Goal: Task Accomplishment & Management: Use online tool/utility

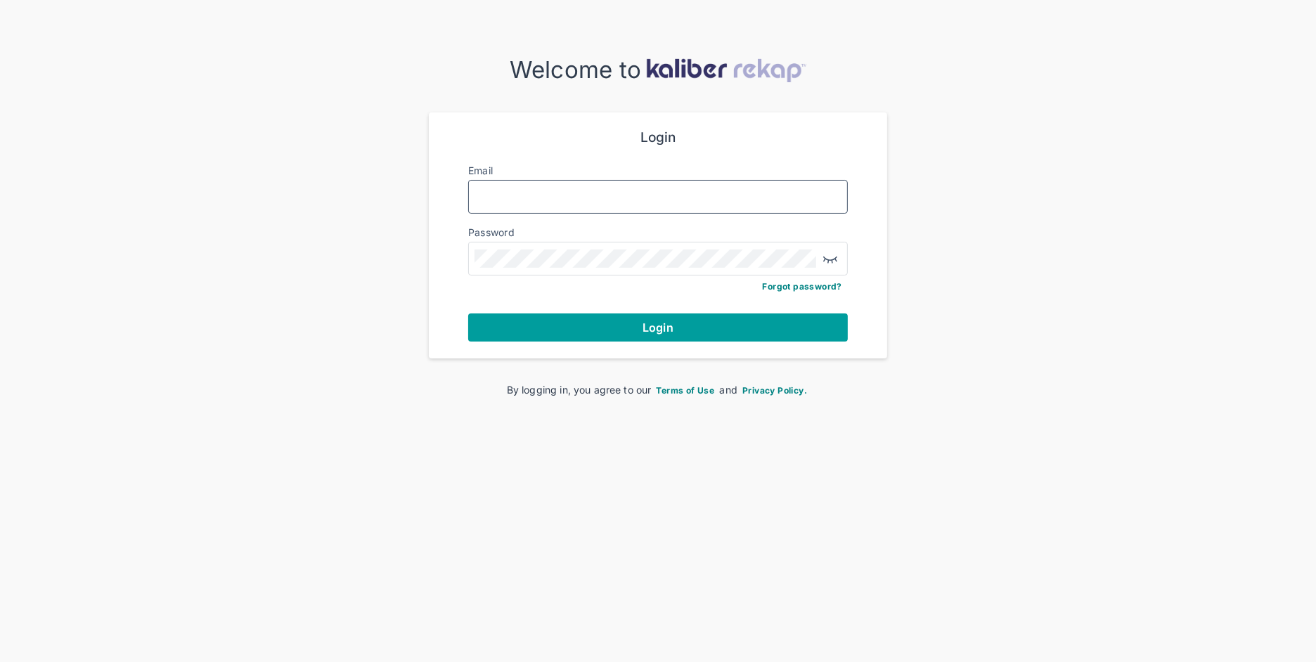
type input "**********"
click at [679, 339] on button "Login" at bounding box center [658, 327] width 380 height 28
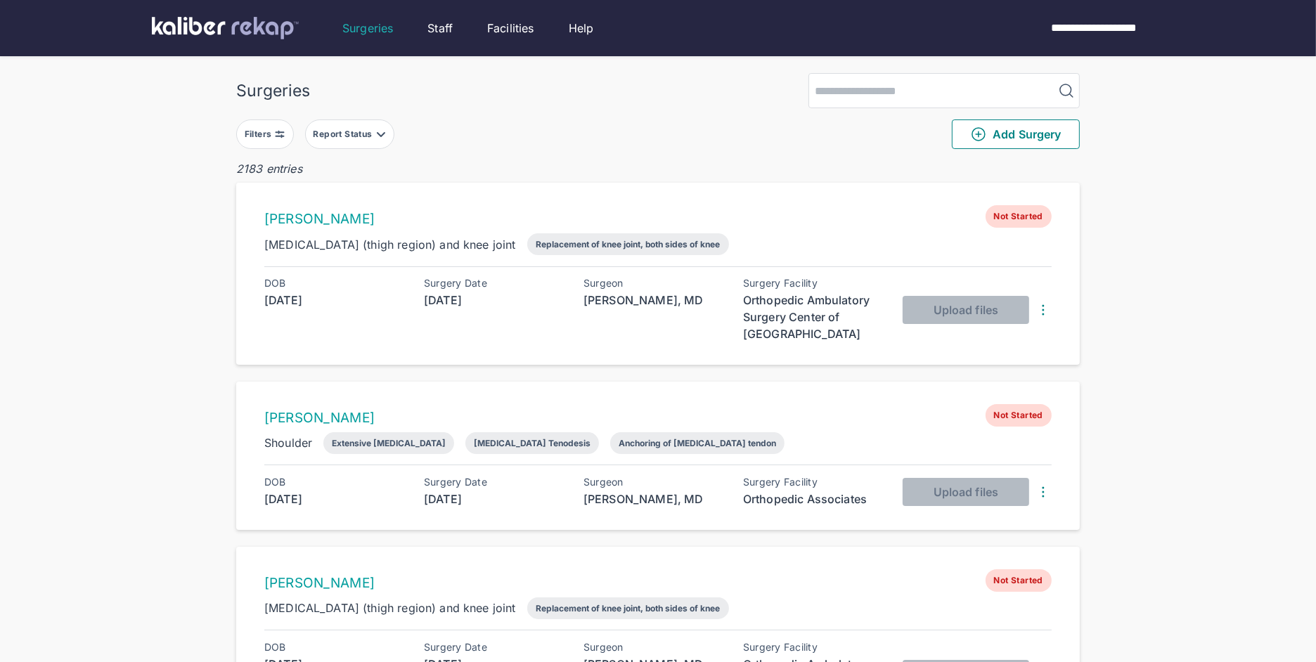
click at [253, 131] on div "Filters" at bounding box center [260, 134] width 30 height 11
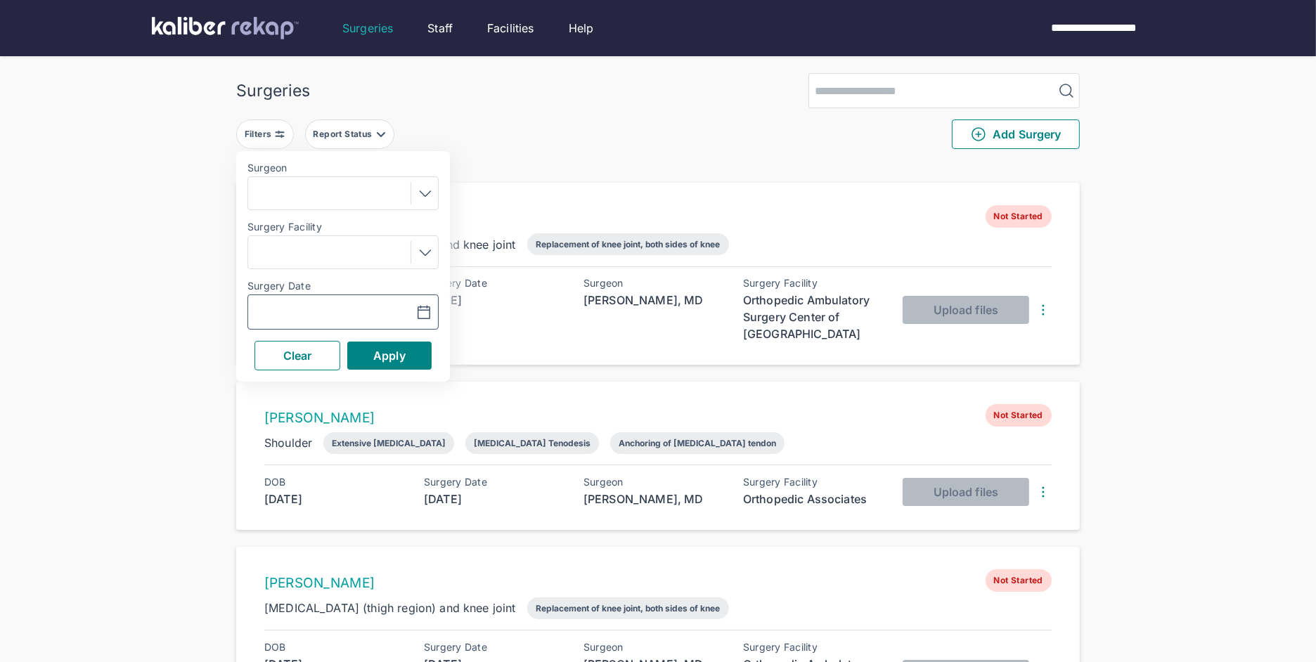
click at [298, 311] on input "text" at bounding box center [295, 312] width 82 height 17
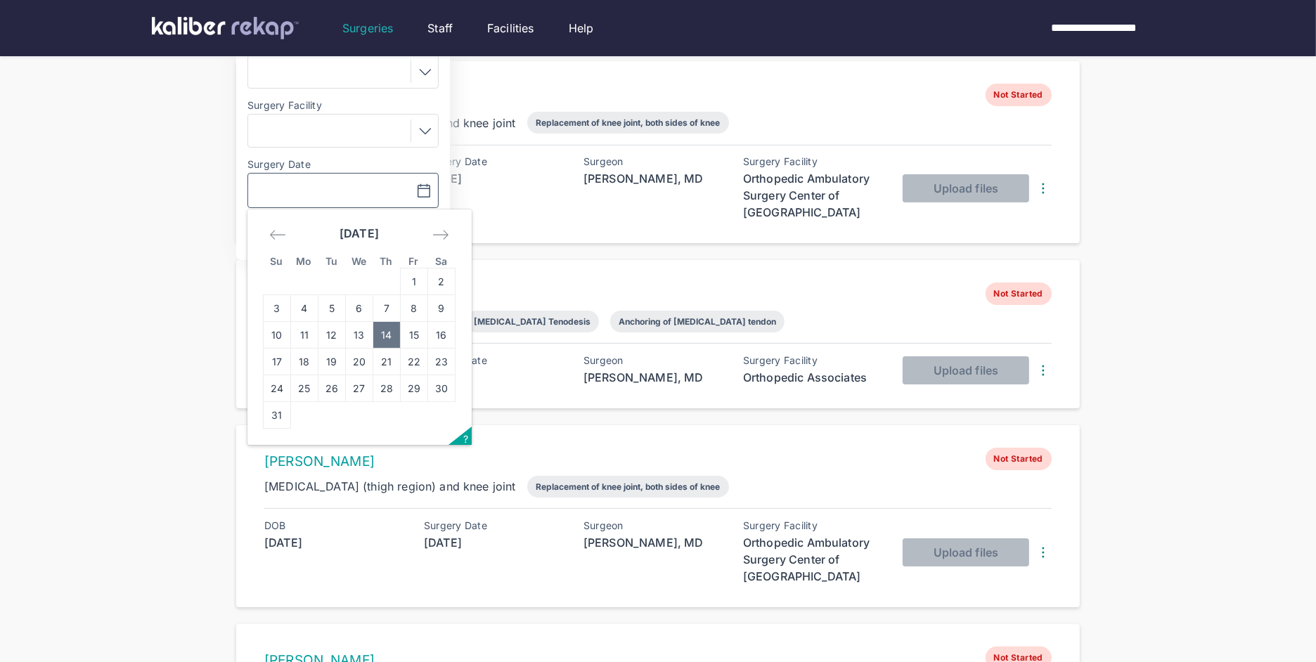
scroll to position [132, 0]
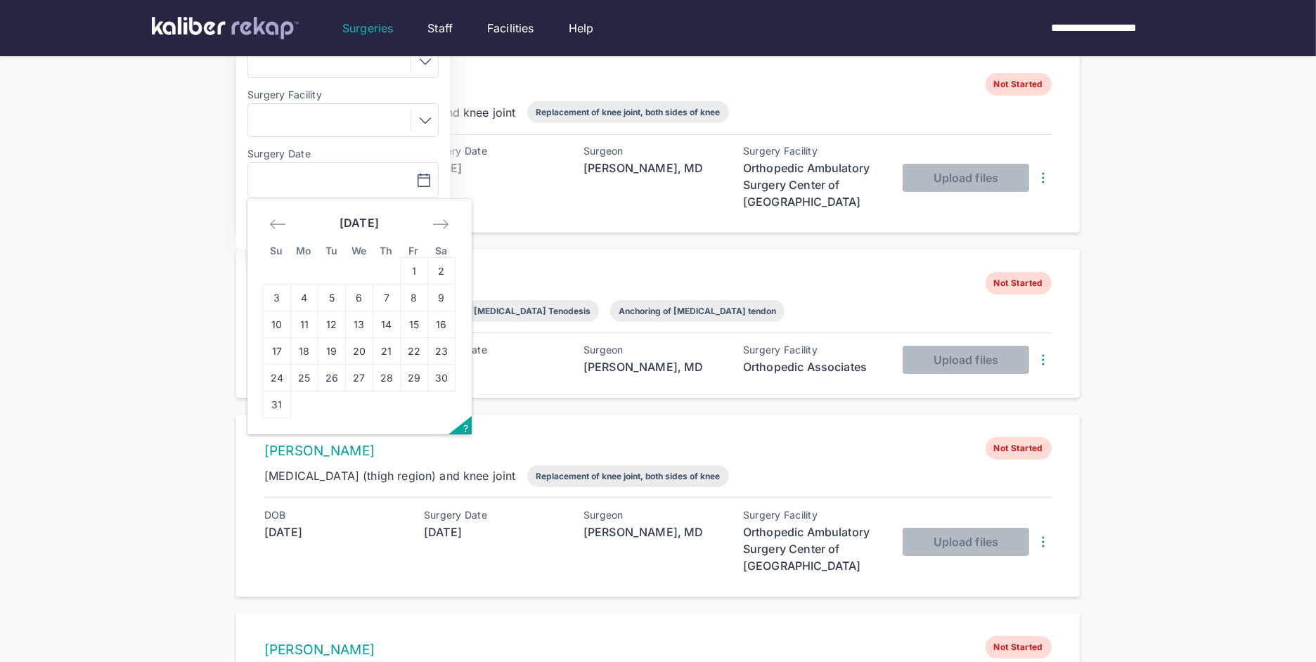
click at [301, 349] on td "18" at bounding box center [304, 351] width 27 height 27
type input "**********"
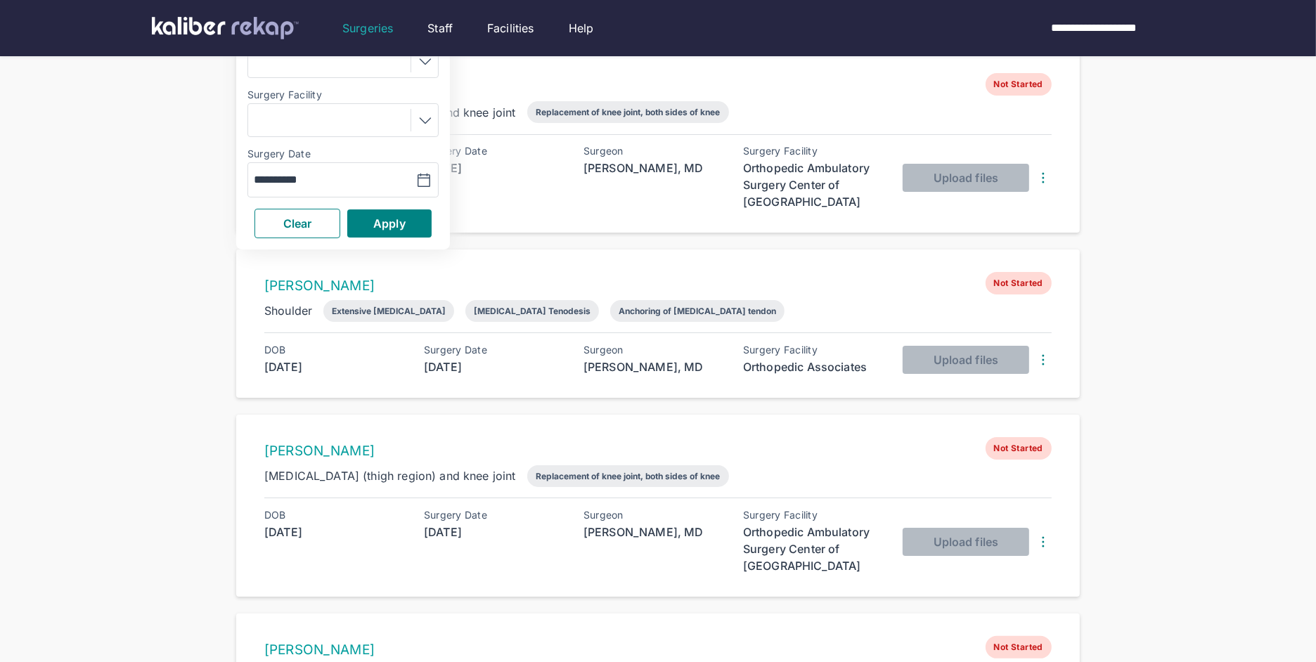
drag, startPoint x: 397, startPoint y: 299, endPoint x: 400, endPoint y: 288, distance: 10.9
click at [397, 300] on div "Extensive [MEDICAL_DATA]" at bounding box center [388, 311] width 131 height 22
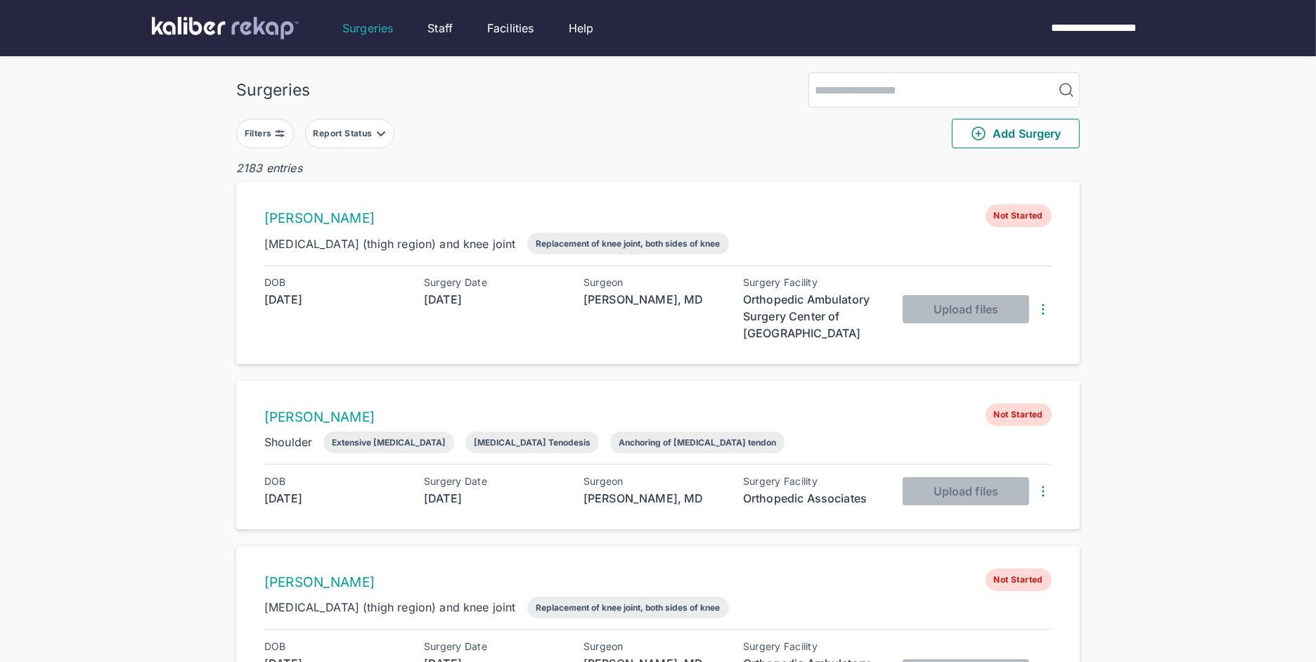
scroll to position [0, 0]
drag, startPoint x: 286, startPoint y: 134, endPoint x: 291, endPoint y: 145, distance: 12.3
click at [286, 134] on button "Filters" at bounding box center [265, 134] width 58 height 30
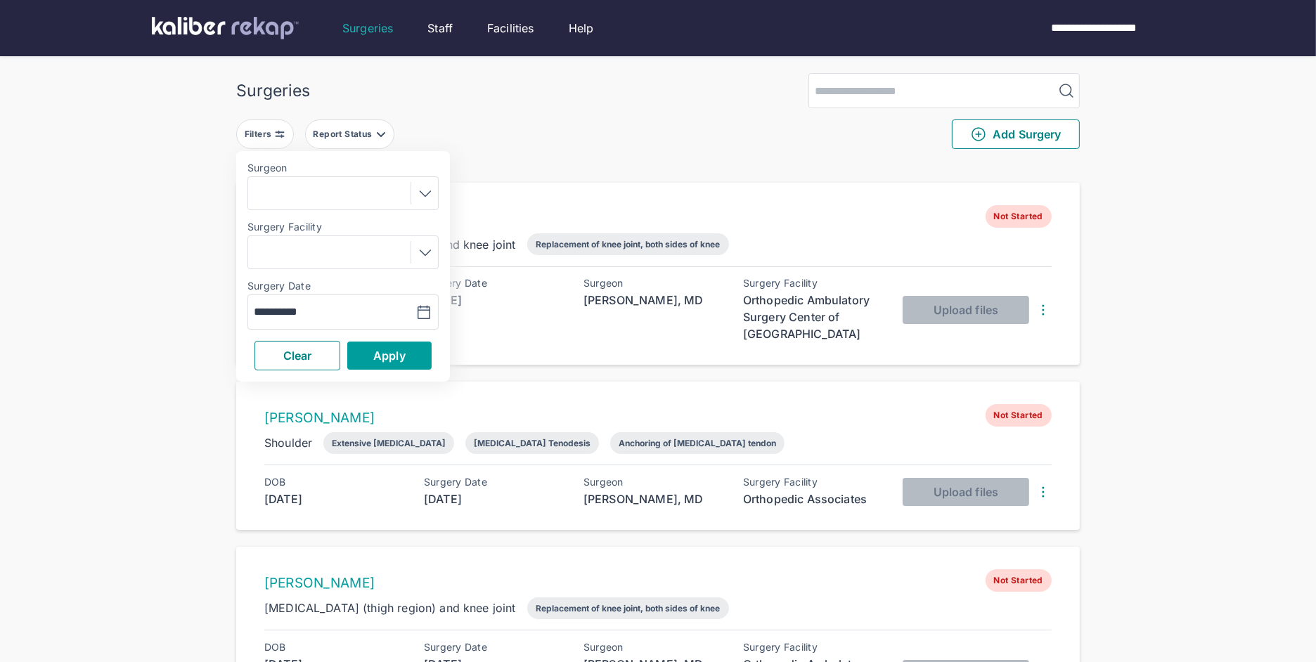
click at [396, 349] on span "Apply" at bounding box center [389, 356] width 32 height 14
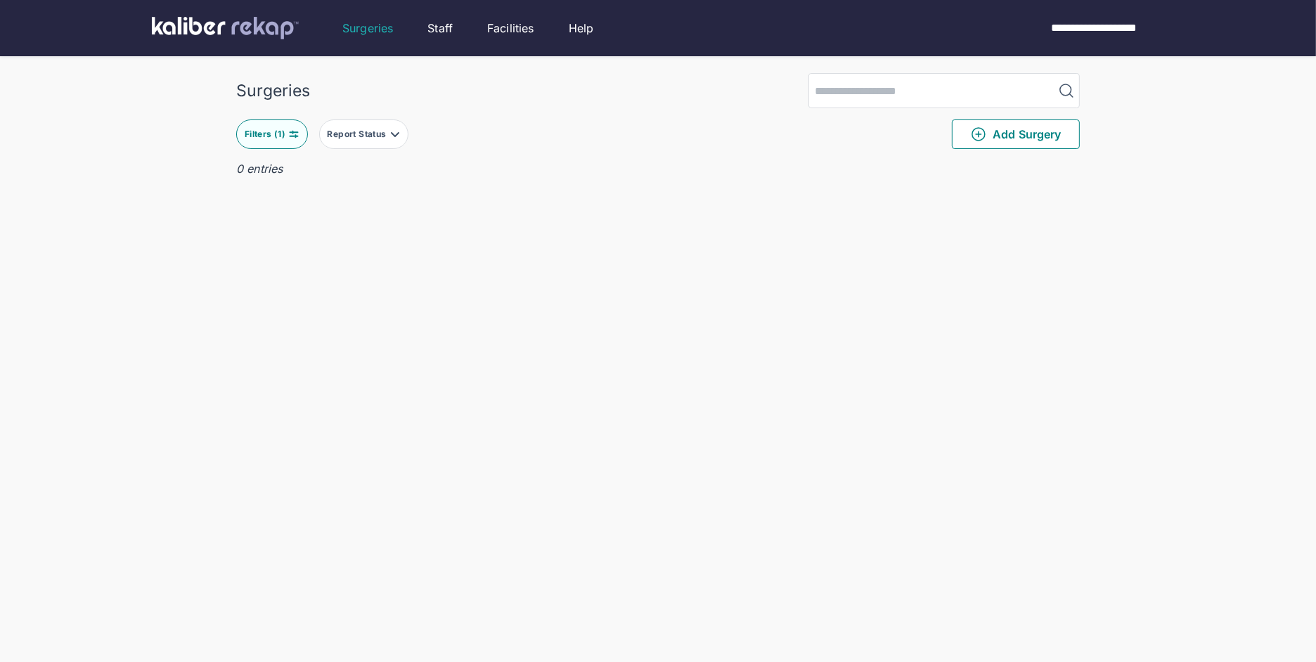
click at [236, 137] on div "Surgeries Filters ( 1 ) Report Status Add Surgery 0 entries Delete Surgery? The…" at bounding box center [658, 359] width 1316 height 718
click at [251, 137] on div "Filters ( 1 )" at bounding box center [267, 134] width 44 height 11
click at [331, 323] on div "**********" at bounding box center [342, 311] width 191 height 35
drag, startPoint x: 331, startPoint y: 309, endPoint x: 354, endPoint y: 324, distance: 27.9
click at [331, 307] on input "**********" at bounding box center [295, 312] width 82 height 17
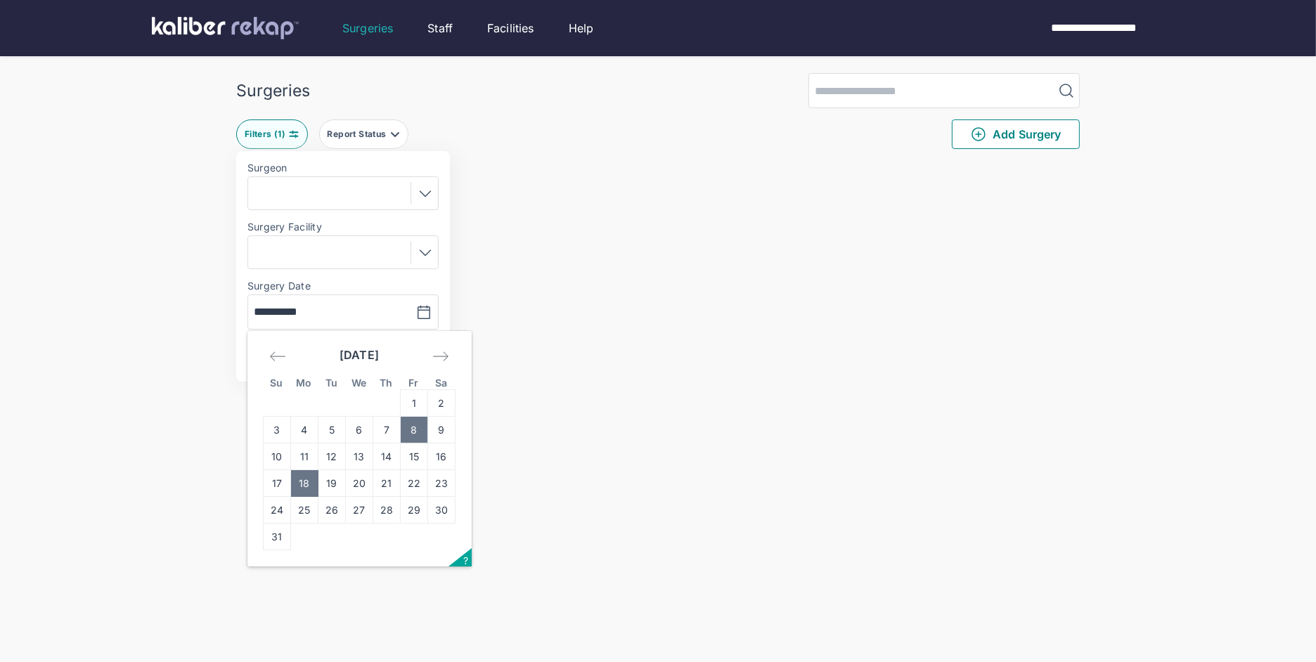
click at [413, 431] on td "8" at bounding box center [414, 430] width 27 height 27
type input "**********"
click at [396, 360] on span "Apply" at bounding box center [389, 356] width 32 height 14
click at [268, 131] on div "Filters ( 1 )" at bounding box center [267, 134] width 44 height 11
click at [302, 323] on div "**********" at bounding box center [342, 311] width 191 height 35
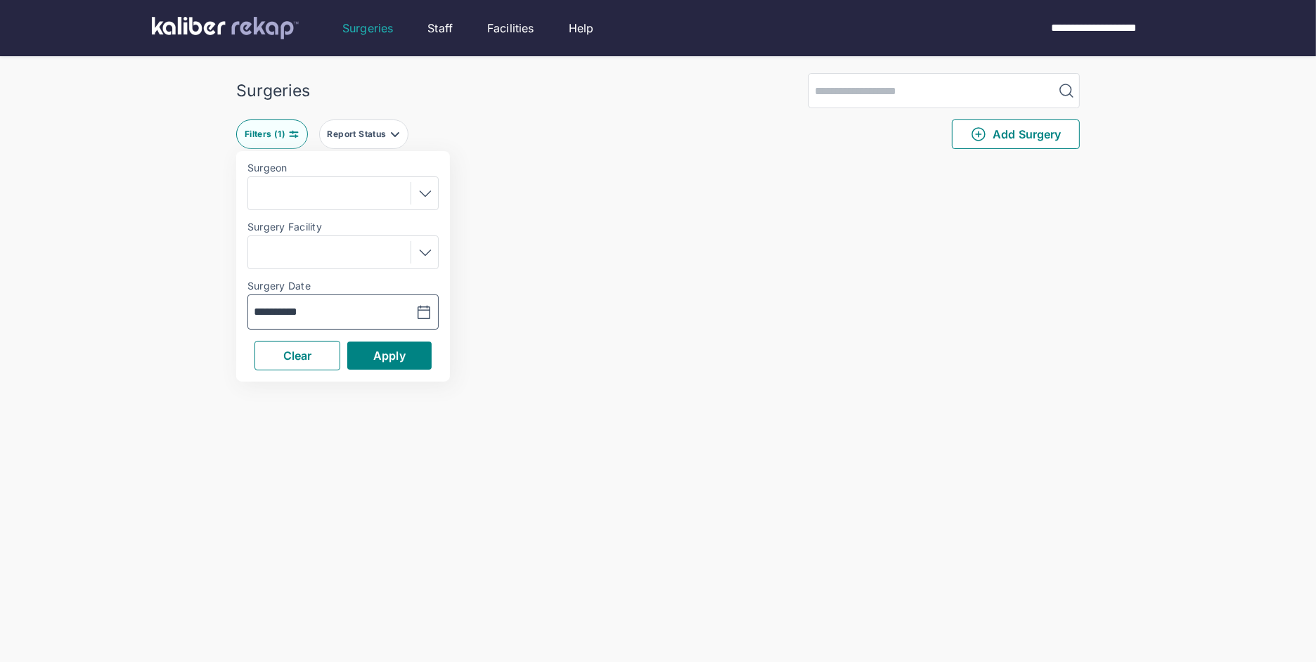
click at [356, 320] on button "button" at bounding box center [389, 312] width 97 height 32
click at [391, 425] on td "7" at bounding box center [386, 430] width 27 height 27
type input "**********"
click at [398, 357] on span "Apply" at bounding box center [389, 356] width 32 height 14
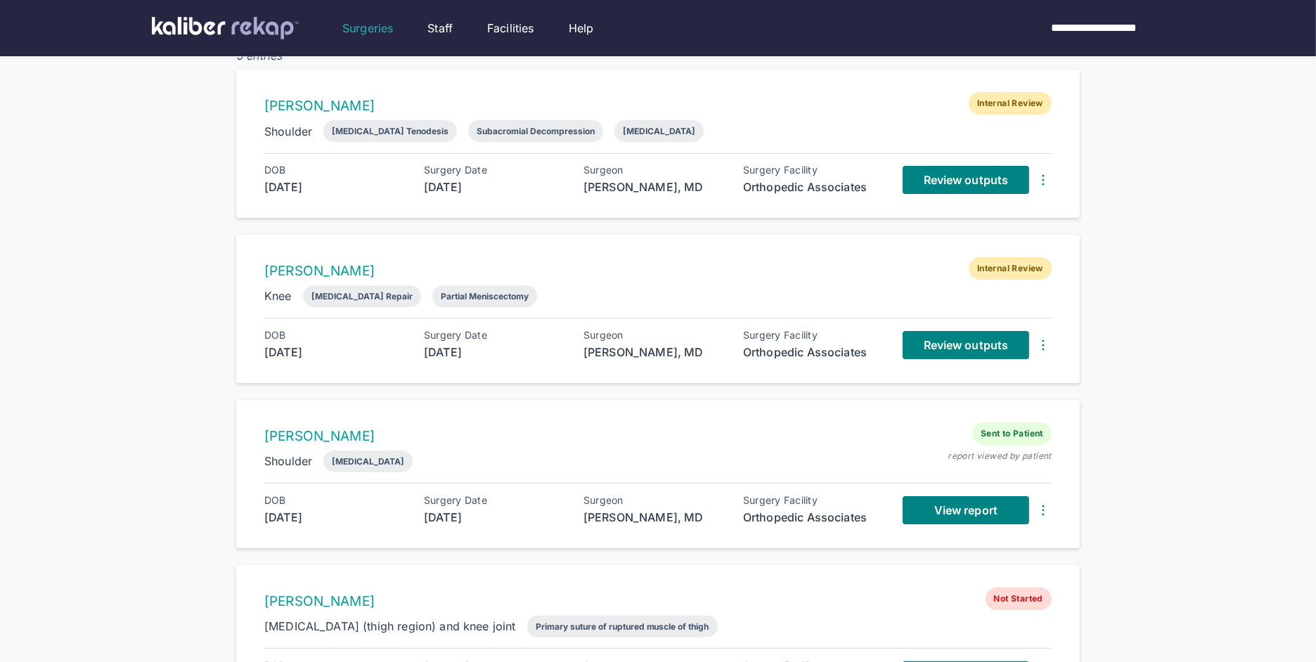
scroll to position [5, 0]
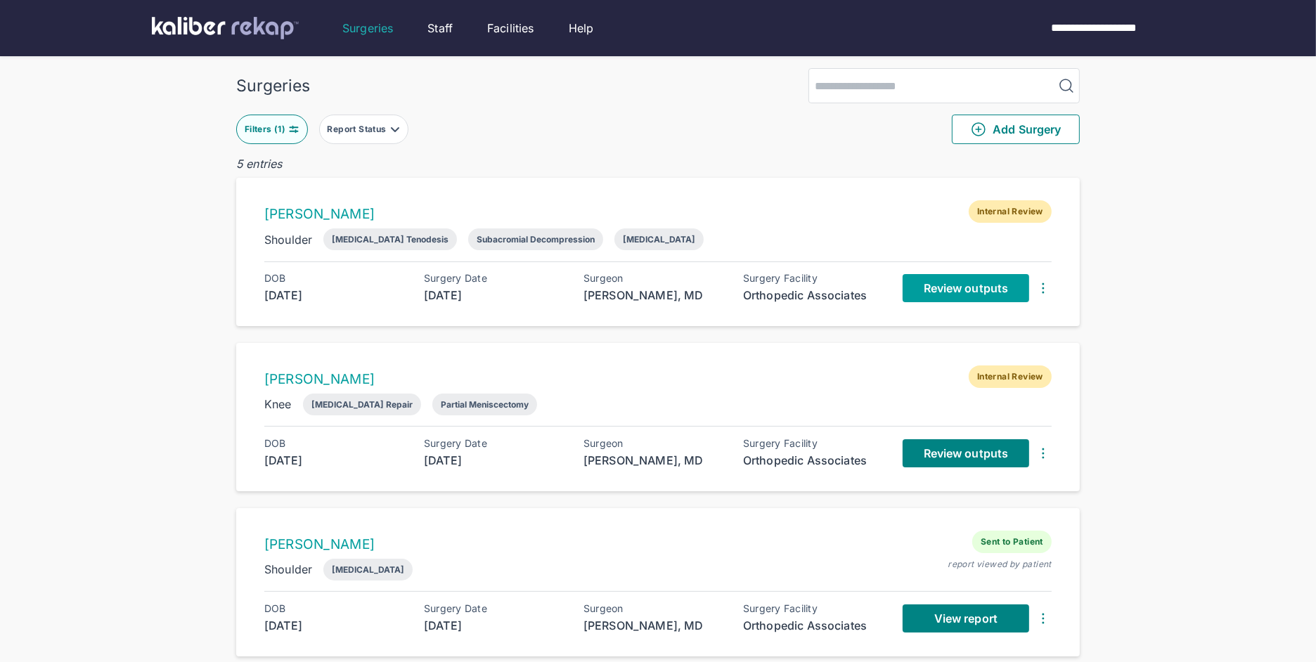
click at [928, 294] on link "Review outputs" at bounding box center [965, 288] width 127 height 28
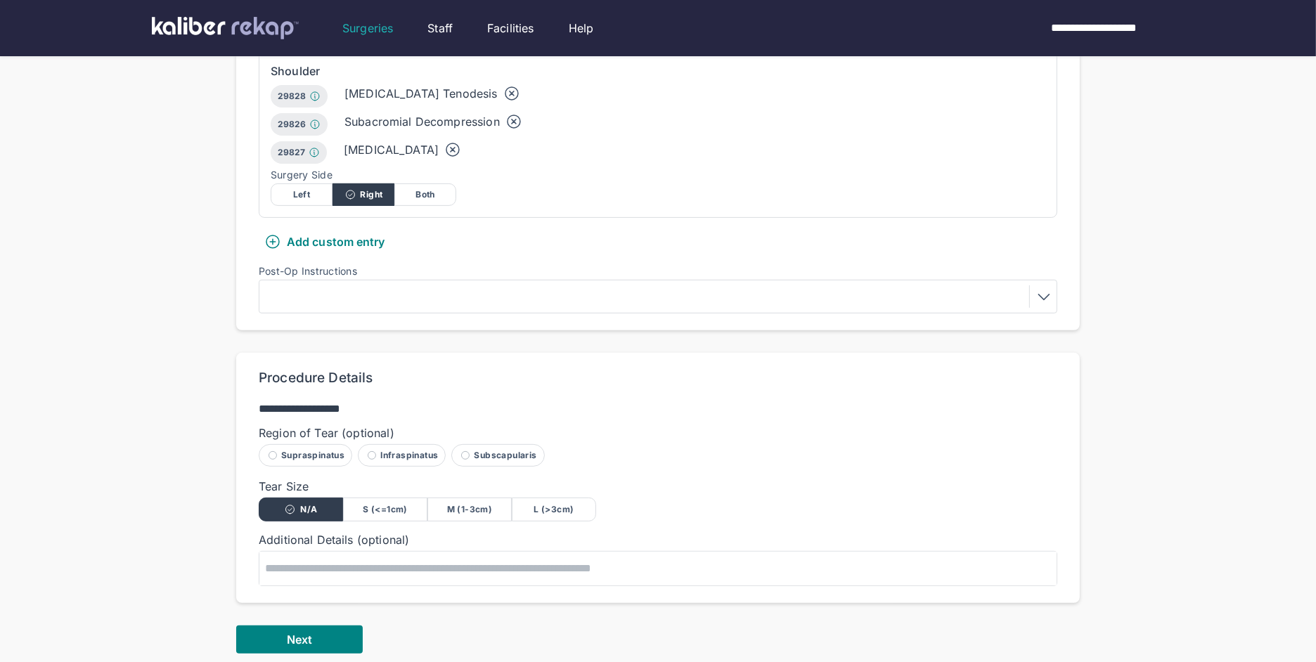
scroll to position [657, 0]
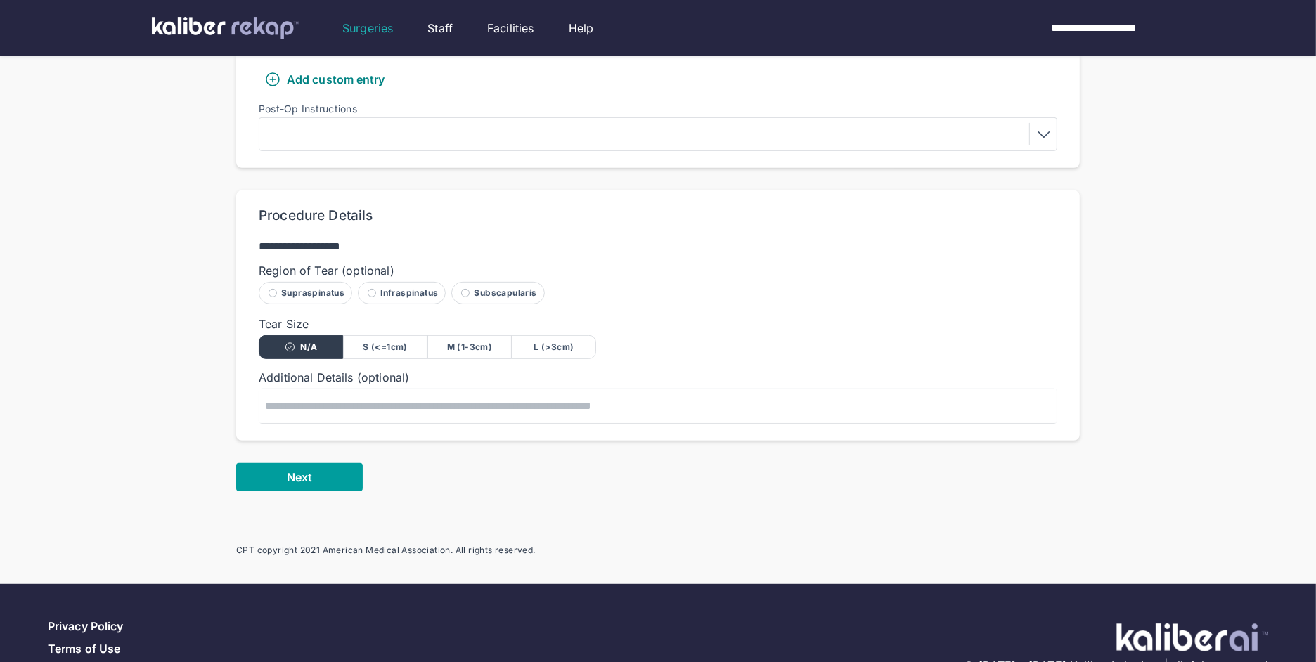
click at [365, 463] on div "Next" at bounding box center [657, 477] width 843 height 28
click at [331, 463] on button "Next" at bounding box center [299, 477] width 127 height 28
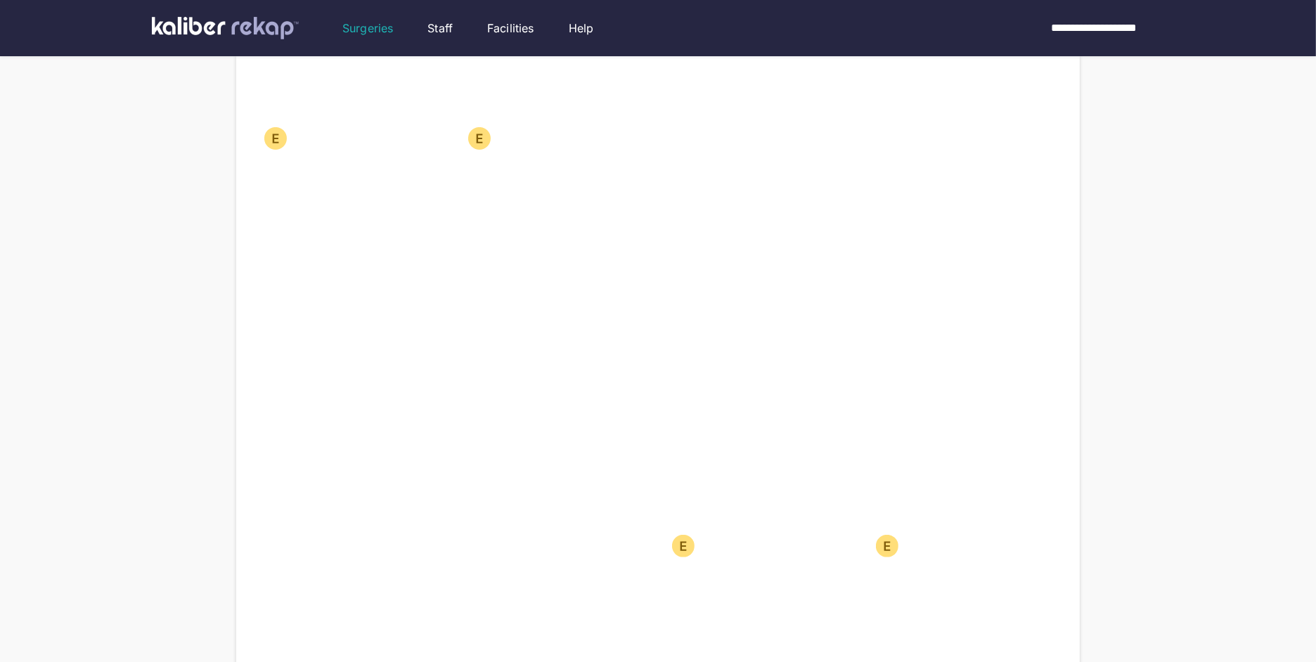
scroll to position [387, 0]
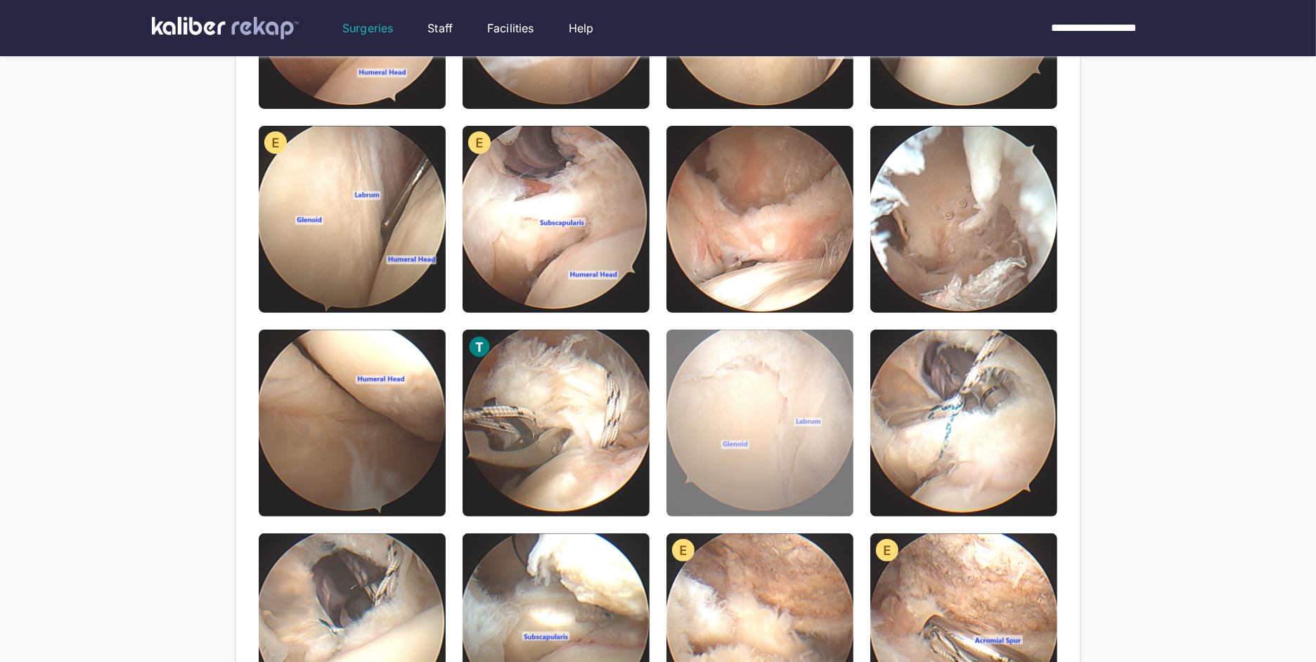
click at [739, 371] on img at bounding box center [759, 423] width 187 height 187
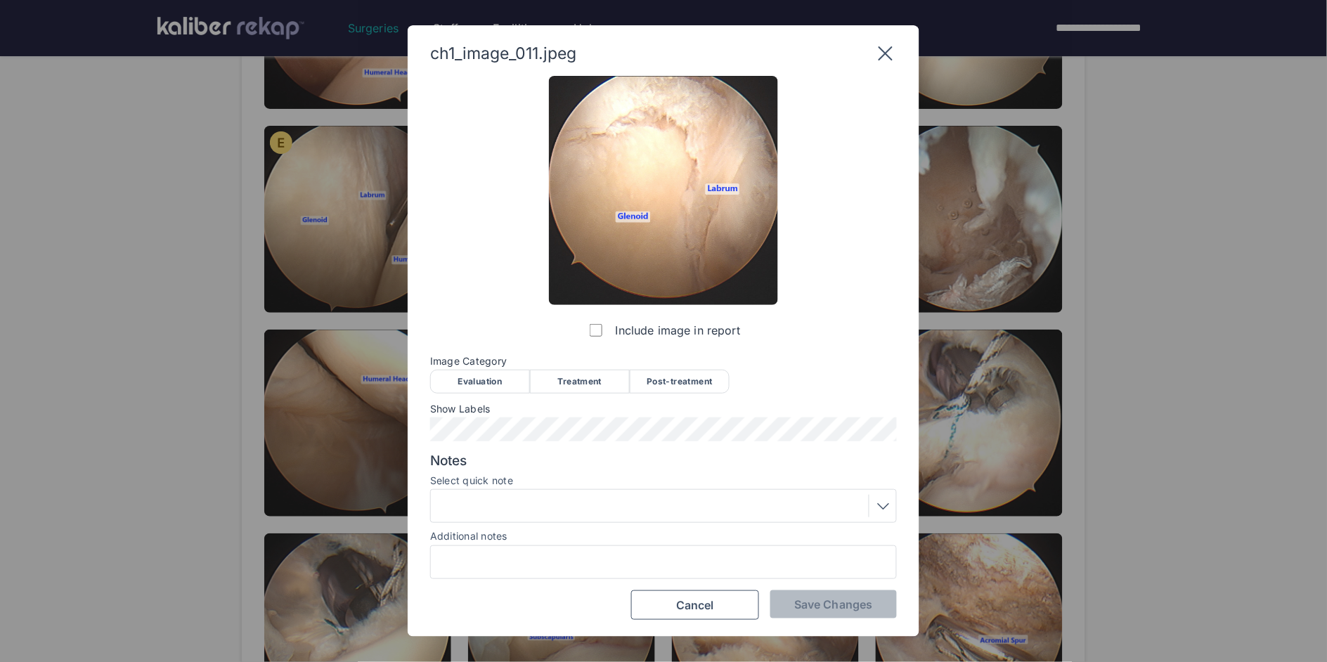
click at [893, 51] on icon at bounding box center [885, 53] width 22 height 22
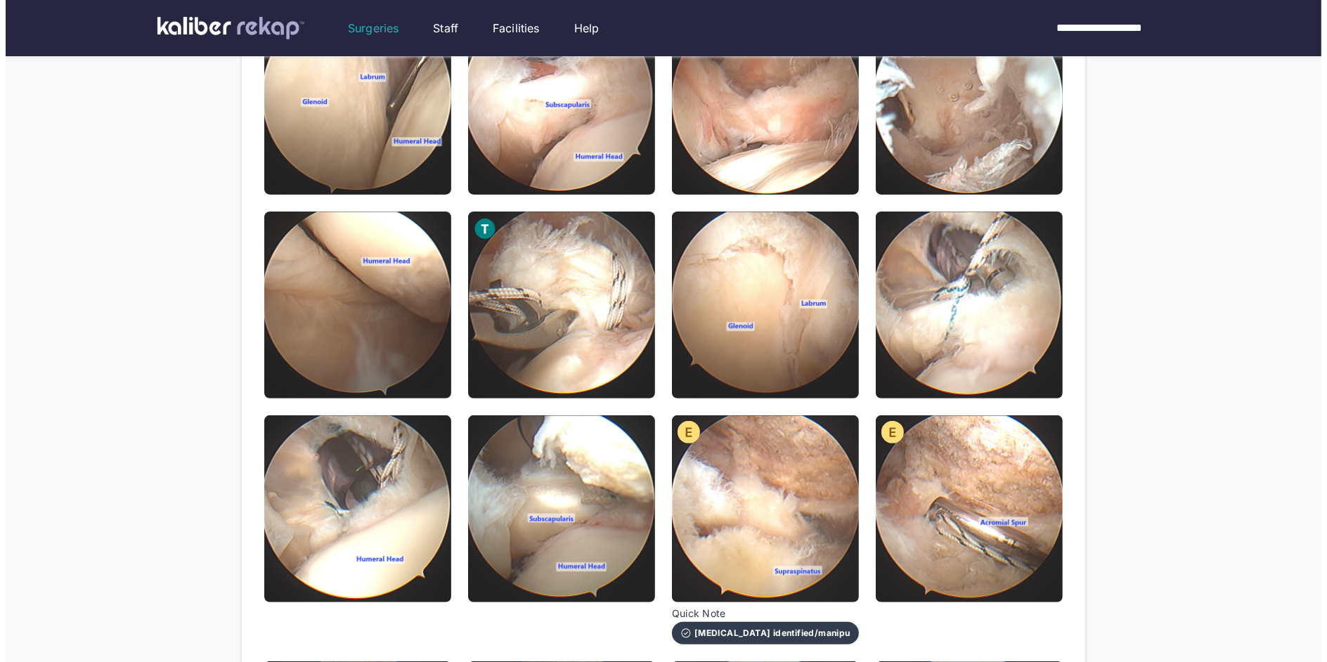
scroll to position [487, 0]
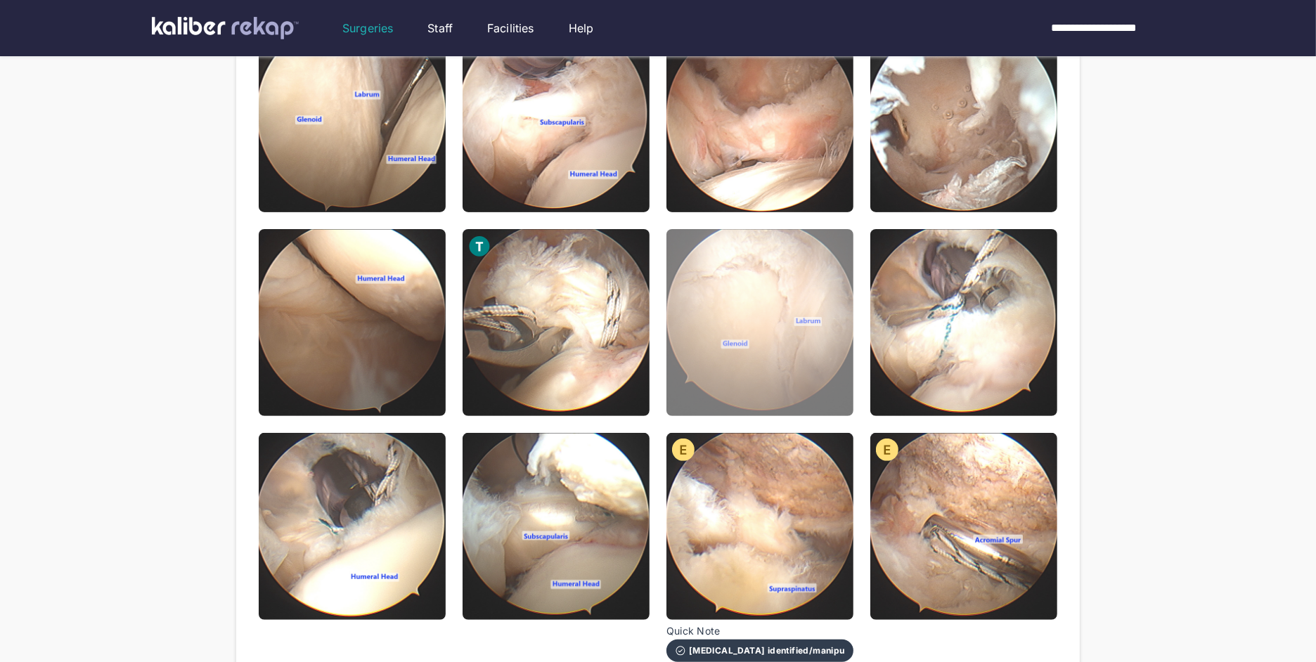
click at [846, 309] on img at bounding box center [759, 322] width 187 height 187
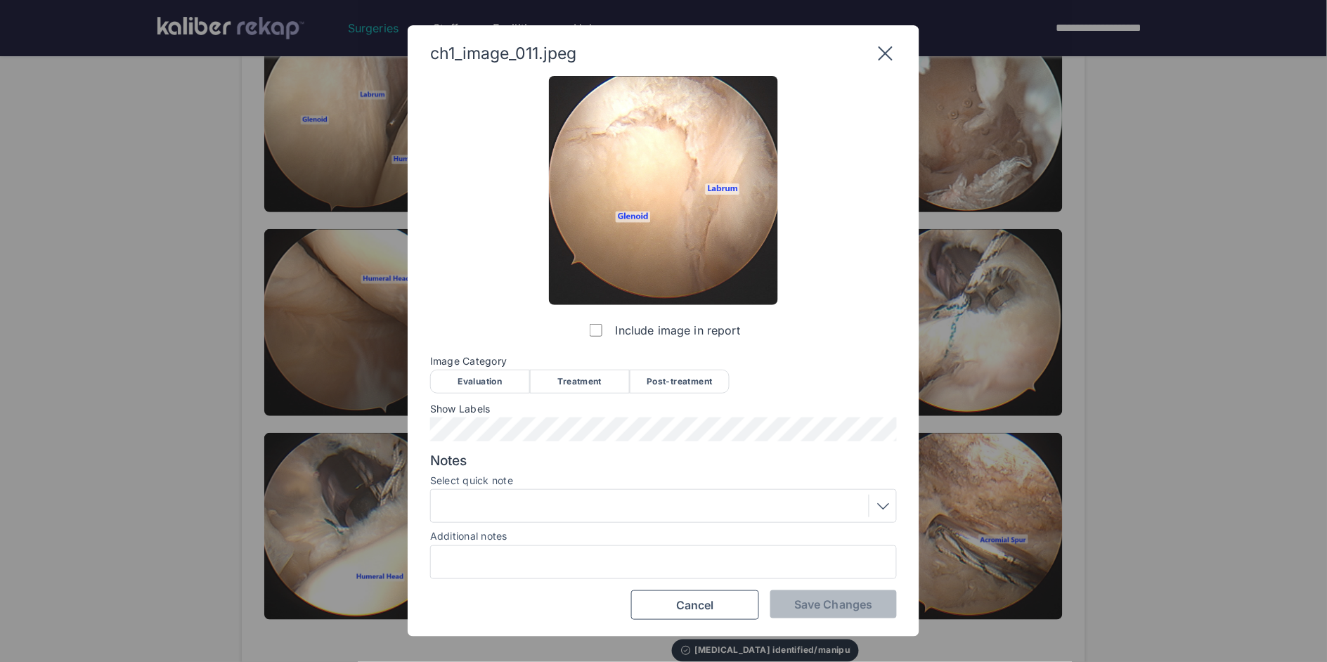
click at [697, 377] on div "Post-treatment" at bounding box center [680, 382] width 100 height 24
click at [623, 499] on div at bounding box center [663, 506] width 457 height 22
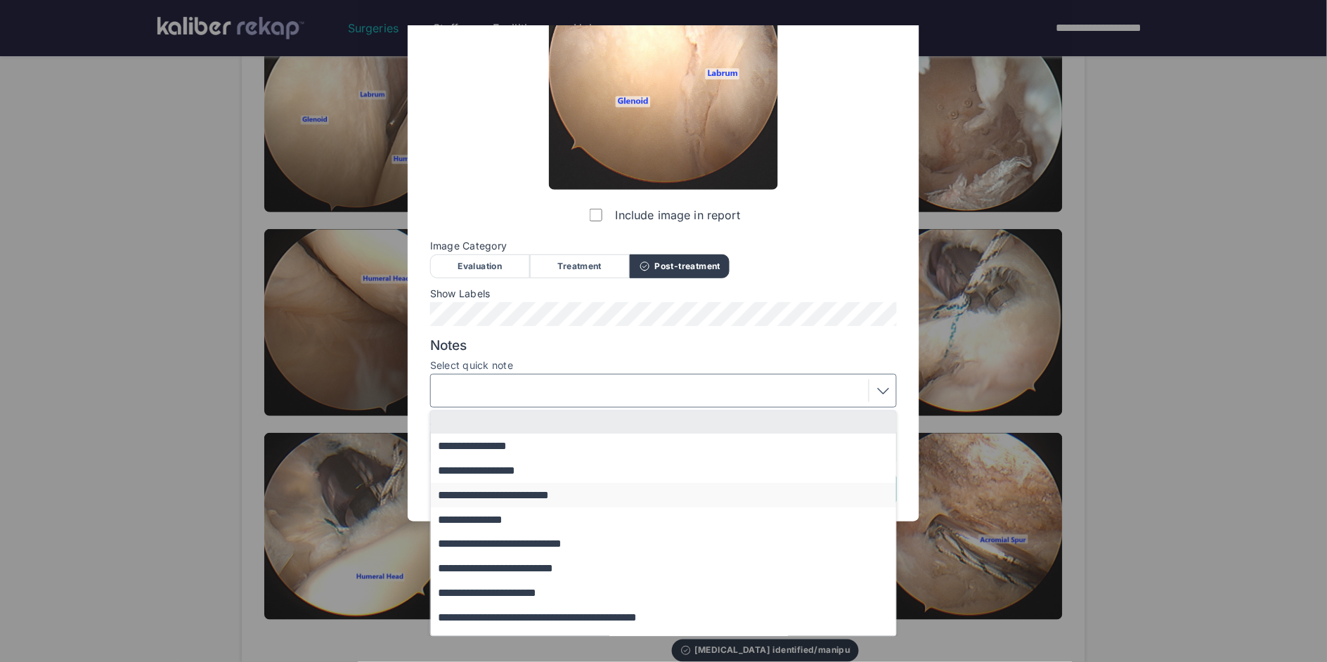
scroll to position [91, 0]
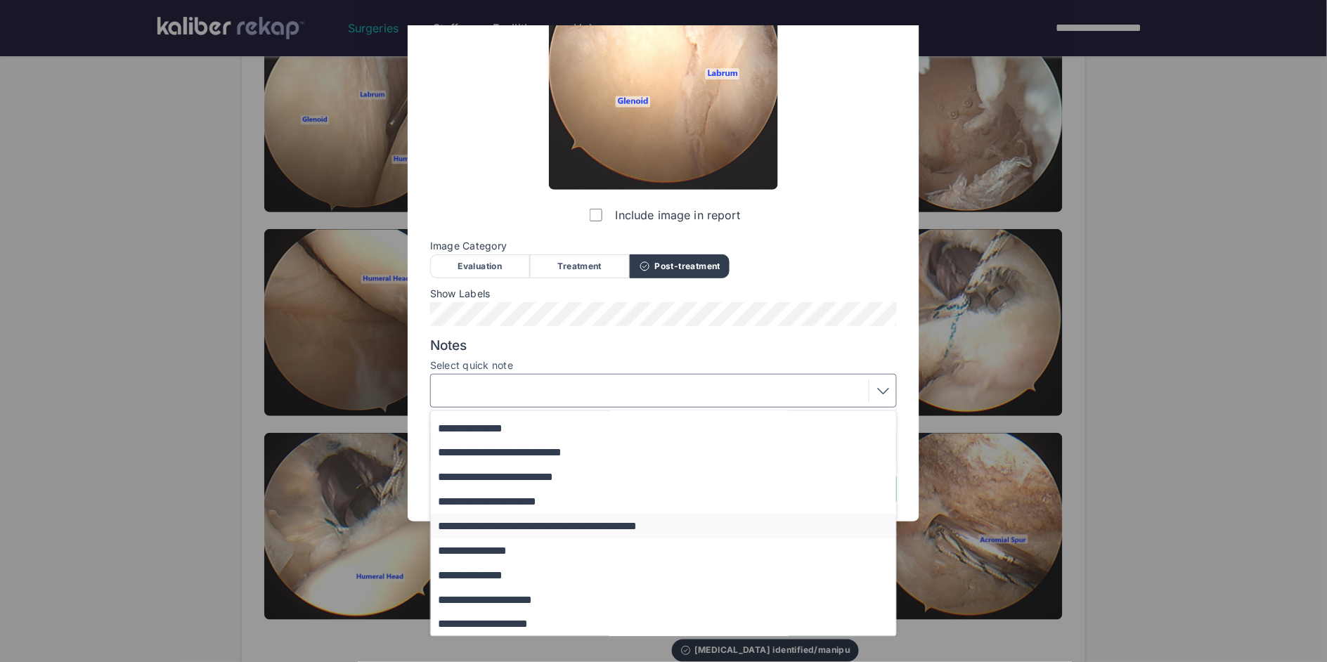
click at [567, 526] on button "**********" at bounding box center [670, 526] width 479 height 25
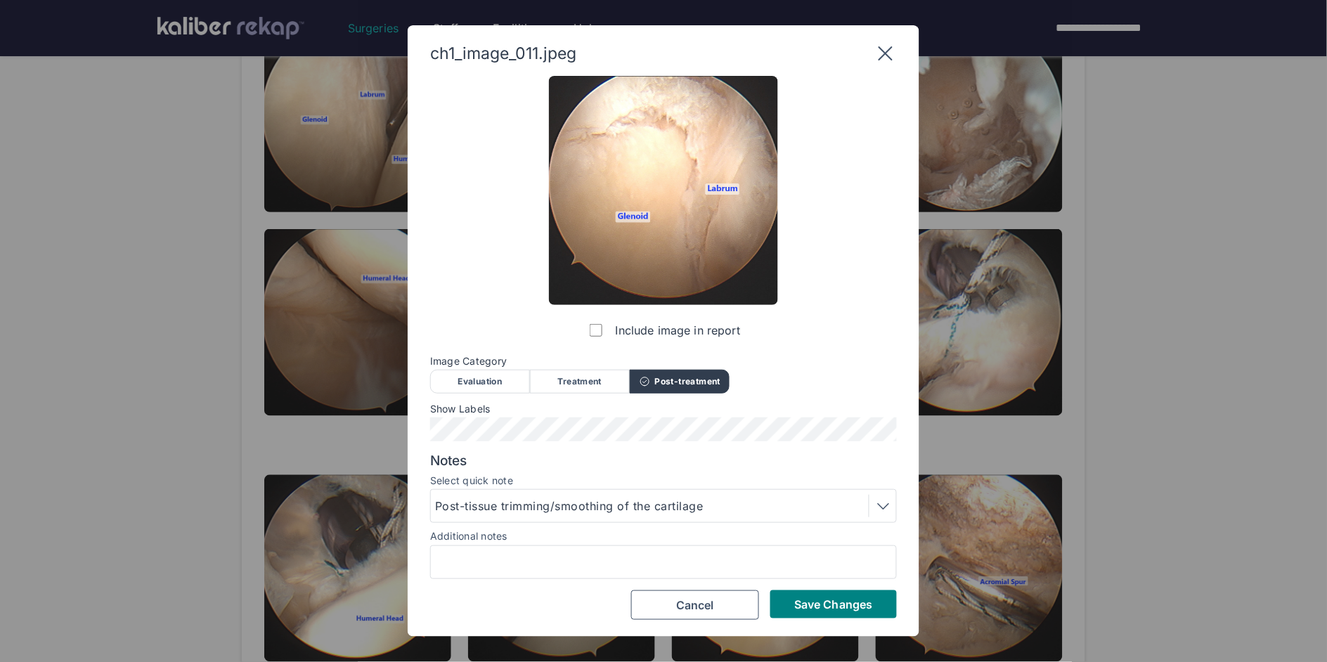
scroll to position [0, 0]
click at [611, 505] on div "Post-tissue trimming/smoothing of the cartilage" at bounding box center [571, 506] width 273 height 17
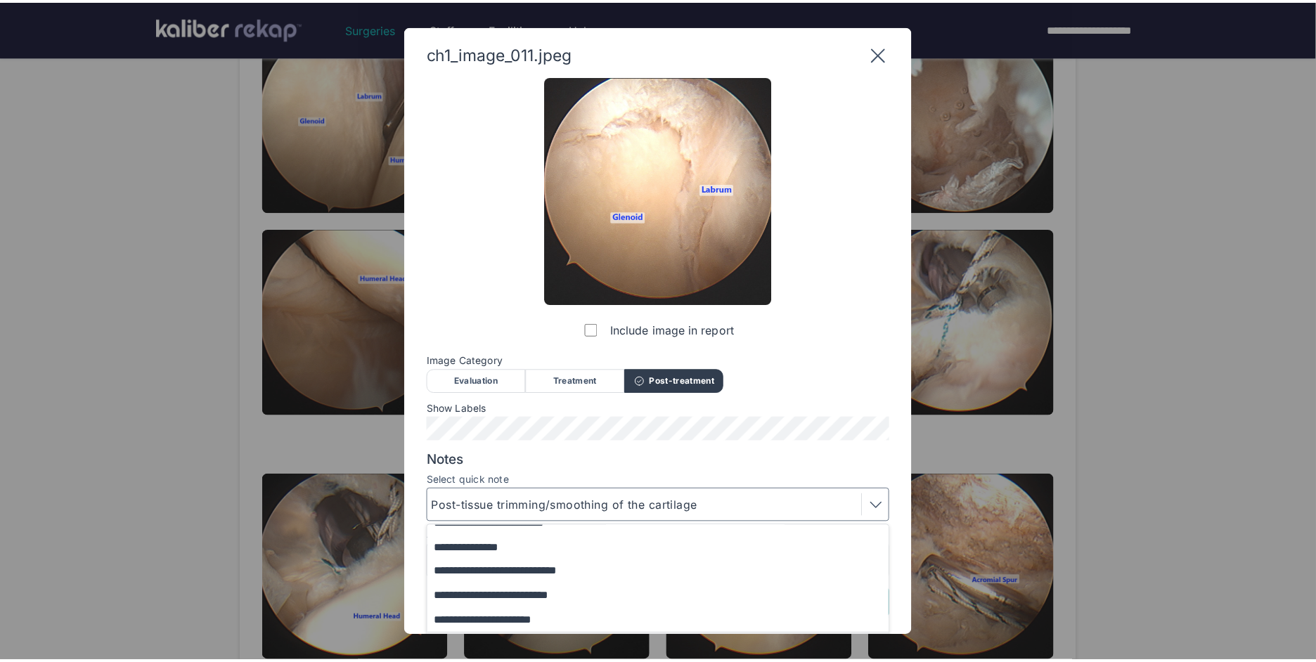
scroll to position [91, 0]
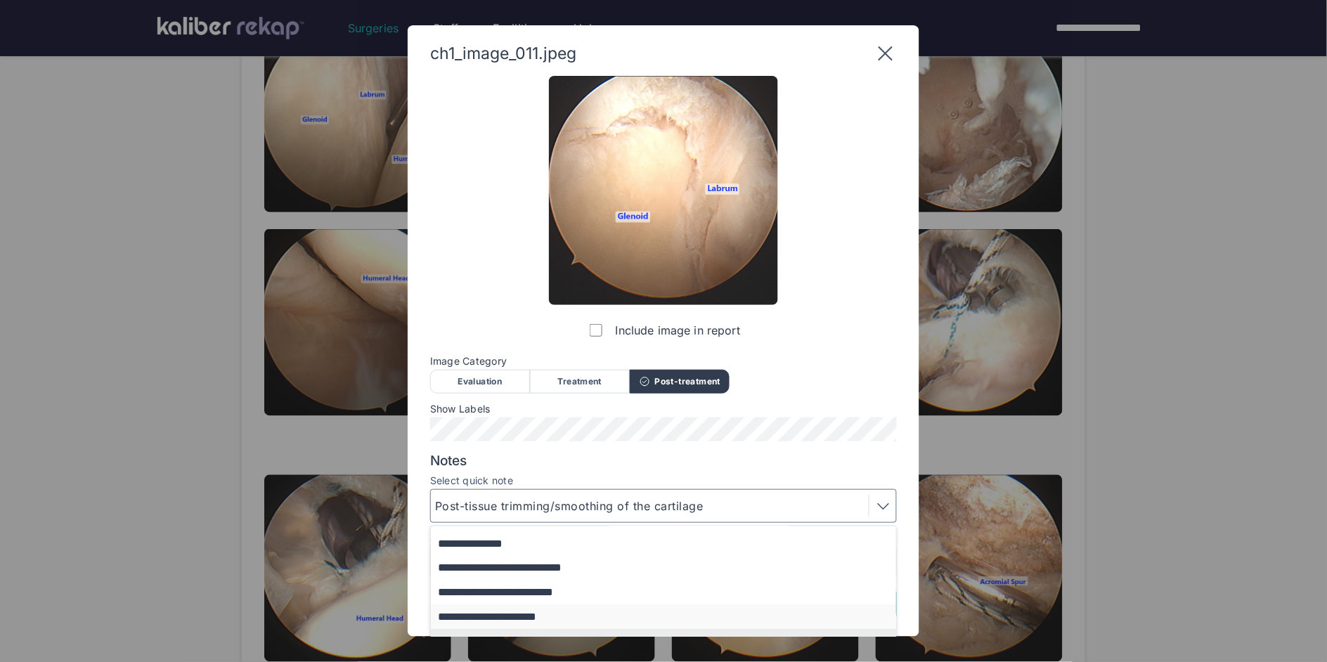
click at [551, 620] on button "**********" at bounding box center [670, 616] width 479 height 25
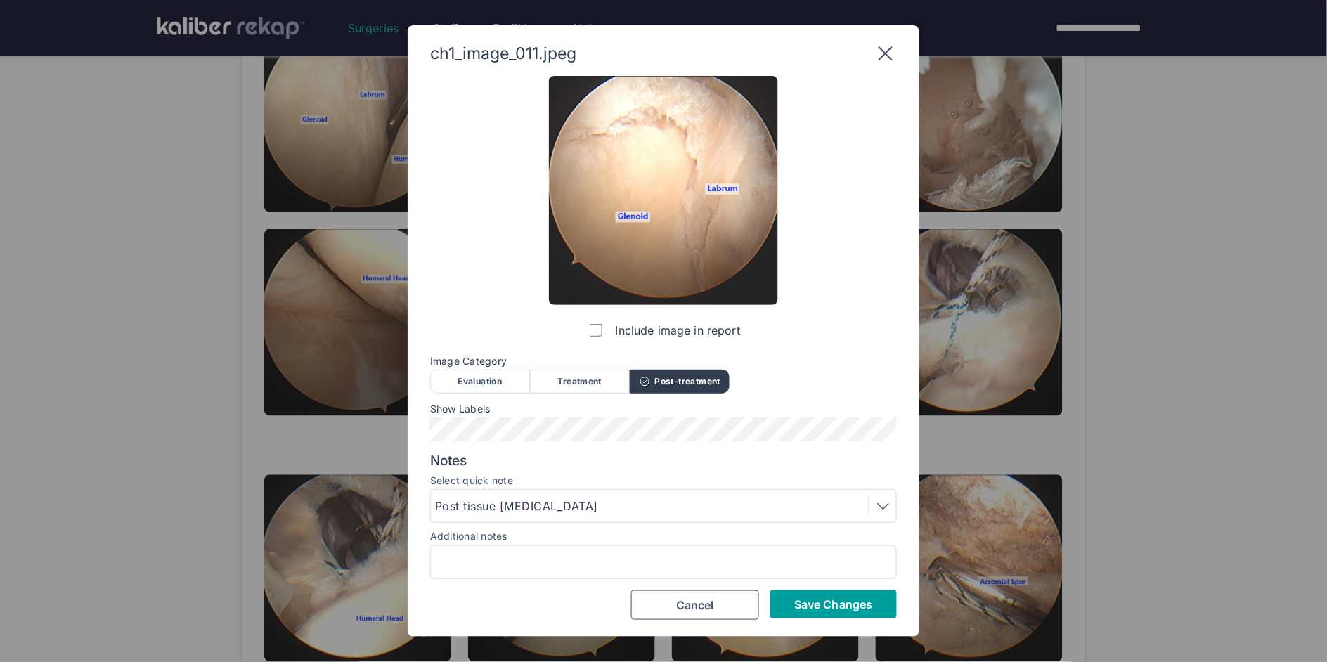
click at [849, 604] on span "Save Changes" at bounding box center [833, 604] width 78 height 14
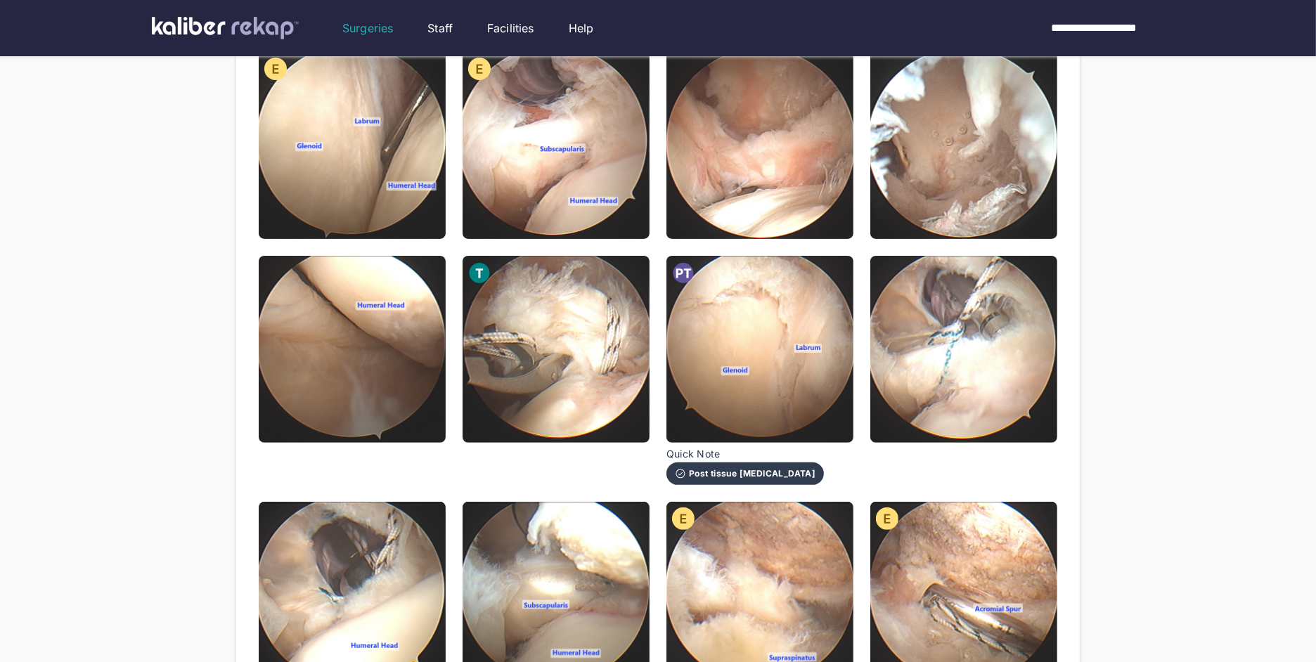
scroll to position [440, 0]
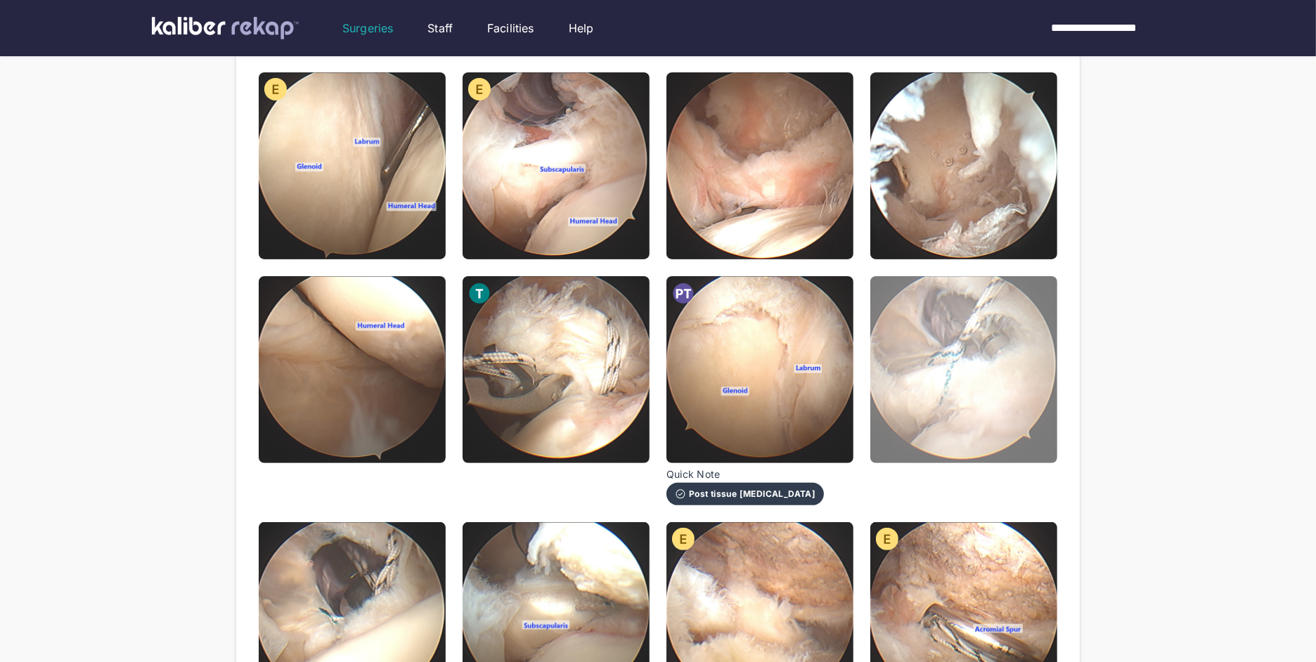
click at [942, 334] on img at bounding box center [963, 369] width 187 height 187
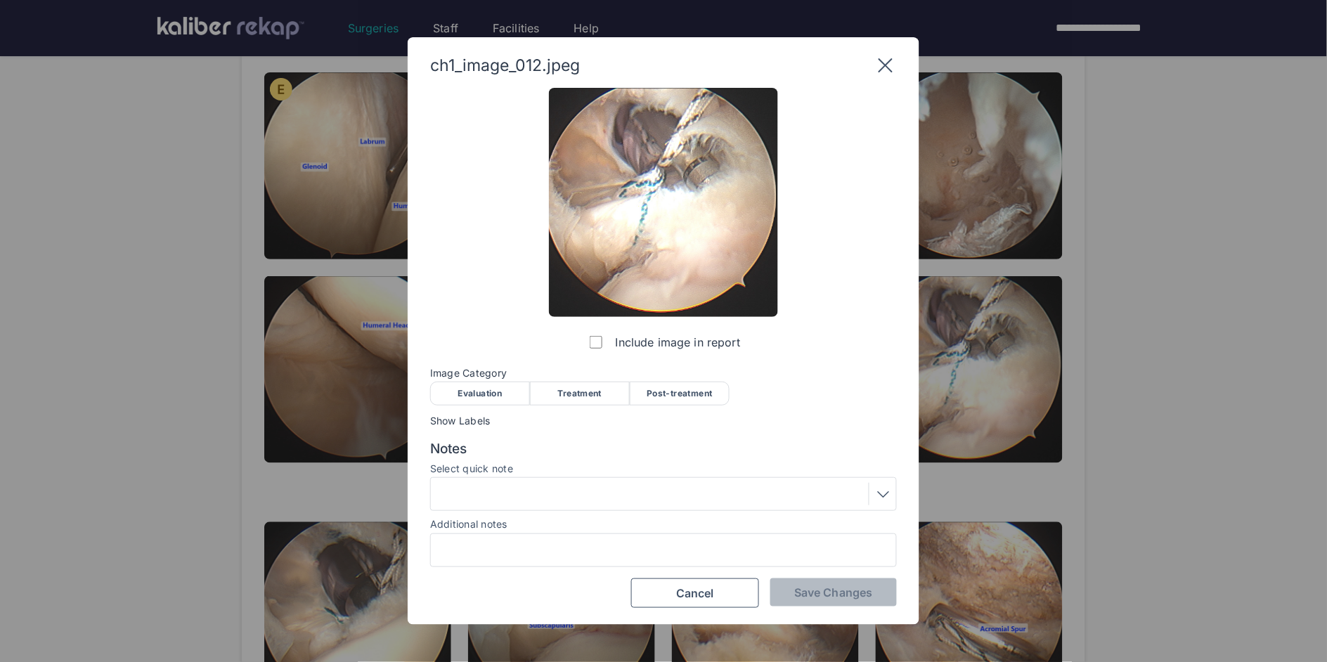
click at [581, 390] on div "Treatment" at bounding box center [580, 394] width 100 height 24
click at [805, 590] on span "Save Changes" at bounding box center [833, 592] width 78 height 14
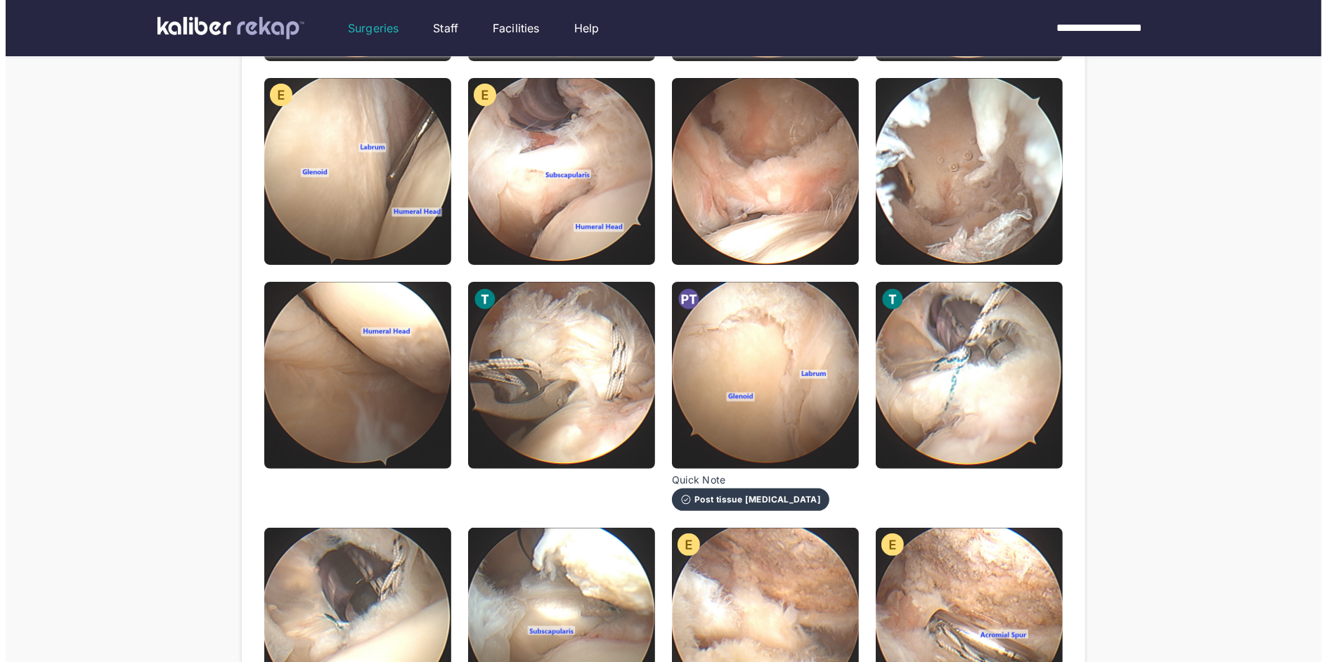
scroll to position [638, 0]
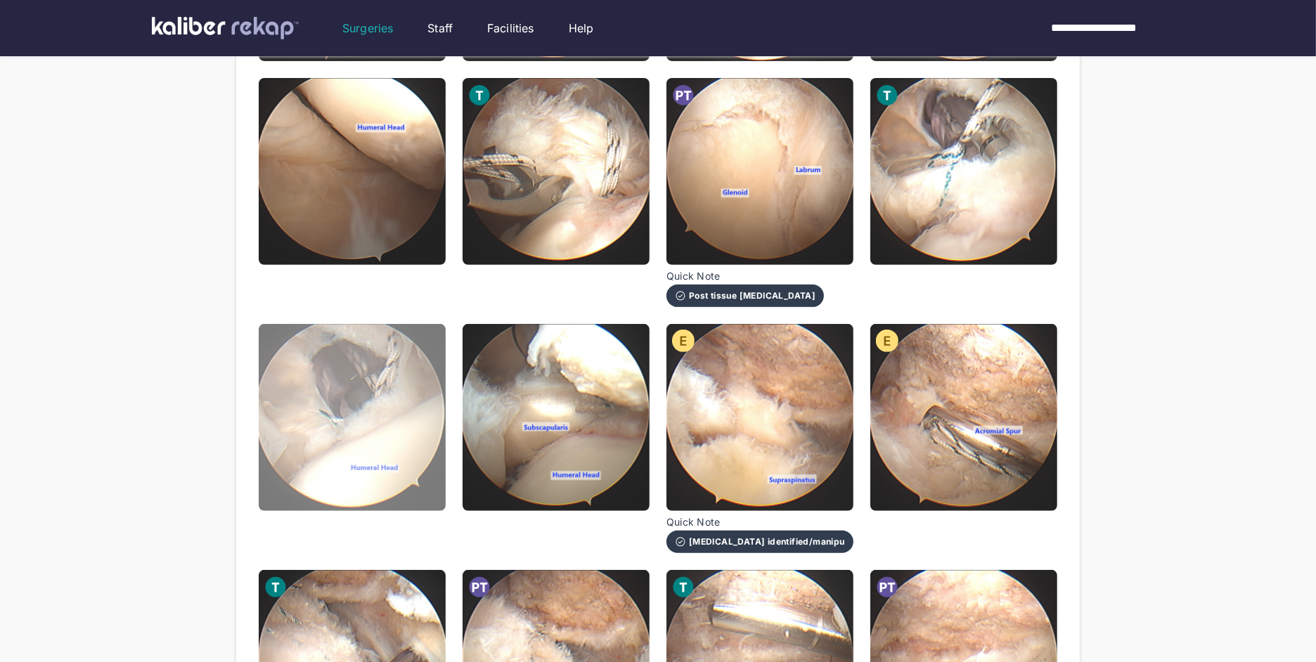
click at [390, 422] on img at bounding box center [352, 417] width 187 height 187
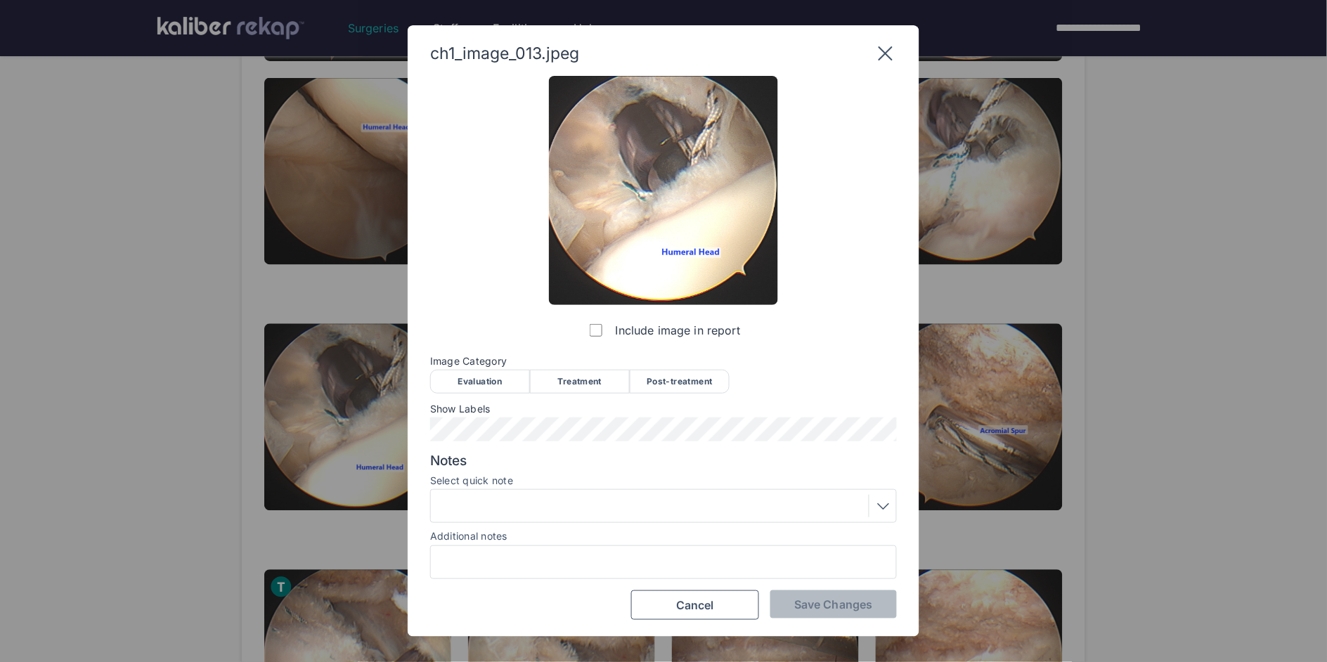
click at [611, 375] on div "Treatment" at bounding box center [580, 382] width 100 height 24
click at [823, 604] on span "Save Changes" at bounding box center [833, 604] width 78 height 14
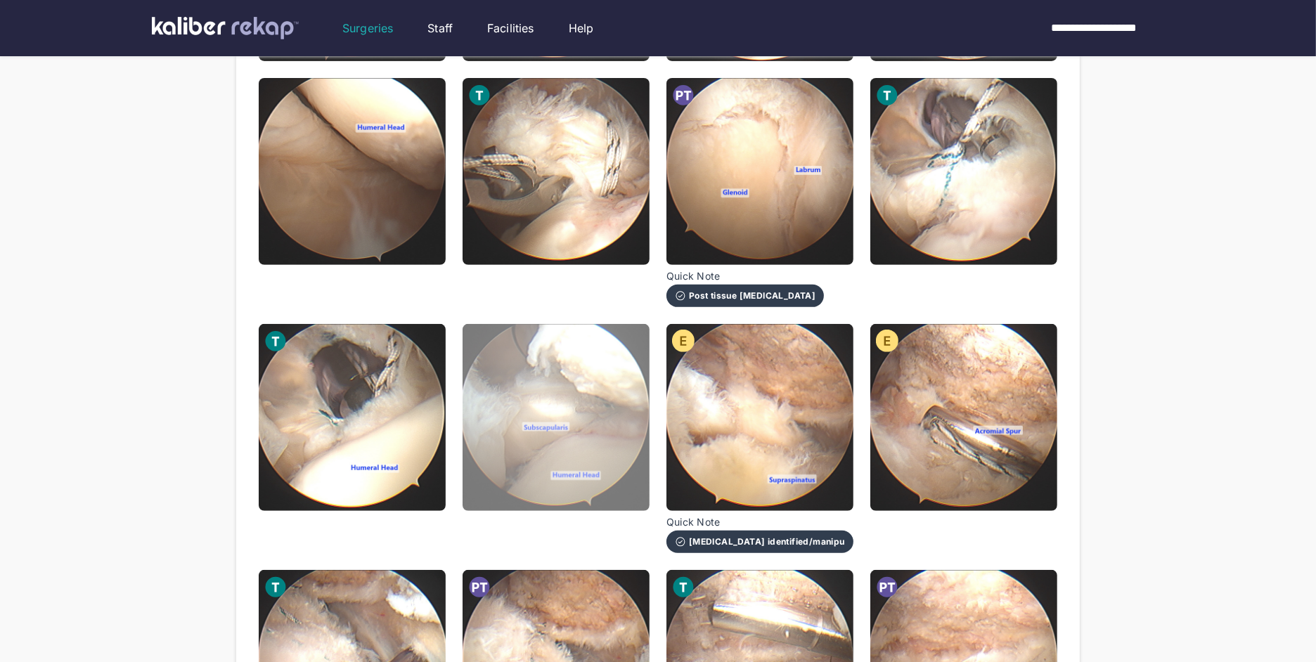
click at [555, 338] on img at bounding box center [555, 417] width 187 height 187
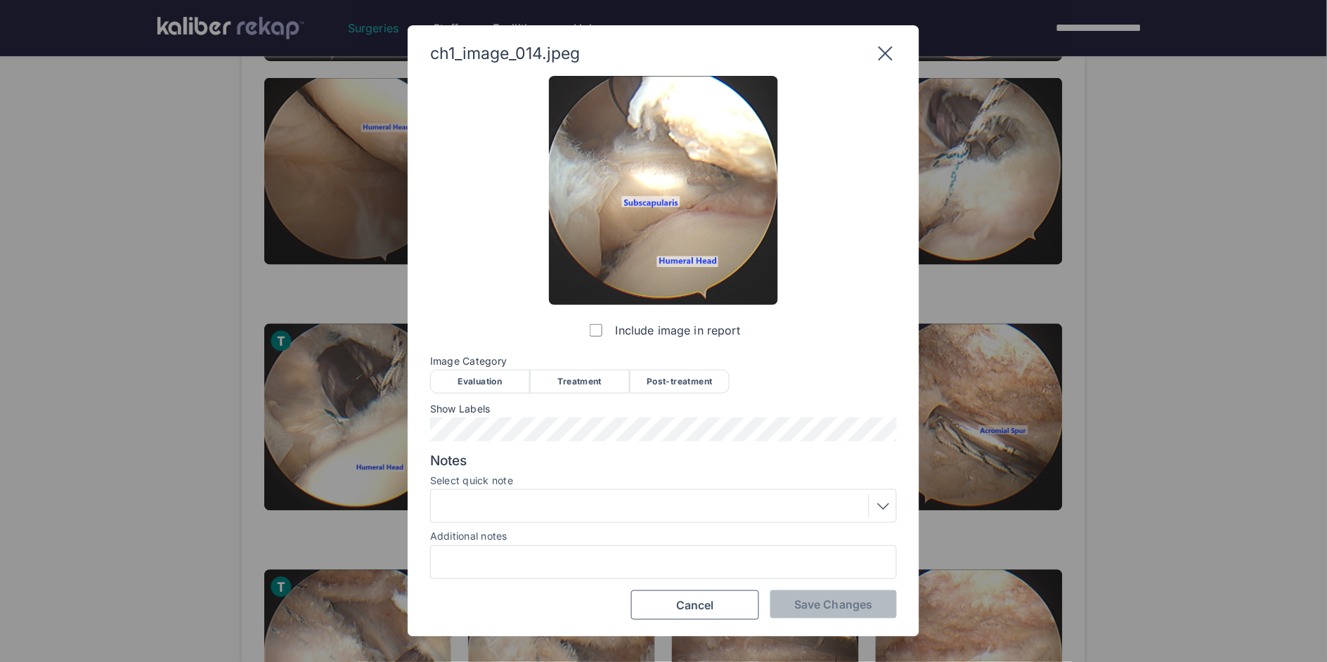
click at [687, 380] on div "Post-treatment" at bounding box center [680, 382] width 100 height 24
click at [829, 614] on button "Save Changes" at bounding box center [833, 604] width 127 height 28
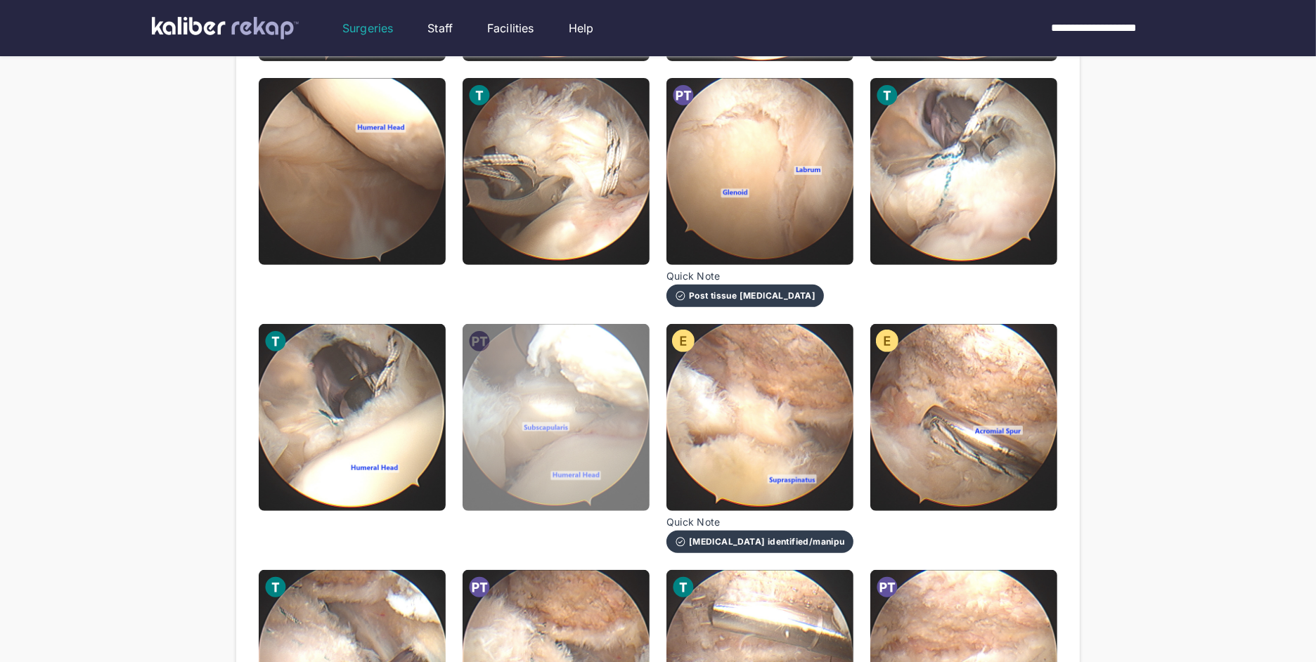
click at [542, 370] on img at bounding box center [555, 417] width 187 height 187
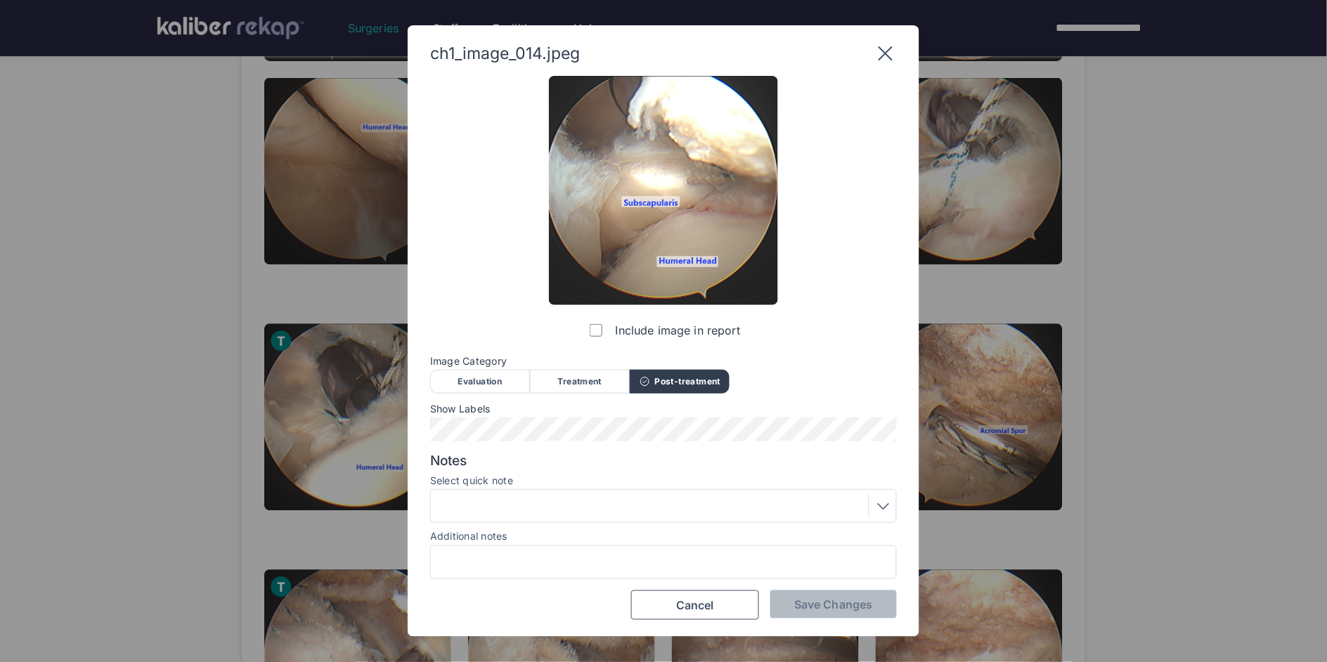
click at [518, 507] on div at bounding box center [663, 506] width 457 height 22
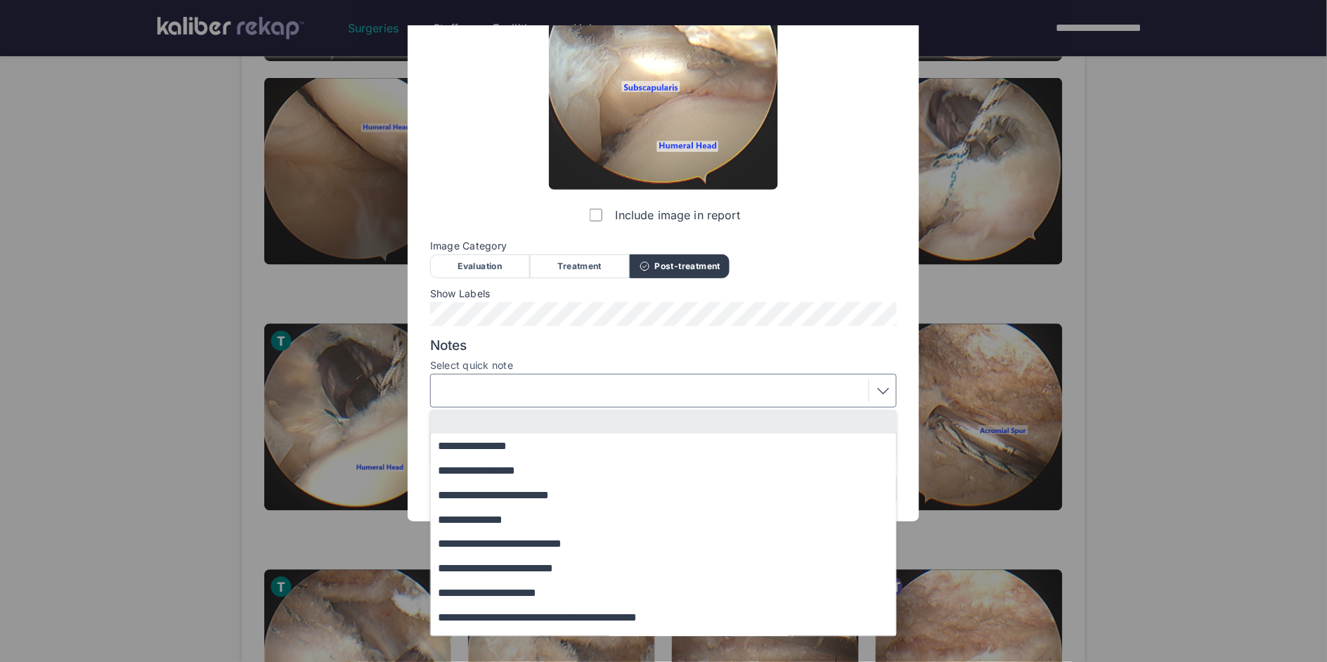
scroll to position [91, 0]
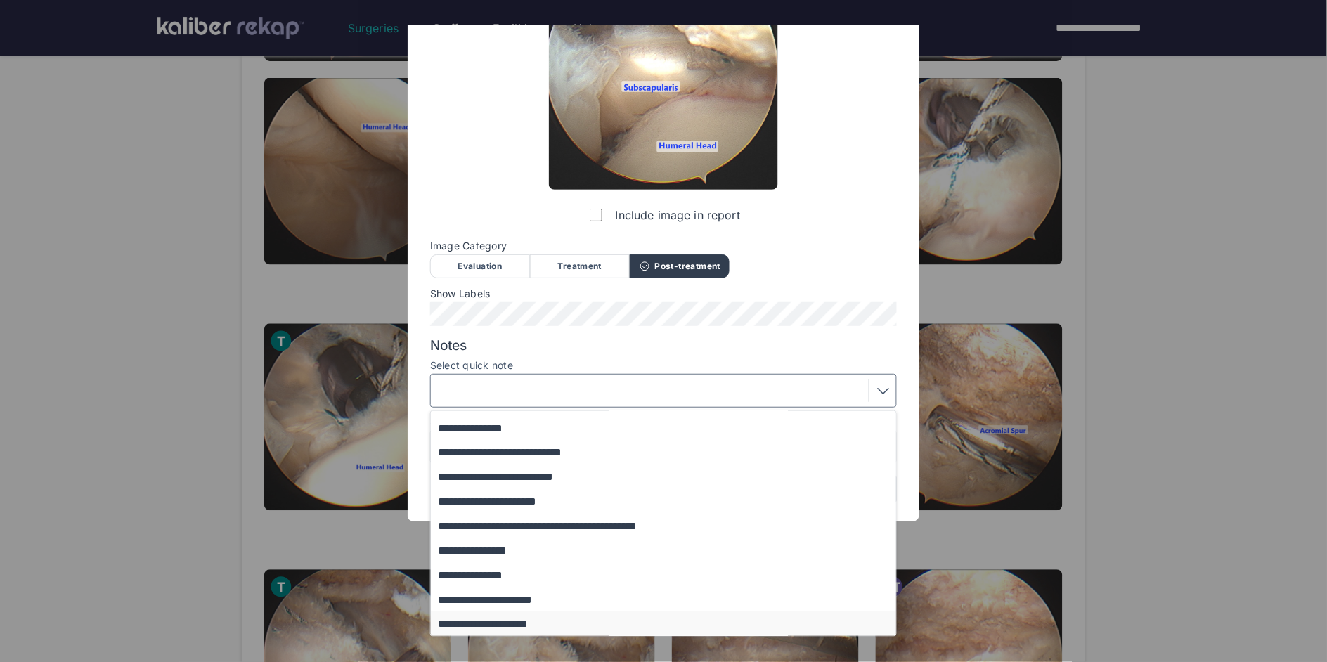
click at [510, 623] on button "**********" at bounding box center [670, 623] width 479 height 25
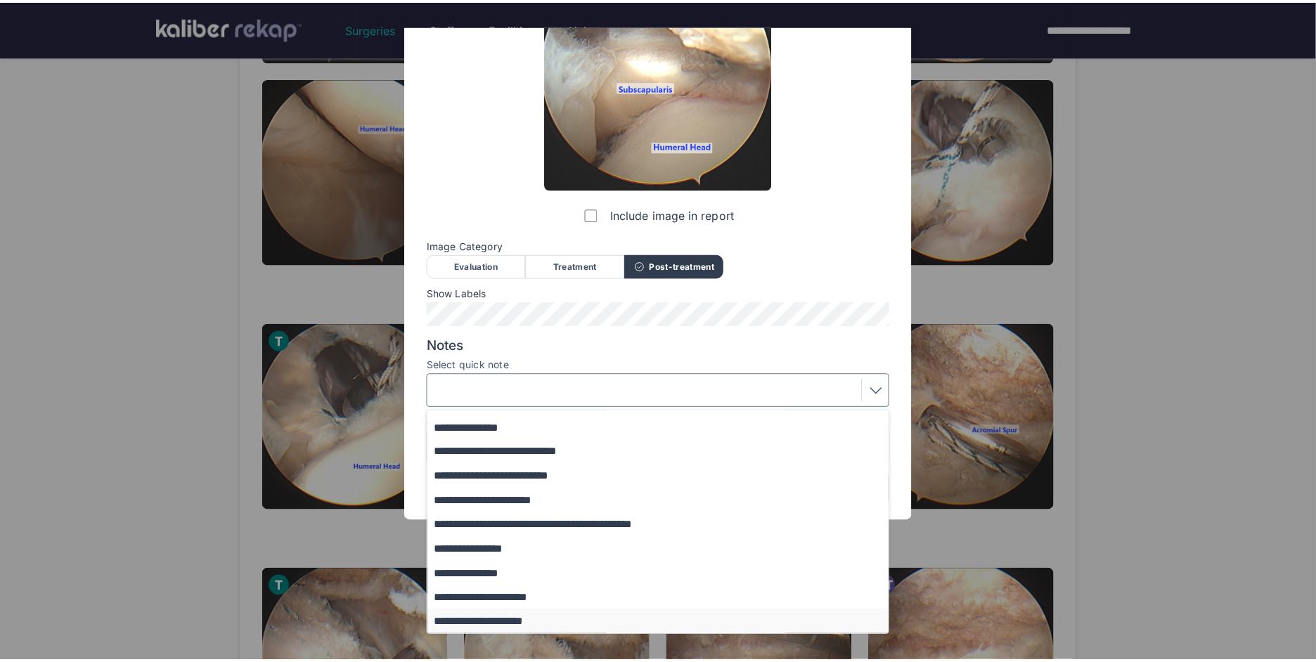
scroll to position [0, 0]
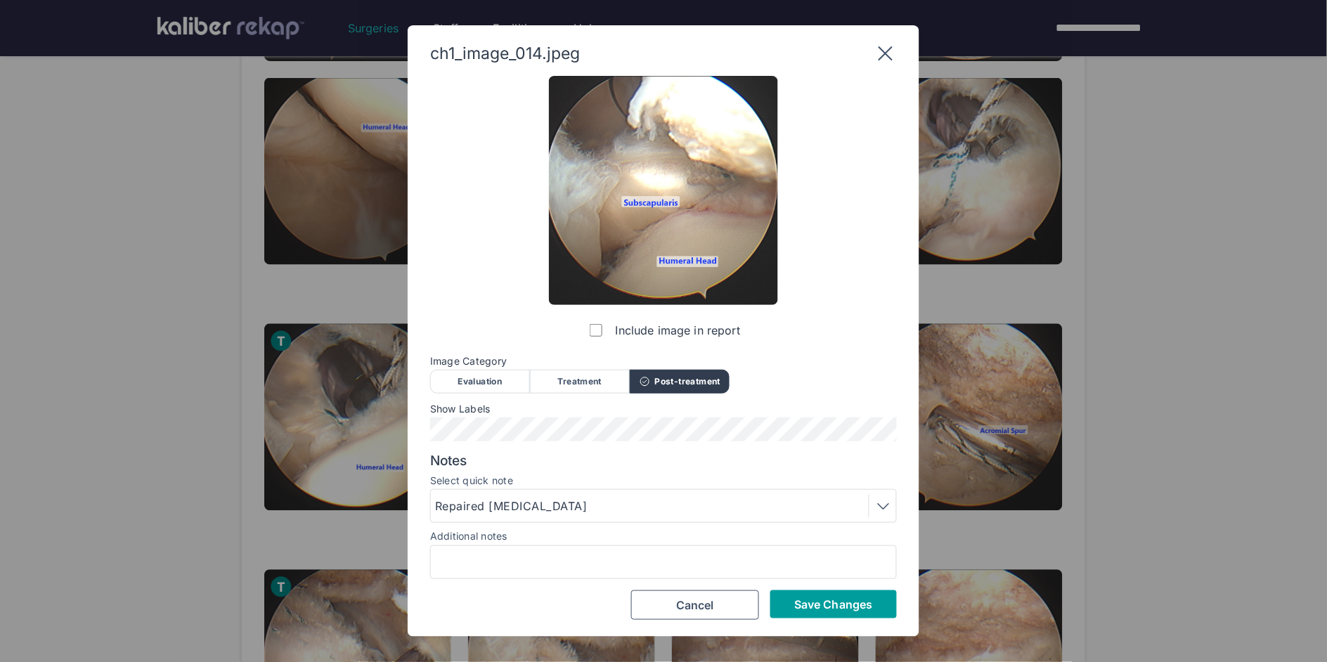
click at [833, 597] on span "Save Changes" at bounding box center [833, 604] width 78 height 14
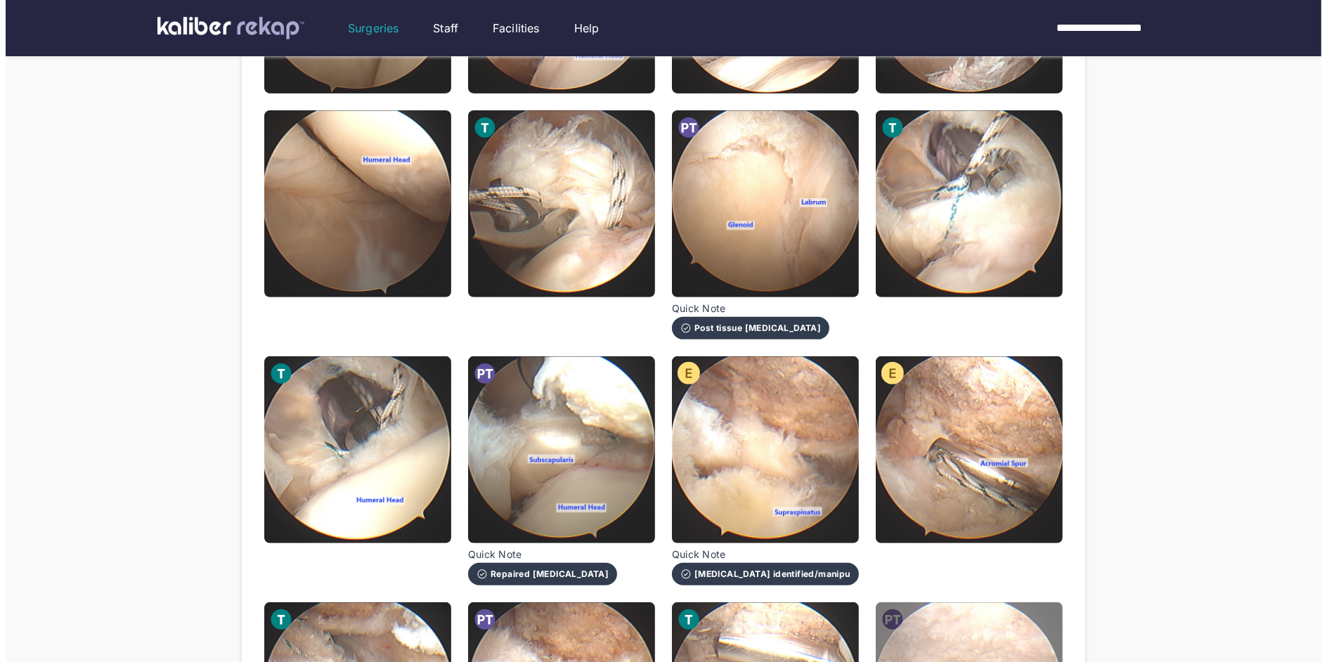
scroll to position [554, 0]
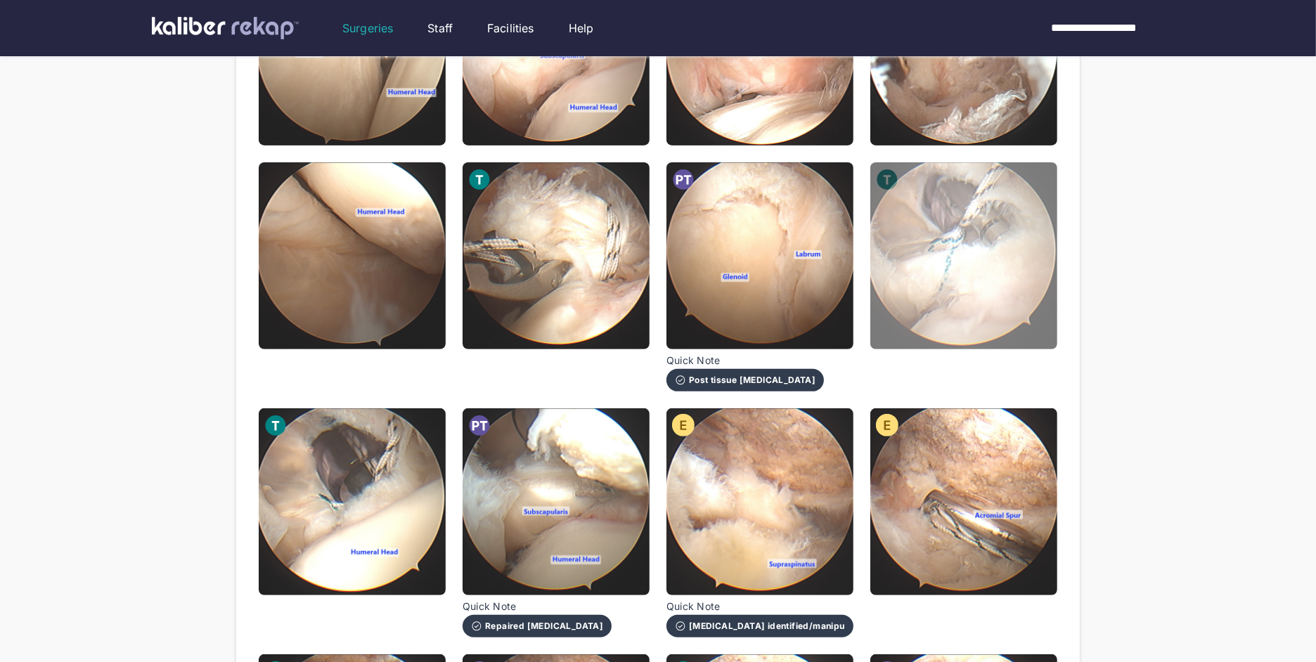
click at [983, 259] on img at bounding box center [963, 255] width 187 height 187
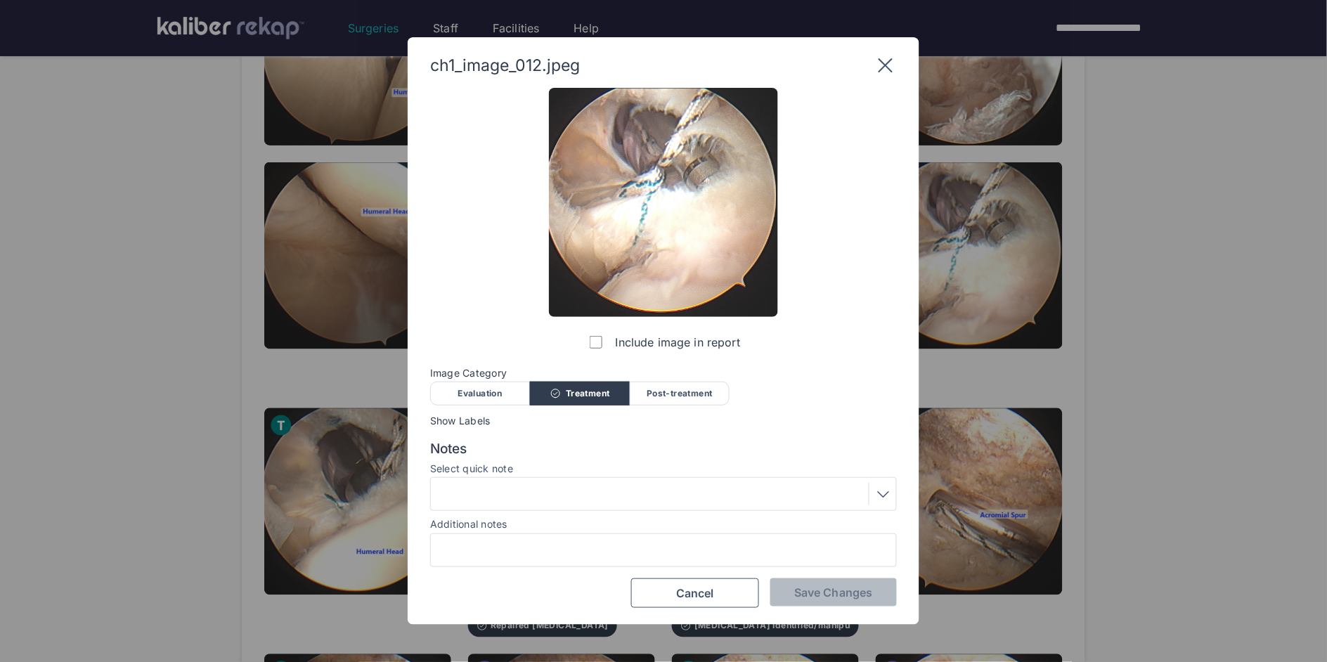
click at [602, 508] on div at bounding box center [663, 494] width 467 height 34
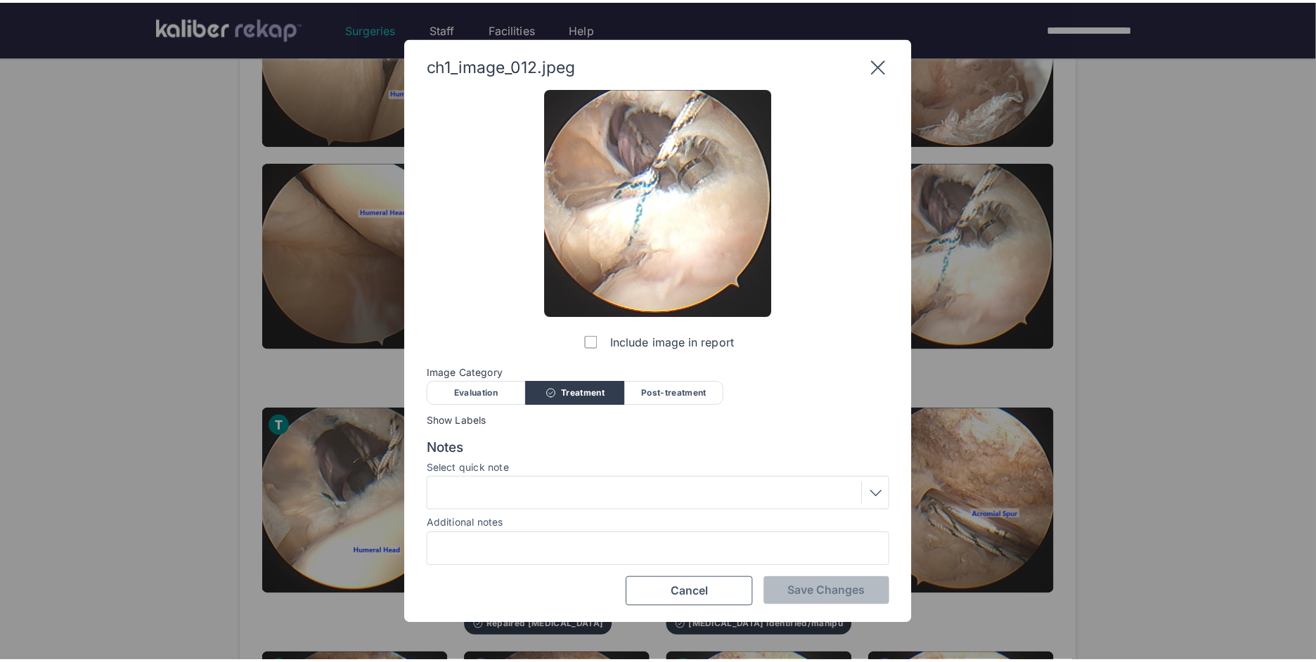
scroll to position [0, 0]
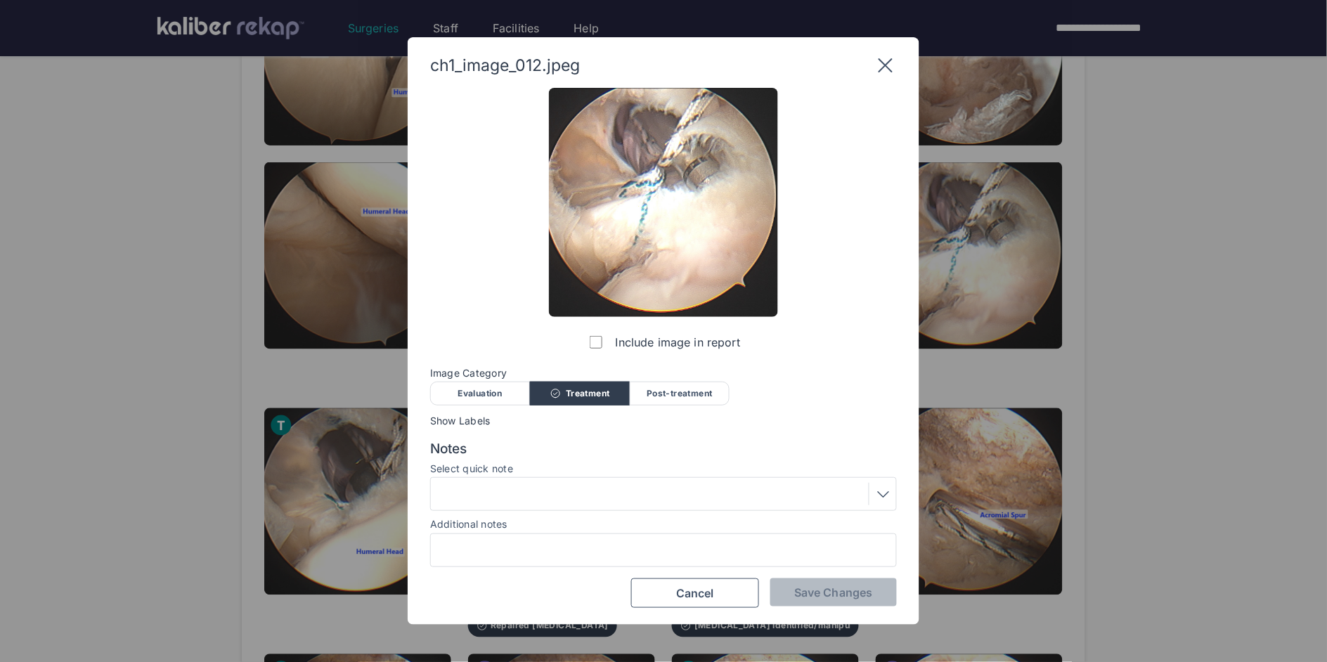
click at [141, 445] on div "ch1_image_012.jpeg Include image in report Image Category Evaluation Treatment …" at bounding box center [663, 331] width 1327 height 662
click at [884, 59] on icon at bounding box center [885, 65] width 22 height 22
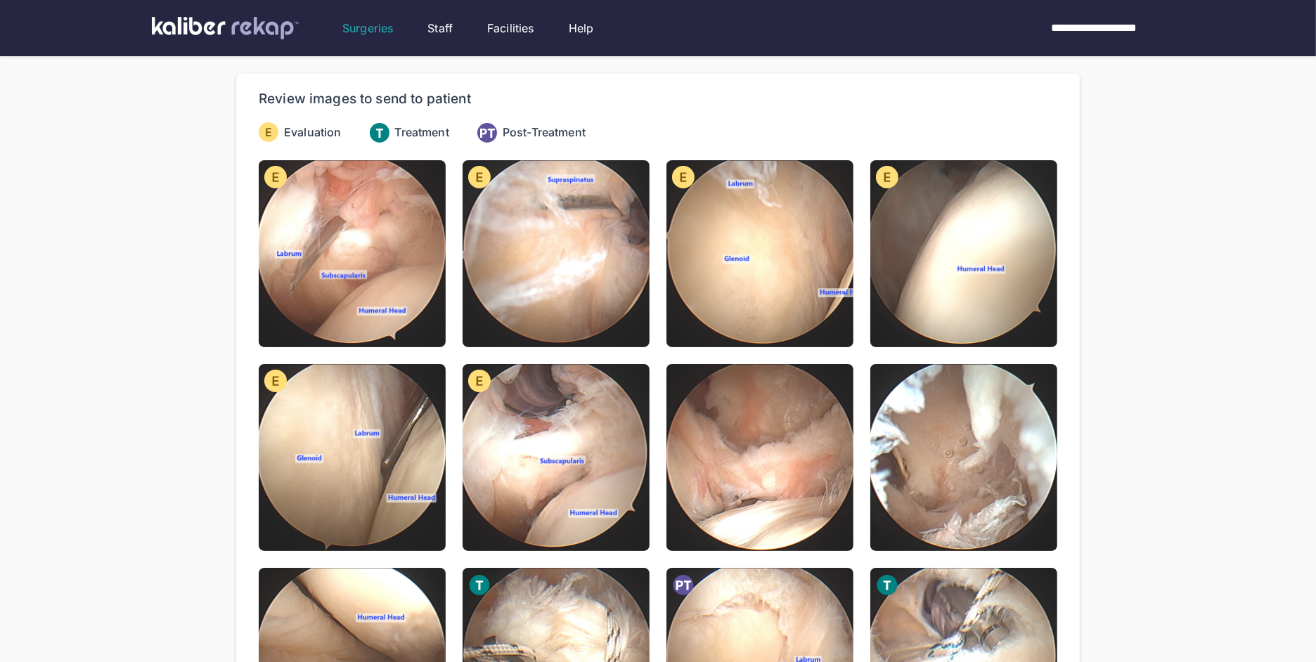
scroll to position [164, 0]
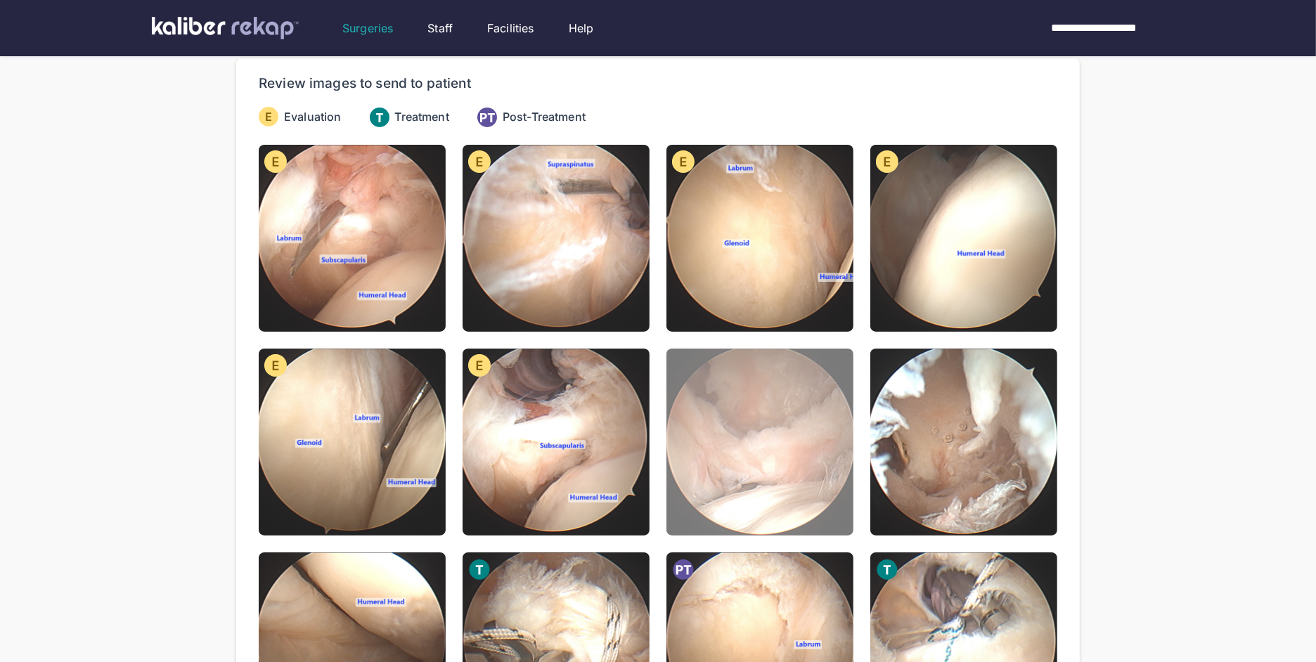
click at [768, 387] on img at bounding box center [759, 442] width 187 height 187
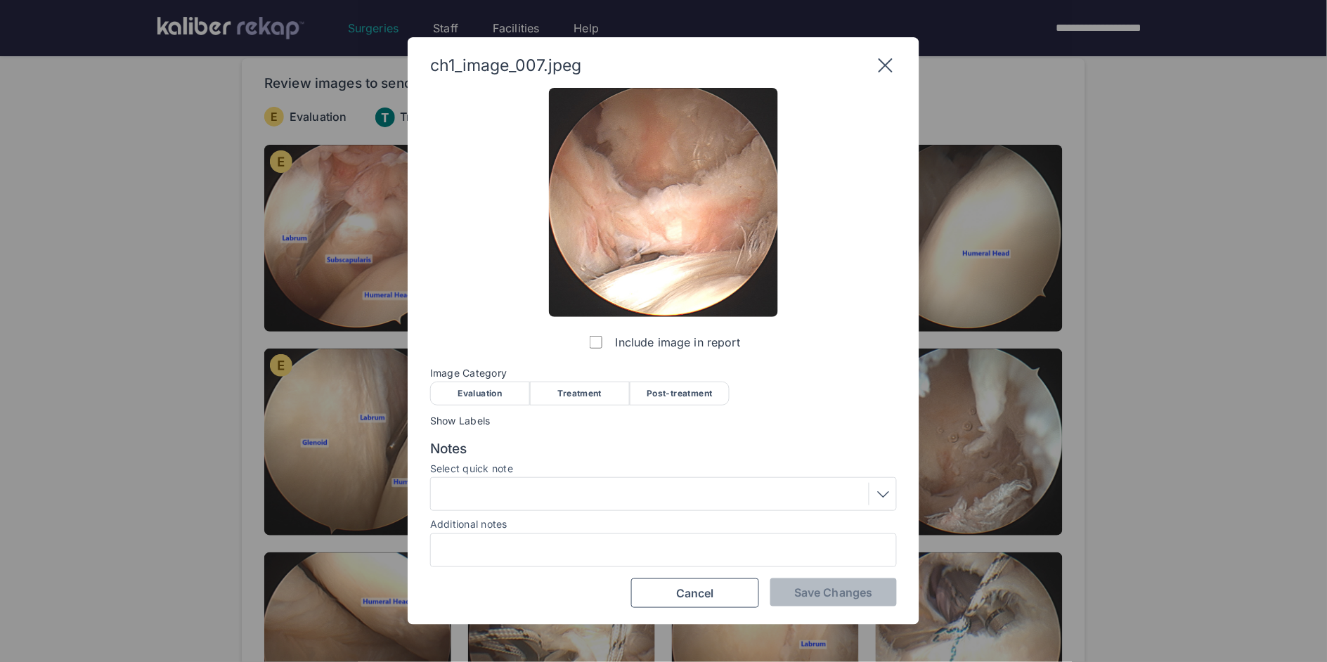
click at [515, 368] on span "Image Category" at bounding box center [663, 373] width 467 height 11
click at [507, 391] on div "Evaluation" at bounding box center [480, 394] width 100 height 24
click at [841, 599] on button "Save Changes" at bounding box center [833, 592] width 127 height 28
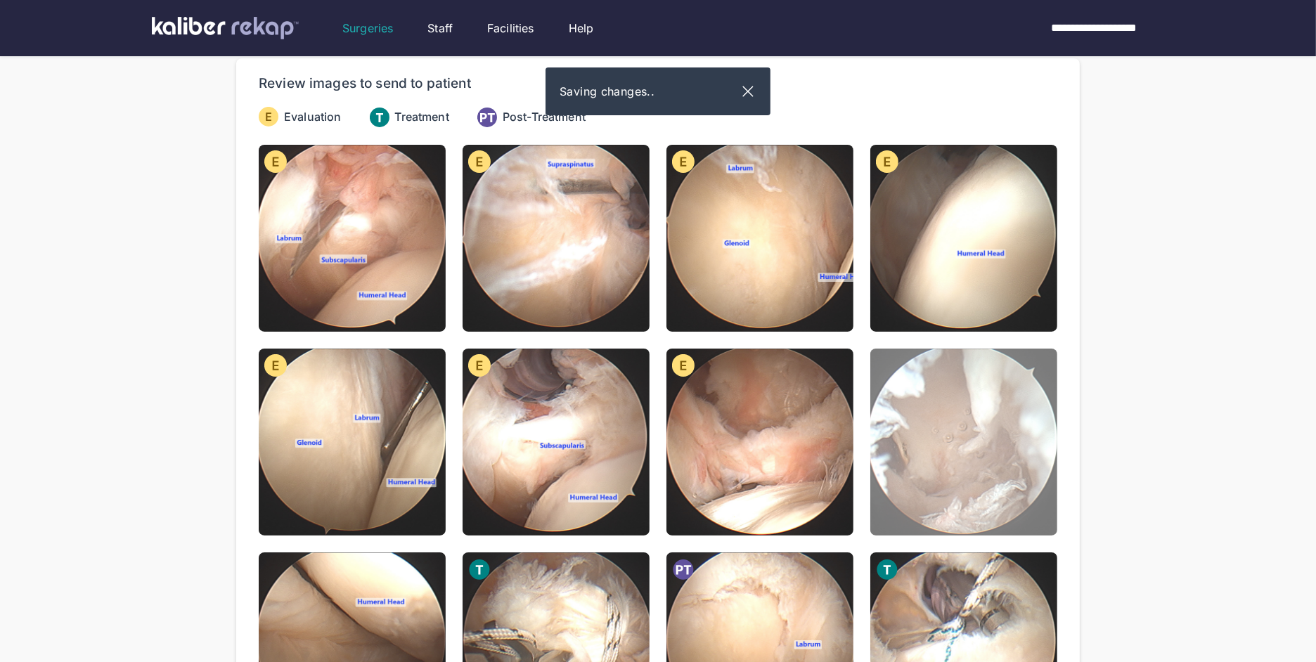
click at [916, 462] on img at bounding box center [963, 442] width 187 height 187
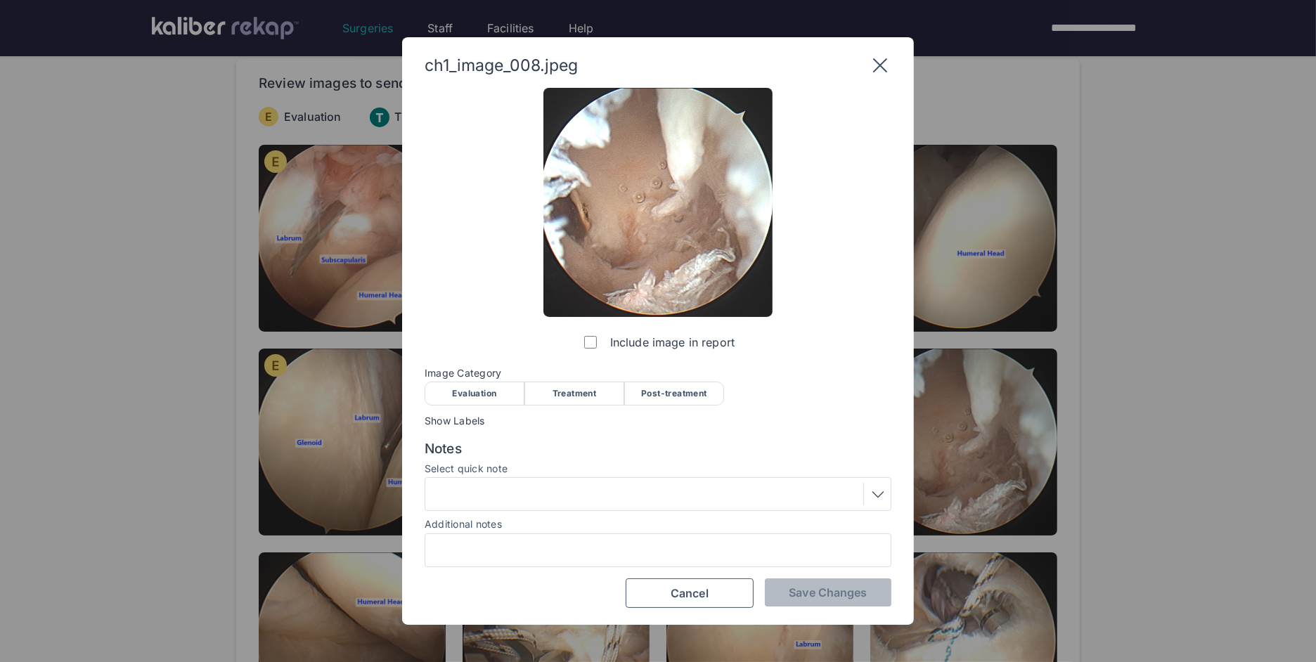
click at [512, 397] on div "Evaluation" at bounding box center [475, 394] width 100 height 24
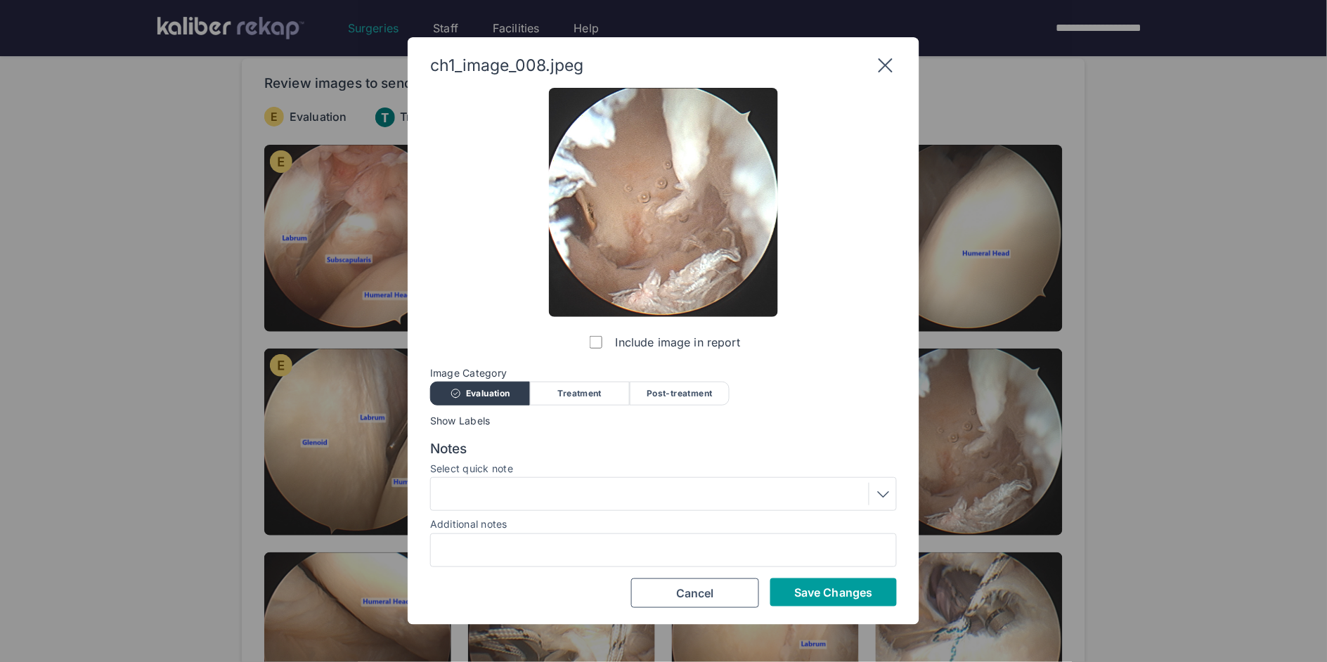
click at [835, 595] on span "Save Changes" at bounding box center [833, 592] width 78 height 14
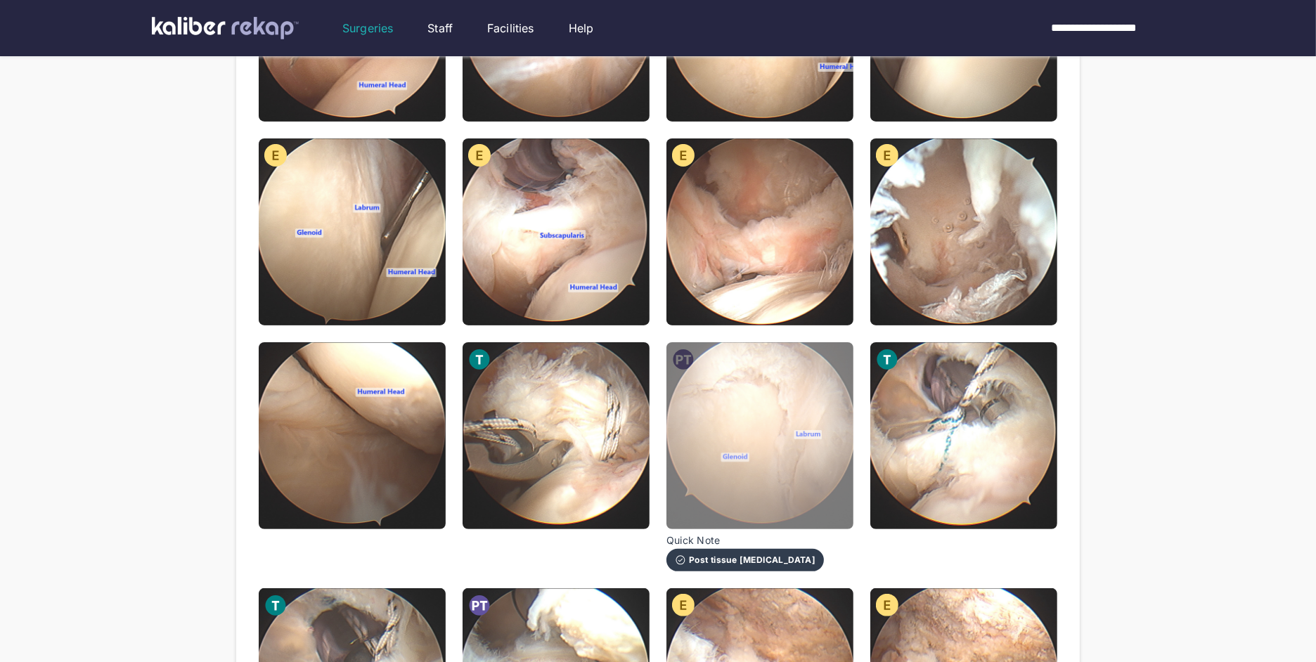
scroll to position [392, 0]
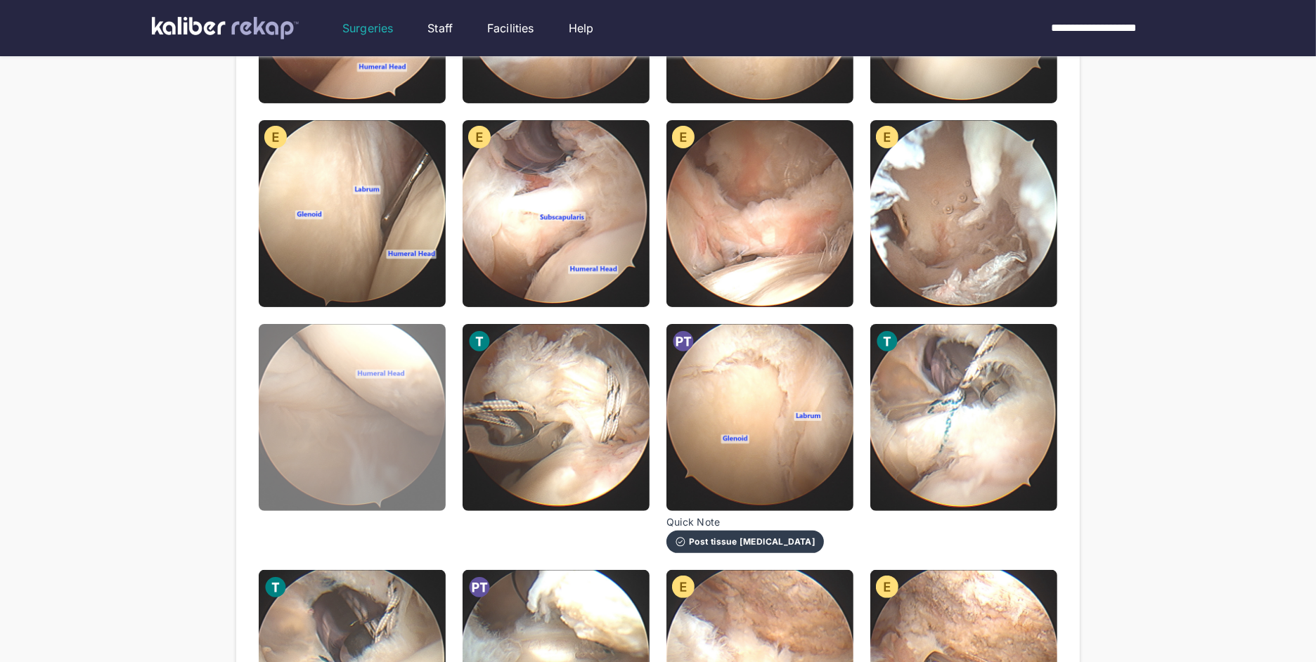
click at [346, 391] on img at bounding box center [352, 417] width 187 height 187
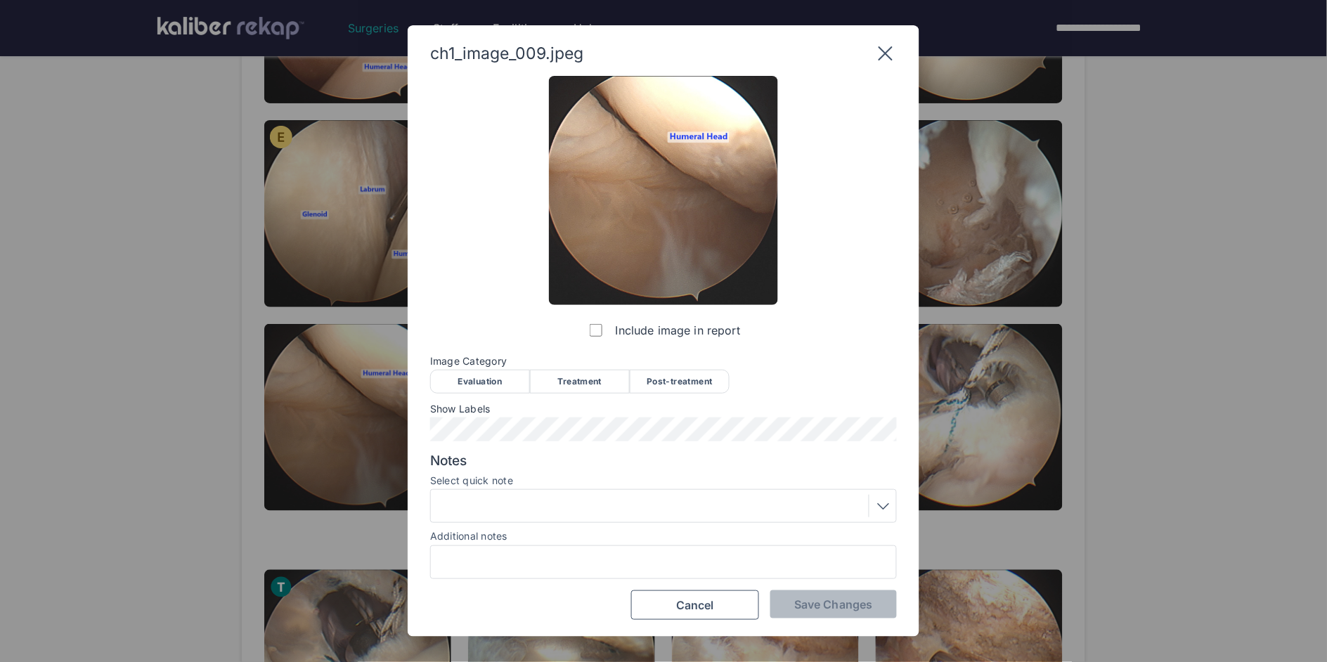
click at [468, 380] on div "Evaluation" at bounding box center [480, 382] width 100 height 24
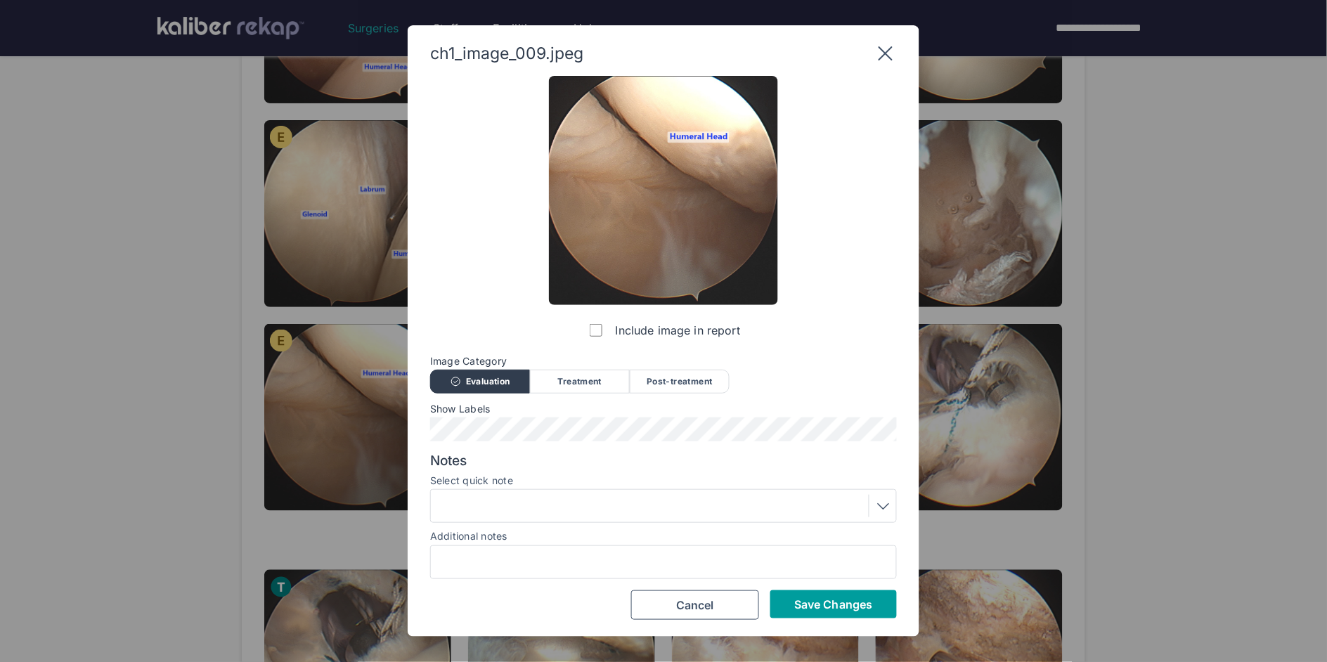
click at [836, 604] on span "Save Changes" at bounding box center [833, 604] width 78 height 14
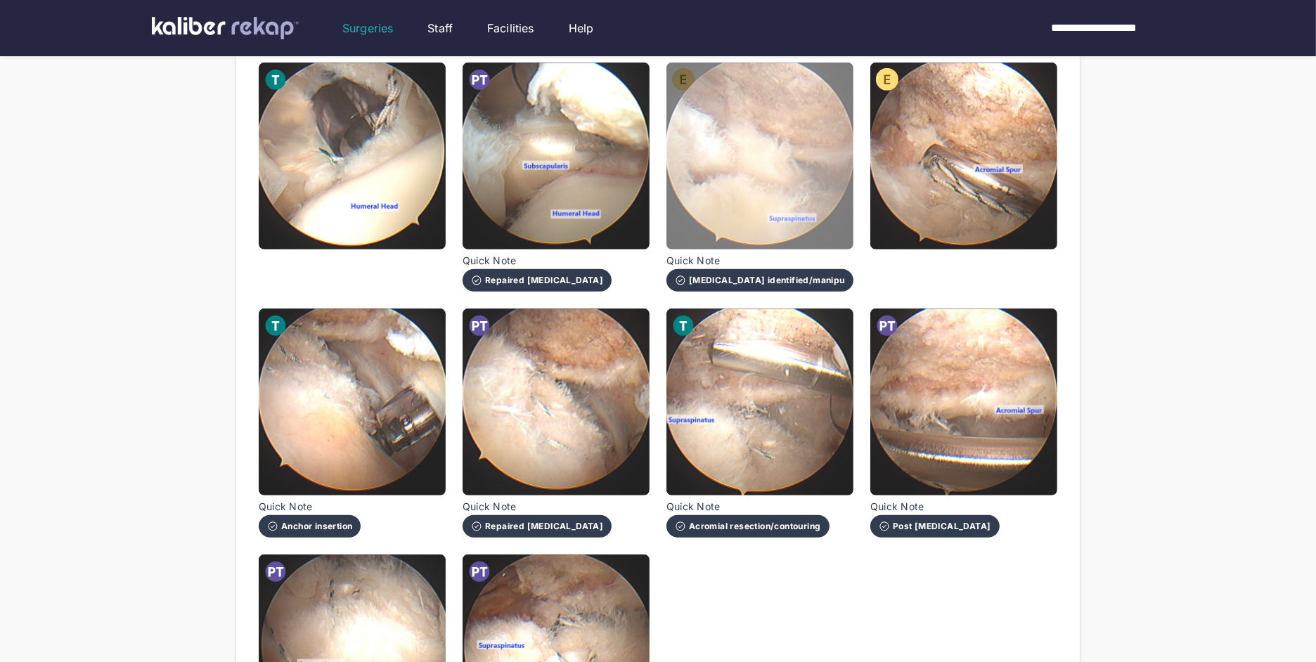
scroll to position [851, 0]
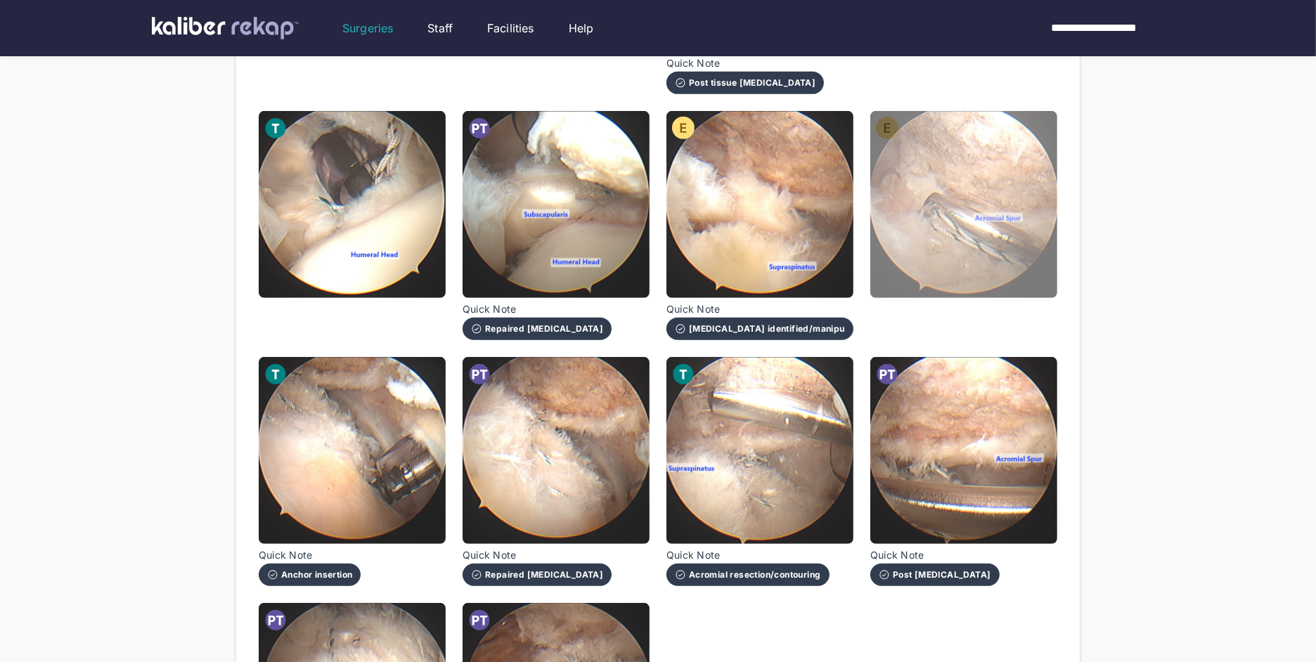
click at [927, 160] on img at bounding box center [963, 204] width 187 height 187
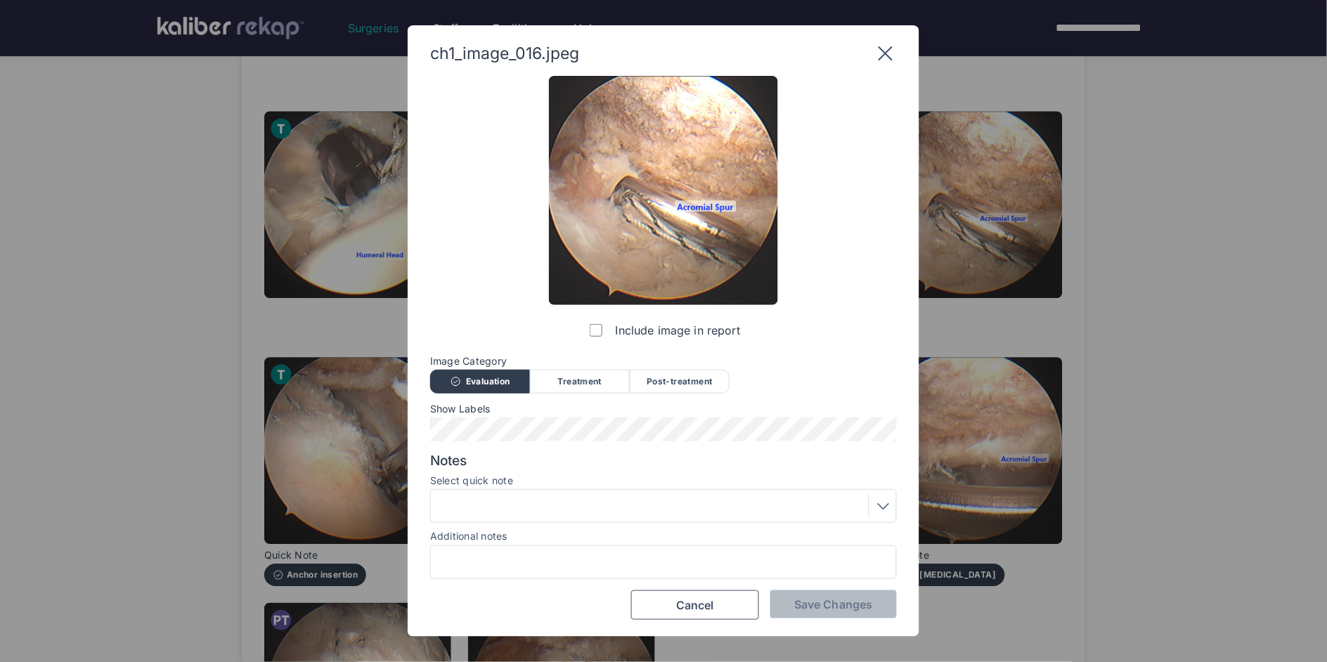
click at [883, 48] on icon at bounding box center [885, 53] width 22 height 22
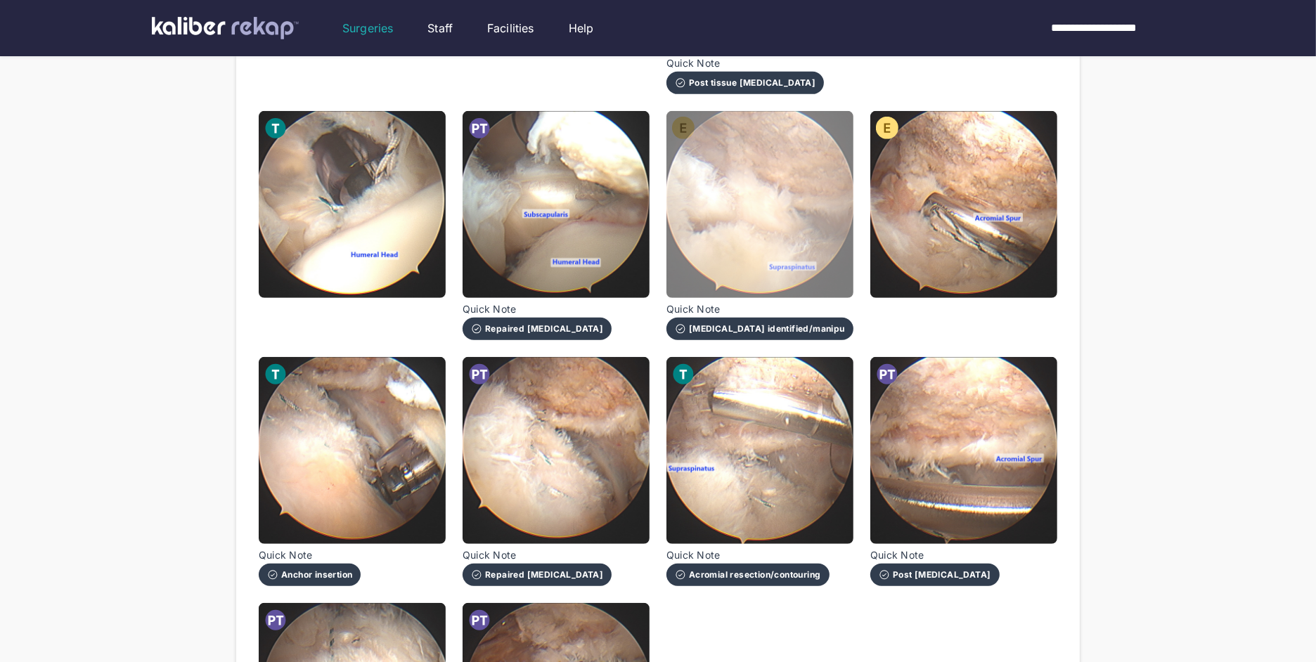
click at [729, 188] on img at bounding box center [759, 204] width 187 height 187
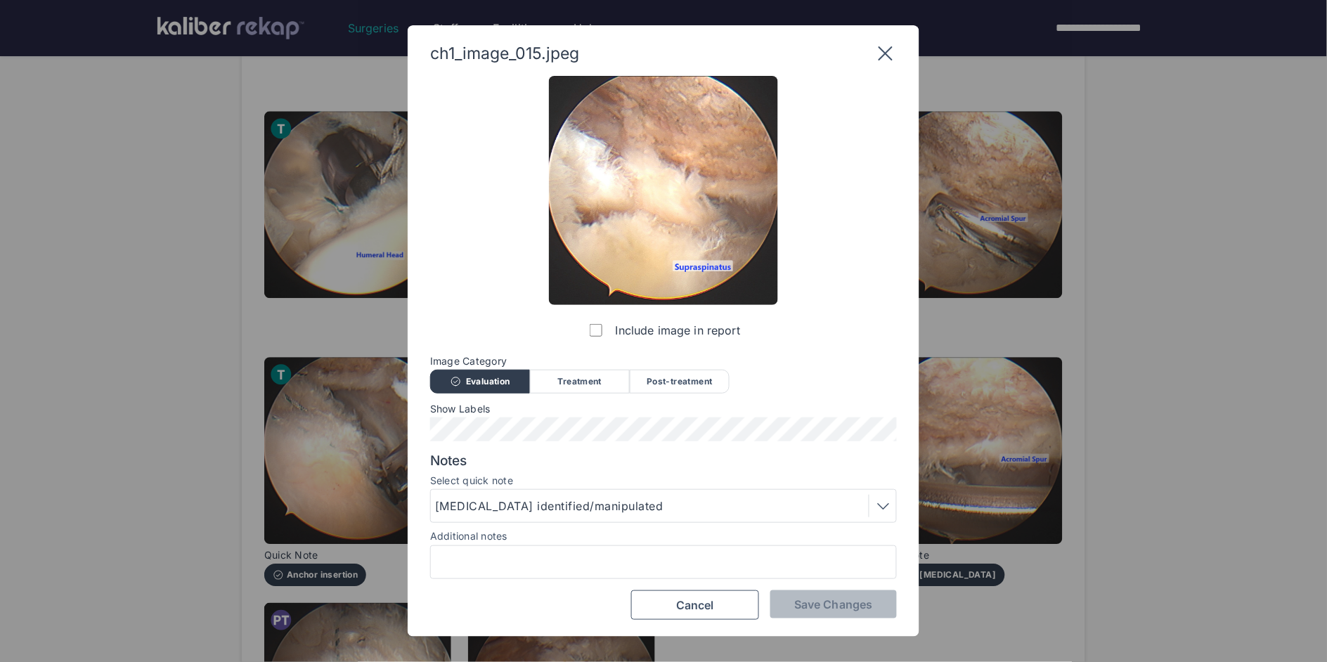
click at [882, 46] on icon at bounding box center [885, 53] width 22 height 22
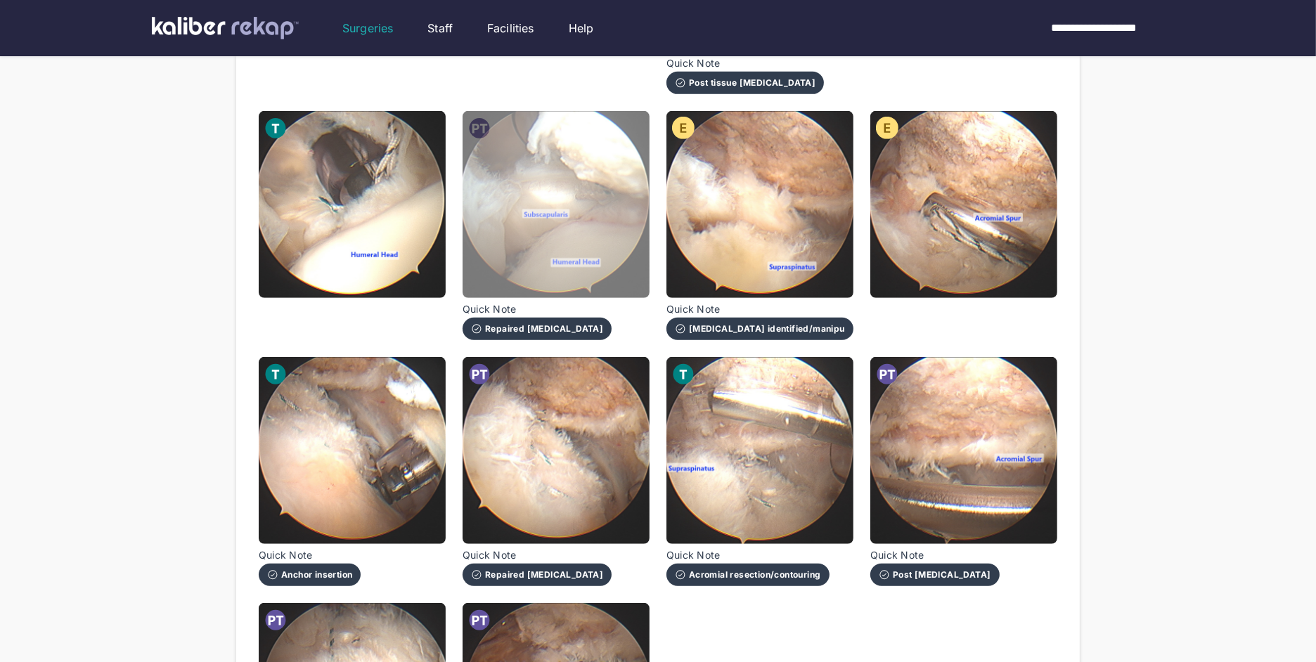
click at [500, 172] on img at bounding box center [555, 204] width 187 height 187
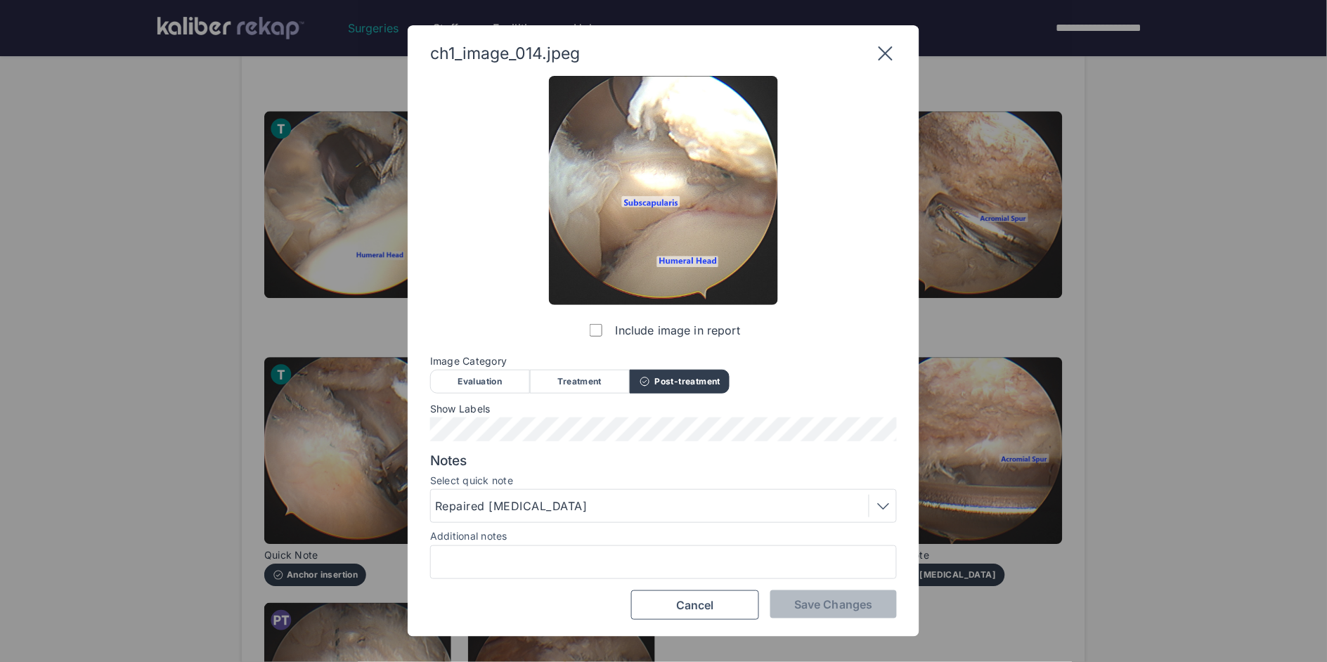
click at [885, 48] on icon at bounding box center [885, 53] width 22 height 22
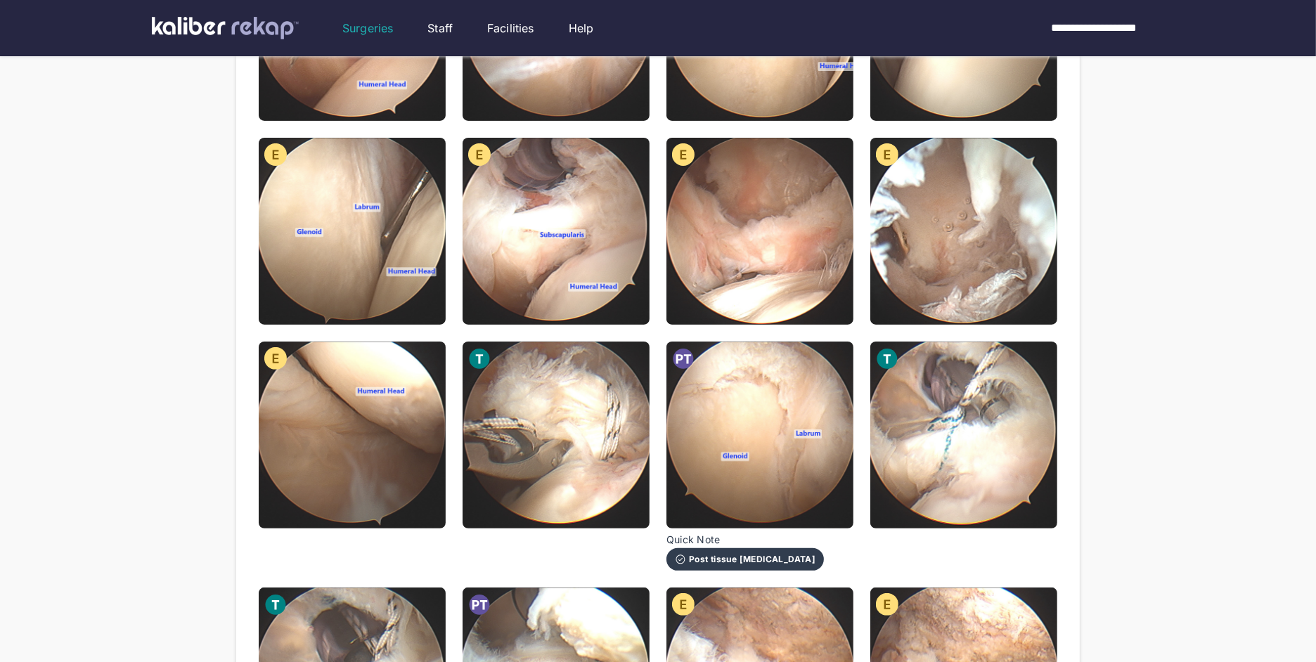
scroll to position [245, 0]
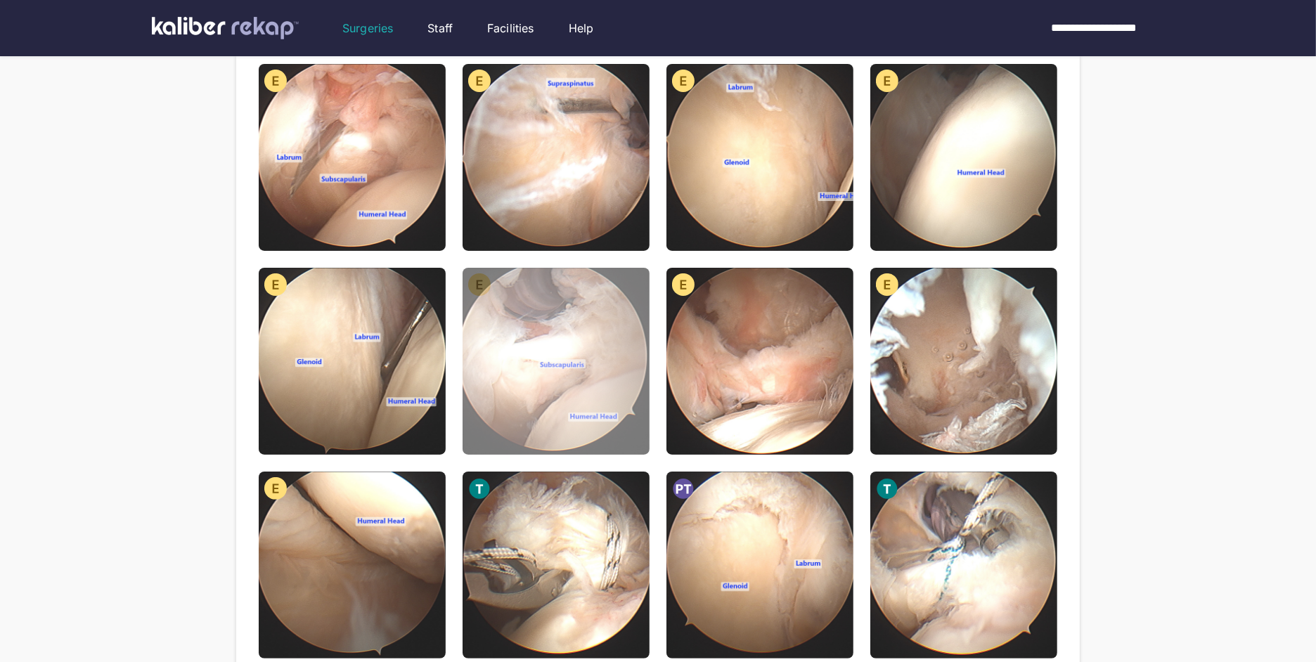
click at [529, 322] on img at bounding box center [555, 361] width 187 height 187
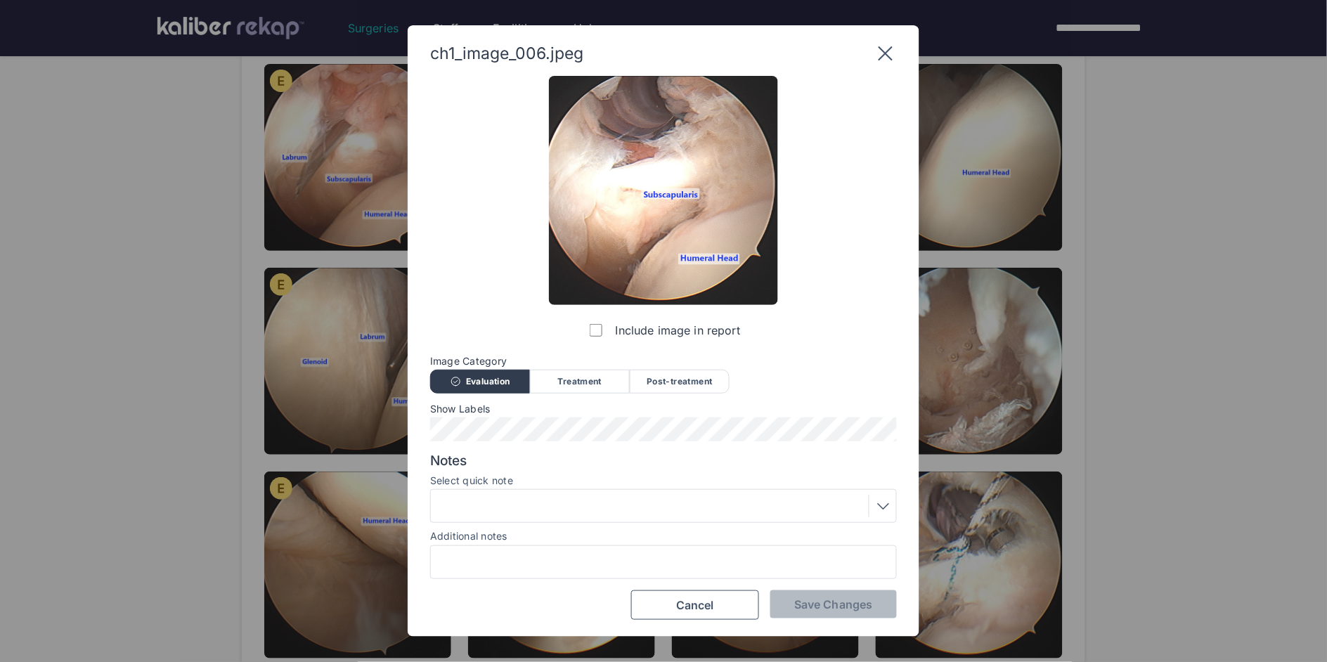
click at [887, 58] on icon at bounding box center [885, 53] width 22 height 22
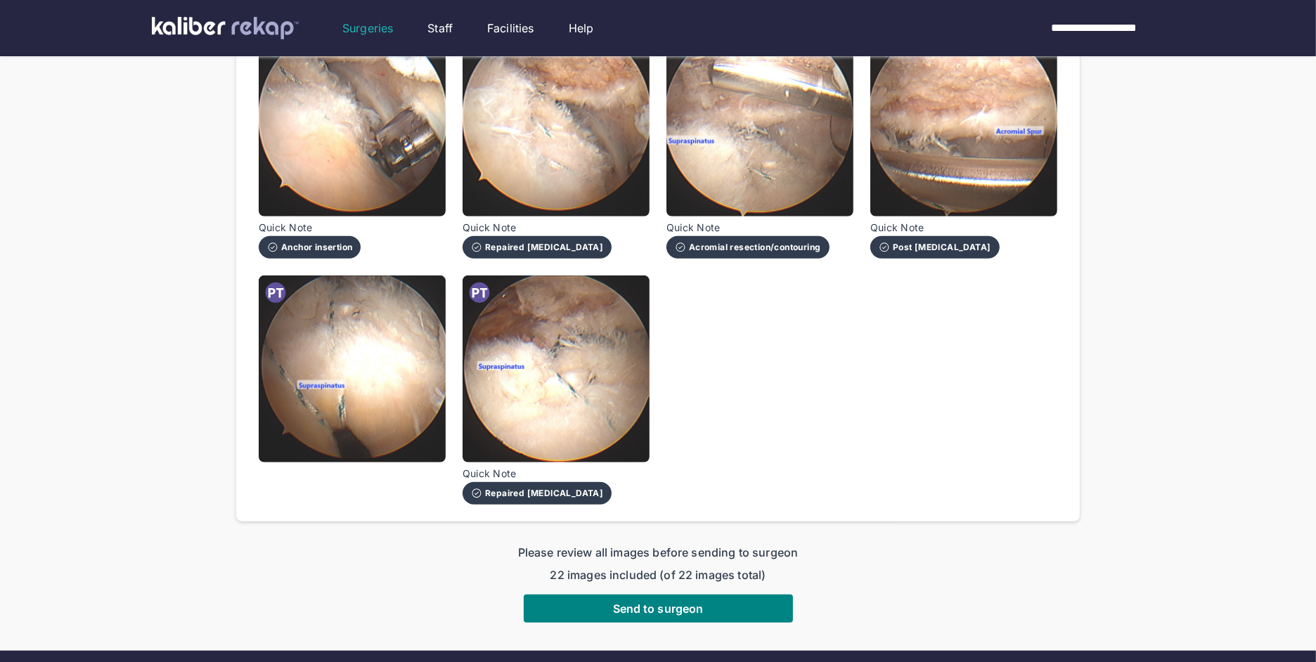
scroll to position [1186, 0]
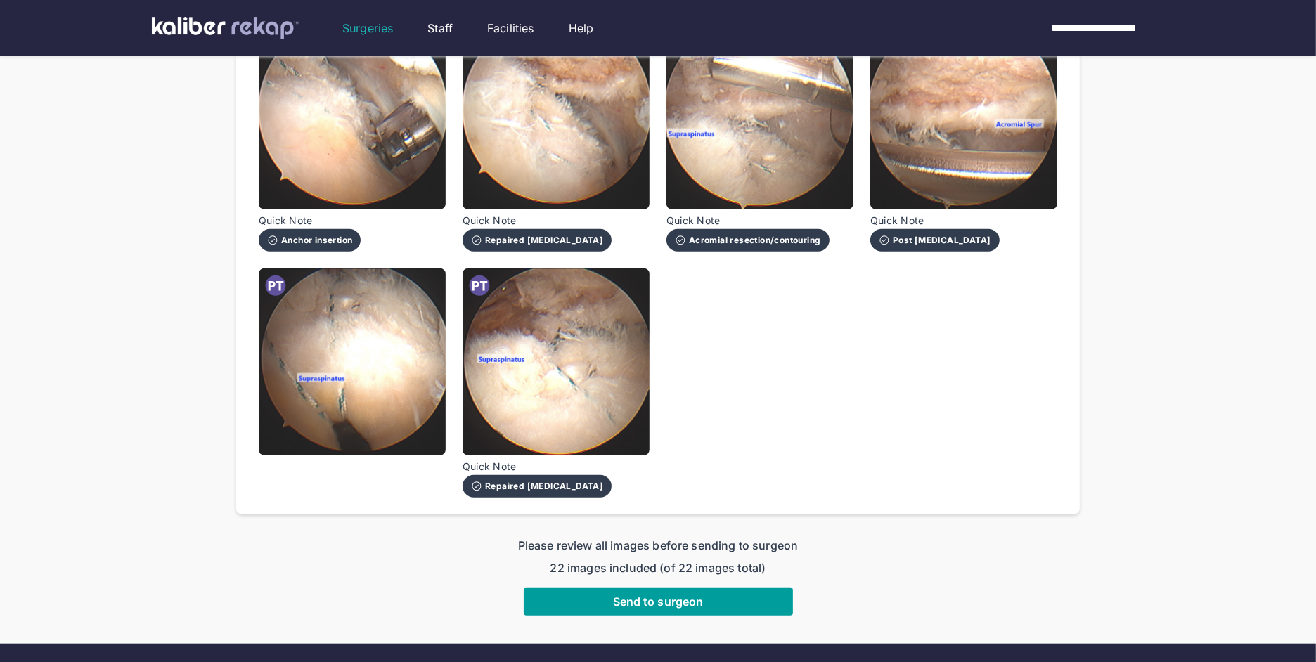
click at [660, 595] on span "Send to surgeon" at bounding box center [658, 602] width 91 height 14
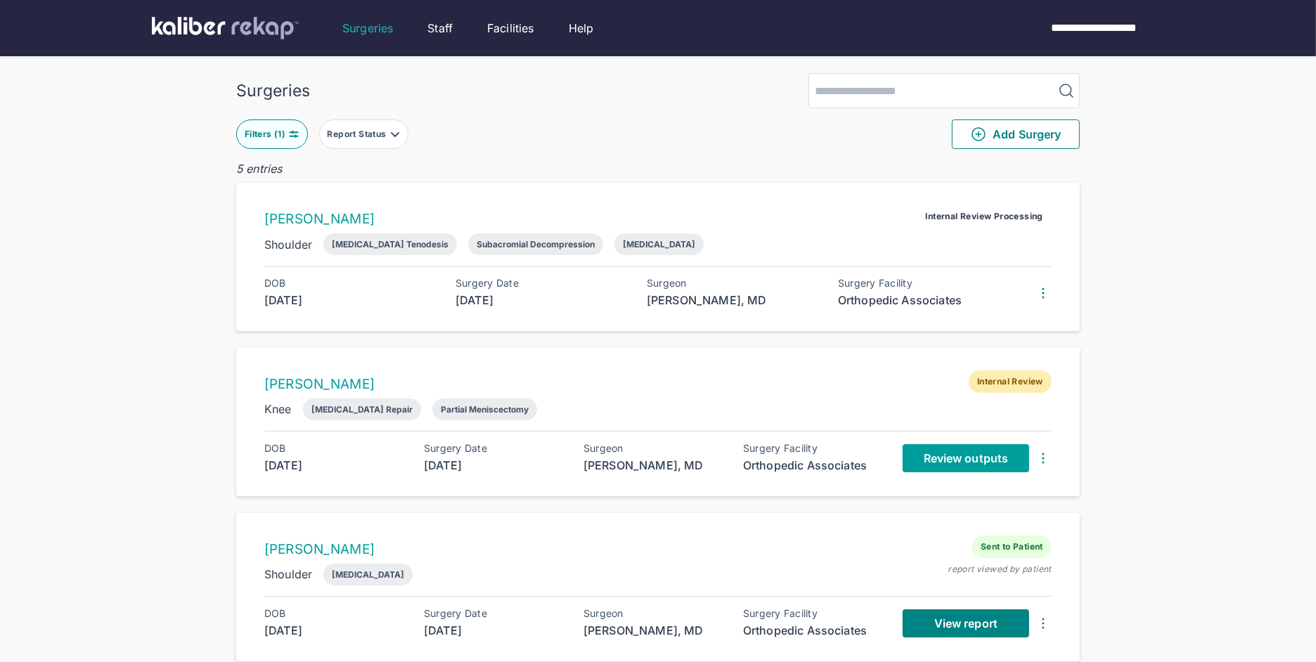
click at [955, 463] on span "Review outputs" at bounding box center [966, 458] width 84 height 14
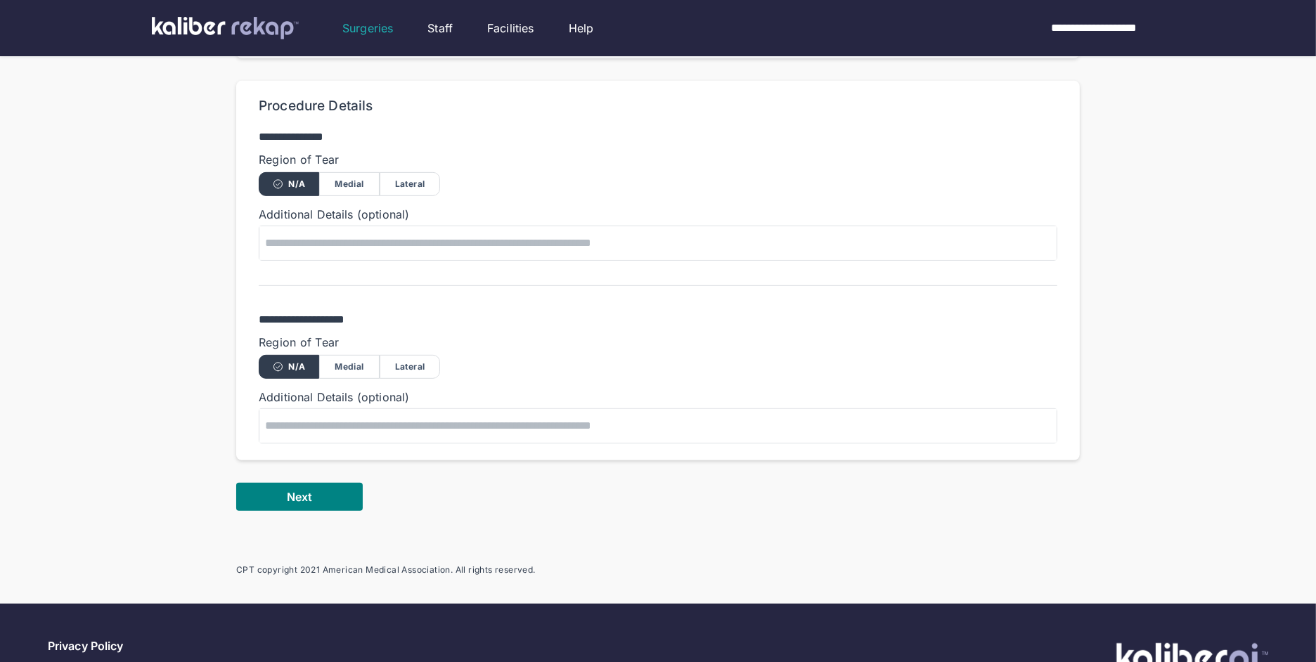
scroll to position [759, 0]
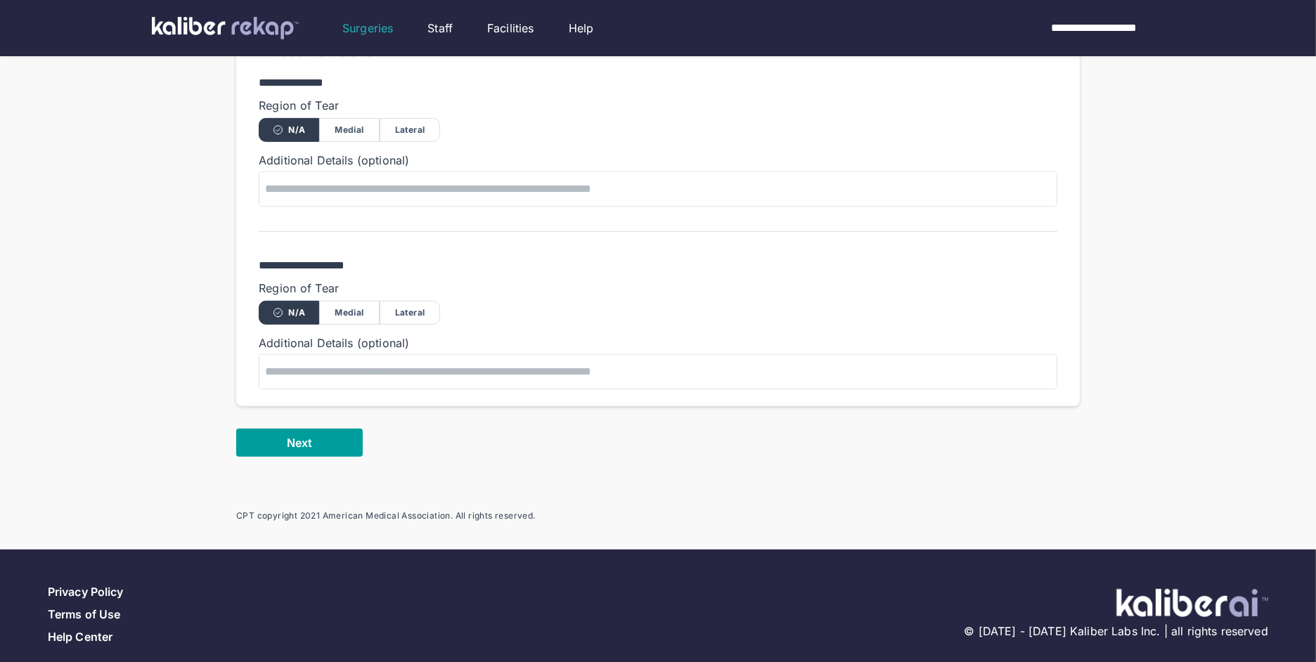
click at [333, 429] on button "Next" at bounding box center [299, 443] width 127 height 28
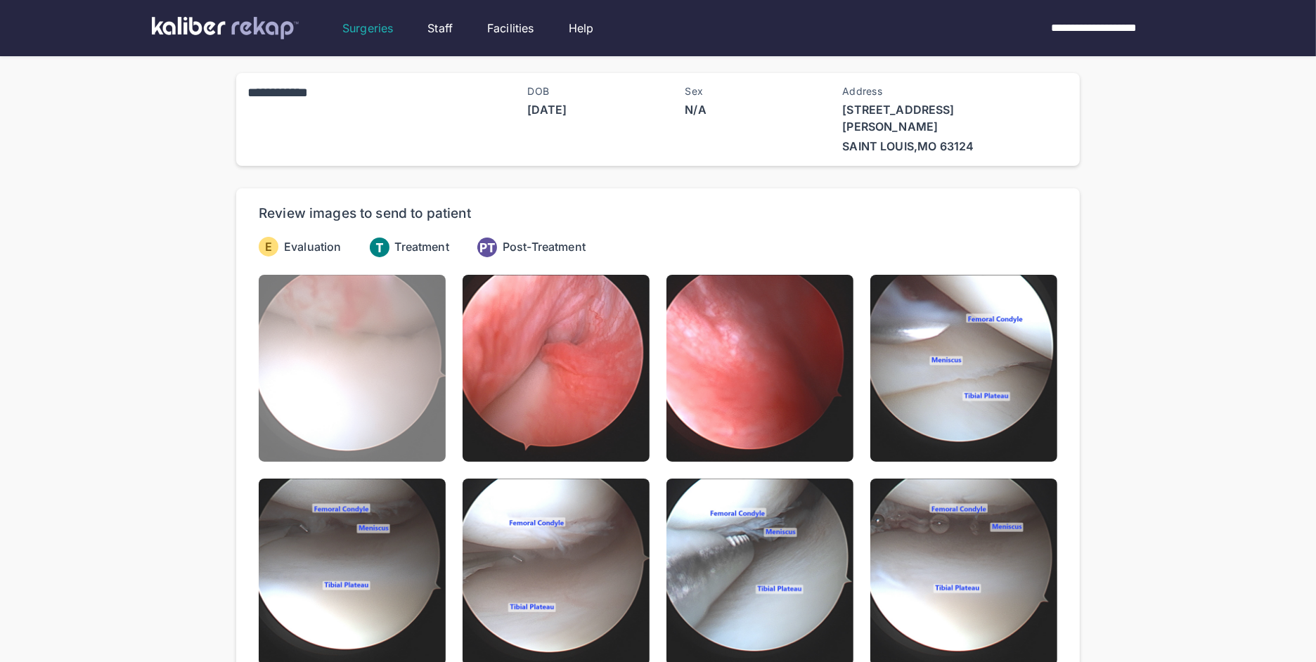
click at [397, 372] on img at bounding box center [352, 368] width 187 height 187
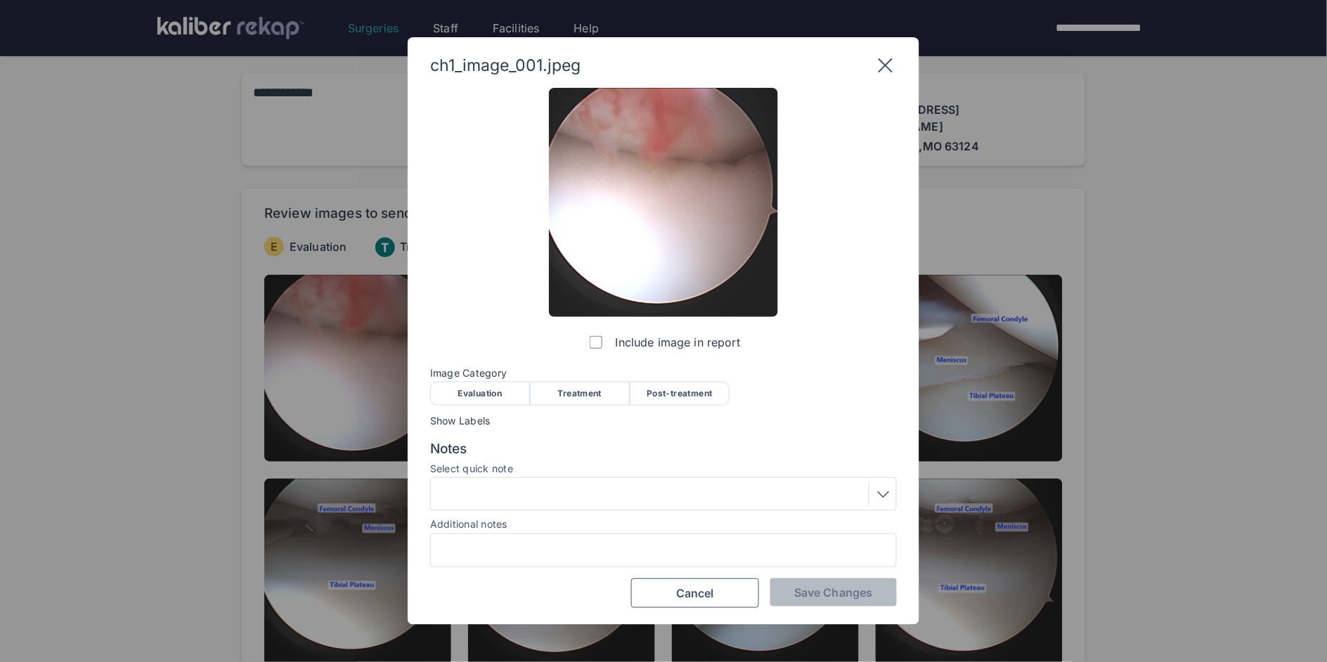
click at [488, 392] on div "Evaluation" at bounding box center [480, 394] width 100 height 24
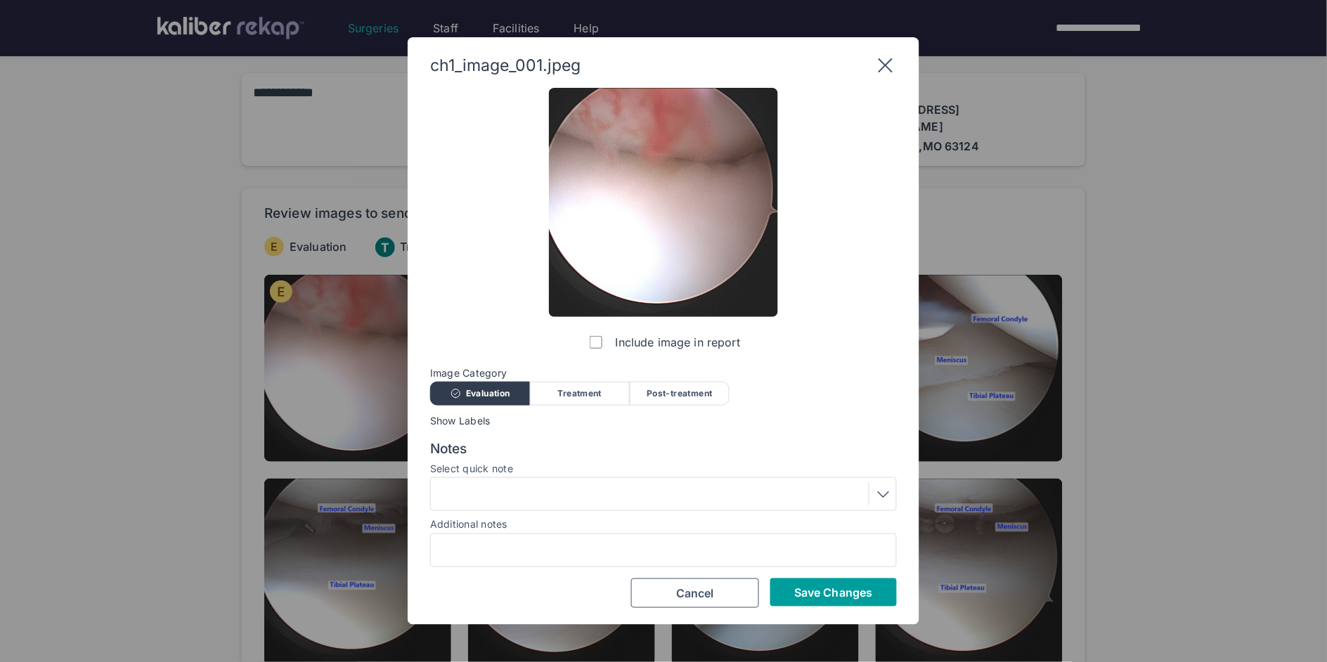
click at [810, 600] on button "Save Changes" at bounding box center [833, 592] width 127 height 28
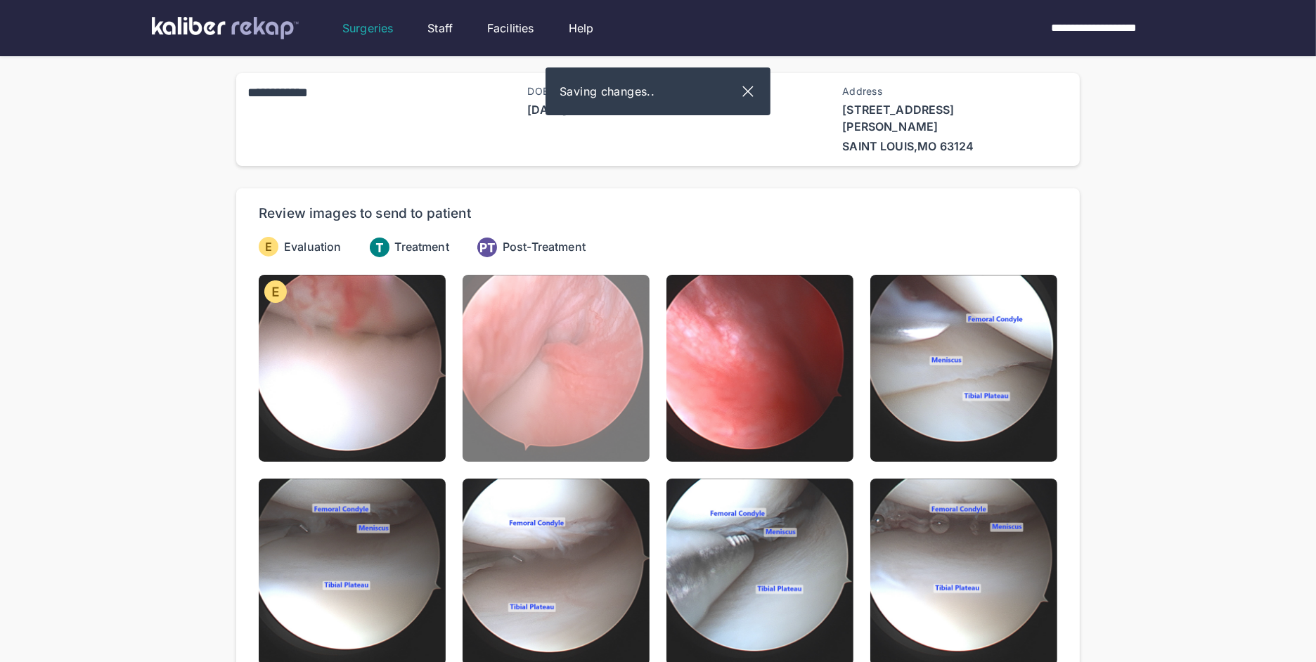
click at [579, 425] on img at bounding box center [555, 368] width 187 height 187
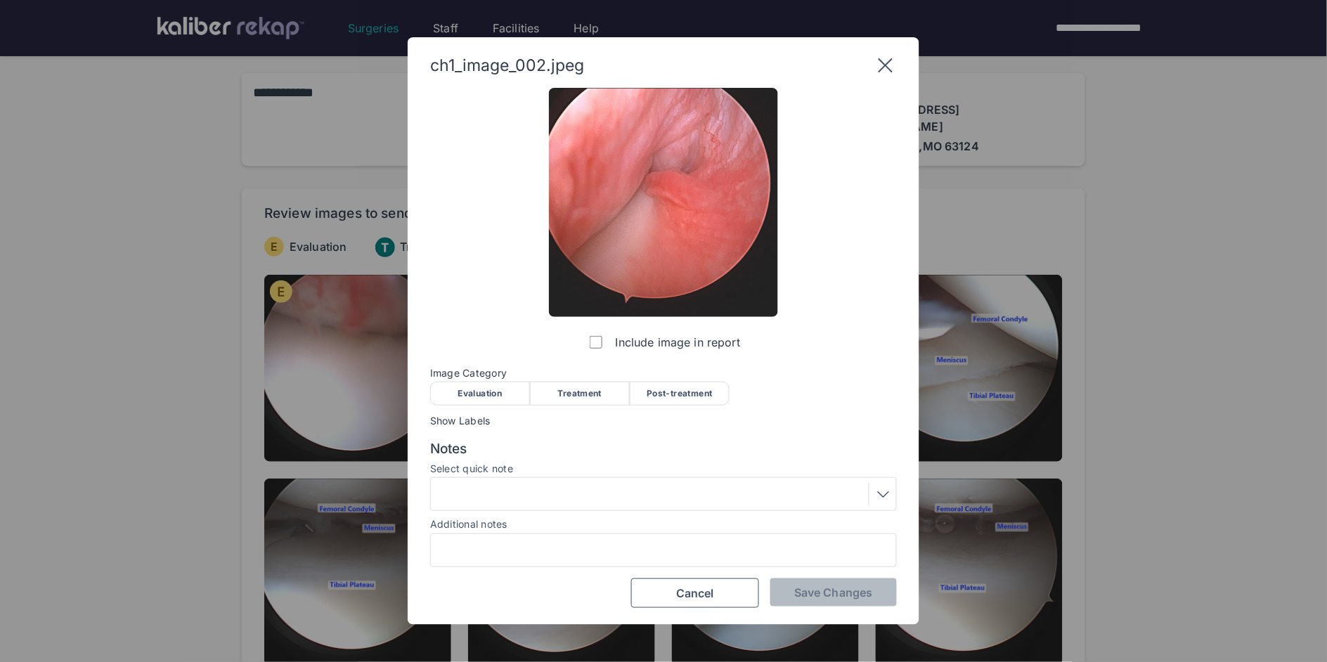
click at [451, 385] on div "Evaluation" at bounding box center [480, 394] width 100 height 24
click at [834, 615] on div "ch1_image_002.jpeg Include image in report Image Category Evaluation Treatment …" at bounding box center [664, 331] width 512 height 588
click at [831, 603] on button "Save Changes" at bounding box center [833, 592] width 127 height 28
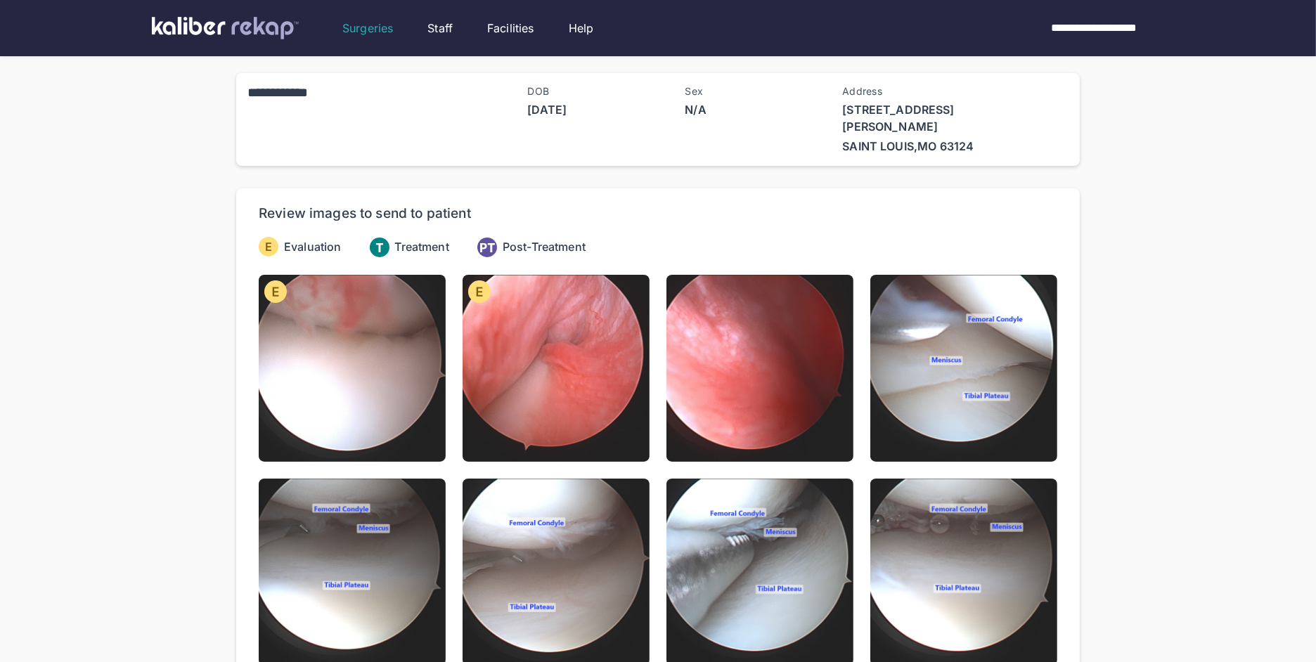
click at [768, 452] on div "ch1_image_001.jpeg Include image in report Image Category Evaluation Treatment …" at bounding box center [658, 572] width 798 height 595
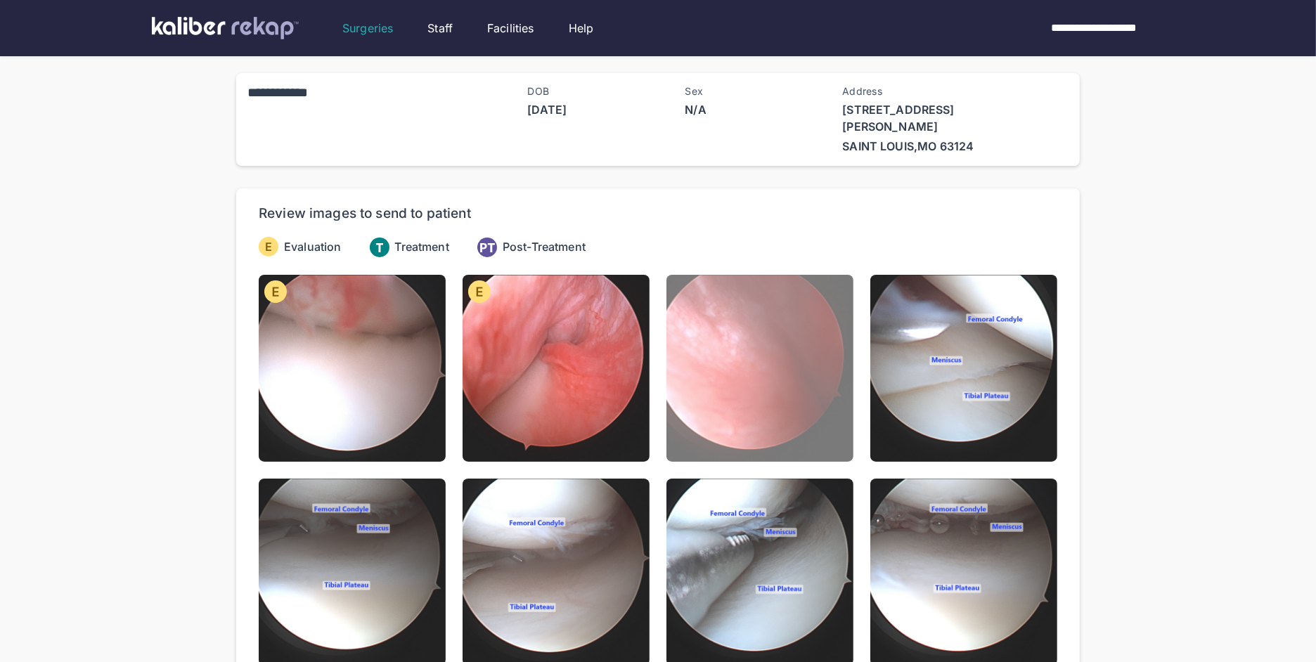
click at [742, 411] on img at bounding box center [759, 368] width 187 height 187
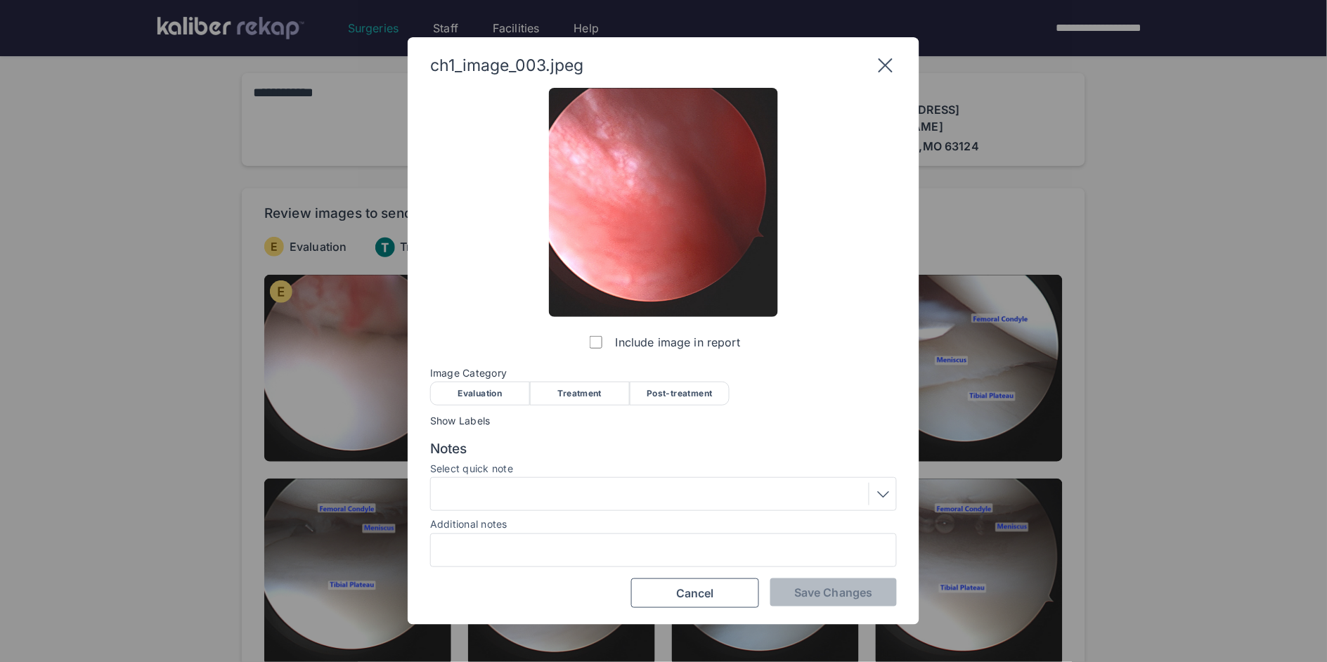
click at [468, 375] on span "Image Category" at bounding box center [663, 373] width 467 height 11
click at [467, 385] on div "Evaluation" at bounding box center [480, 394] width 100 height 24
click at [879, 593] on button "Save Changes" at bounding box center [833, 592] width 127 height 28
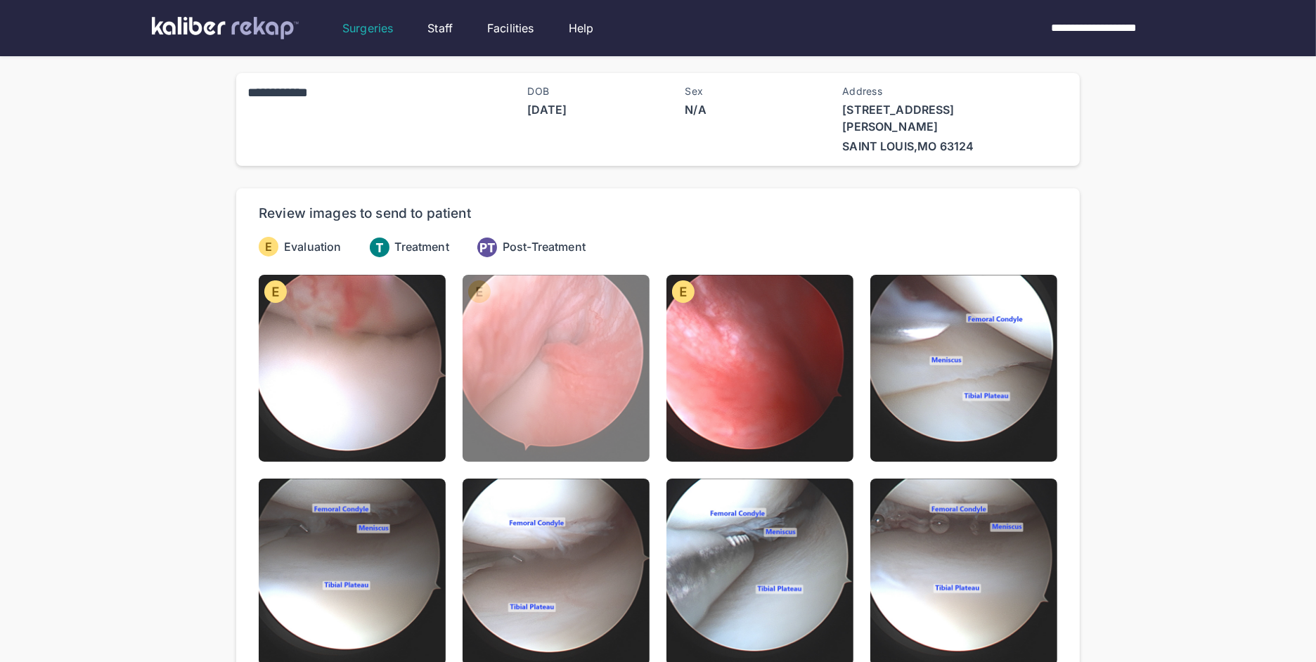
click at [620, 346] on img at bounding box center [555, 368] width 187 height 187
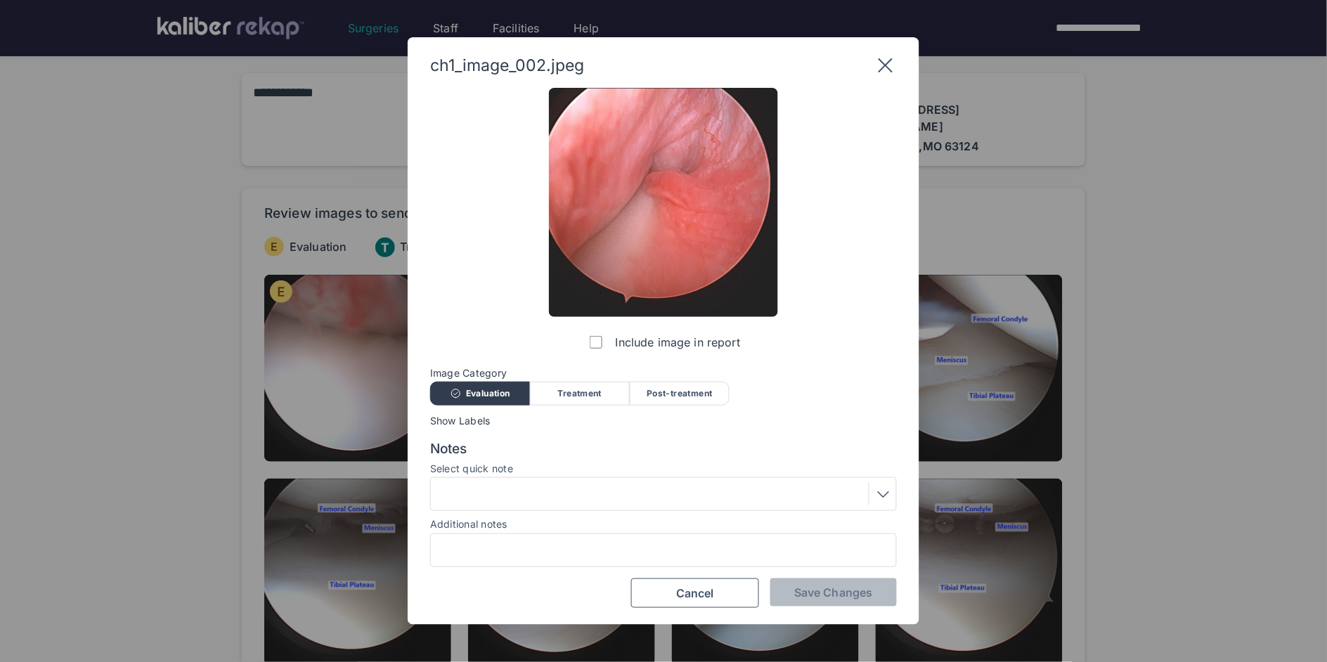
click at [536, 500] on div at bounding box center [663, 494] width 457 height 22
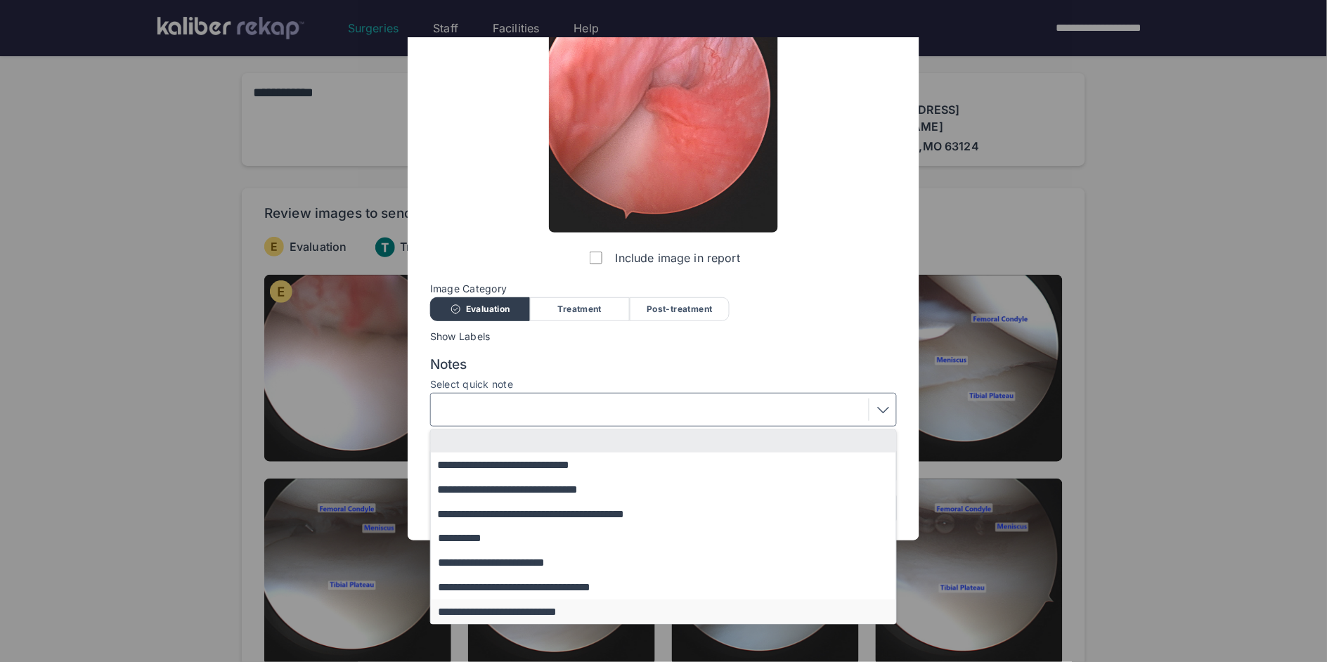
click at [508, 611] on button "**********" at bounding box center [670, 612] width 479 height 25
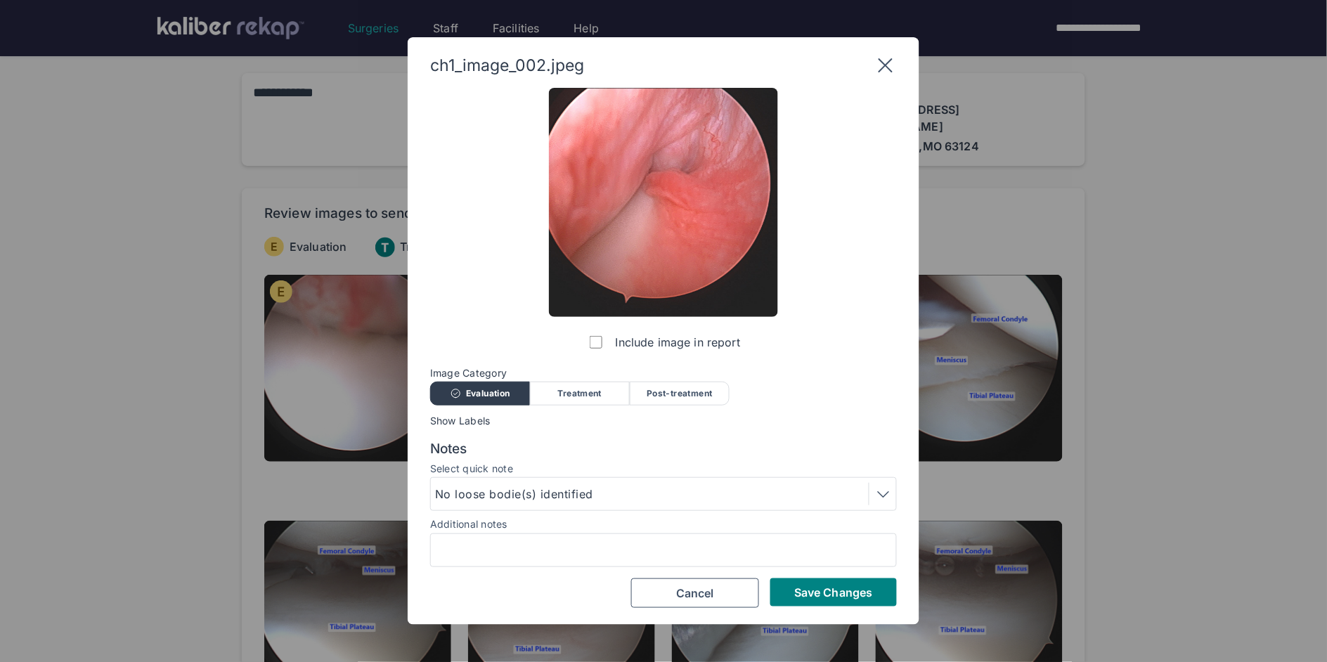
scroll to position [0, 0]
click at [857, 588] on span "Save Changes" at bounding box center [833, 592] width 78 height 14
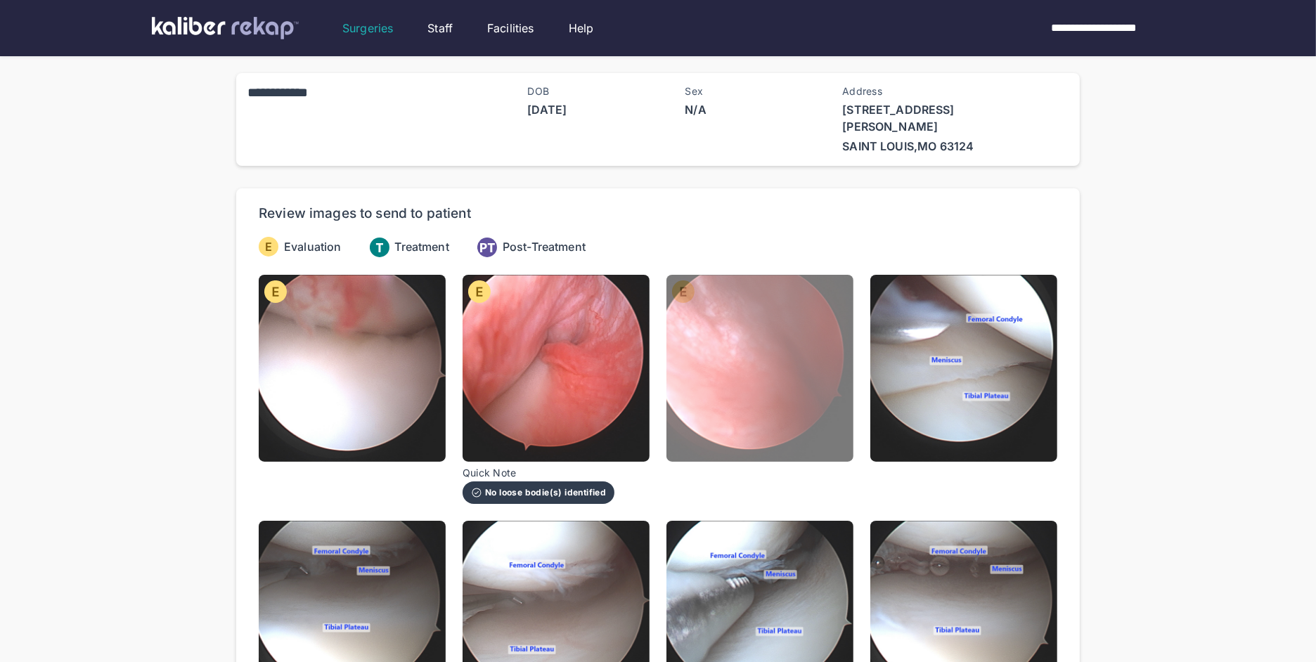
click at [737, 345] on img at bounding box center [759, 368] width 187 height 187
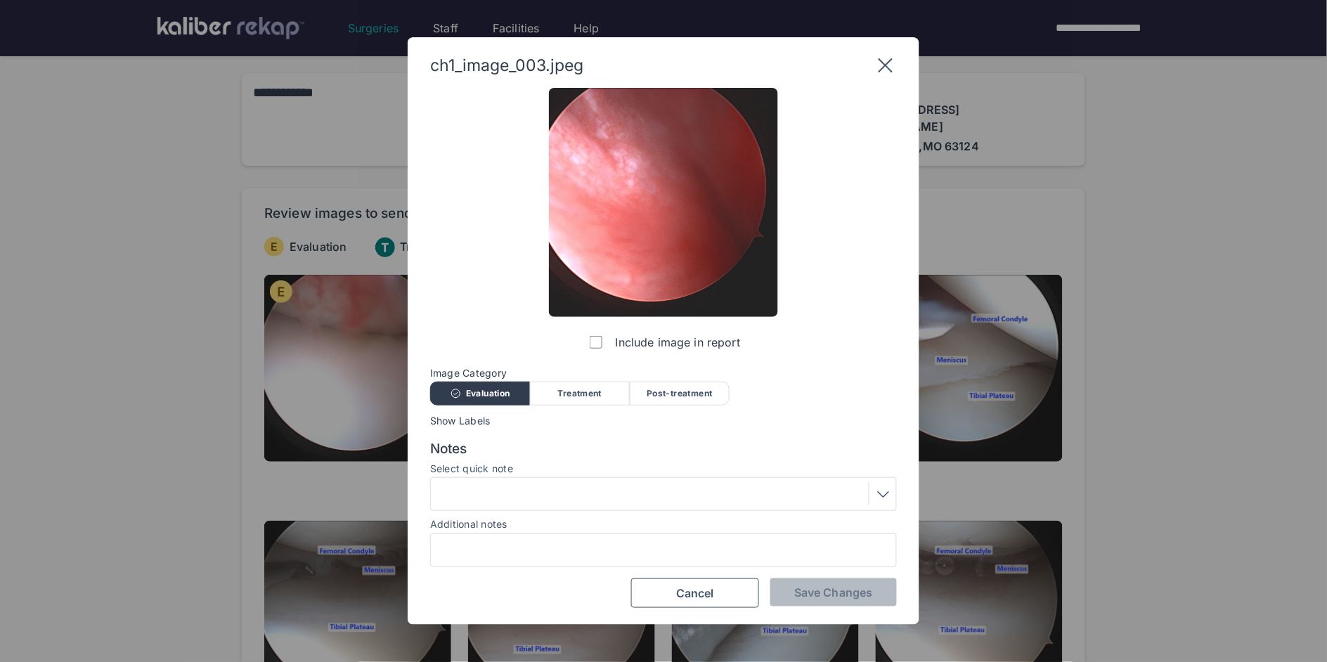
click at [534, 494] on div at bounding box center [663, 494] width 457 height 22
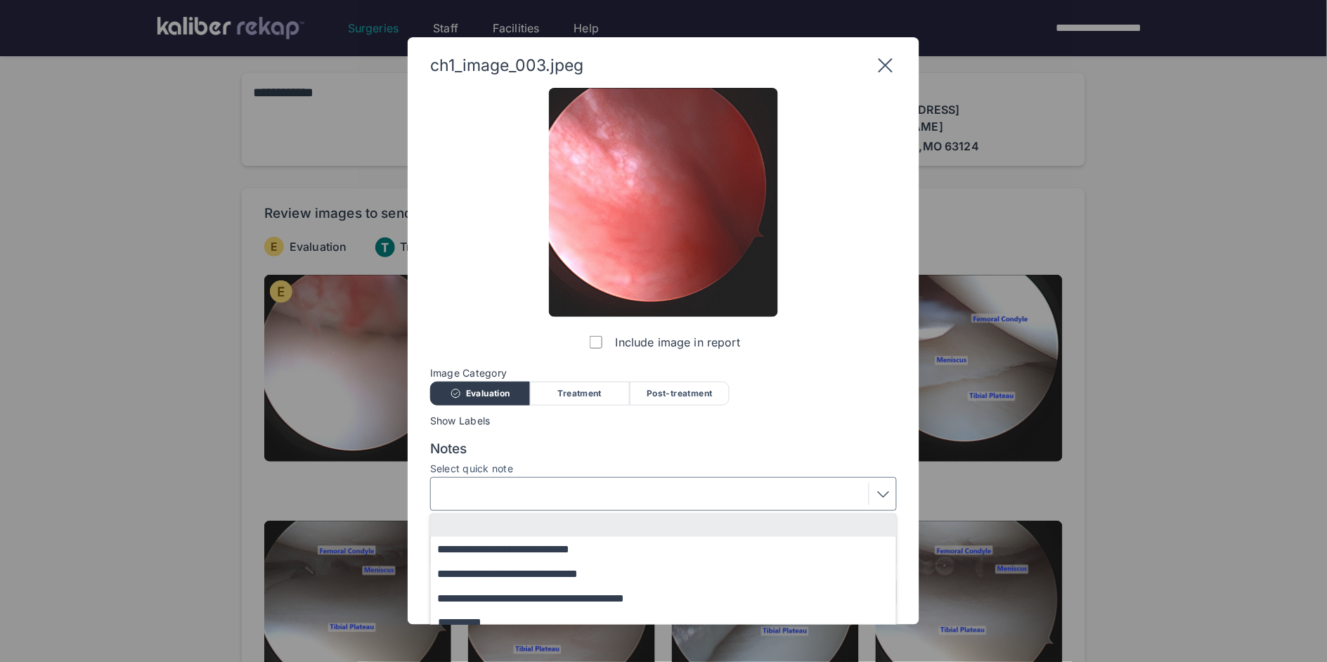
scroll to position [84, 0]
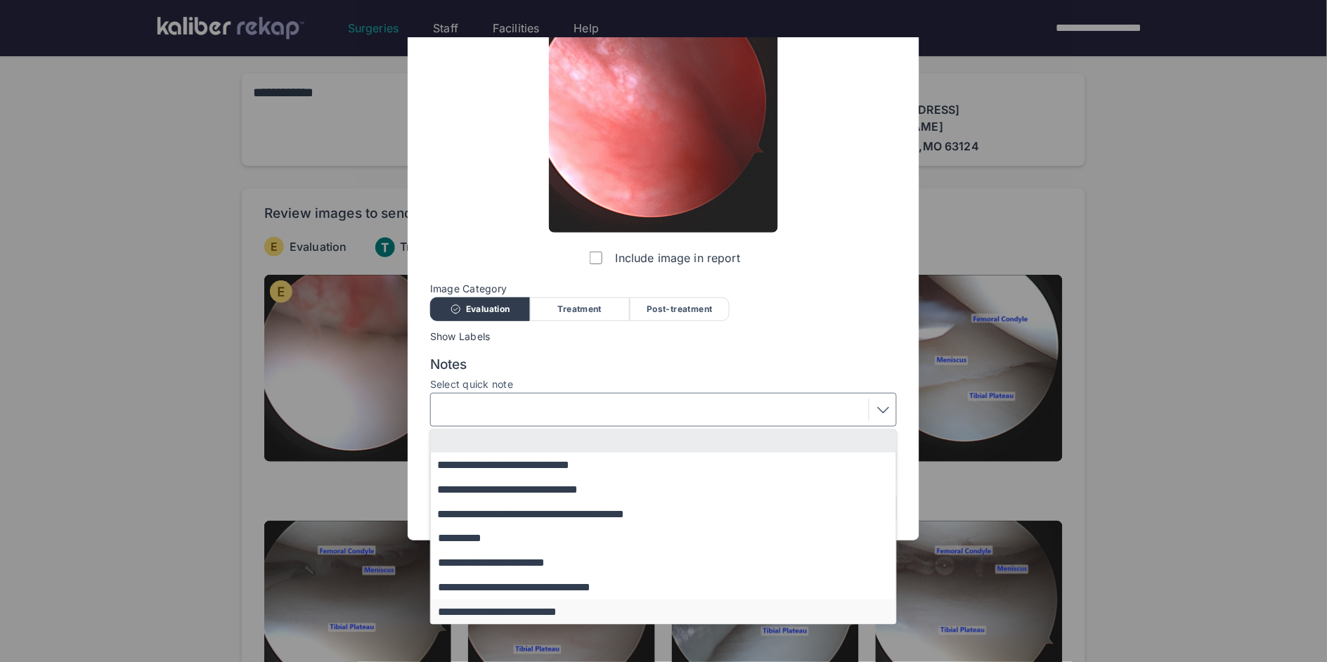
click at [551, 604] on button "**********" at bounding box center [670, 612] width 479 height 25
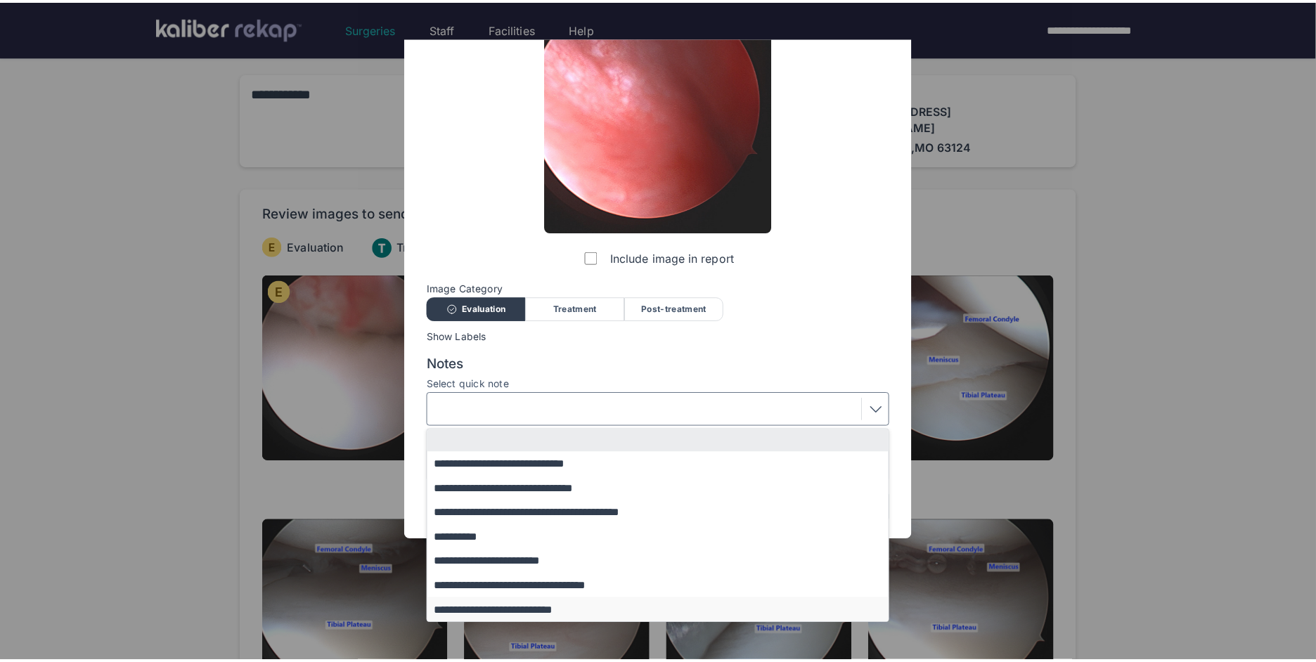
scroll to position [0, 0]
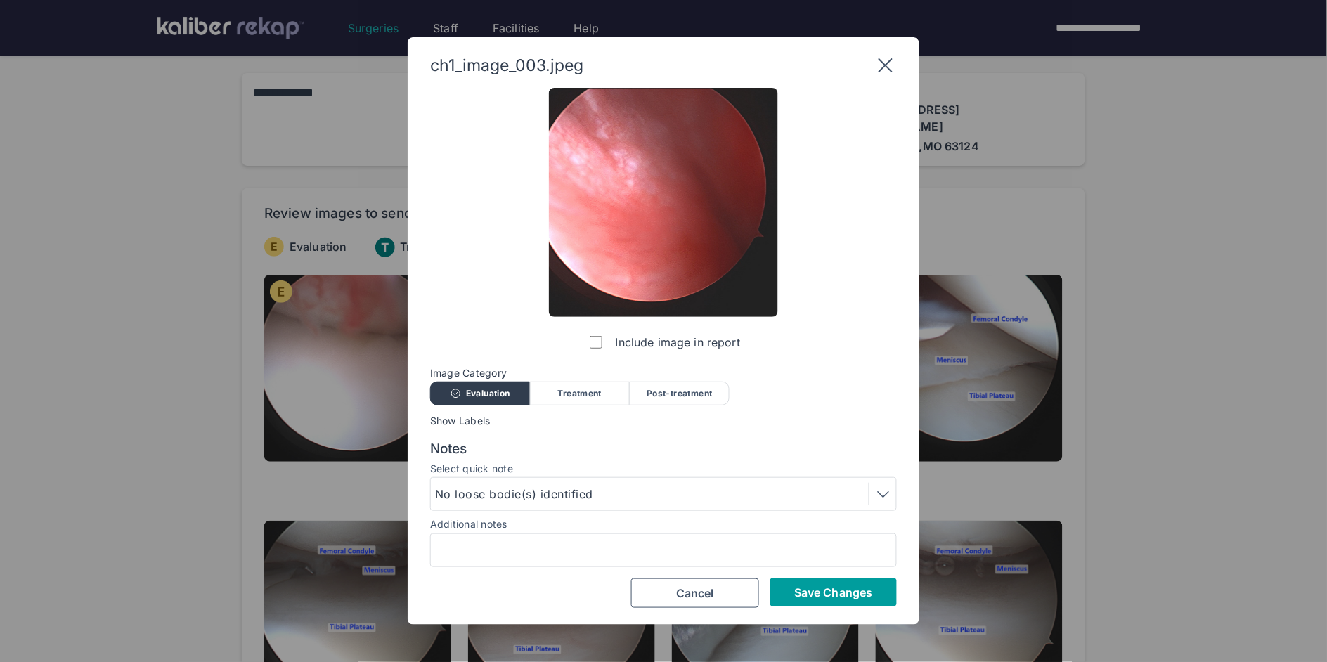
click at [860, 585] on span "Save Changes" at bounding box center [833, 592] width 78 height 14
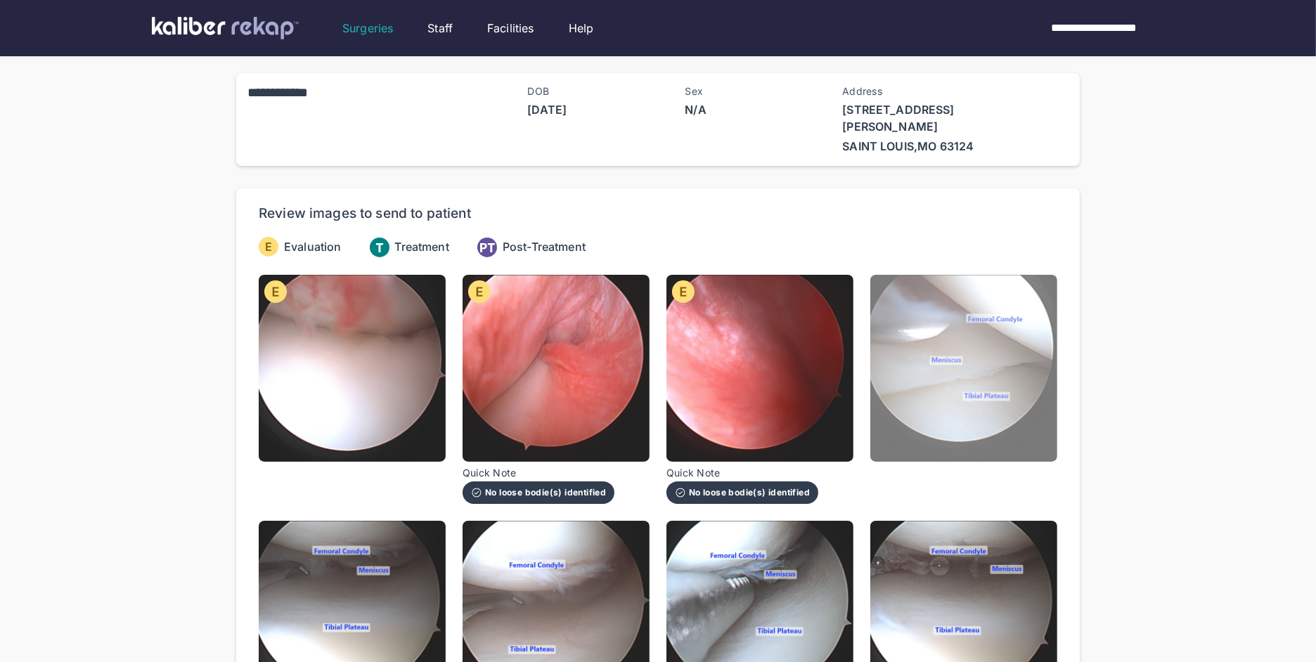
click at [1014, 413] on img at bounding box center [963, 368] width 187 height 187
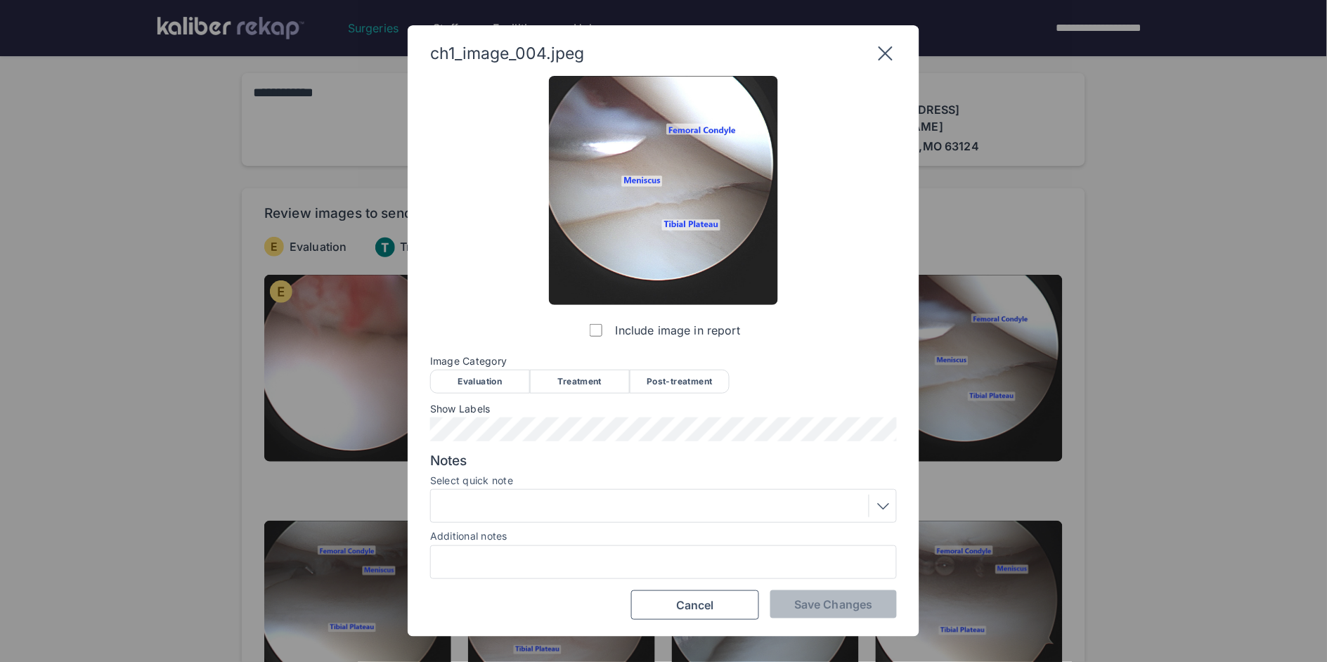
click at [498, 373] on div "Evaluation" at bounding box center [480, 382] width 100 height 24
click at [818, 608] on span "Save Changes" at bounding box center [833, 604] width 78 height 14
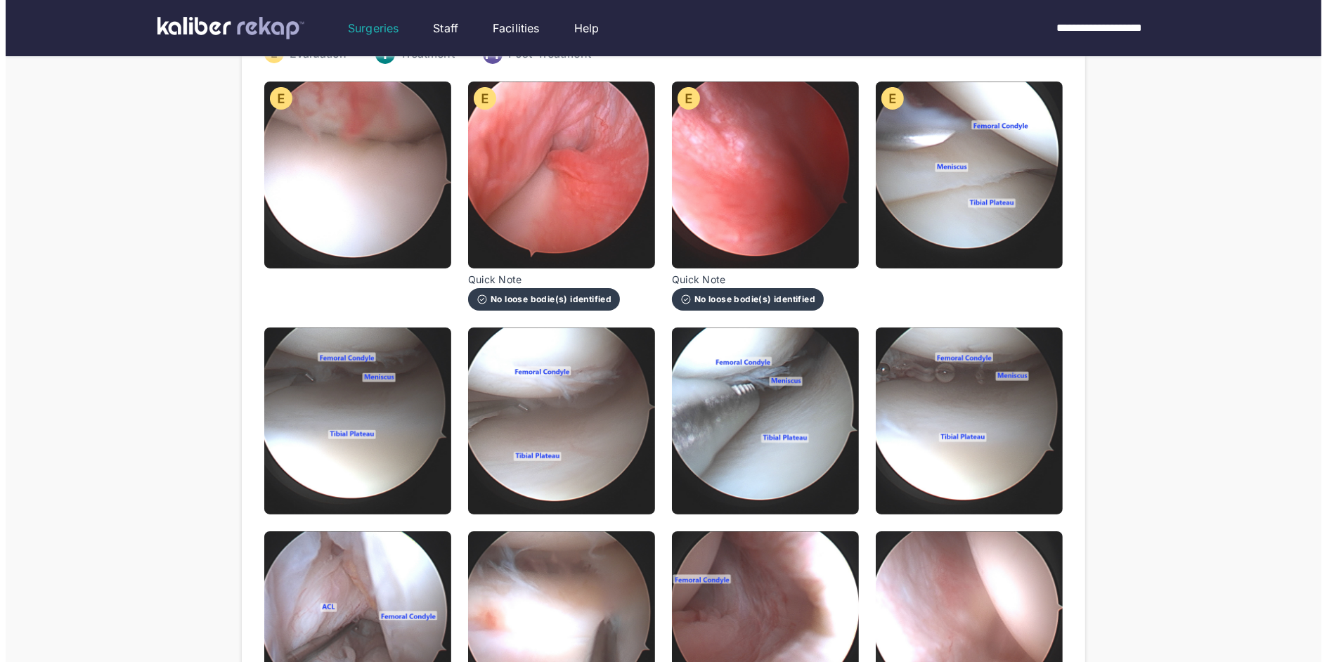
scroll to position [258, 0]
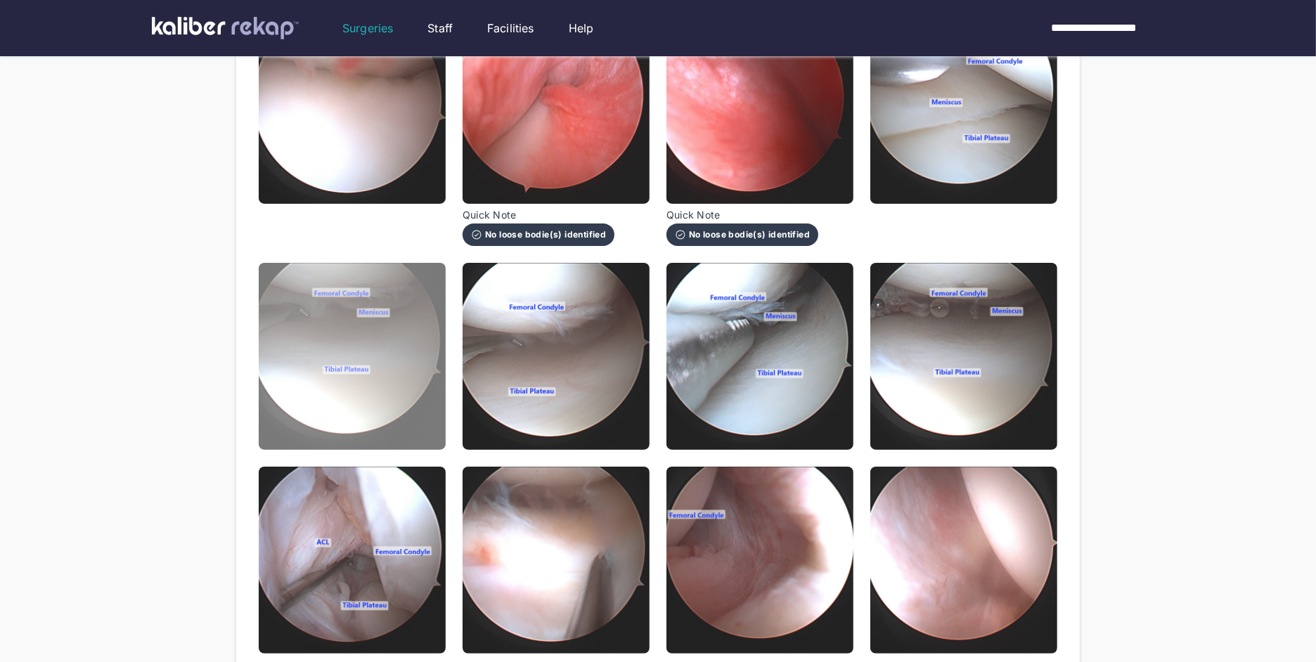
click at [308, 342] on img at bounding box center [352, 356] width 187 height 187
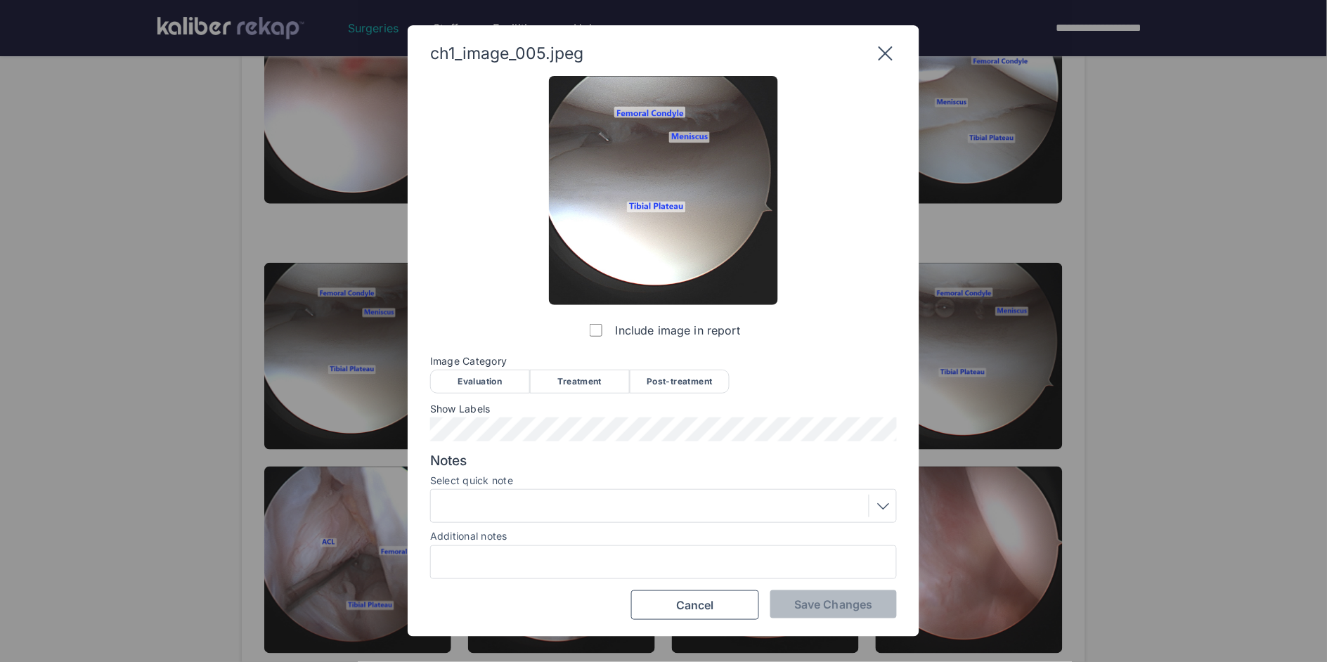
click at [483, 375] on div "Evaluation" at bounding box center [480, 382] width 100 height 24
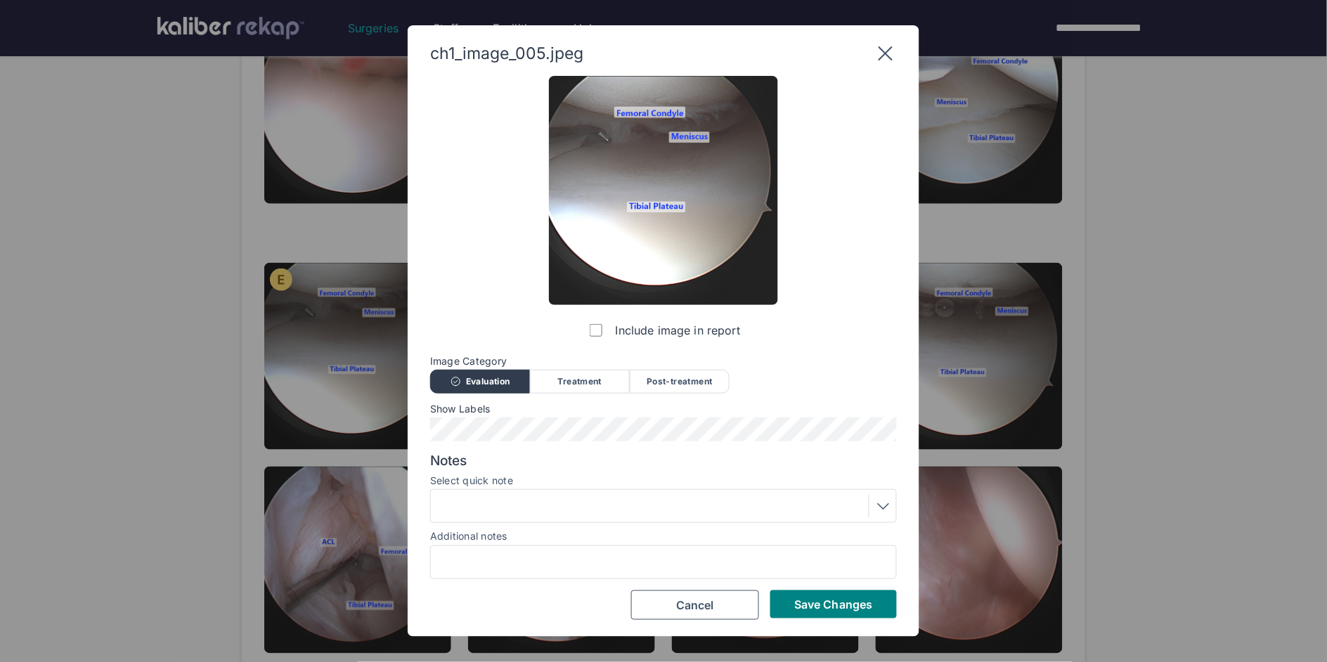
click at [543, 511] on div at bounding box center [663, 506] width 457 height 22
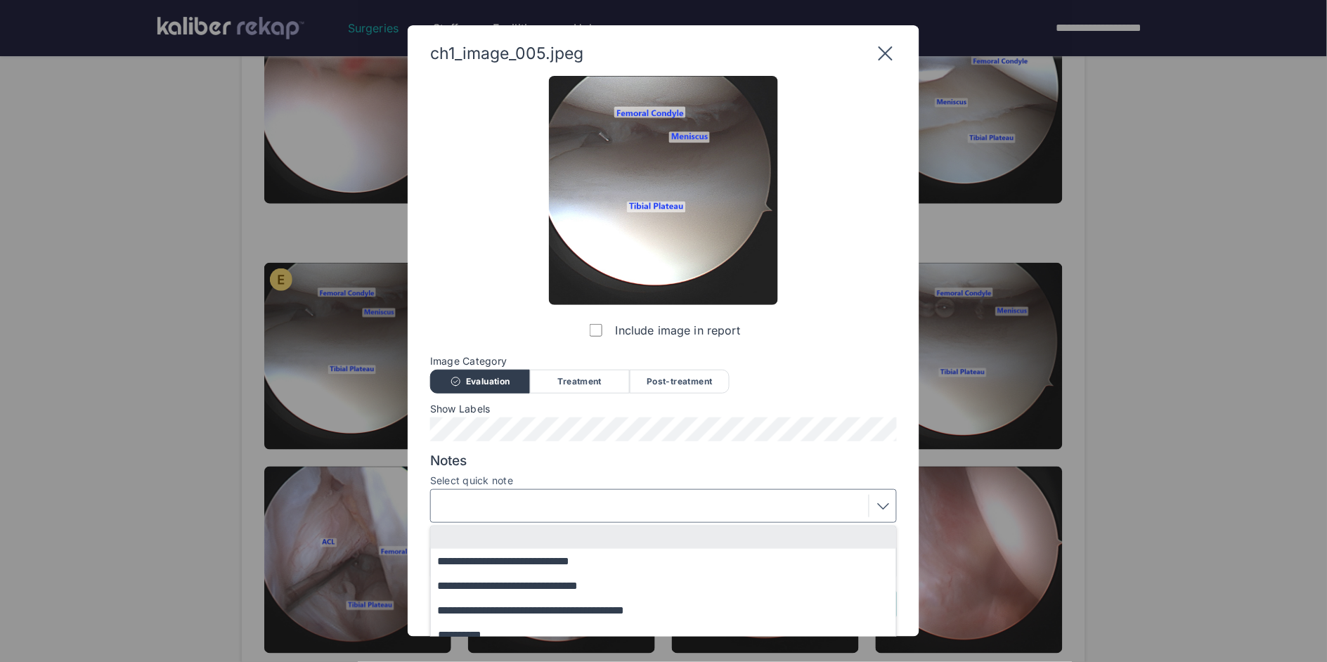
scroll to position [85, 0]
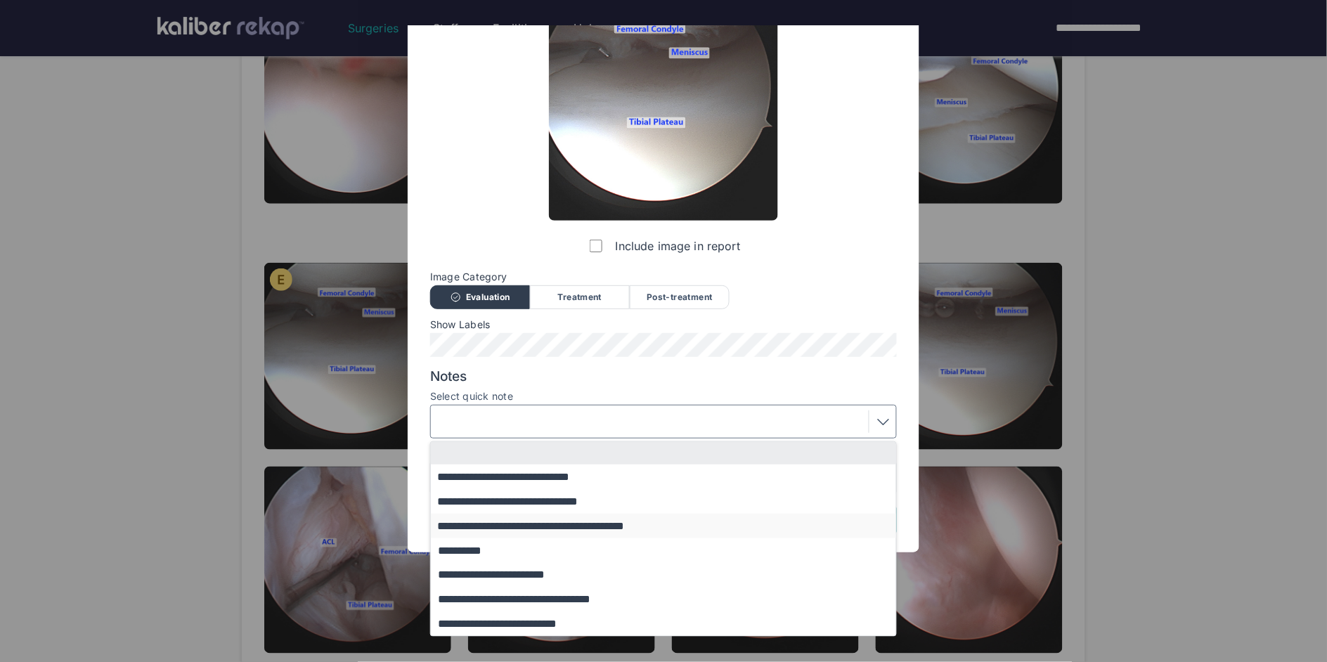
click at [526, 529] on button "**********" at bounding box center [670, 526] width 479 height 25
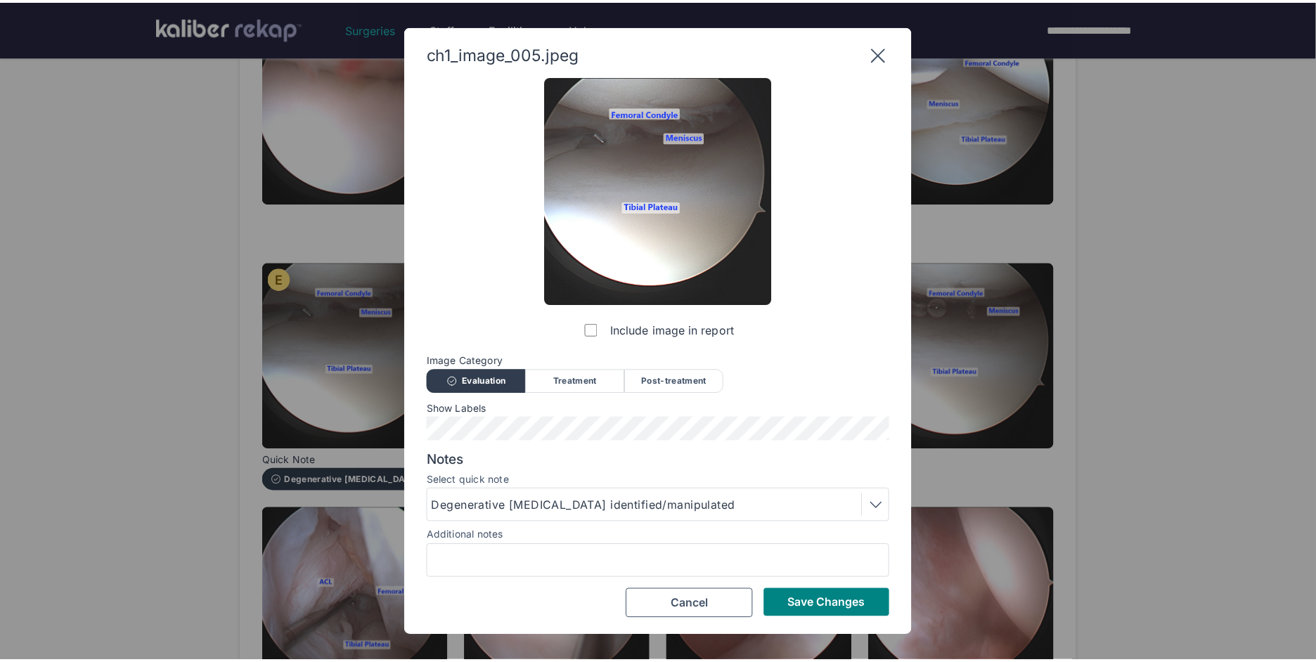
scroll to position [0, 0]
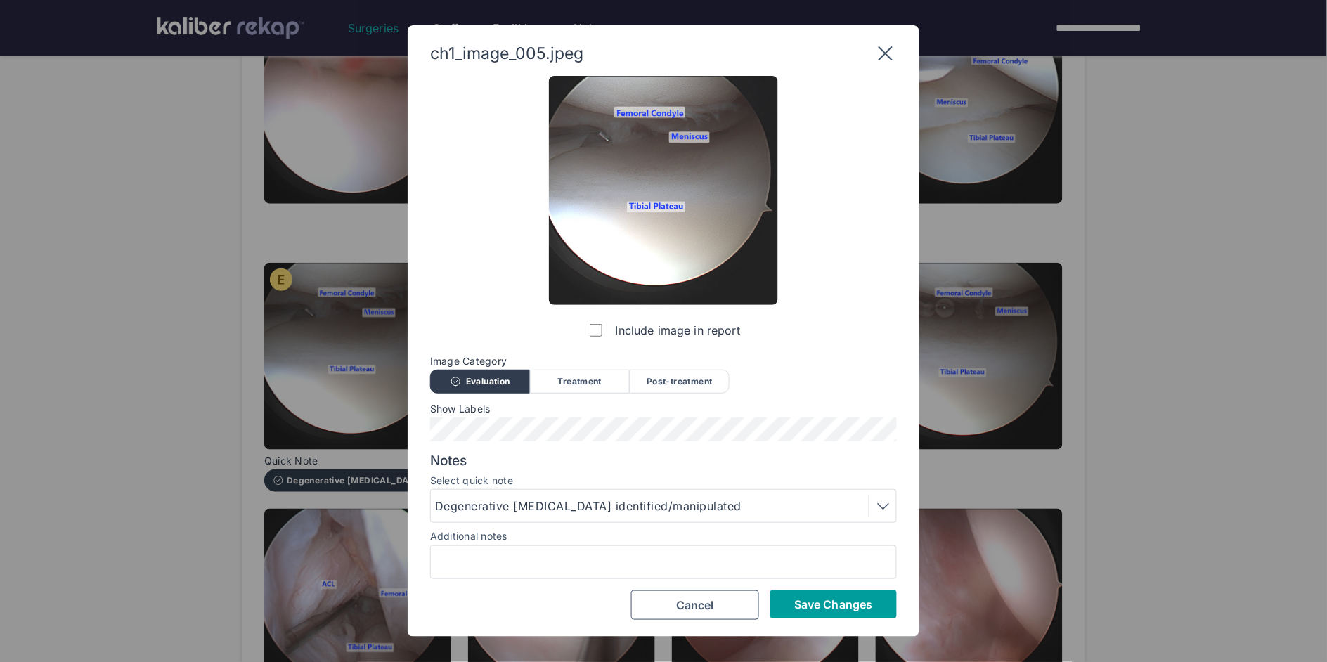
click at [864, 605] on span "Save Changes" at bounding box center [833, 604] width 78 height 14
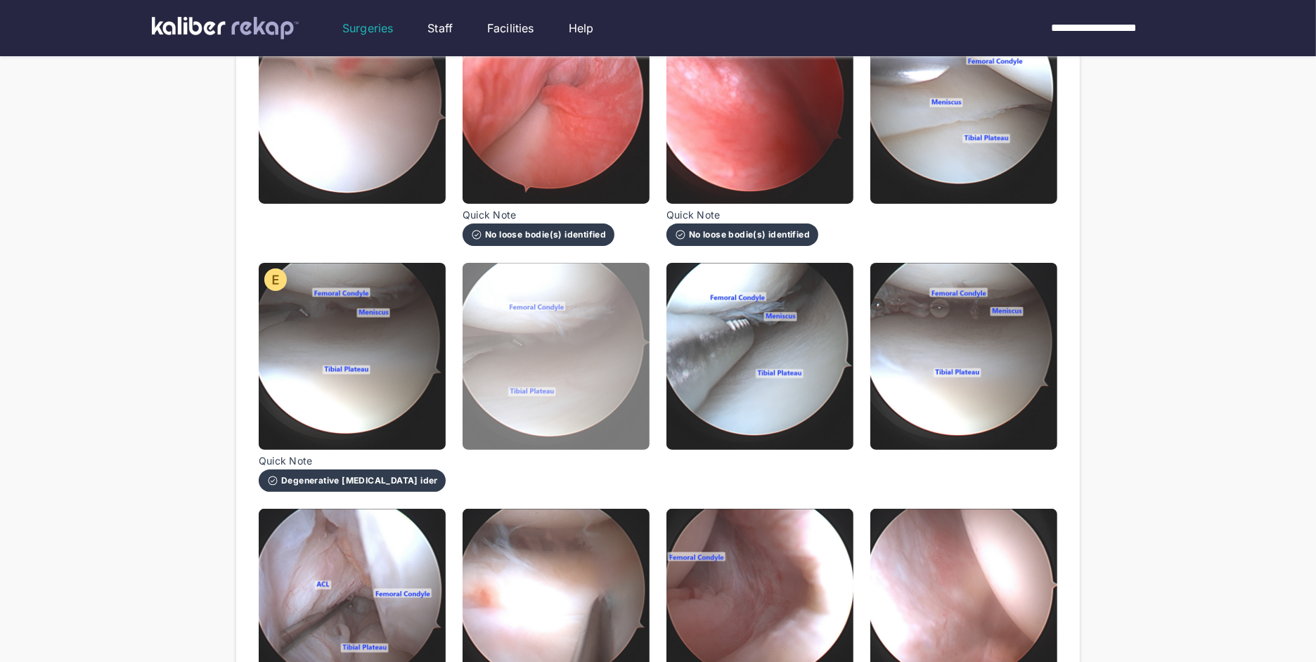
click at [581, 364] on img at bounding box center [555, 356] width 187 height 187
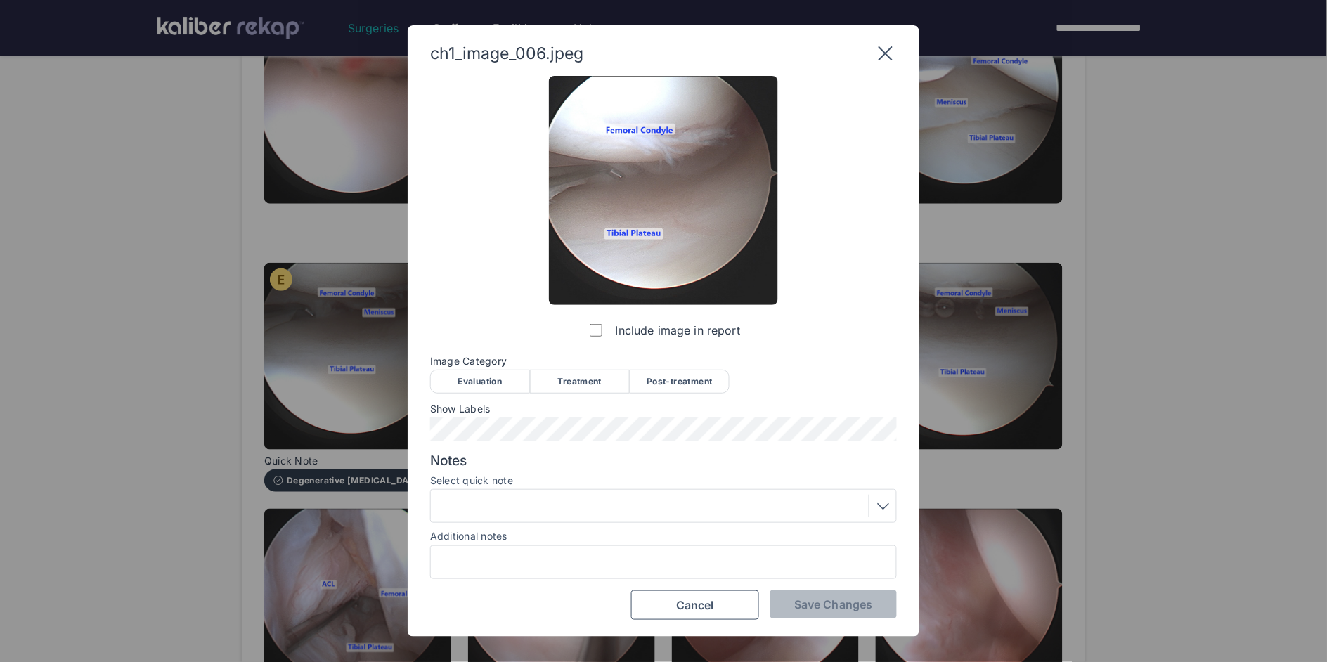
click at [485, 368] on div "Image Category Evaluation Treatment Post-treatment Evaluation Treatment Post-tr…" at bounding box center [663, 374] width 467 height 37
click at [491, 383] on div "Evaluation" at bounding box center [480, 382] width 100 height 24
click at [805, 602] on span "Save Changes" at bounding box center [833, 604] width 78 height 14
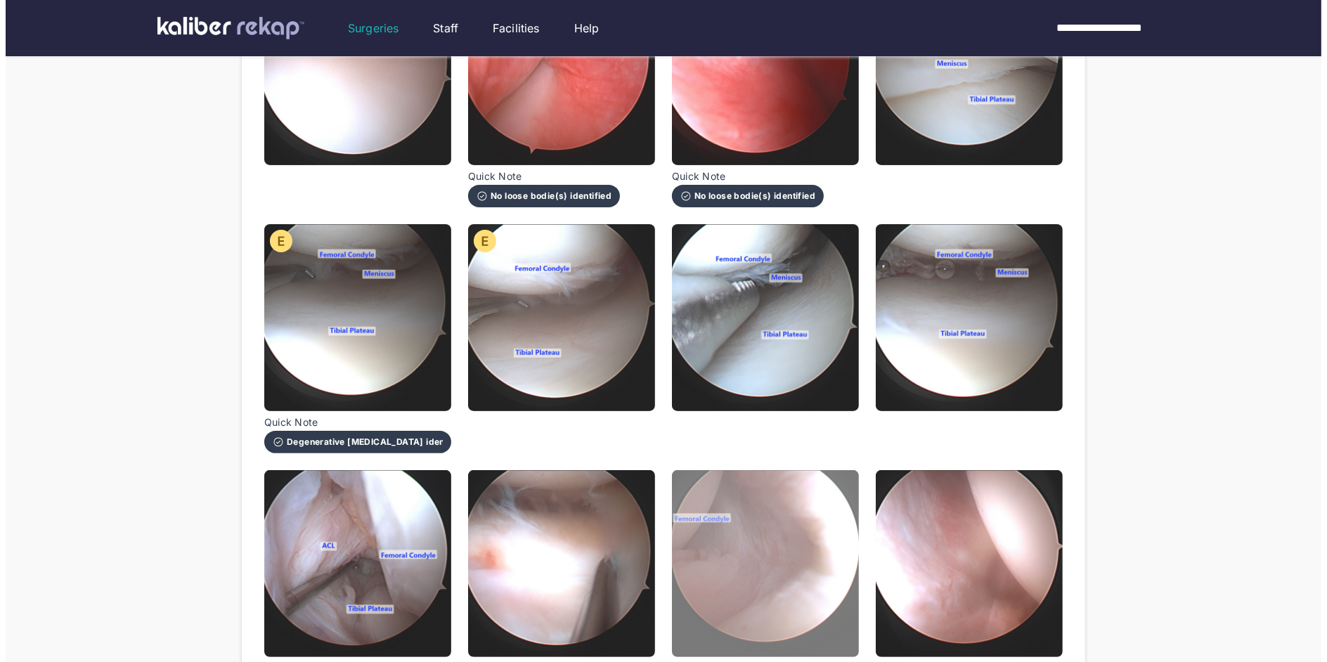
scroll to position [285, 0]
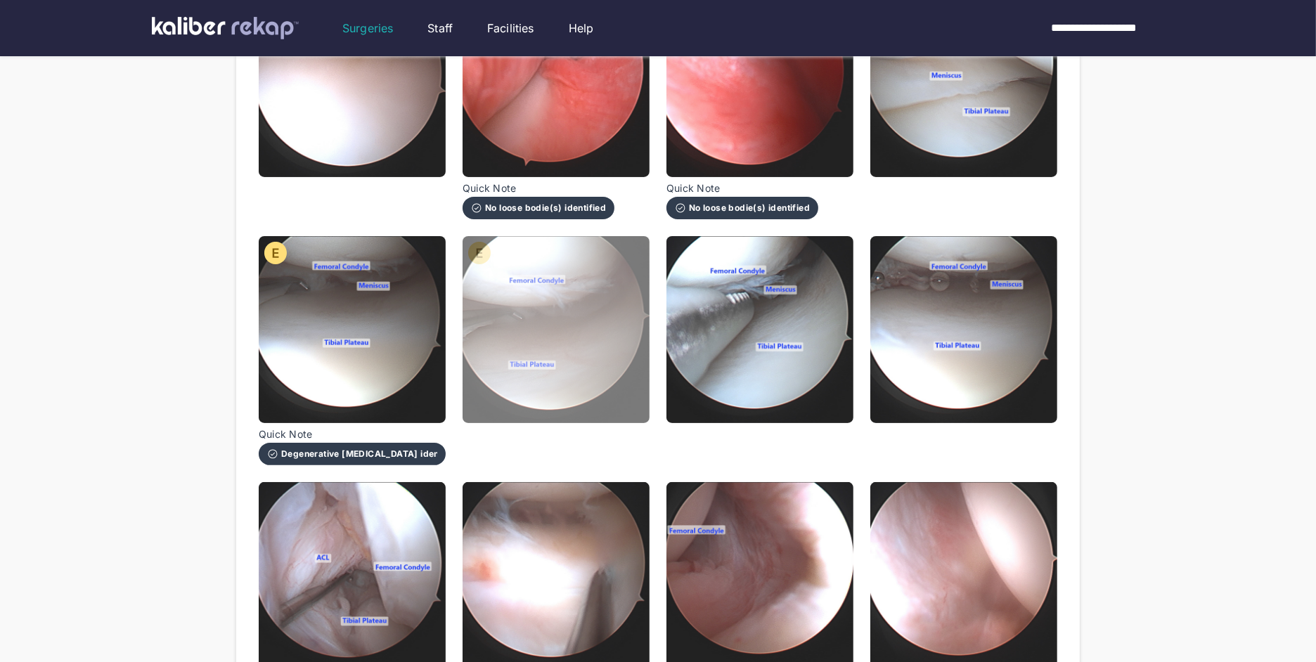
click at [578, 338] on img at bounding box center [555, 329] width 187 height 187
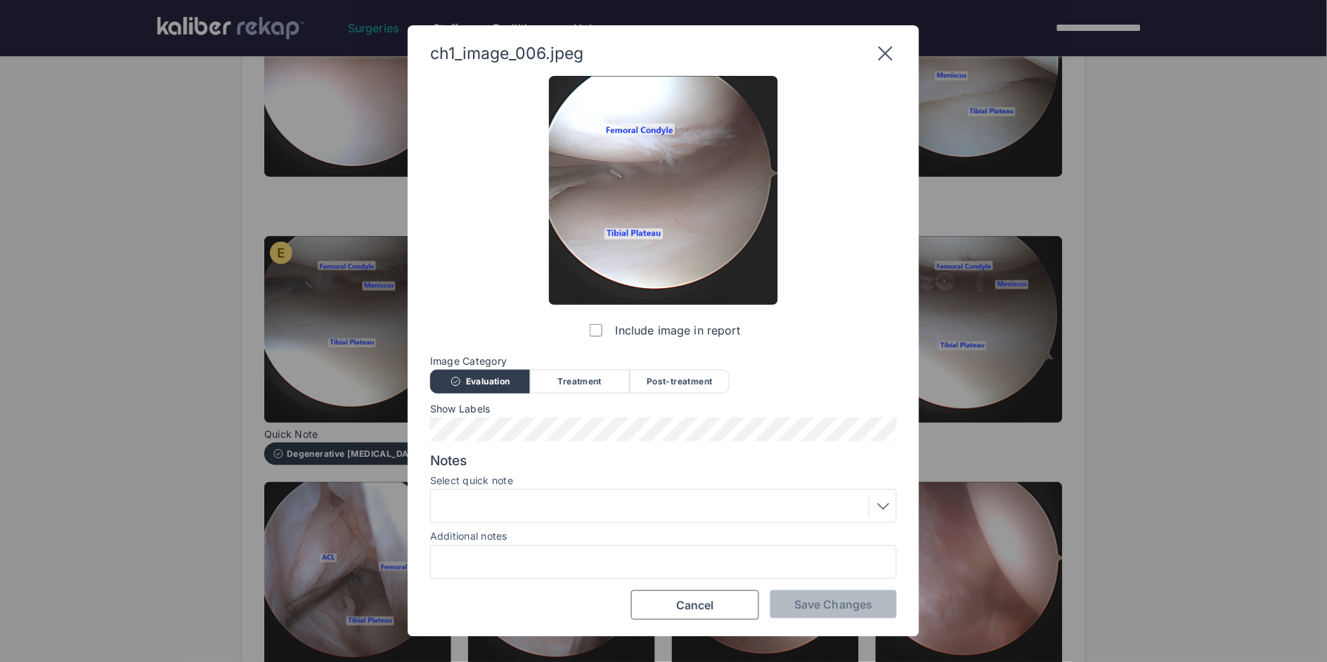
click at [539, 495] on div at bounding box center [663, 506] width 467 height 34
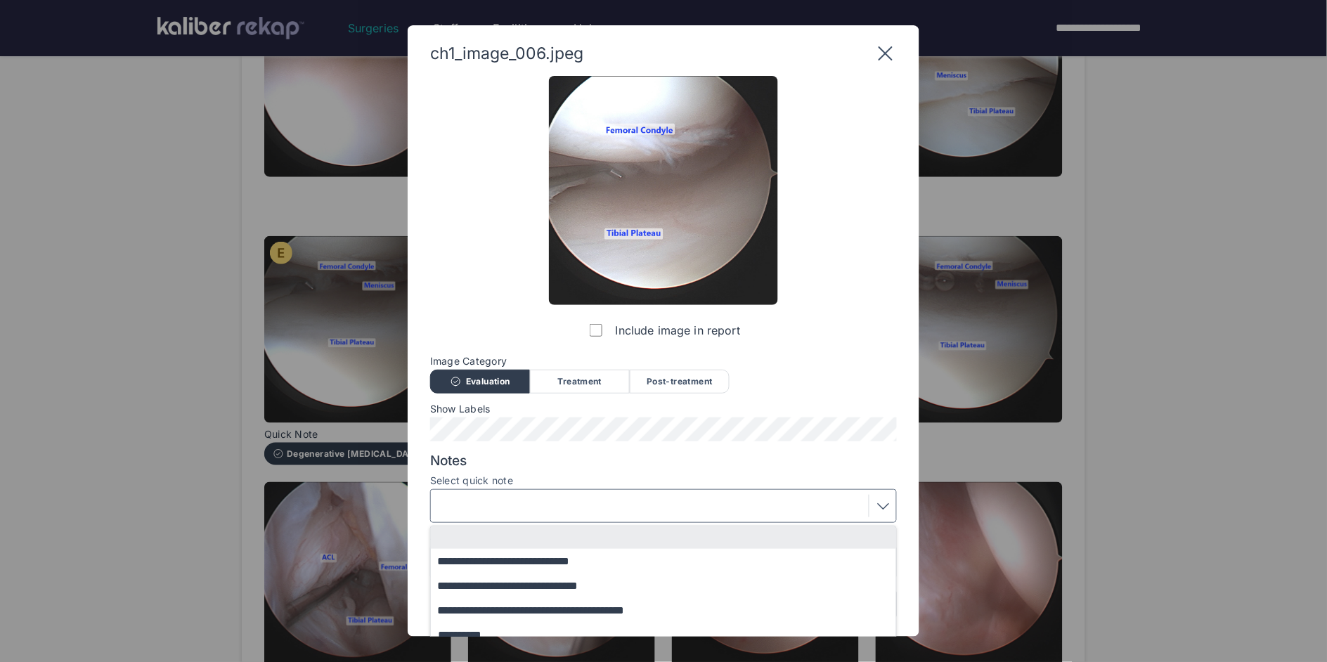
scroll to position [85, 0]
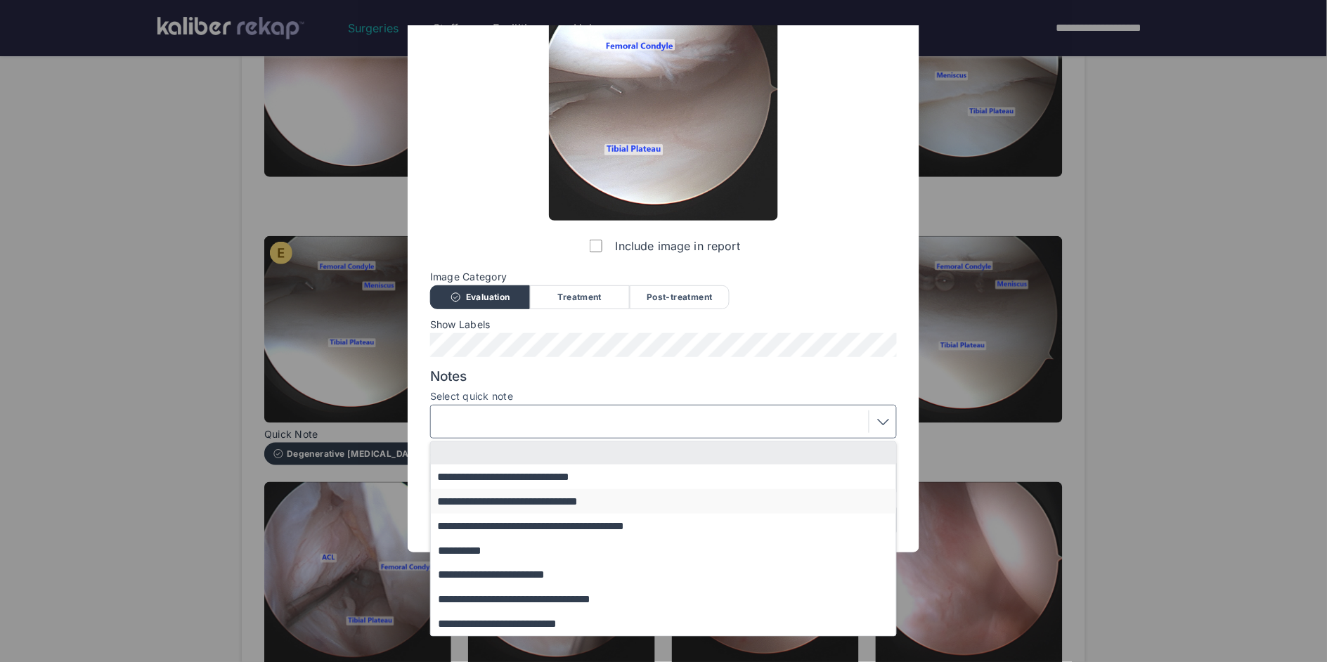
click at [521, 506] on button "**********" at bounding box center [670, 501] width 479 height 25
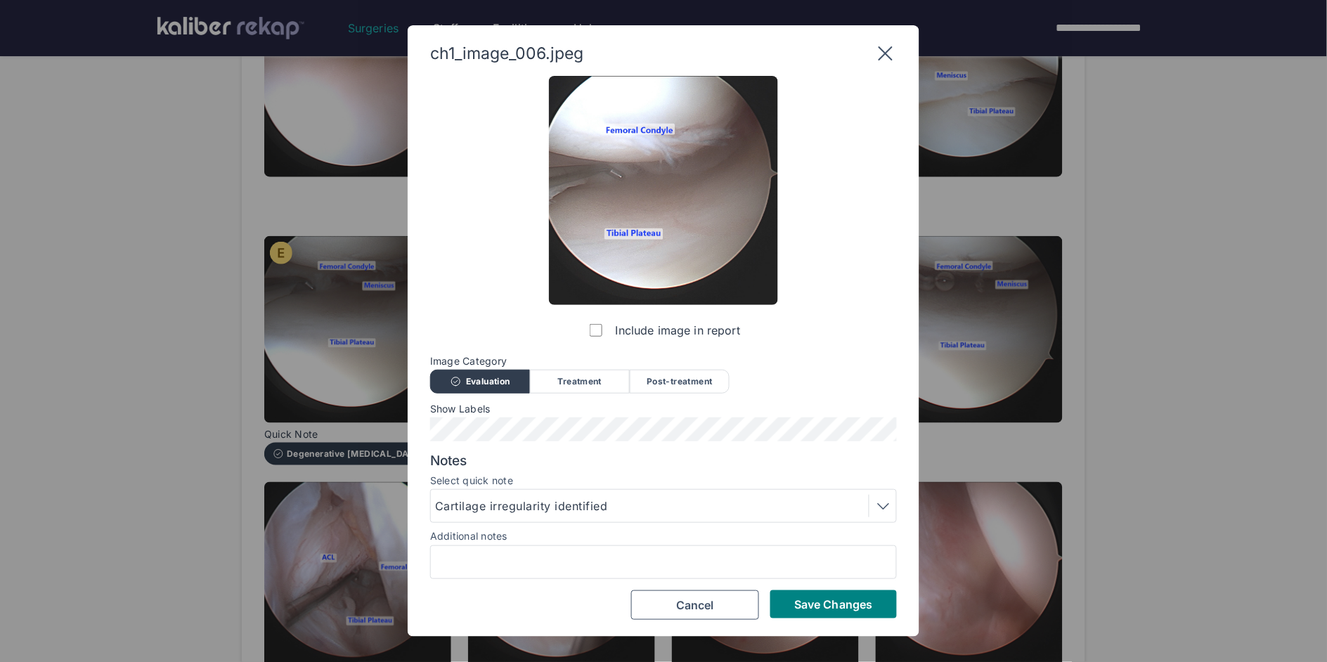
scroll to position [0, 0]
click at [803, 600] on span "Save Changes" at bounding box center [833, 604] width 78 height 14
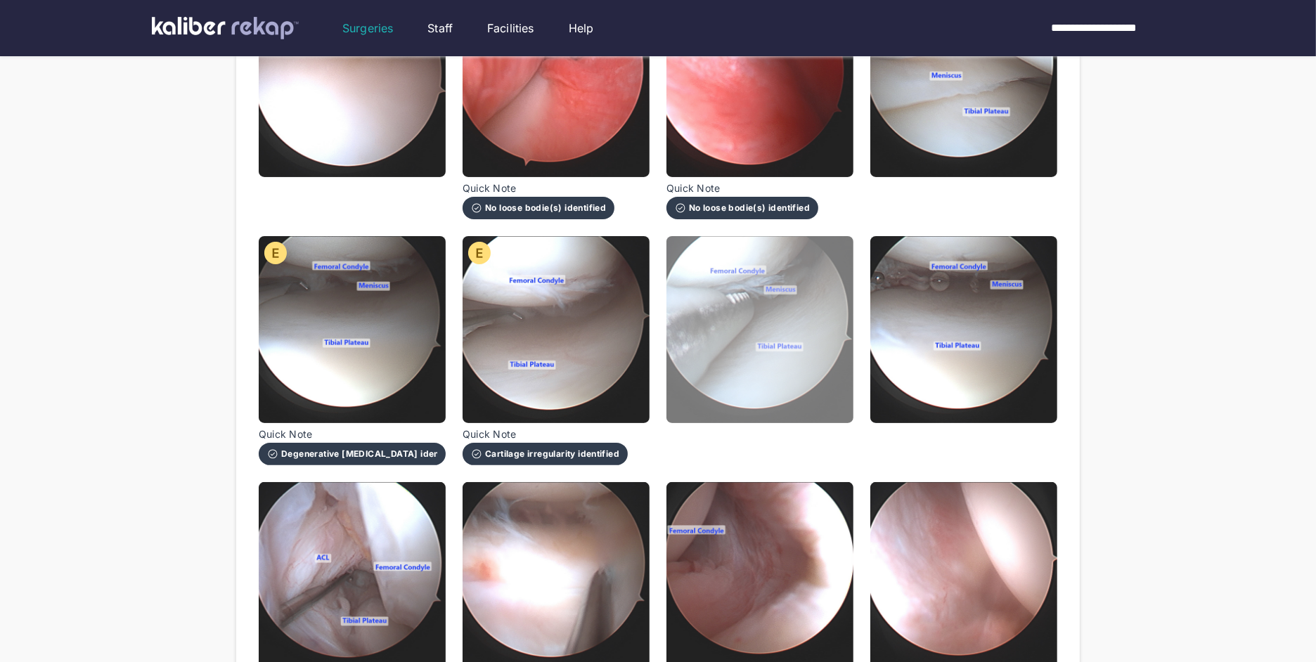
click at [741, 365] on img at bounding box center [759, 329] width 187 height 187
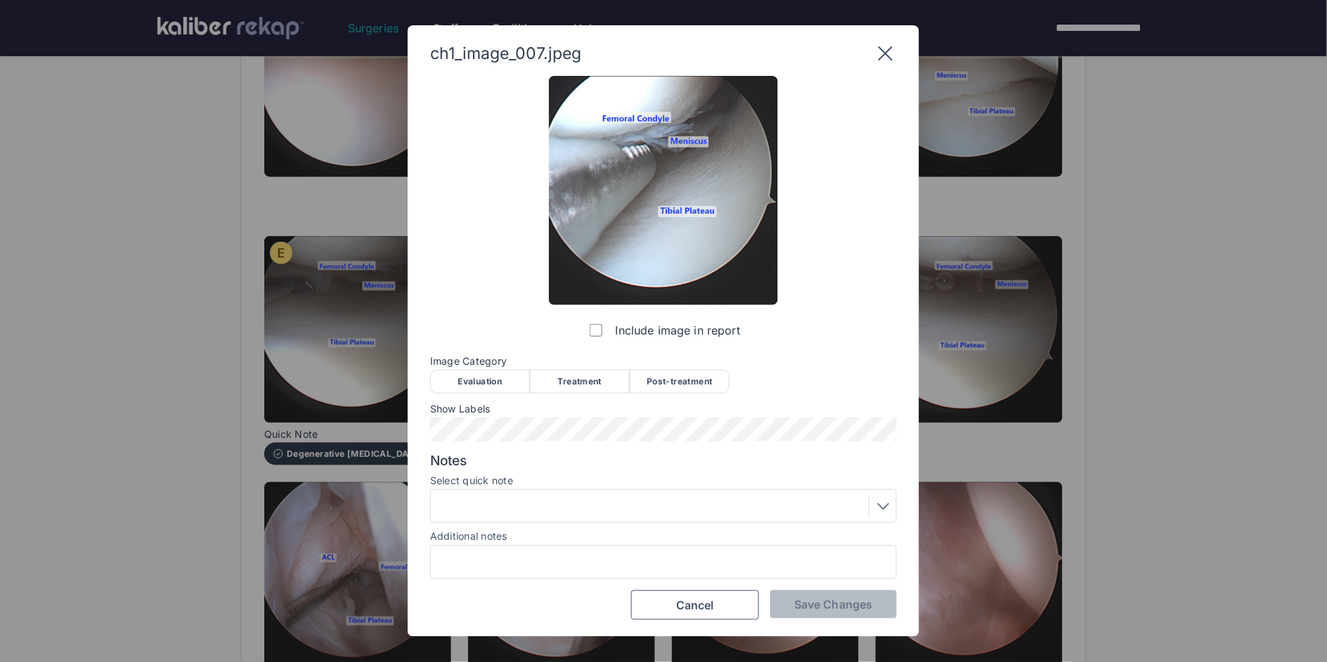
click at [578, 356] on span "Image Category" at bounding box center [663, 361] width 467 height 11
click at [578, 379] on div "Treatment" at bounding box center [580, 382] width 100 height 24
click at [561, 510] on div at bounding box center [663, 506] width 457 height 22
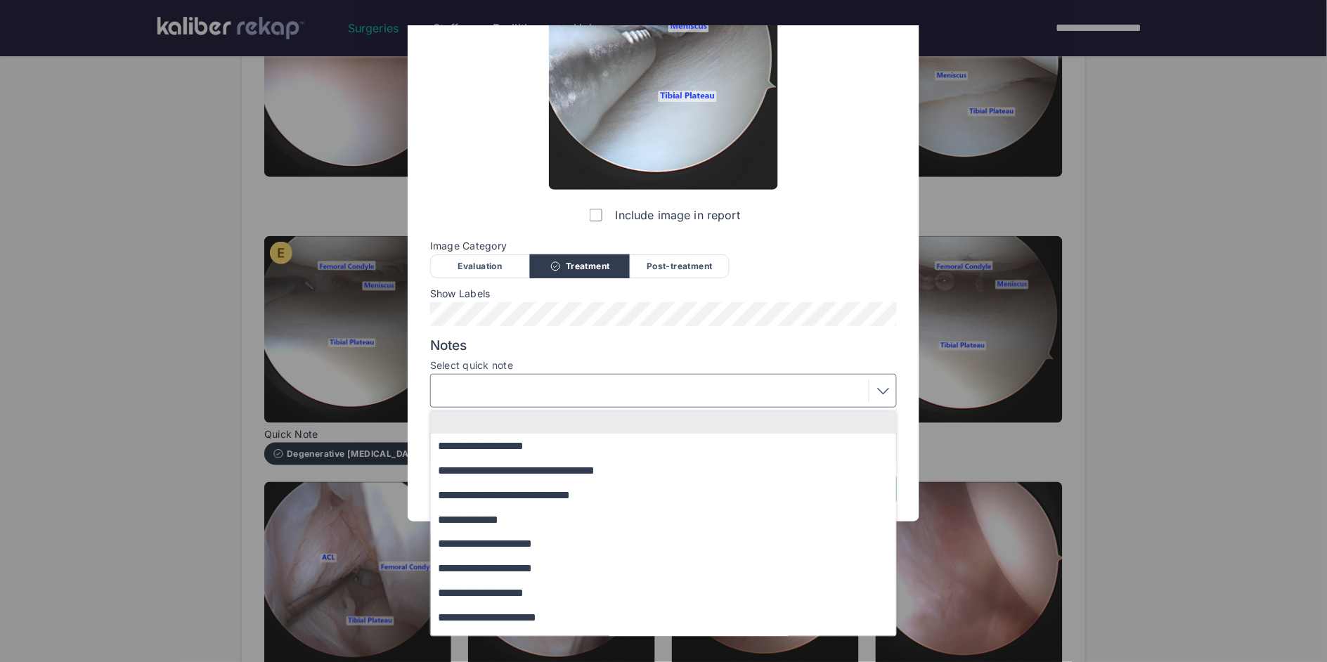
scroll to position [116, 0]
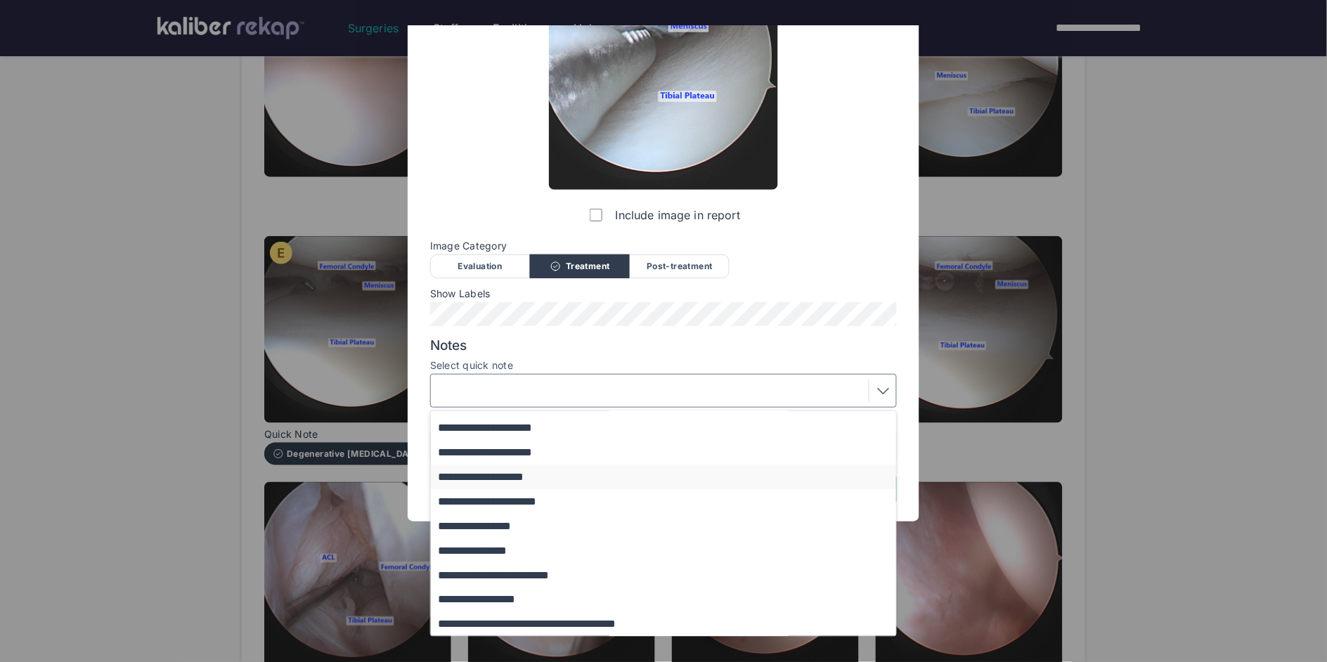
click at [518, 481] on button "**********" at bounding box center [670, 477] width 479 height 25
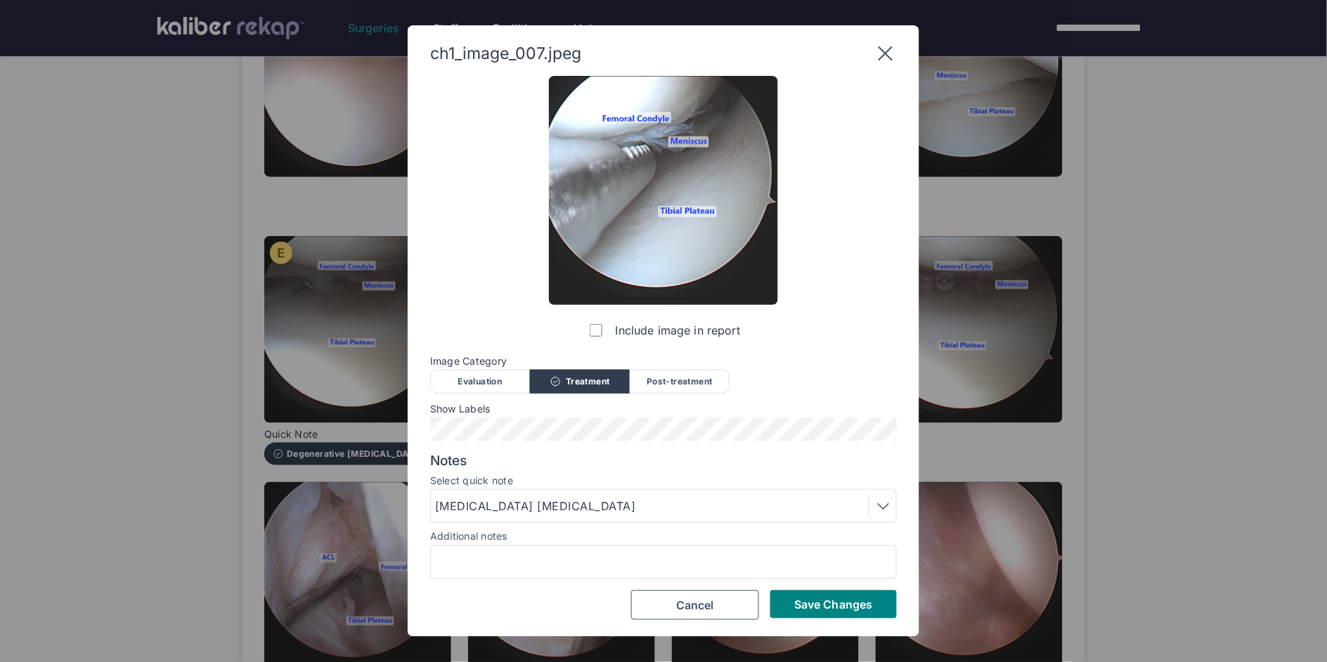
scroll to position [0, 0]
click at [814, 607] on span "Save Changes" at bounding box center [833, 604] width 78 height 14
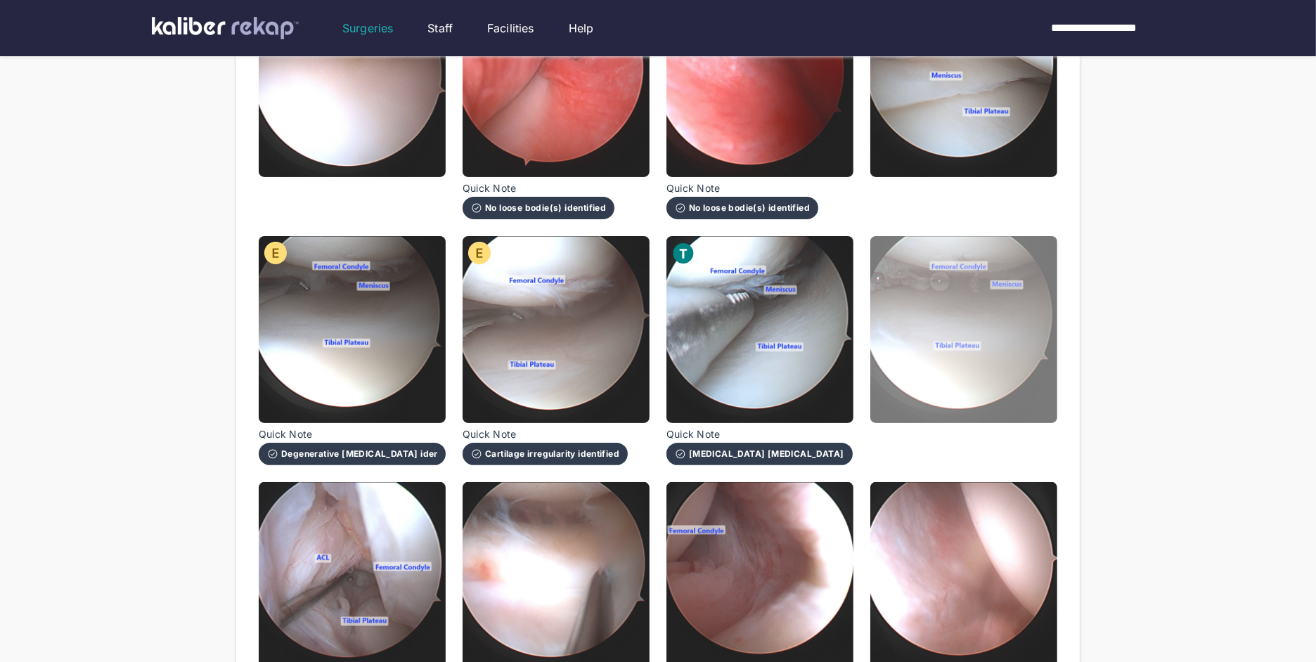
click at [911, 380] on img at bounding box center [963, 329] width 187 height 187
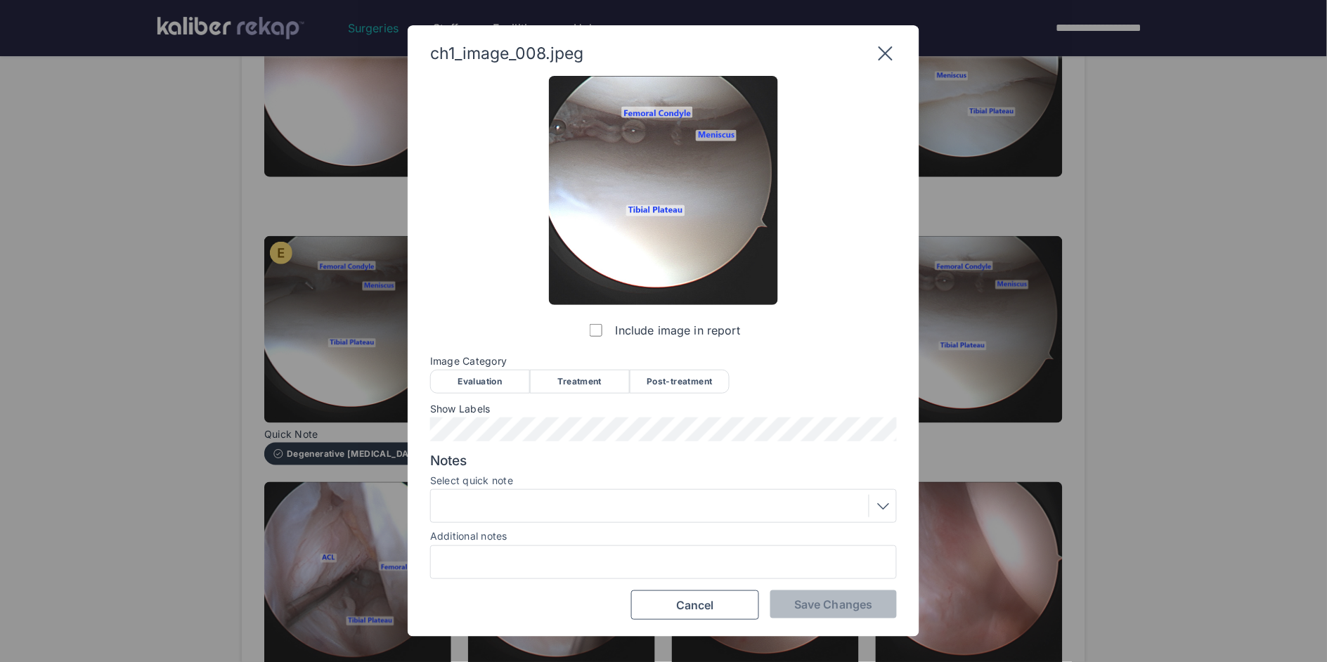
click at [710, 382] on div "Post-treatment" at bounding box center [680, 382] width 100 height 24
click at [582, 510] on div at bounding box center [663, 506] width 457 height 22
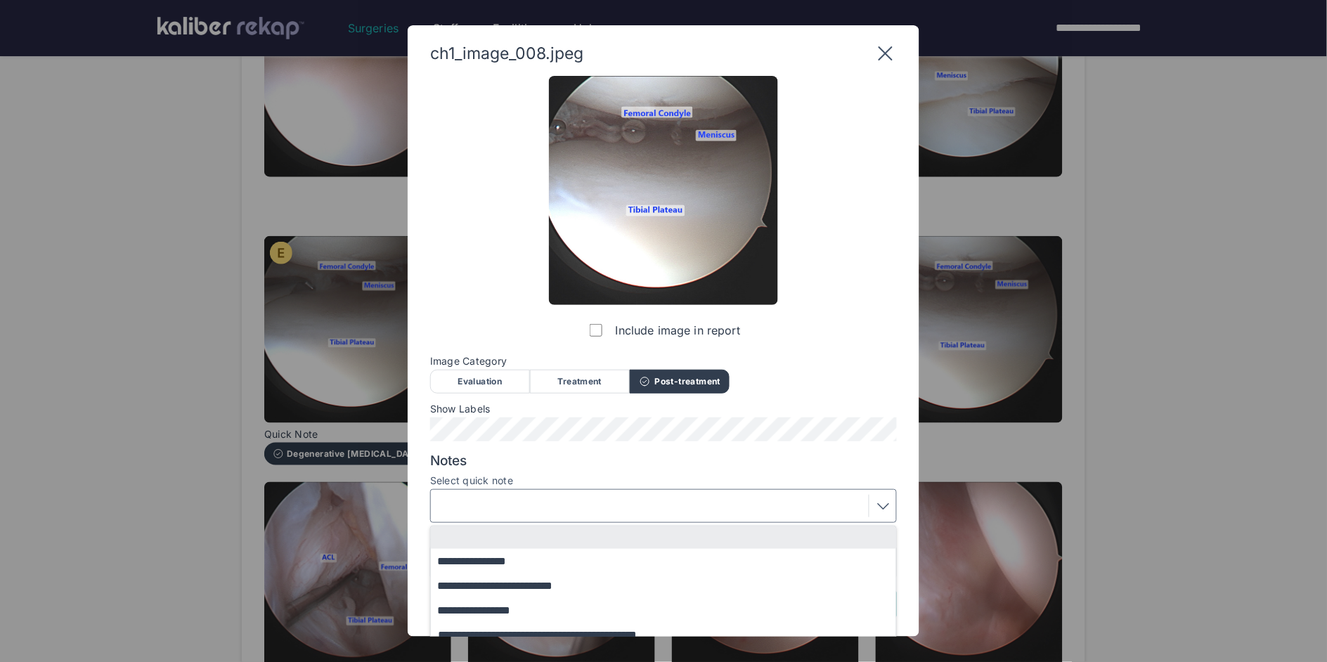
scroll to position [60, 0]
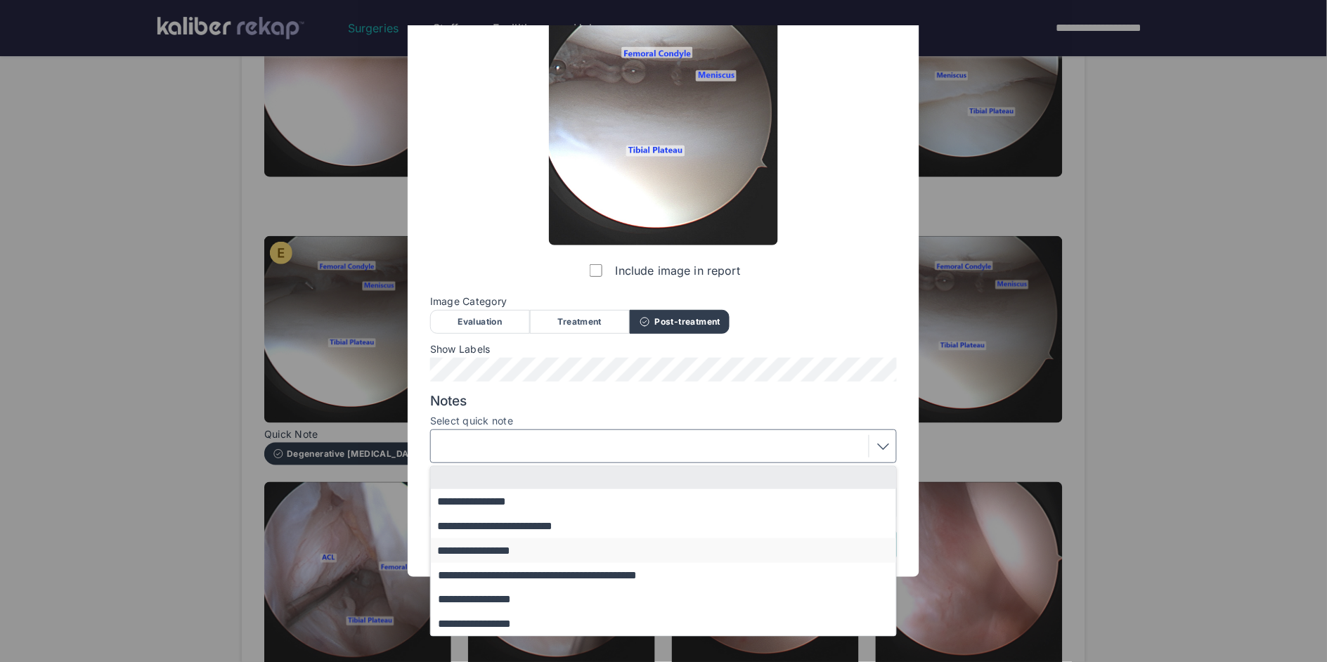
click at [557, 545] on button "**********" at bounding box center [670, 550] width 479 height 25
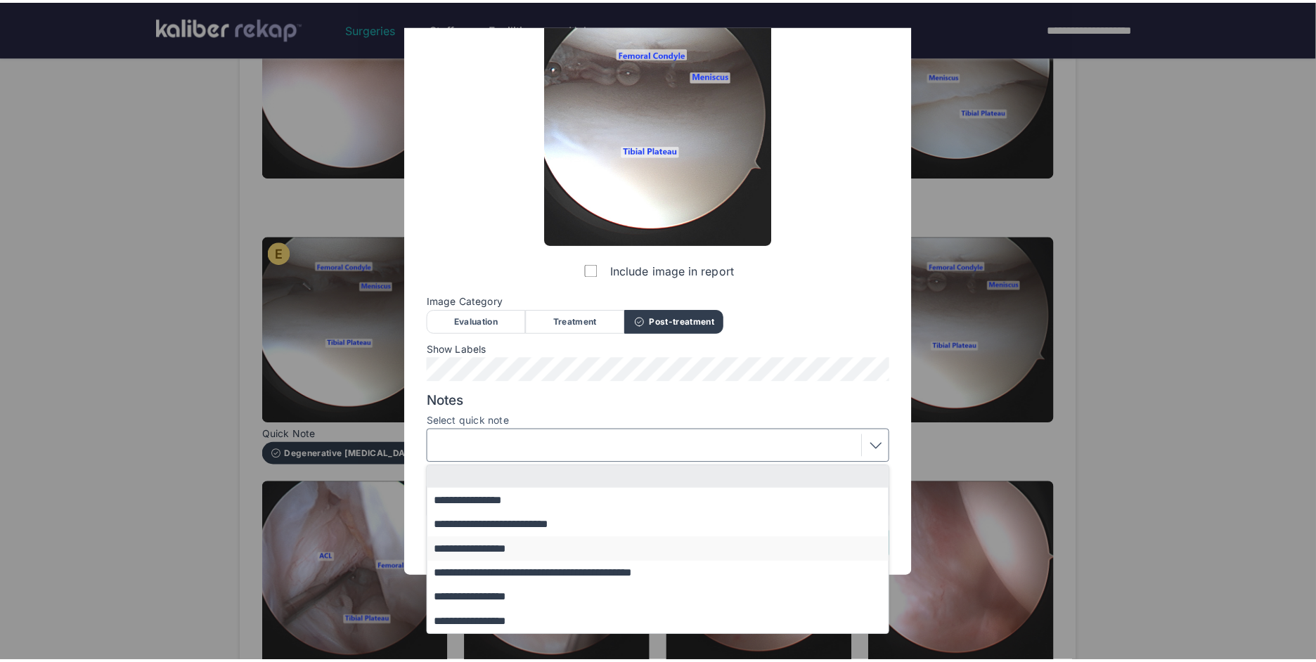
scroll to position [0, 0]
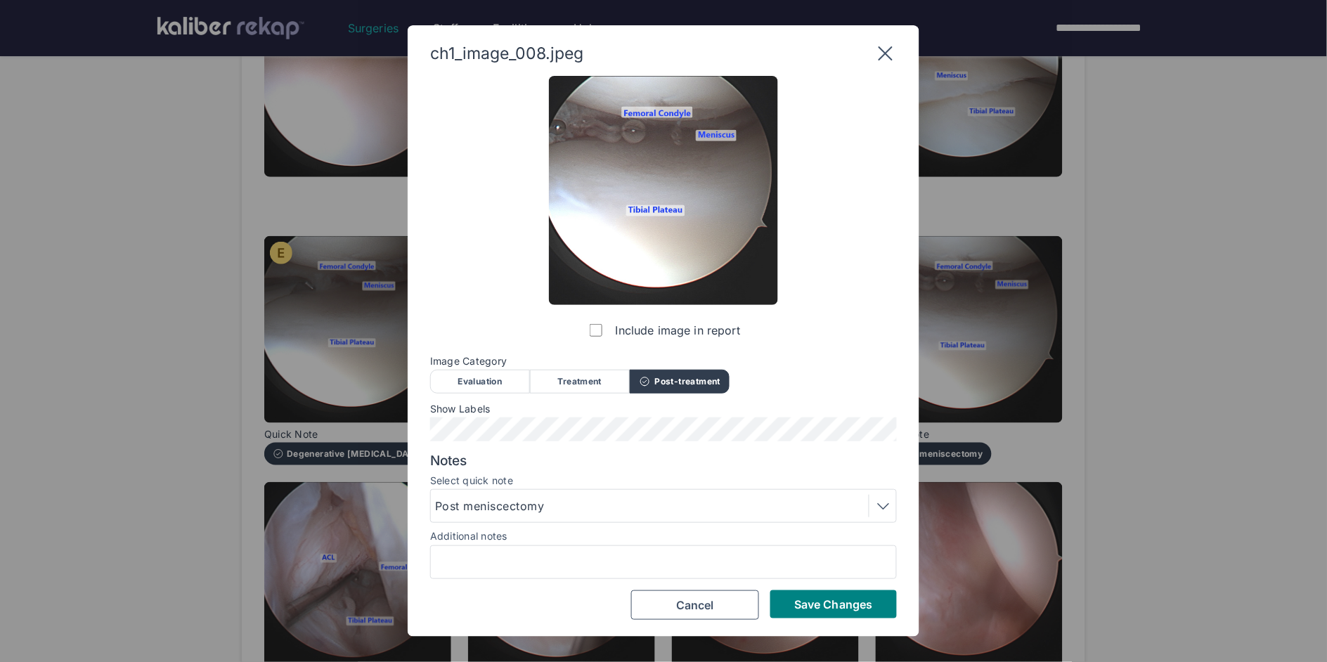
click at [818, 618] on div "Save Changes Cancel" at bounding box center [663, 605] width 467 height 30
click at [815, 609] on span "Save Changes" at bounding box center [833, 604] width 78 height 14
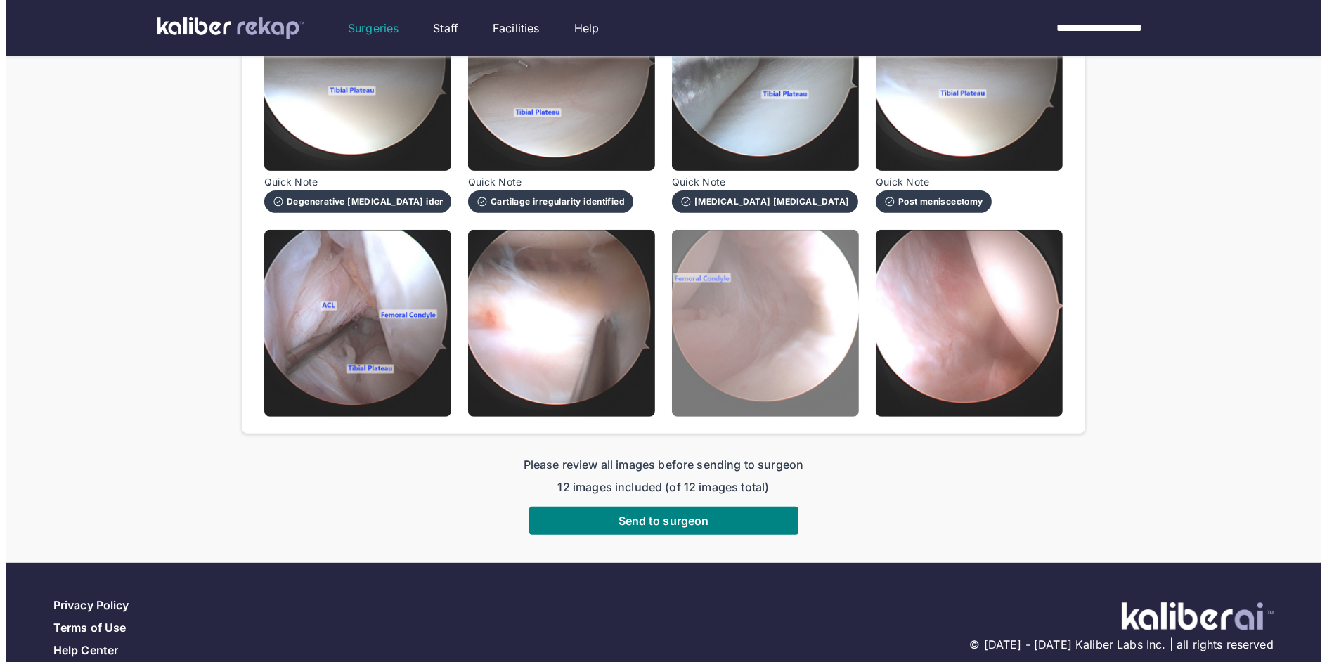
scroll to position [550, 0]
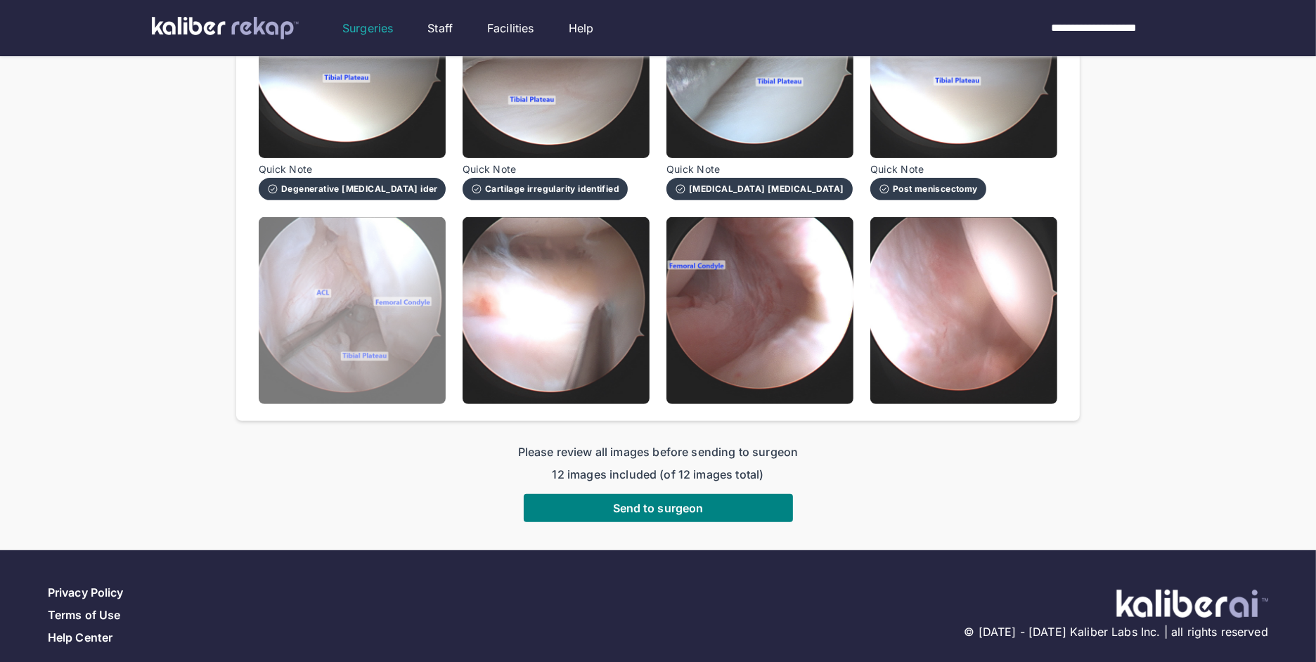
click at [347, 345] on img at bounding box center [352, 310] width 187 height 187
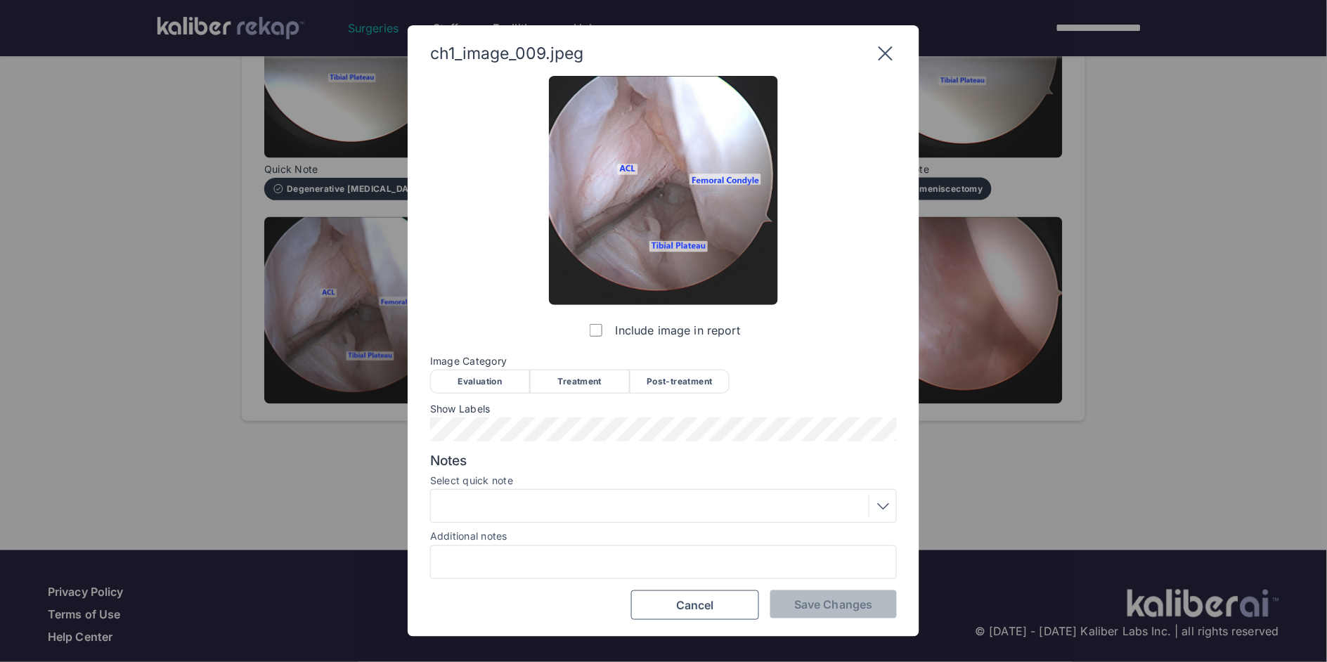
click at [470, 379] on div "Evaluation" at bounding box center [480, 382] width 100 height 24
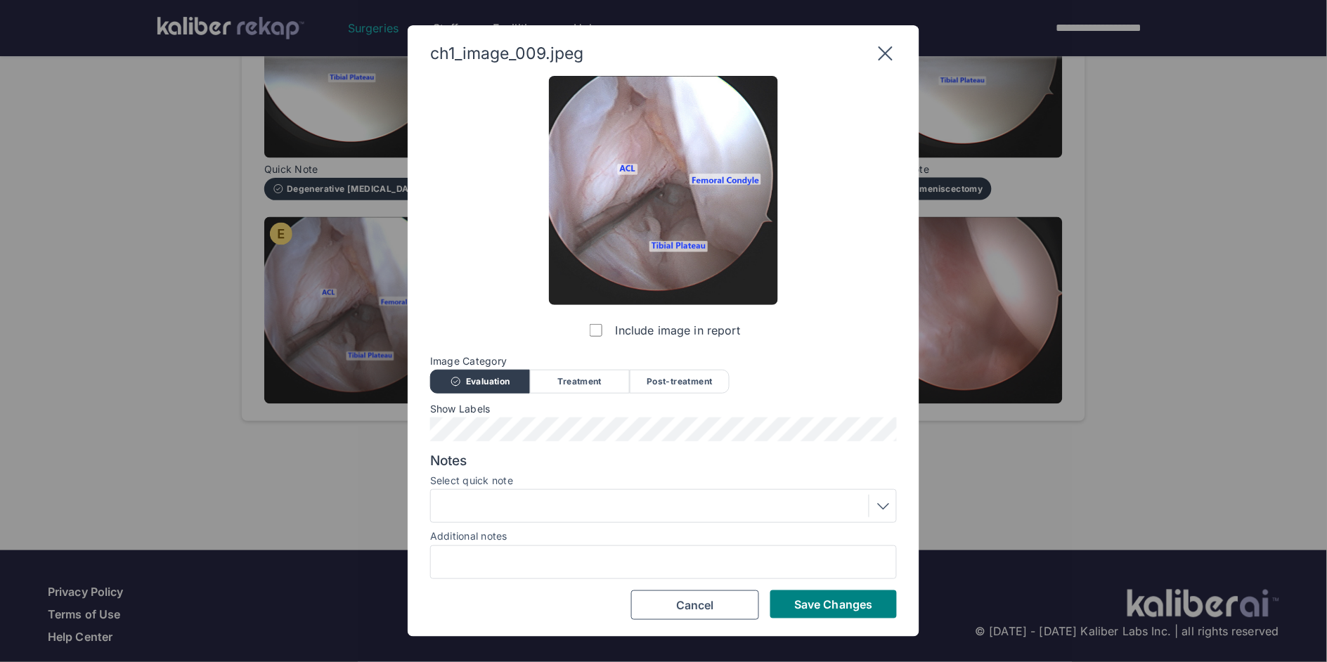
click at [571, 501] on div at bounding box center [663, 506] width 457 height 22
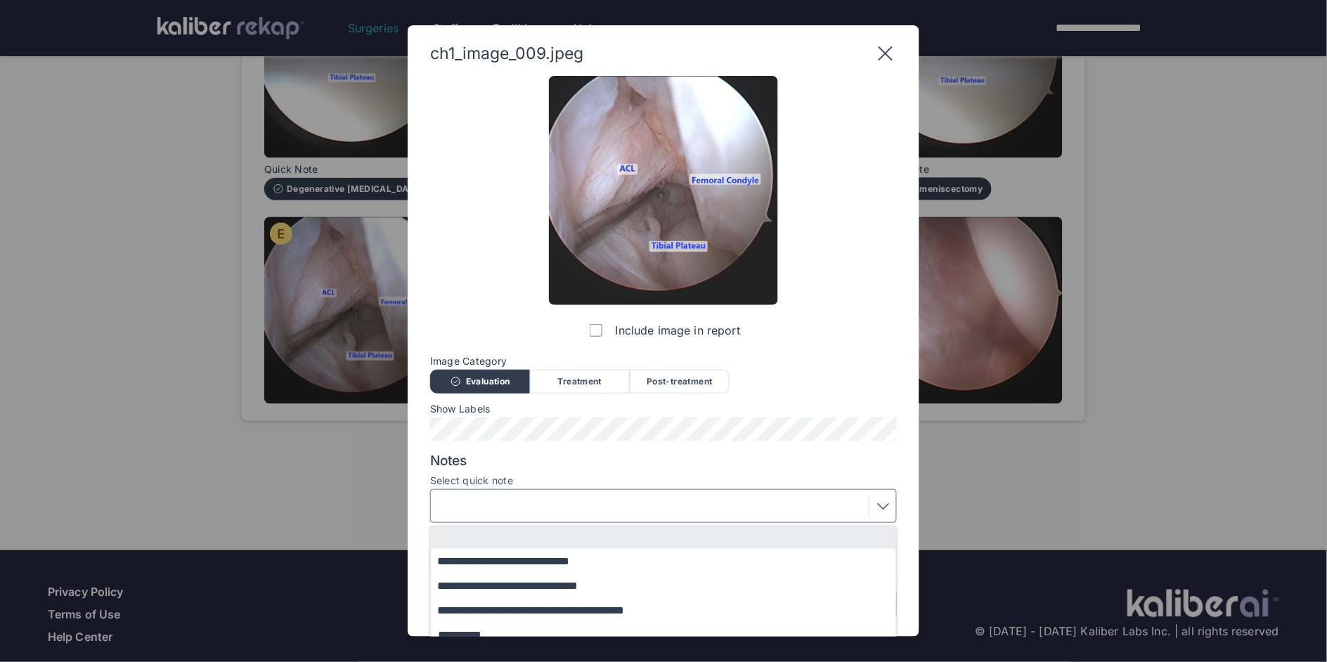
scroll to position [85, 0]
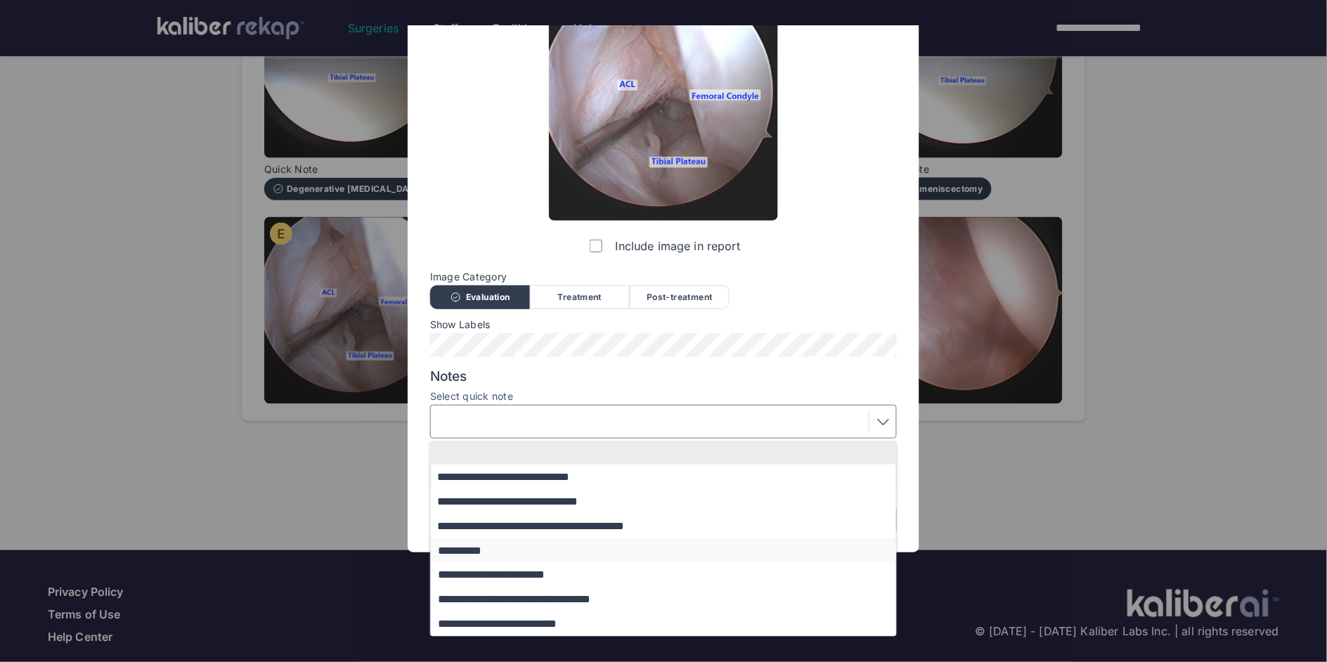
click at [531, 552] on button "**********" at bounding box center [670, 550] width 479 height 25
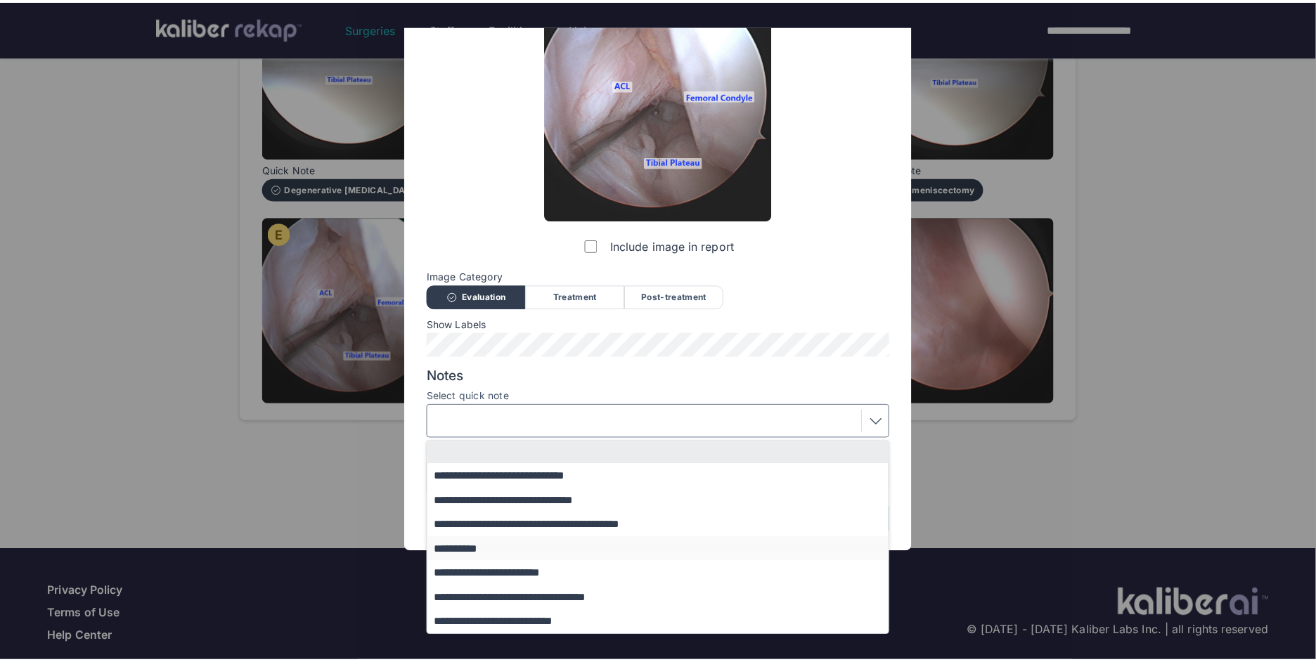
scroll to position [0, 0]
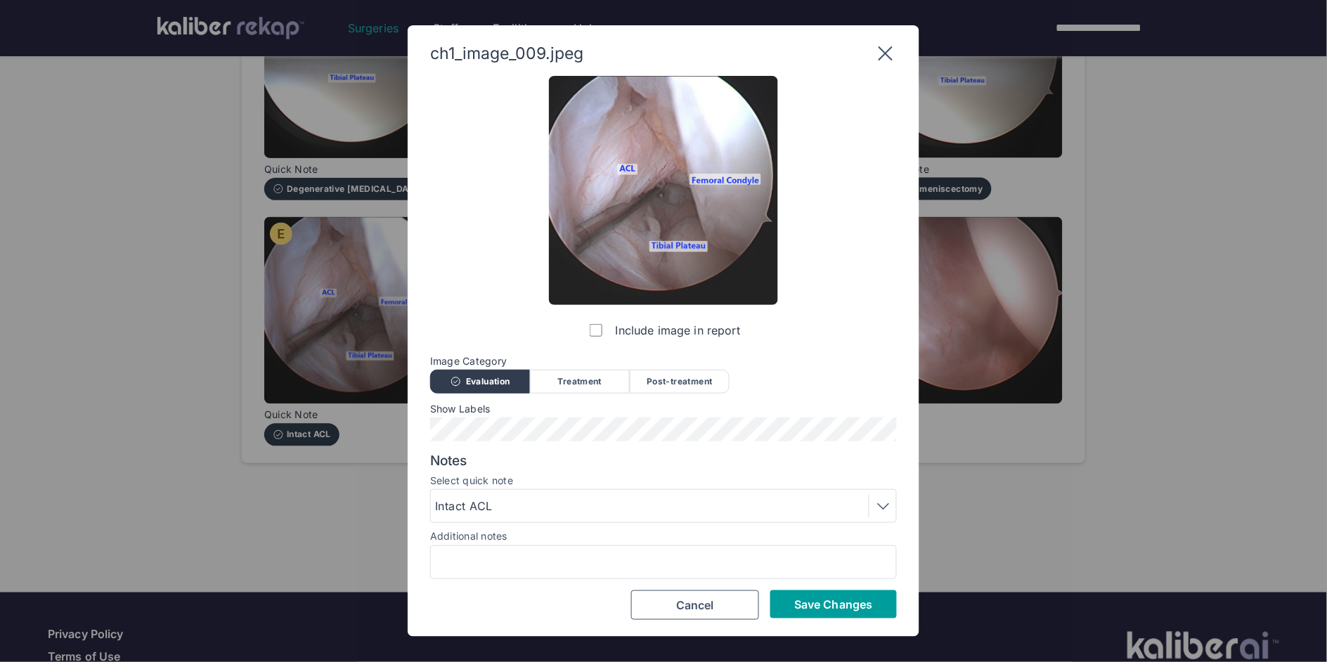
click at [800, 603] on span "Save Changes" at bounding box center [833, 604] width 78 height 14
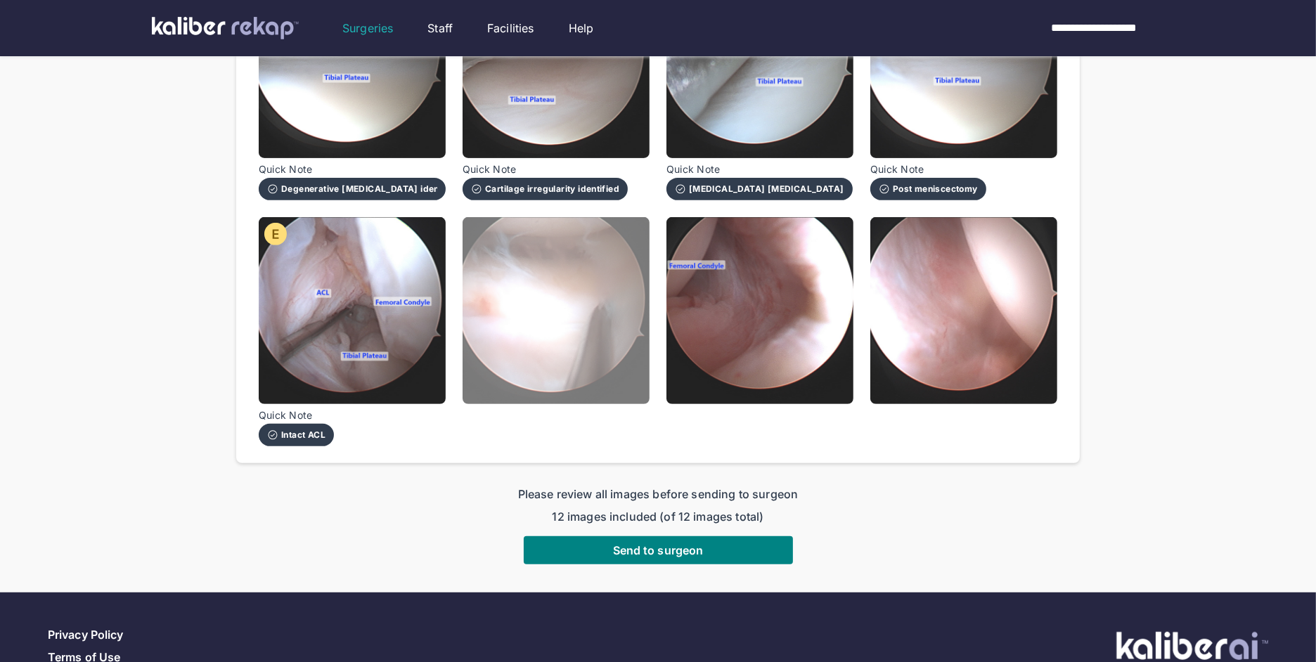
click at [590, 311] on img at bounding box center [555, 310] width 187 height 187
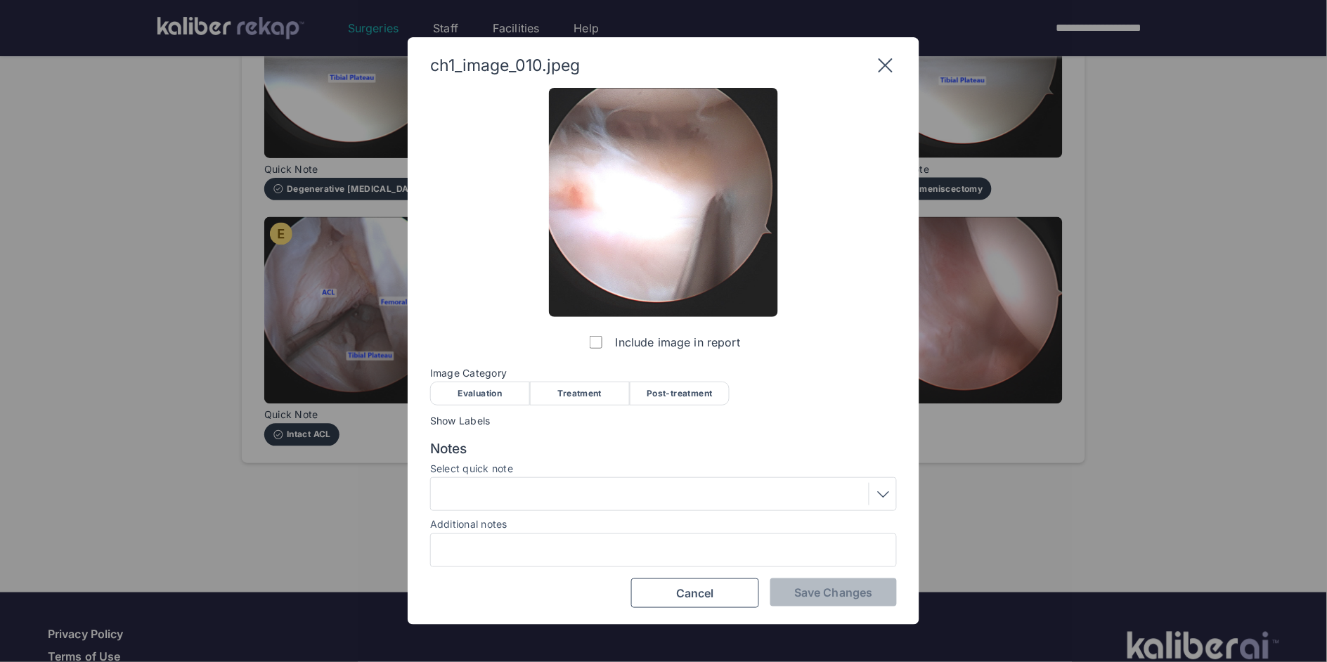
click at [495, 397] on div "Evaluation" at bounding box center [480, 394] width 100 height 24
click at [841, 593] on span "Save Changes" at bounding box center [833, 592] width 78 height 14
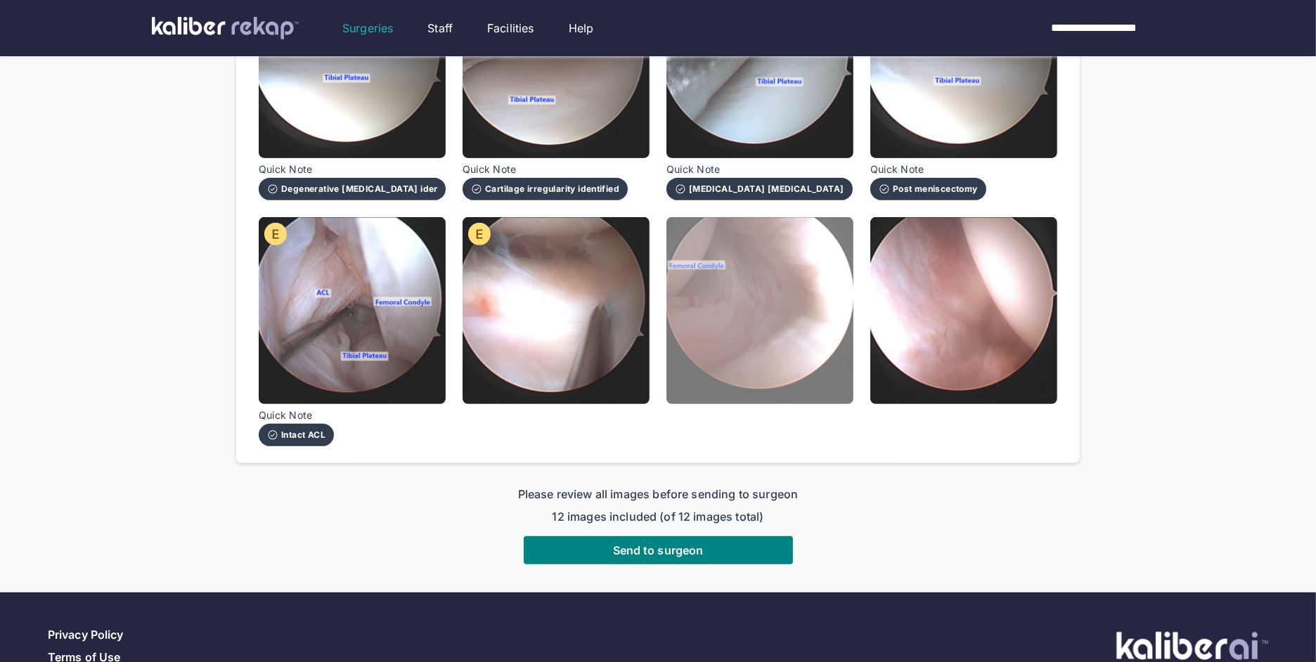
click at [792, 365] on img at bounding box center [759, 310] width 187 height 187
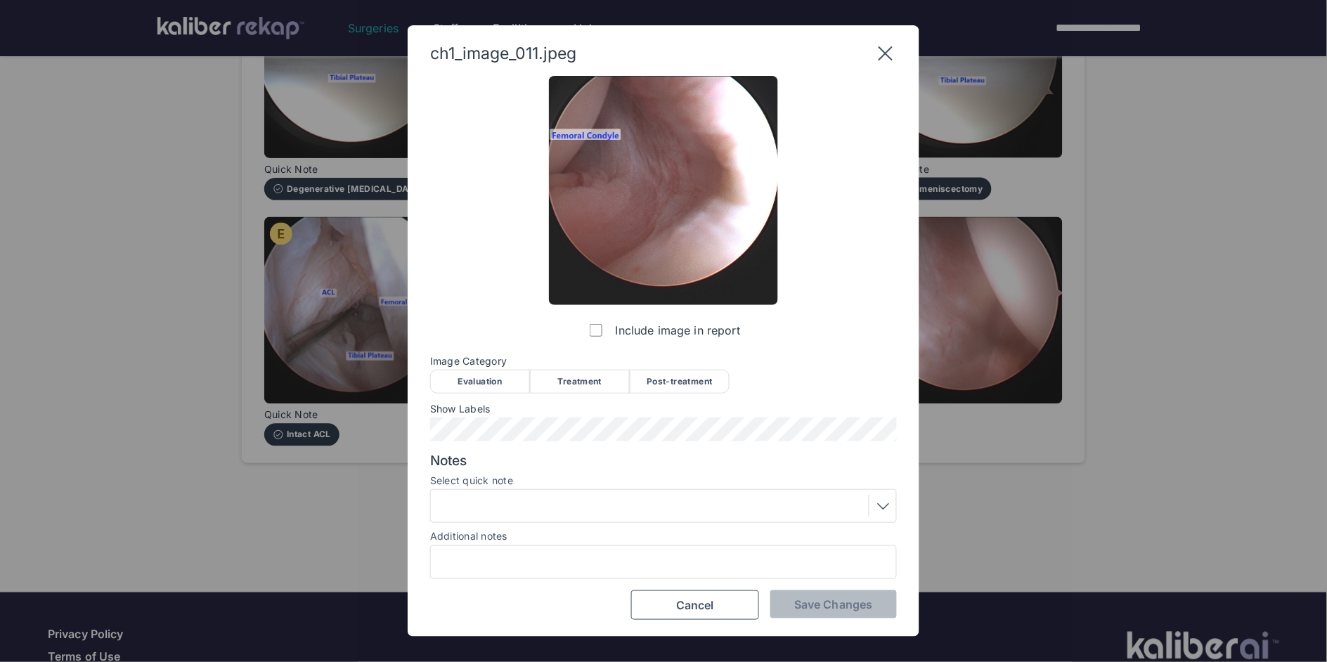
click at [476, 365] on span "Image Category" at bounding box center [663, 361] width 467 height 11
click at [494, 387] on div "Evaluation" at bounding box center [480, 382] width 100 height 24
click at [803, 611] on button "Save Changes" at bounding box center [833, 604] width 127 height 28
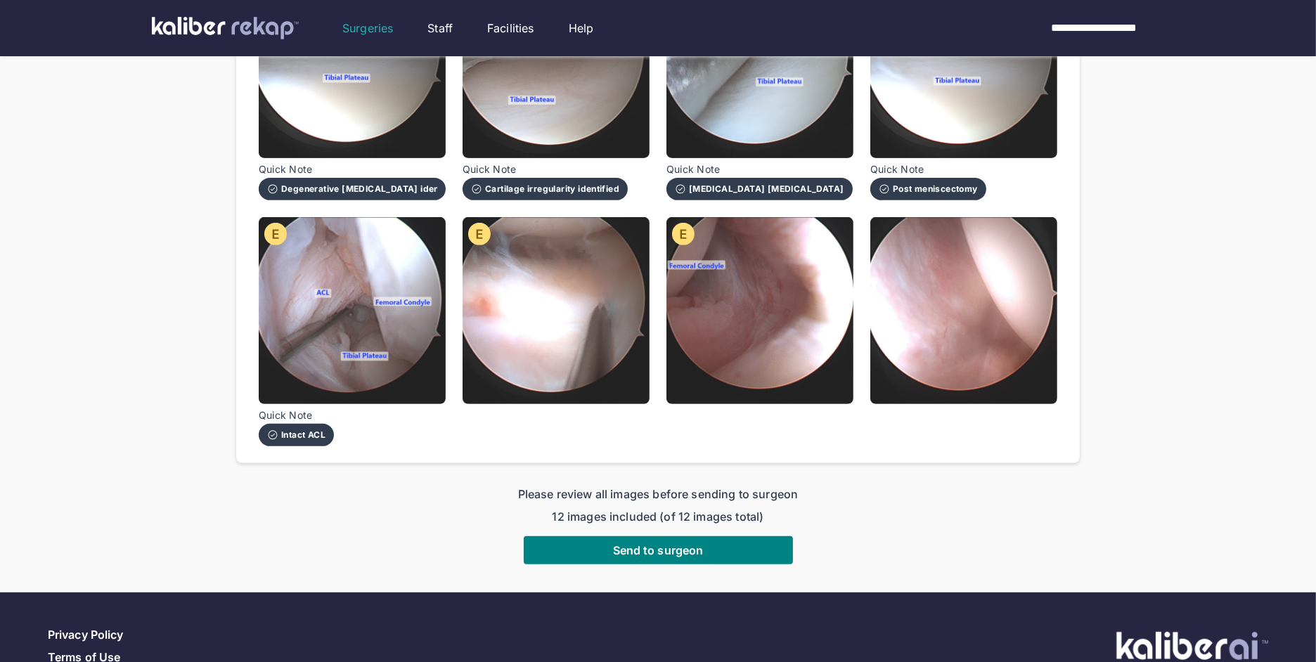
click at [867, 335] on div "ch1_image_001.jpeg Include image in report Image Category Evaluation Treatment …" at bounding box center [658, 85] width 798 height 721
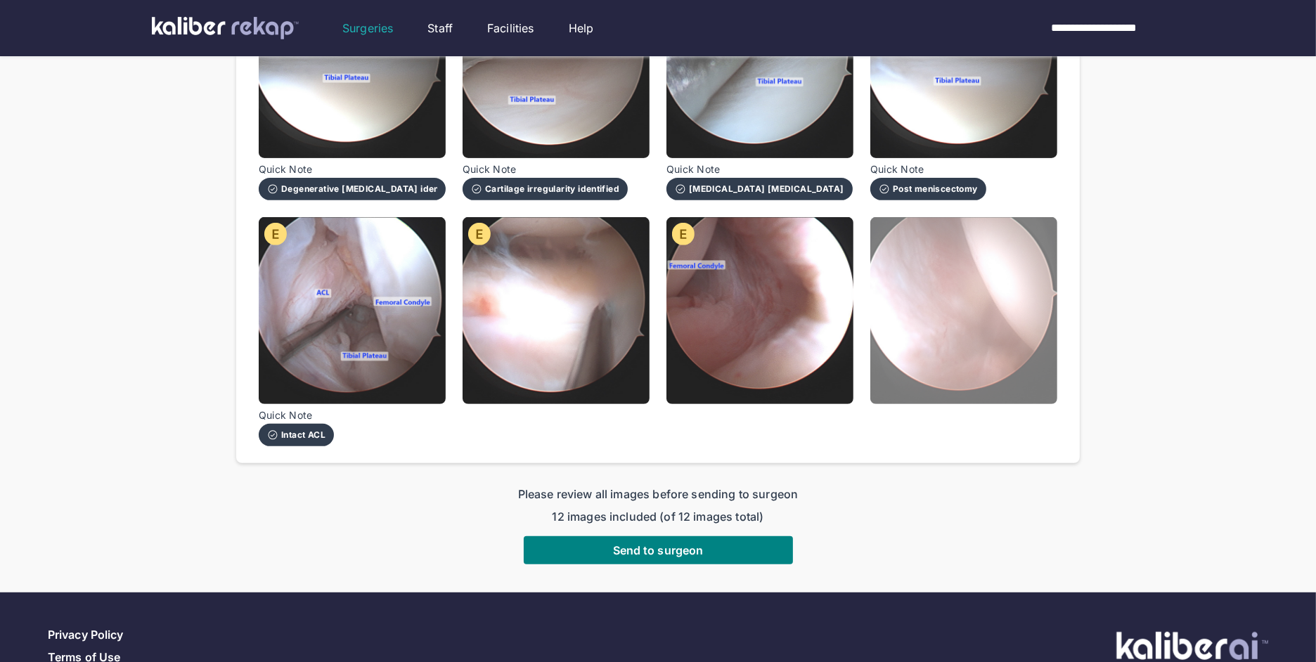
click at [917, 309] on img at bounding box center [963, 310] width 187 height 187
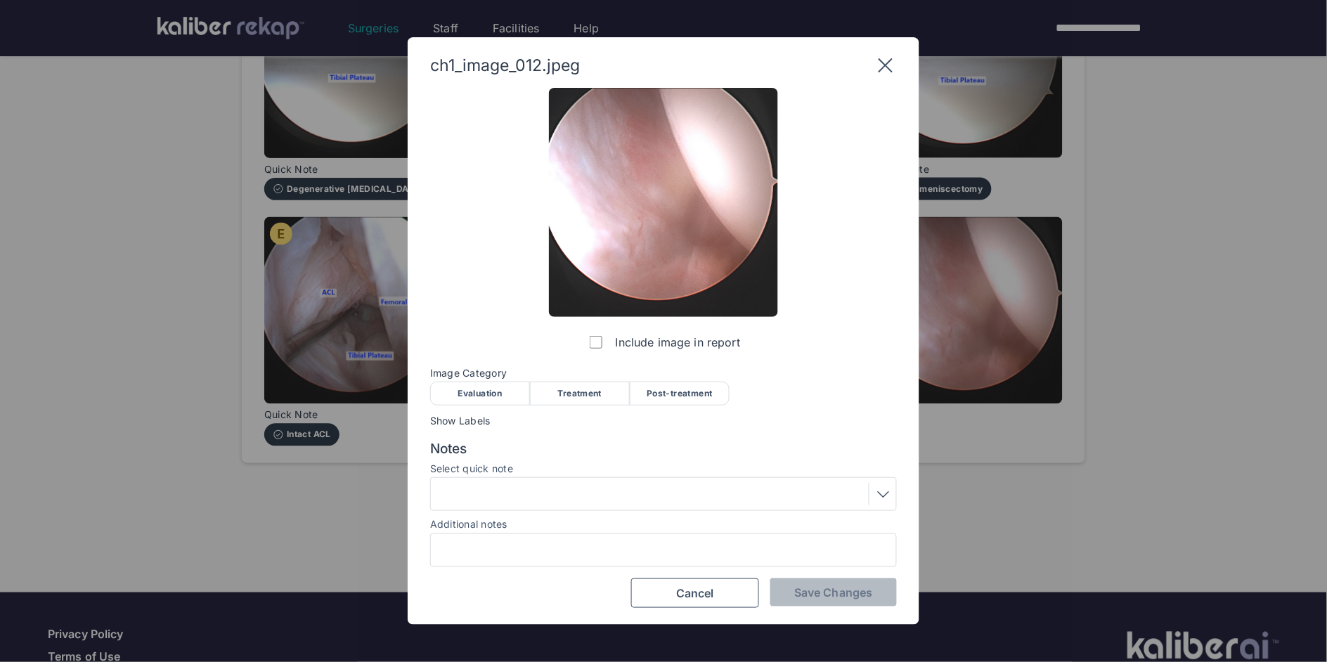
click at [528, 382] on div "Evaluation" at bounding box center [480, 394] width 100 height 24
click at [823, 592] on span "Save Changes" at bounding box center [833, 592] width 78 height 14
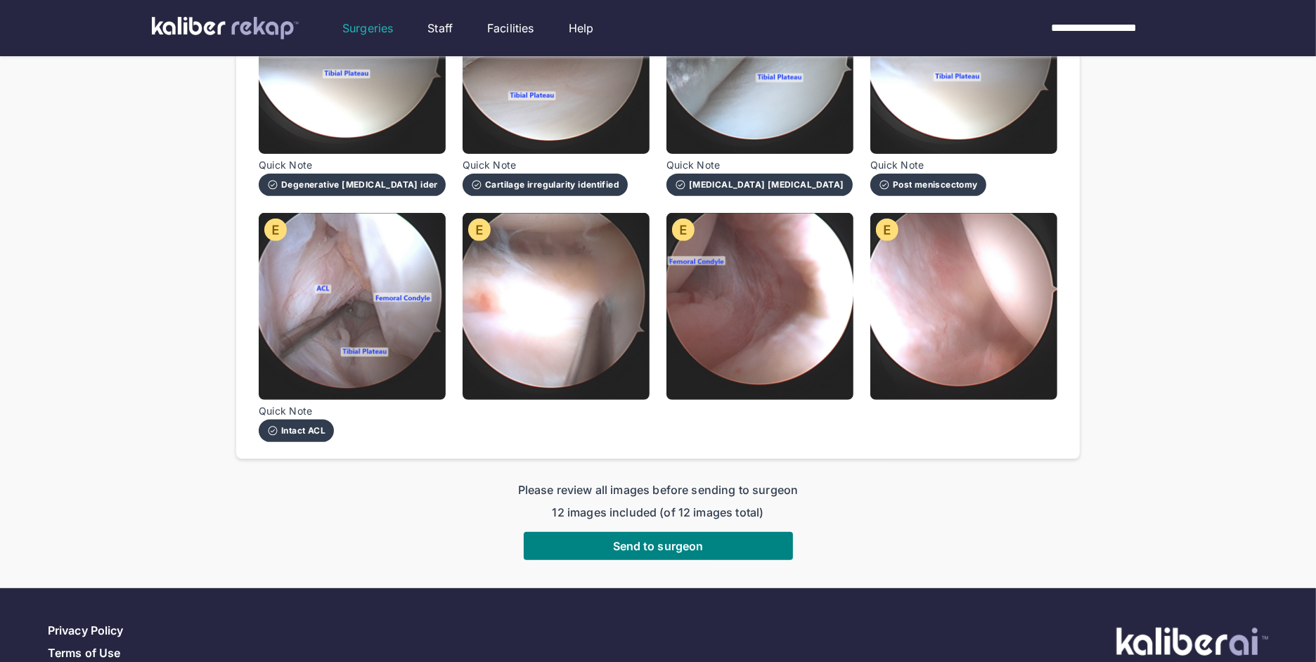
scroll to position [592, 0]
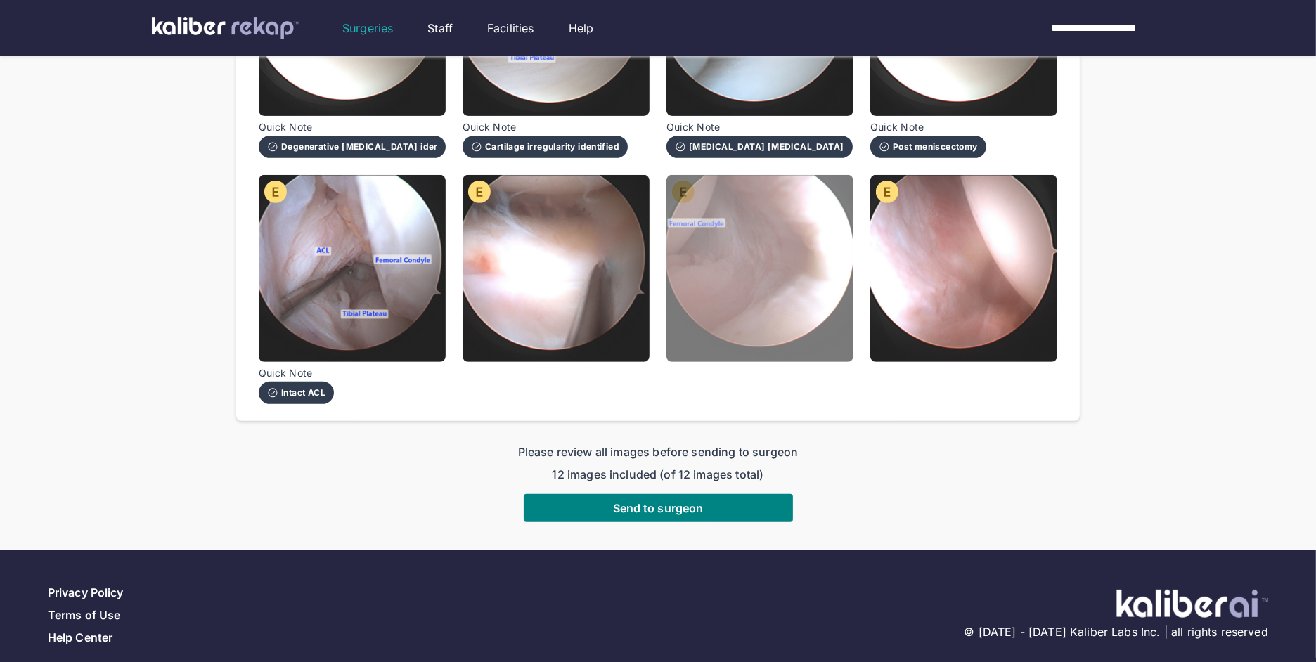
click at [717, 214] on img at bounding box center [759, 268] width 187 height 187
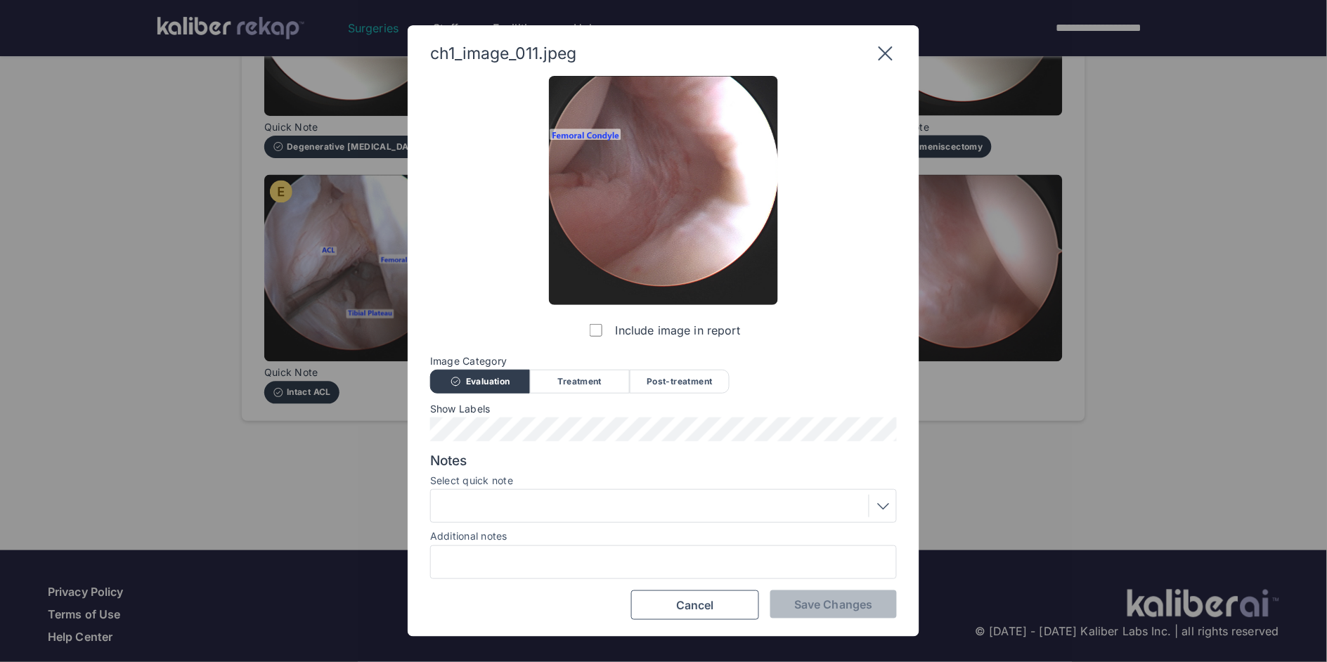
click at [503, 370] on div "Evaluation" at bounding box center [480, 382] width 100 height 24
click at [499, 375] on div "Evaluation" at bounding box center [480, 382] width 100 height 24
click at [888, 58] on icon at bounding box center [885, 53] width 22 height 22
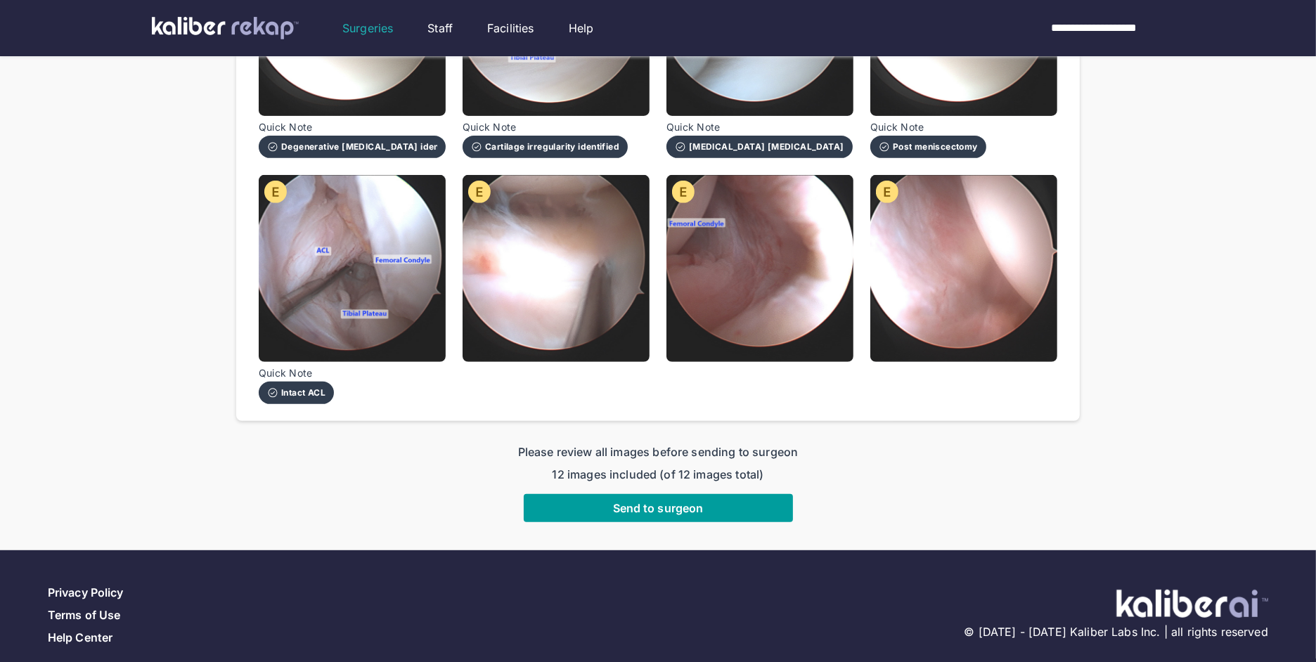
click at [730, 498] on button "Send to surgeon" at bounding box center [658, 508] width 269 height 28
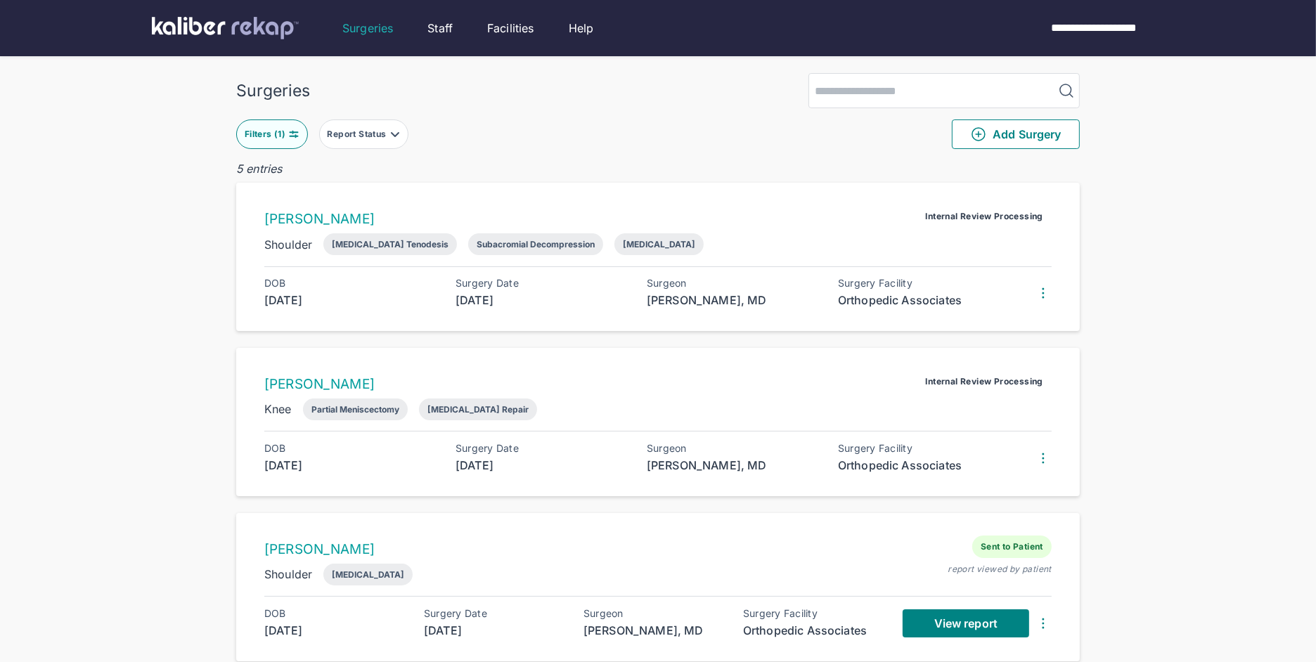
click at [295, 140] on button "Filters ( 1 )" at bounding box center [272, 134] width 72 height 30
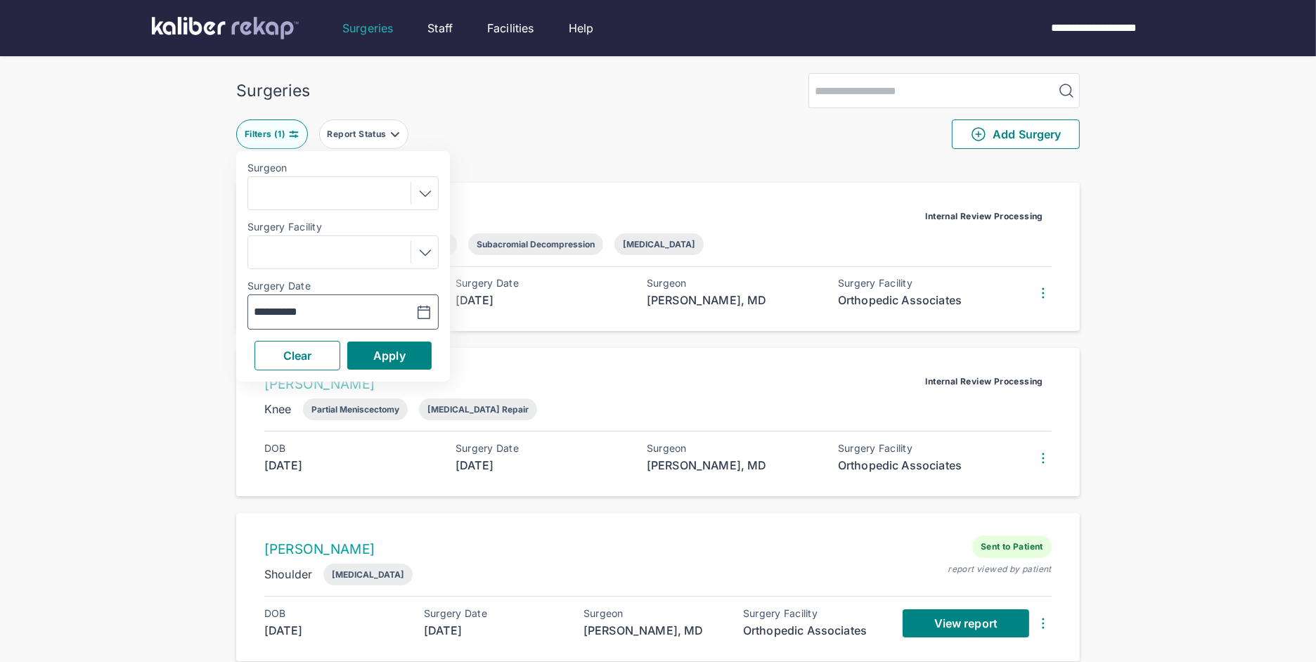
click at [369, 312] on button "button" at bounding box center [389, 312] width 97 height 32
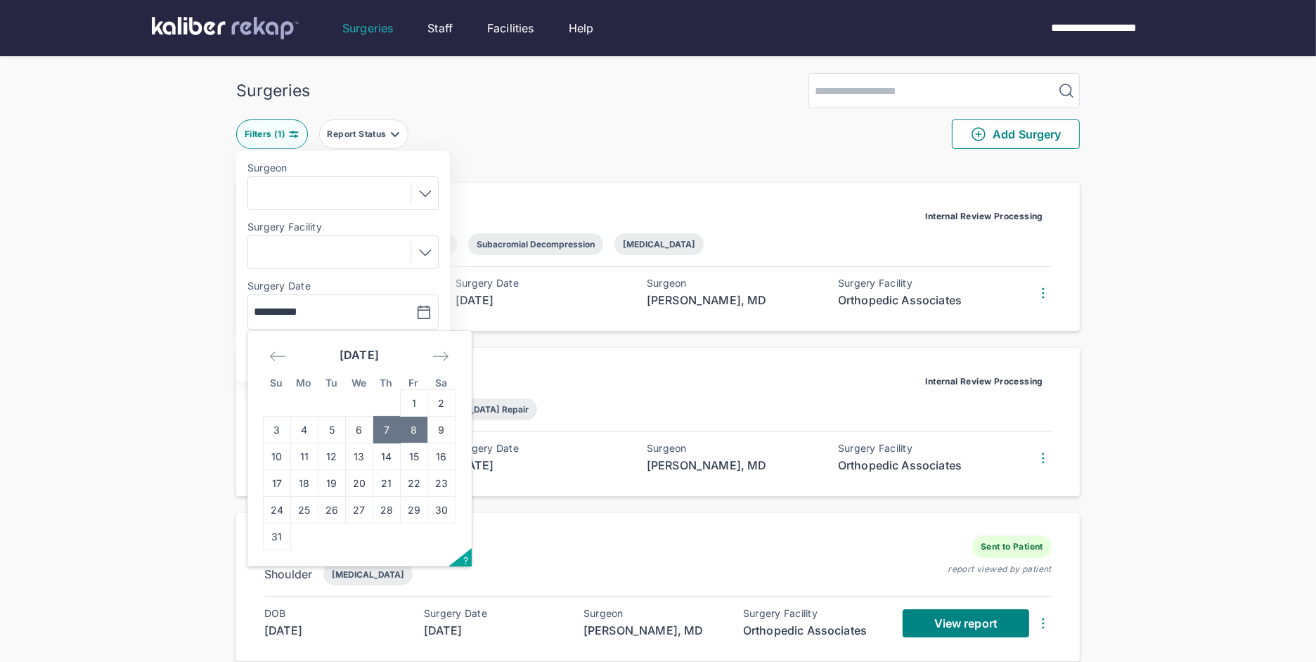
click at [424, 424] on td "8" at bounding box center [414, 430] width 27 height 27
type input "**********"
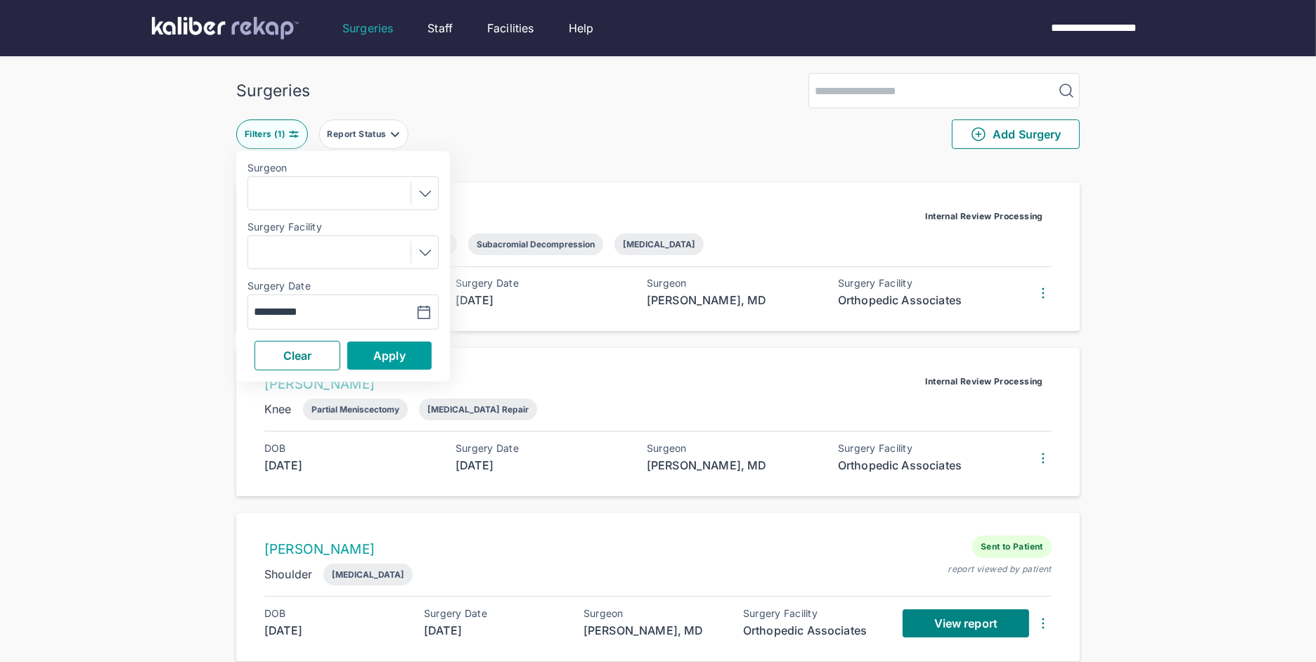
click at [401, 368] on button "Apply" at bounding box center [389, 356] width 84 height 28
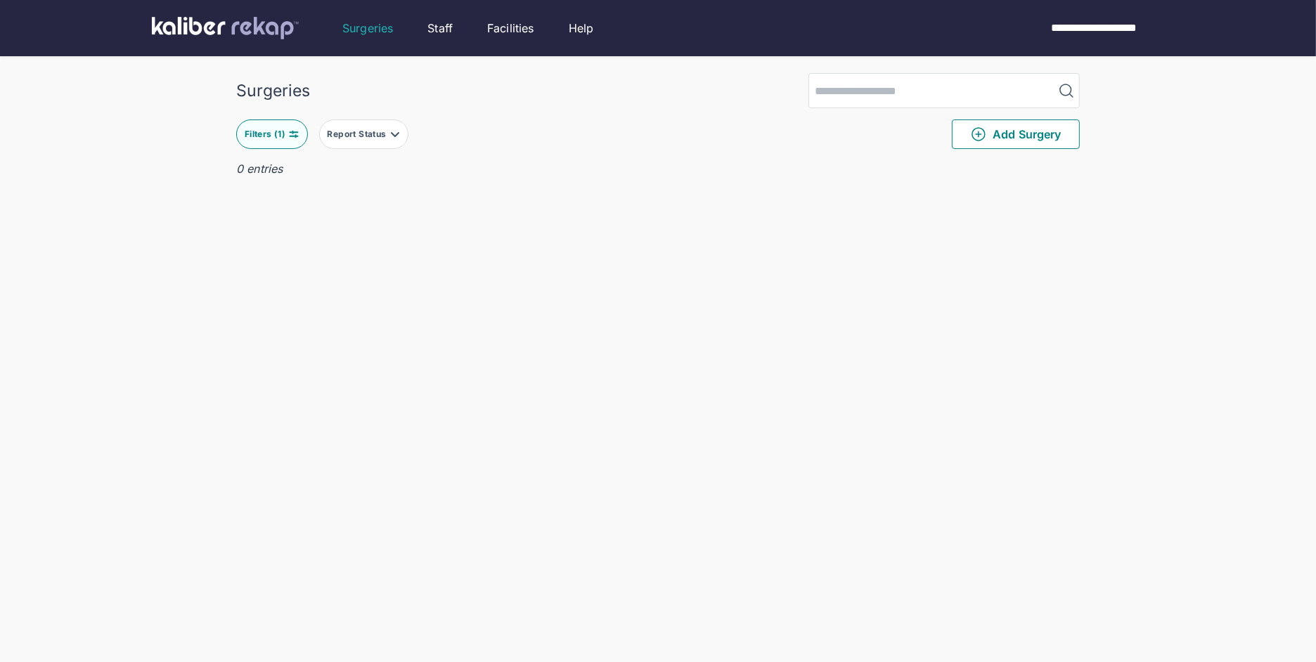
click at [278, 145] on button "Filters ( 1 )" at bounding box center [272, 134] width 72 height 30
click at [320, 304] on div "**********" at bounding box center [342, 311] width 191 height 35
click at [320, 304] on input "**********" at bounding box center [295, 312] width 82 height 17
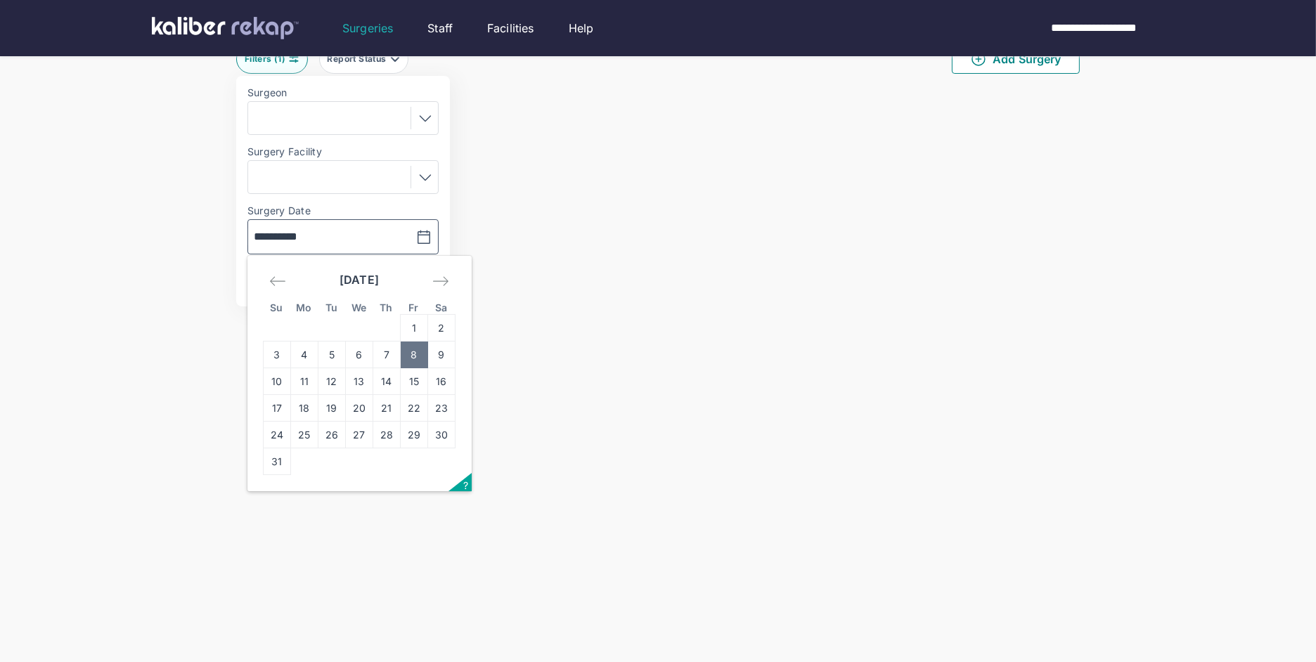
scroll to position [93, 0]
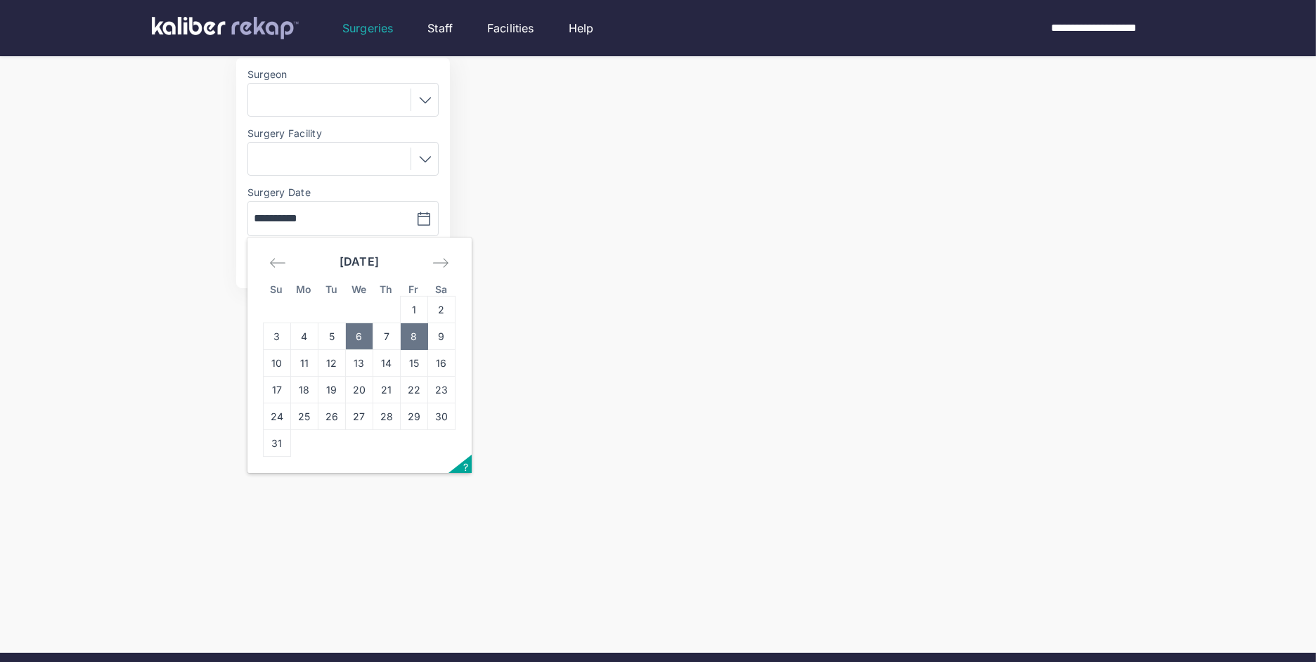
click at [351, 334] on td "6" at bounding box center [359, 336] width 27 height 27
type input "**********"
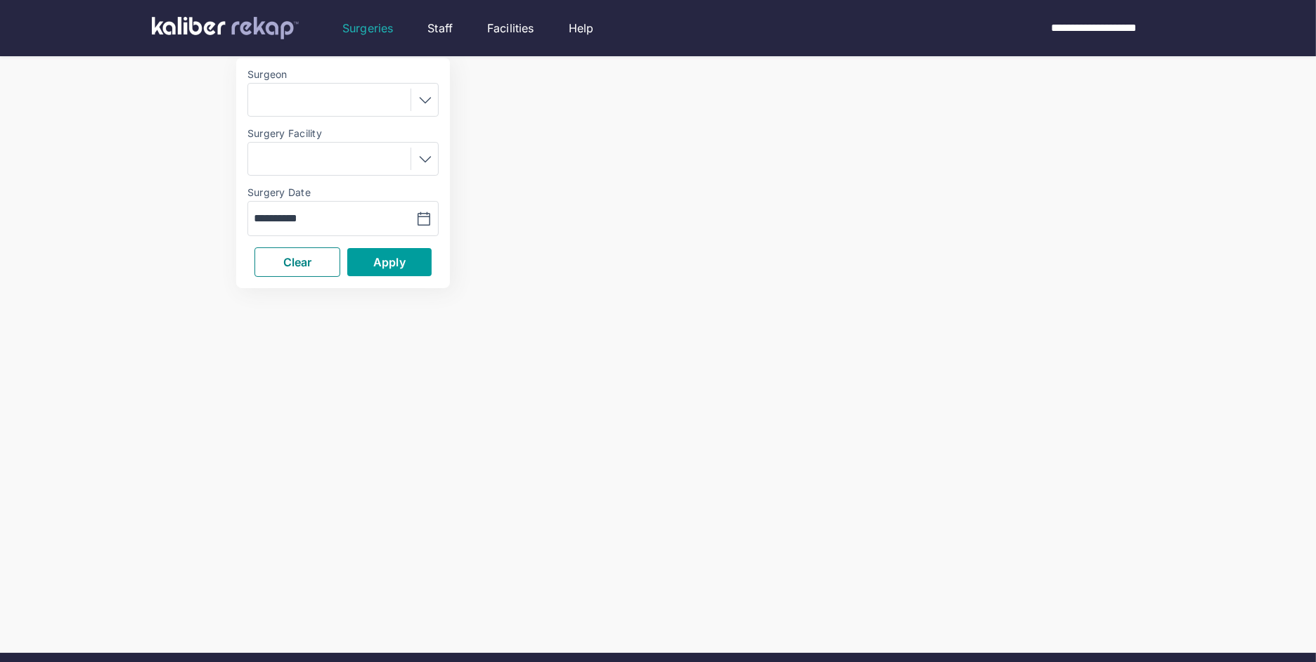
click at [354, 261] on button "Apply" at bounding box center [389, 262] width 84 height 28
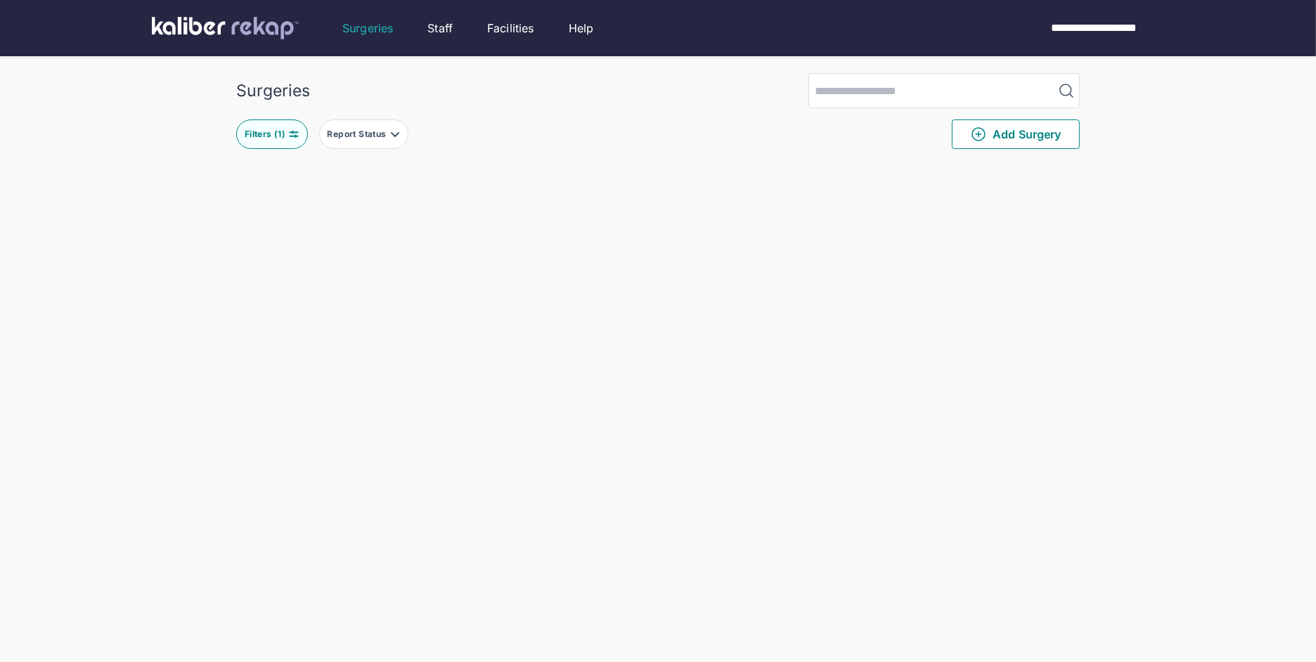
click at [265, 136] on div "Filters ( 1 )" at bounding box center [267, 134] width 44 height 11
click at [316, 307] on input "**********" at bounding box center [295, 312] width 82 height 17
click at [335, 430] on td "5" at bounding box center [331, 430] width 27 height 27
type input "**********"
click at [380, 350] on span "Apply" at bounding box center [389, 356] width 32 height 14
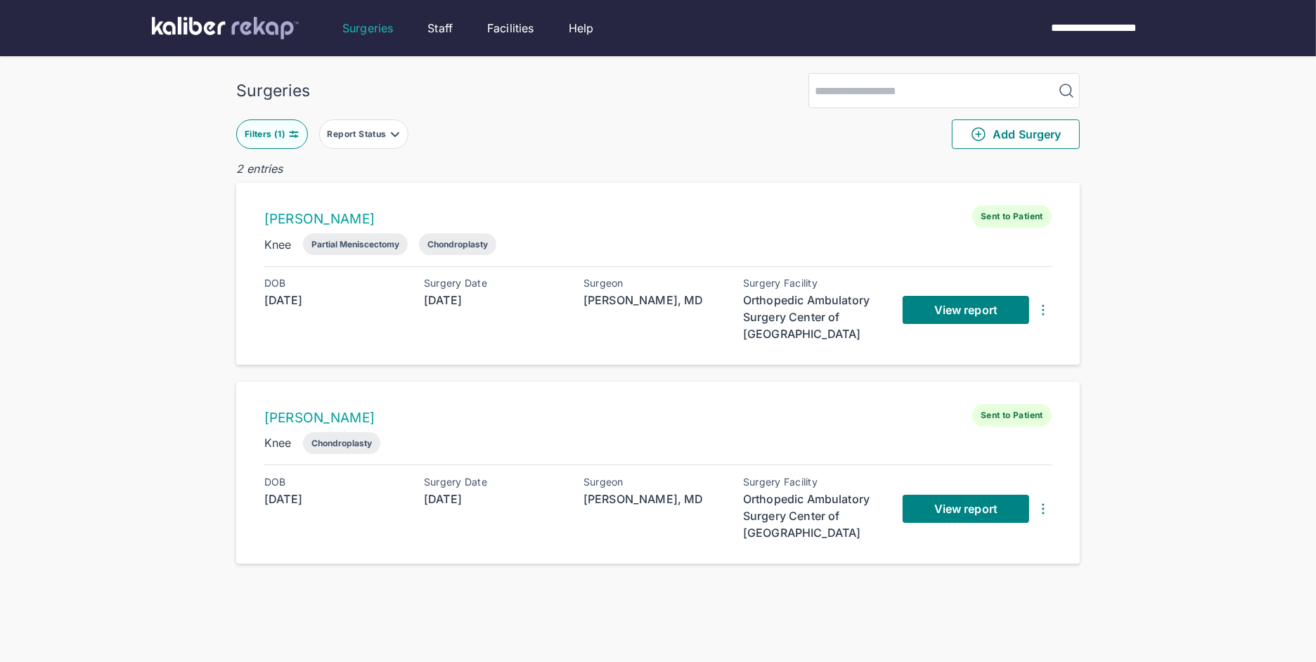
click at [285, 146] on button "Filters ( 1 )" at bounding box center [272, 134] width 72 height 30
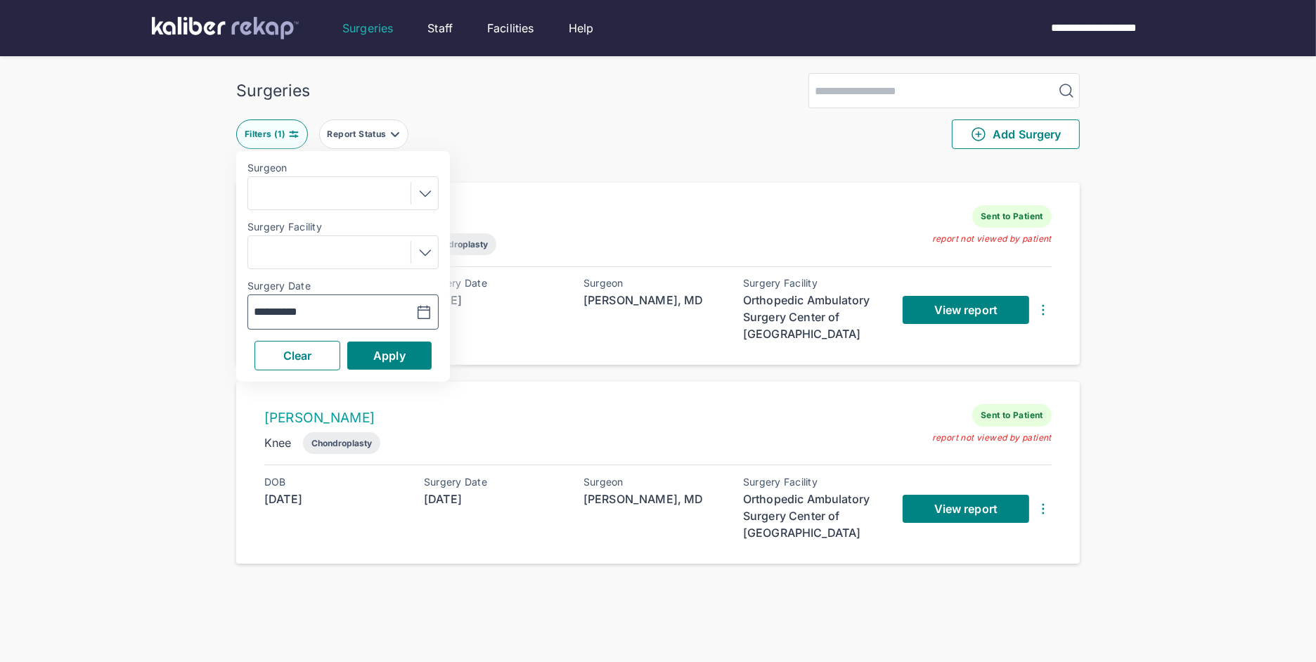
click at [318, 314] on input "**********" at bounding box center [295, 312] width 82 height 17
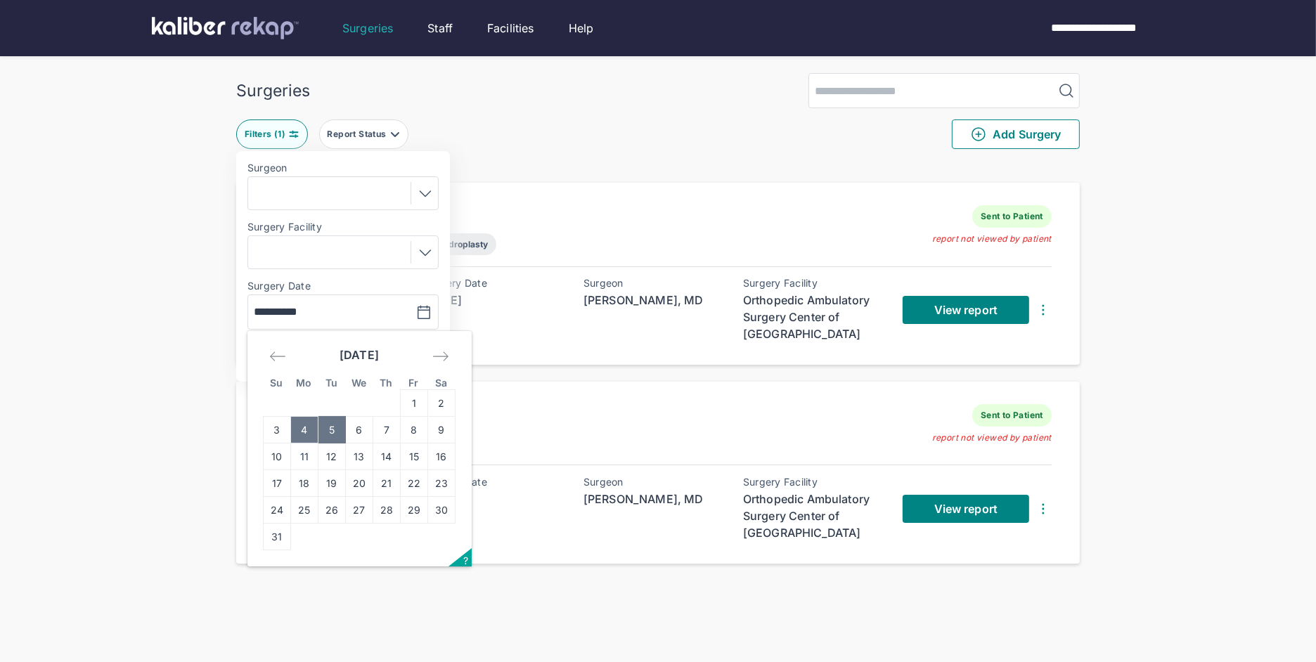
click at [311, 429] on td "4" at bounding box center [304, 430] width 27 height 27
type input "**********"
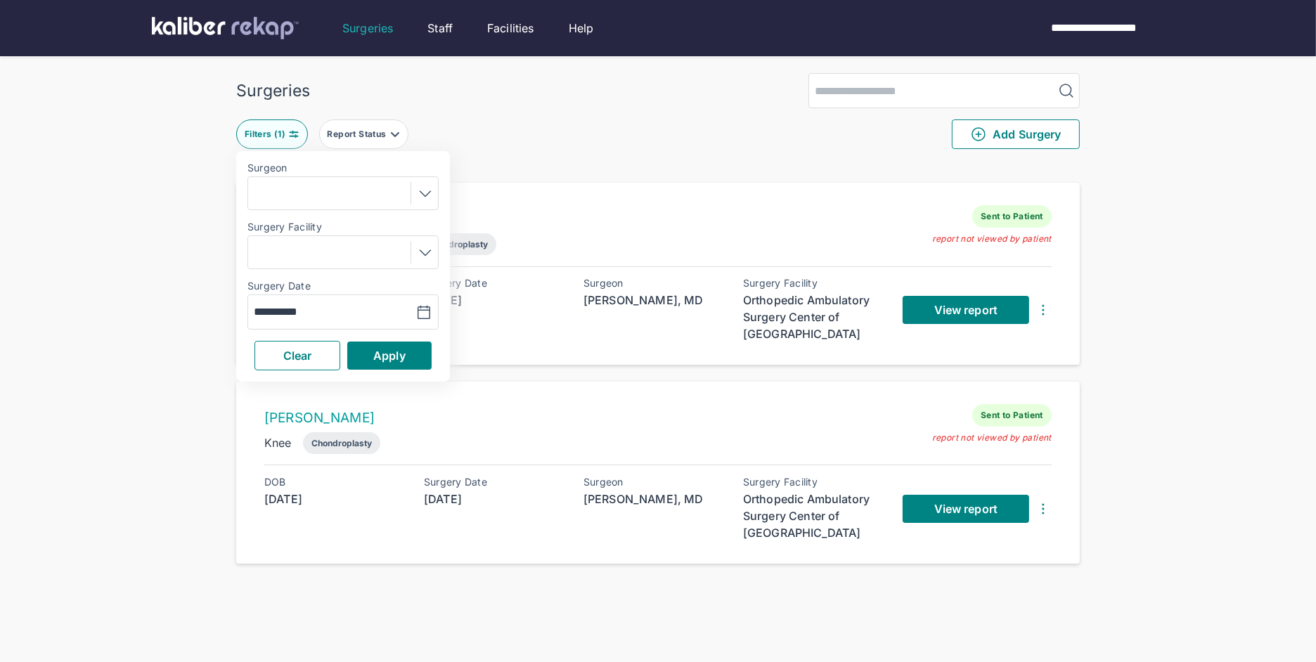
click at [380, 336] on div "**********" at bounding box center [343, 266] width 214 height 231
click at [378, 353] on span "Apply" at bounding box center [389, 356] width 32 height 14
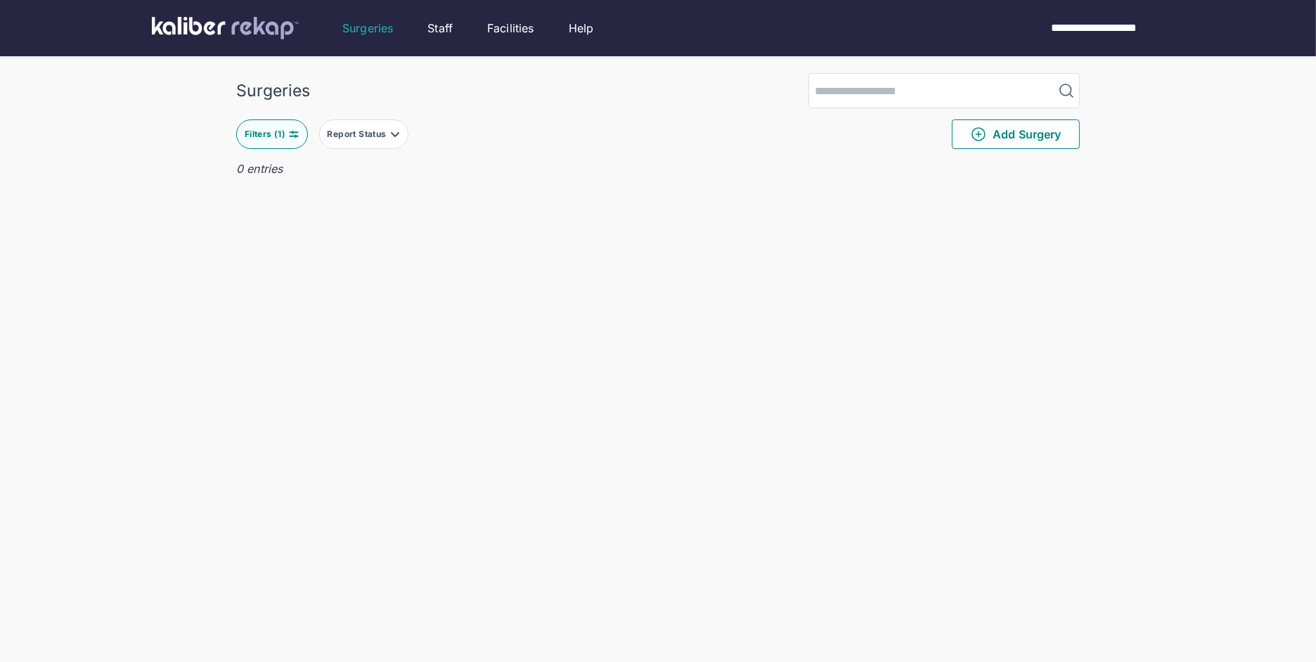
click at [292, 149] on button "Filters ( 1 )" at bounding box center [272, 134] width 72 height 30
click at [350, 306] on button "button" at bounding box center [389, 312] width 97 height 32
click at [415, 391] on td "1" at bounding box center [414, 403] width 27 height 27
type input "**********"
click at [405, 359] on span "Apply" at bounding box center [389, 356] width 32 height 14
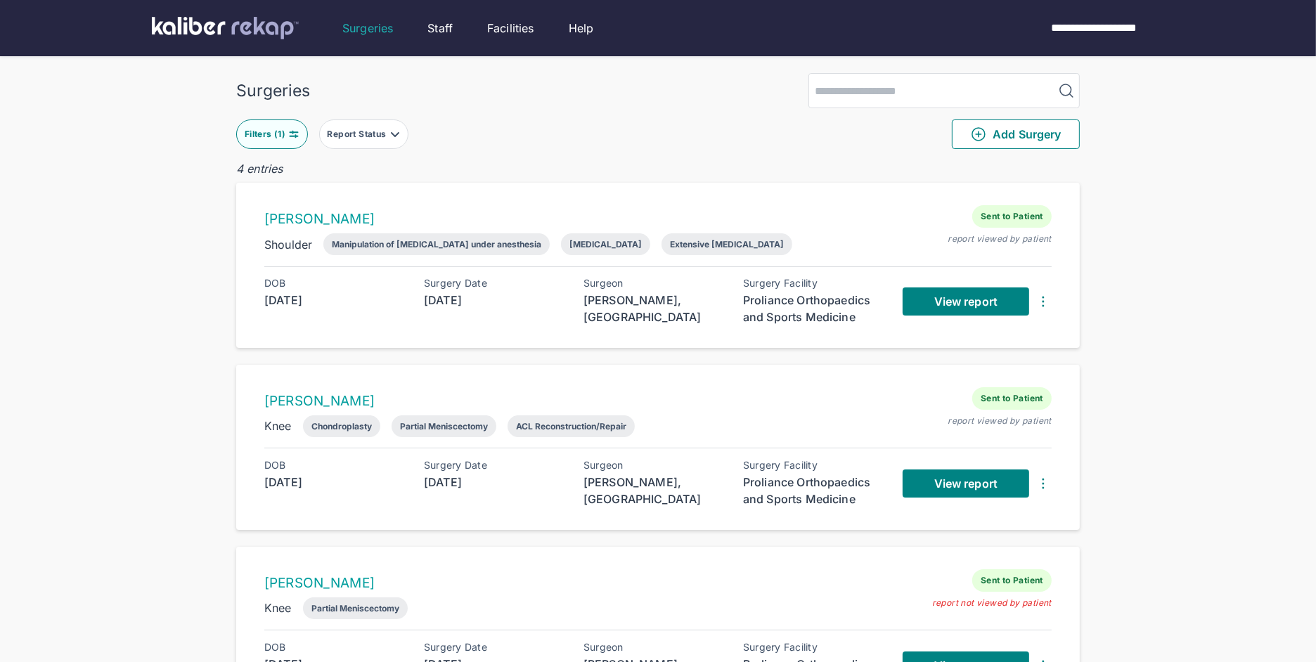
click at [294, 140] on button "Filters ( 1 )" at bounding box center [272, 134] width 72 height 30
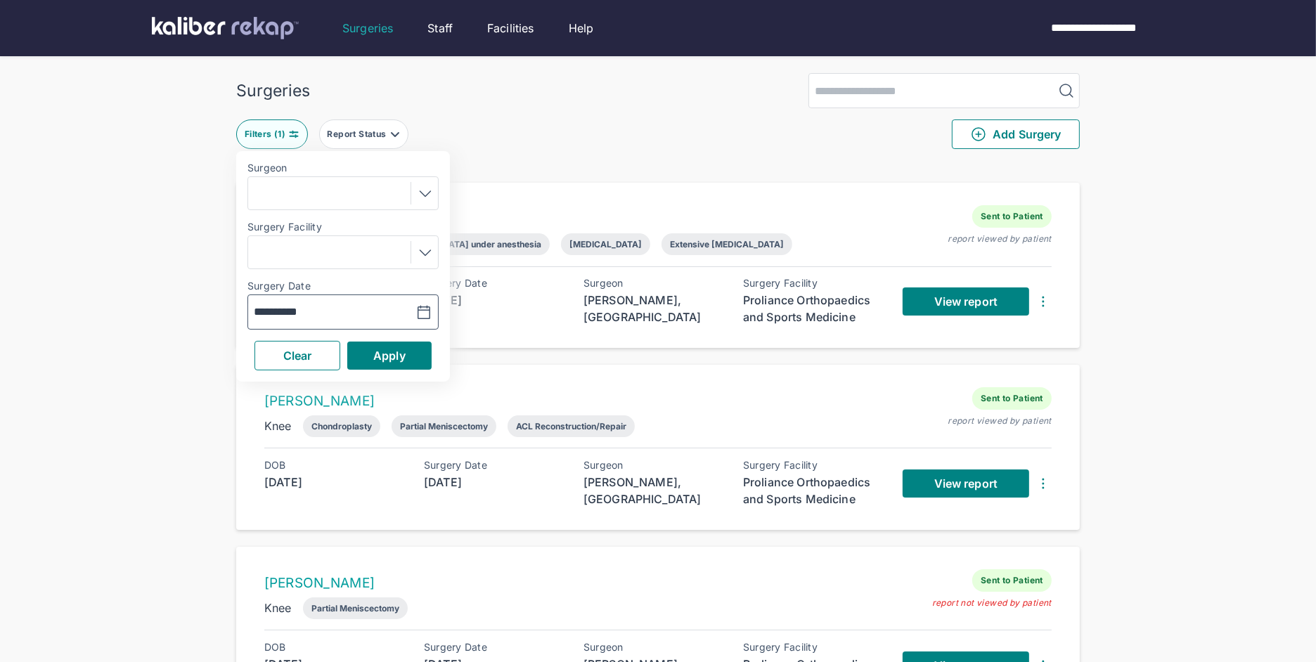
click at [342, 310] on button "button" at bounding box center [389, 312] width 97 height 32
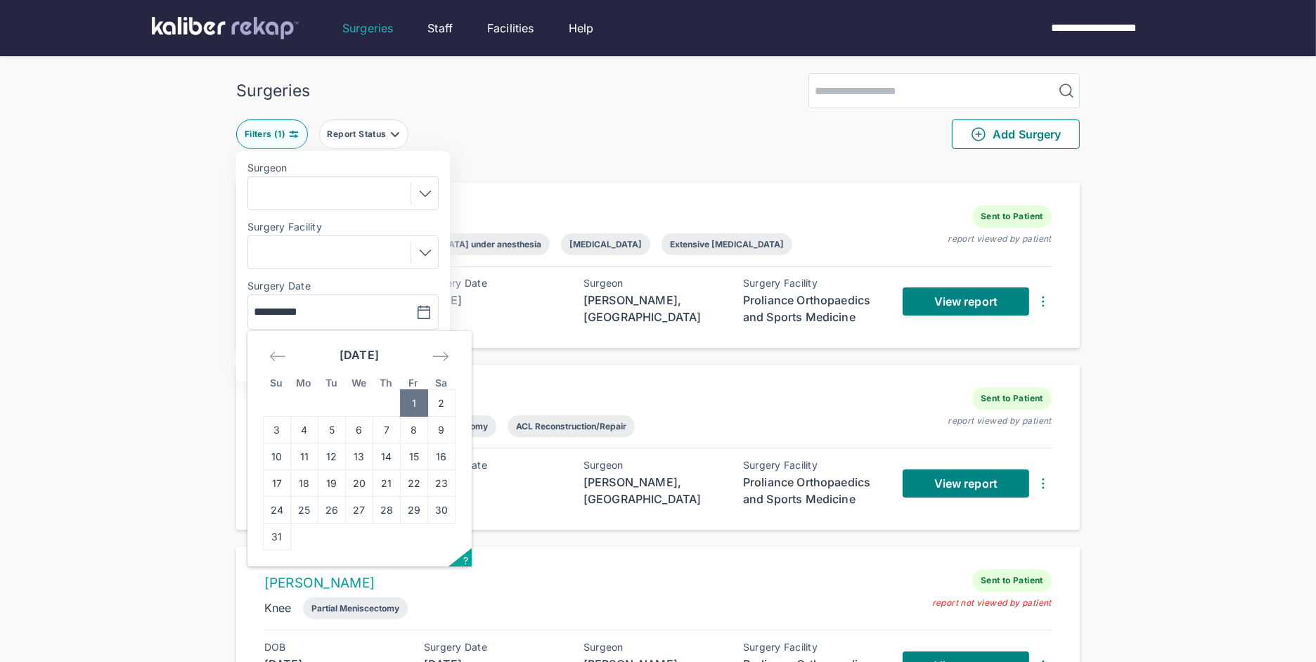
click at [278, 358] on icon "Move backward to switch to the previous month." at bounding box center [277, 356] width 17 height 17
click at [384, 513] on td "31" at bounding box center [386, 510] width 27 height 27
type input "**********"
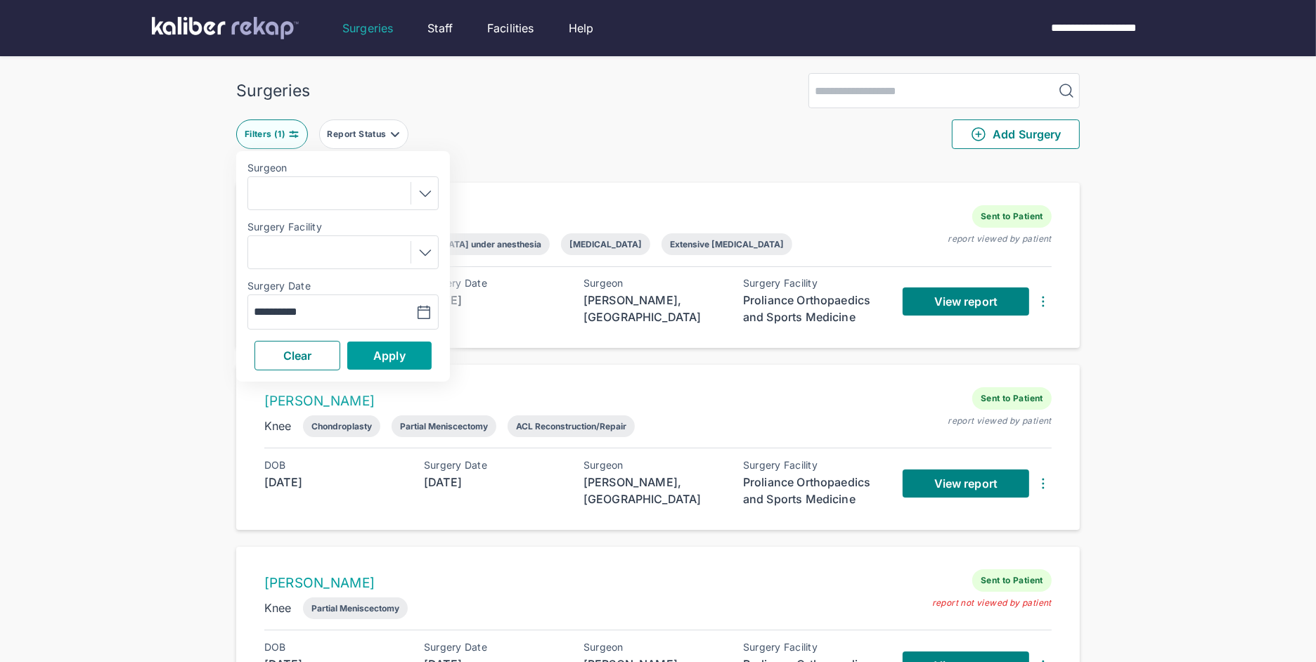
click at [381, 358] on span "Apply" at bounding box center [389, 356] width 32 height 14
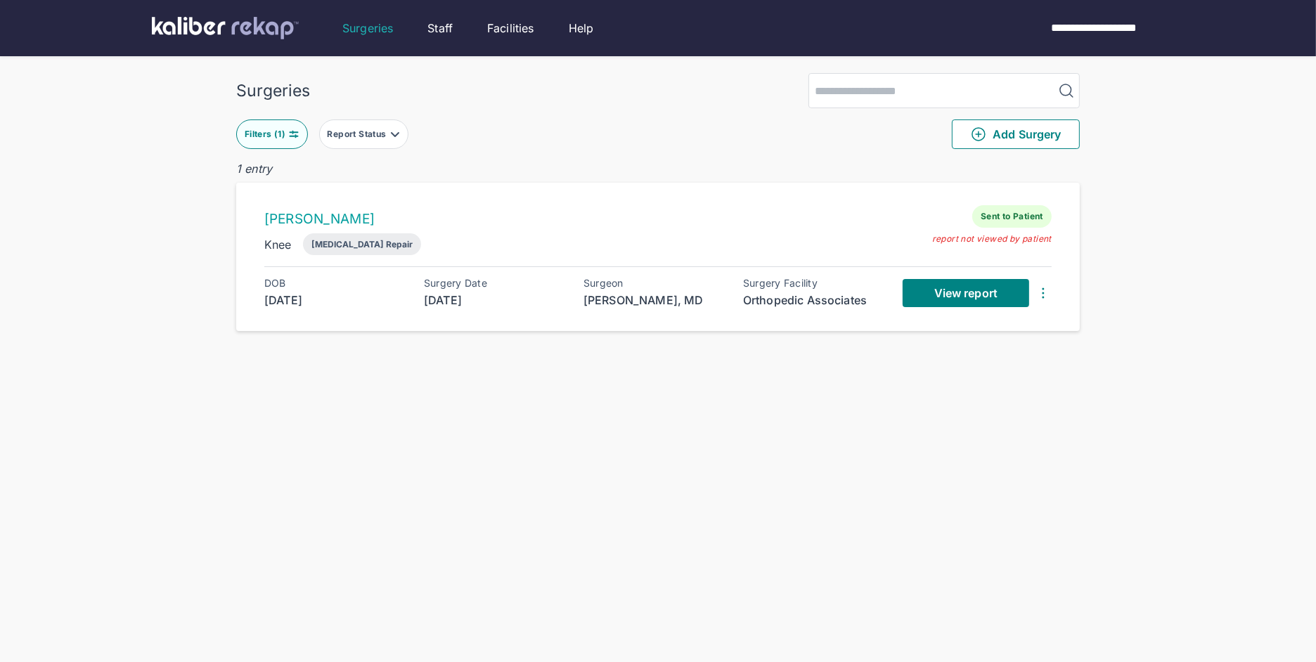
click at [278, 145] on button "Filters ( 1 )" at bounding box center [272, 134] width 72 height 30
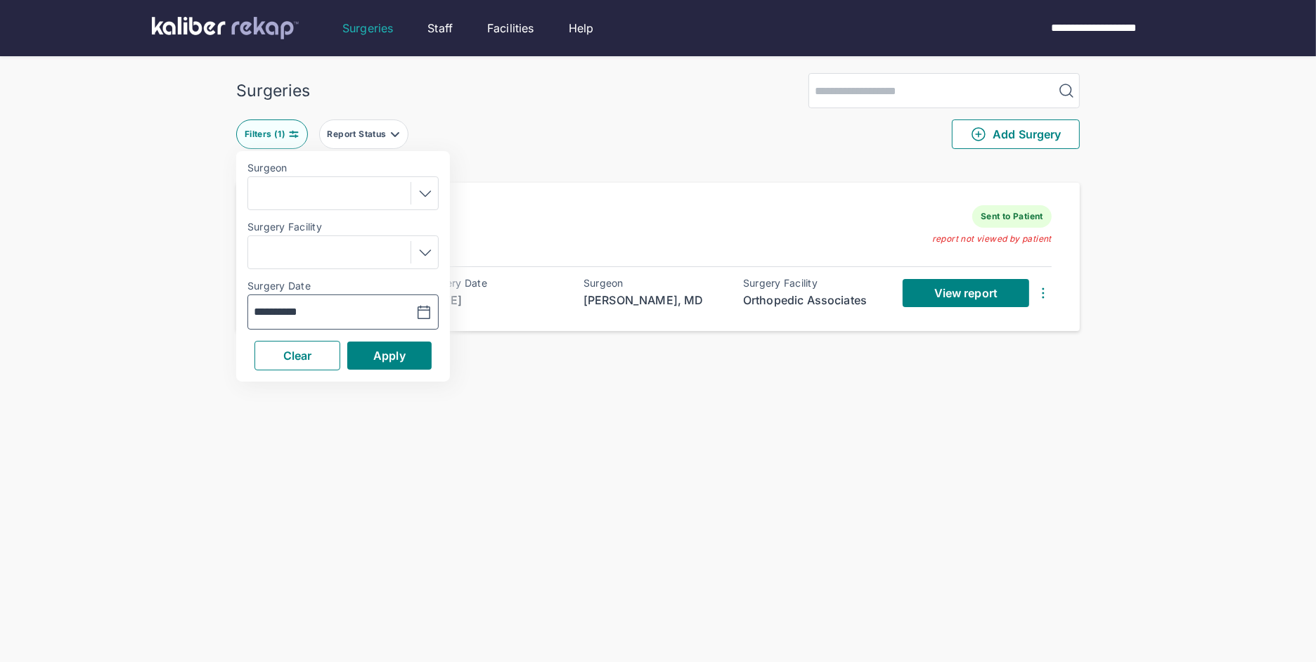
click at [328, 308] on input "**********" at bounding box center [295, 312] width 82 height 17
click at [361, 508] on td "30" at bounding box center [359, 510] width 27 height 27
type input "**********"
click at [380, 362] on span "Apply" at bounding box center [389, 356] width 32 height 14
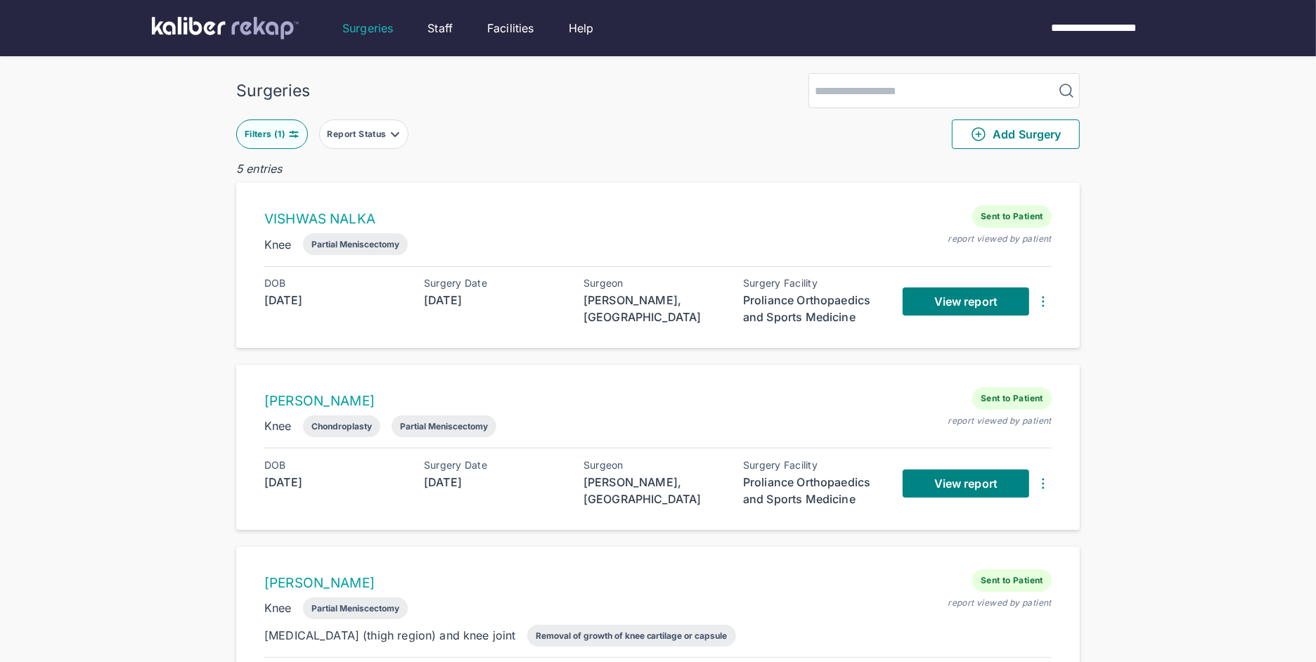
click at [260, 125] on button "Filters ( 1 )" at bounding box center [272, 134] width 72 height 30
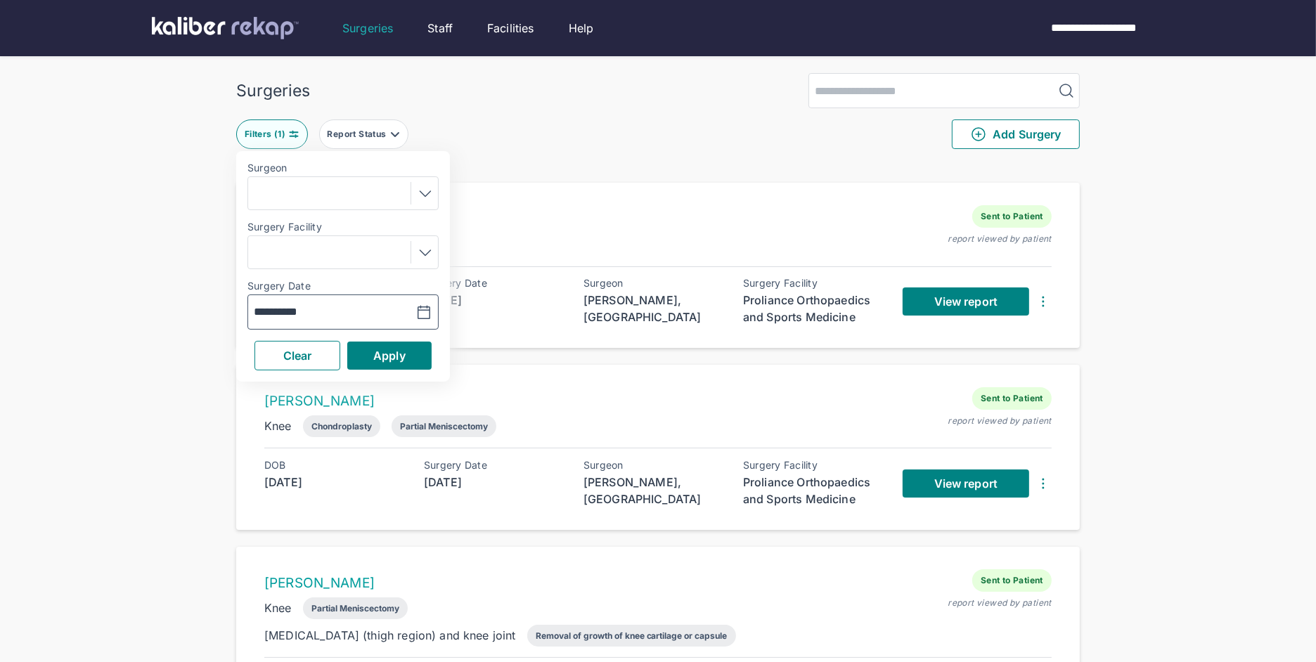
click at [310, 314] on input "**********" at bounding box center [295, 312] width 82 height 17
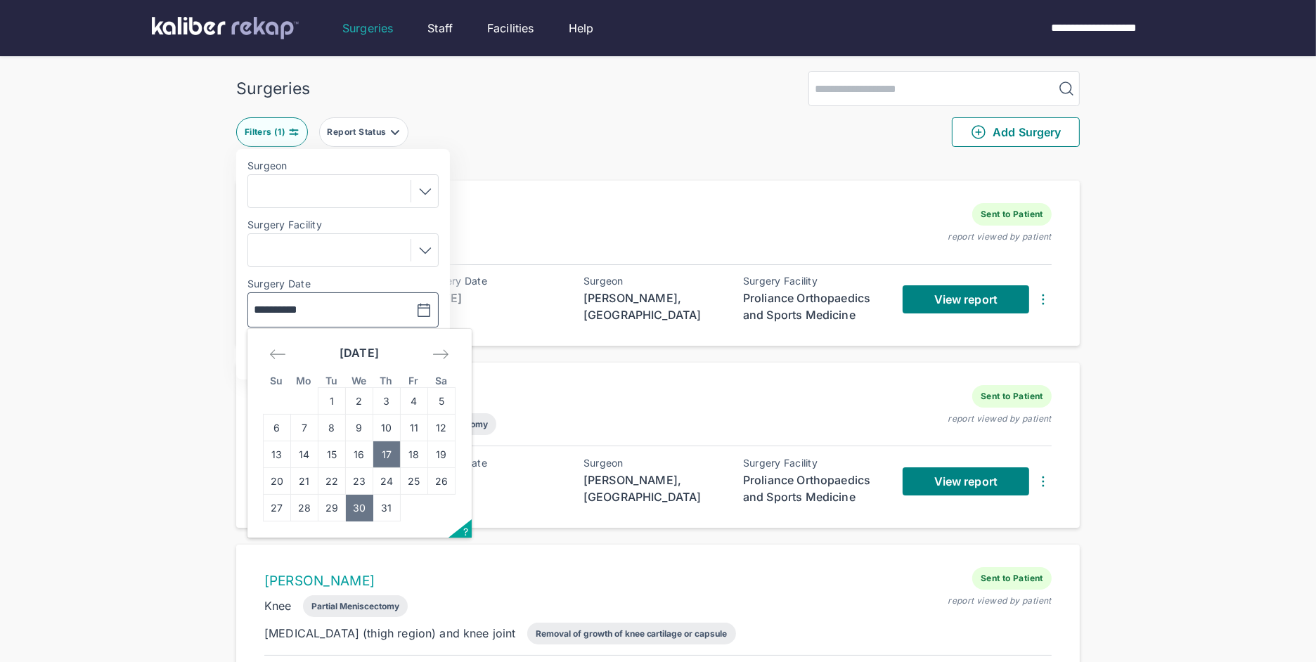
scroll to position [3, 0]
click at [335, 512] on td "29" at bounding box center [331, 507] width 27 height 27
type input "**********"
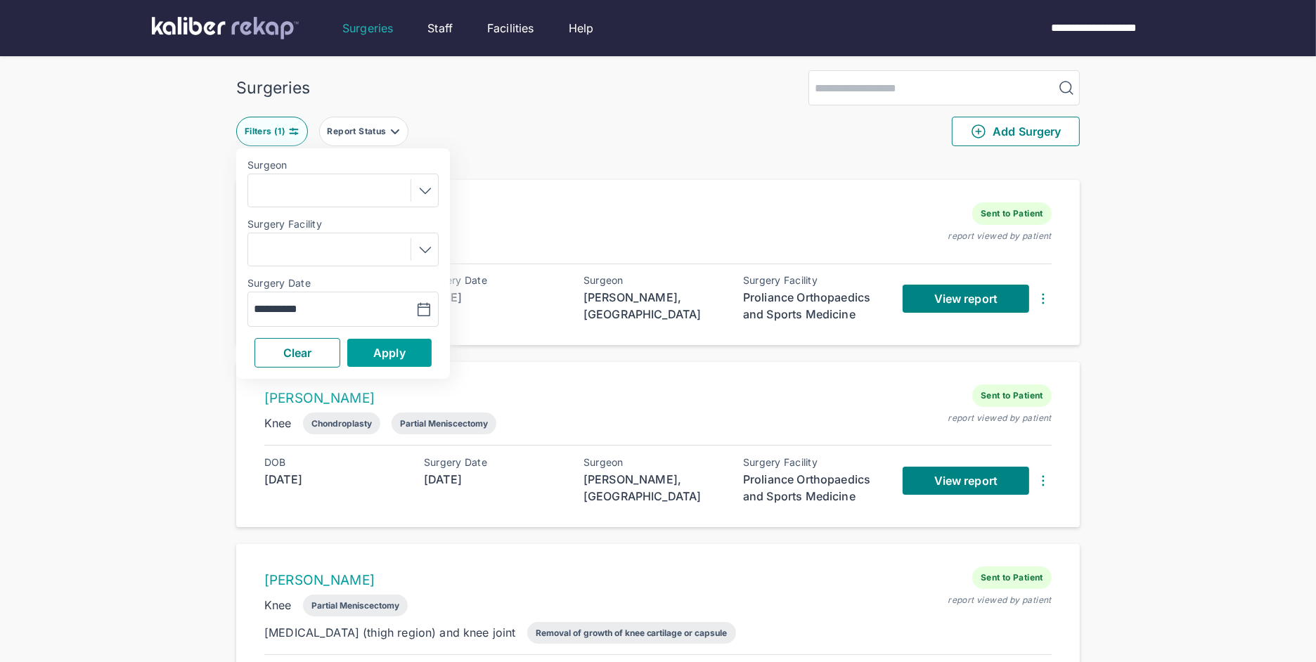
click at [393, 349] on span "Apply" at bounding box center [389, 353] width 32 height 14
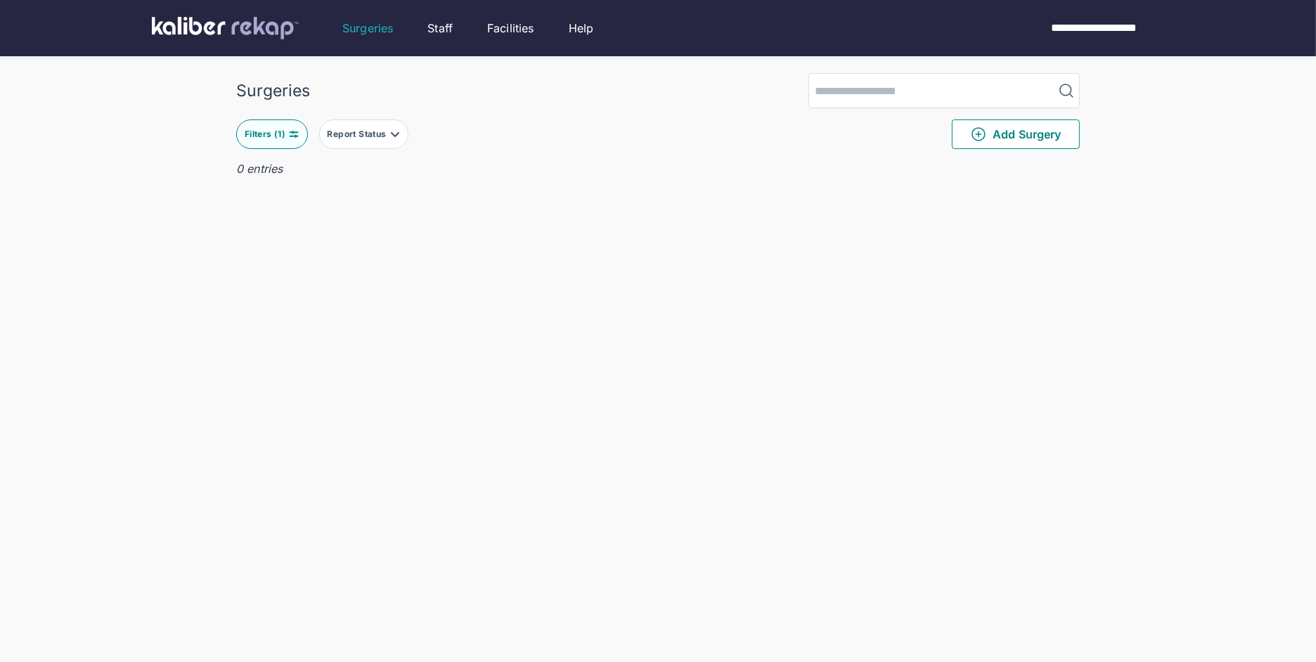
click at [294, 136] on img at bounding box center [293, 134] width 11 height 11
drag, startPoint x: 293, startPoint y: 311, endPoint x: 299, endPoint y: 328, distance: 17.4
click at [294, 314] on input "**********" at bounding box center [295, 312] width 82 height 17
click at [301, 517] on td "28" at bounding box center [304, 510] width 27 height 27
type input "**********"
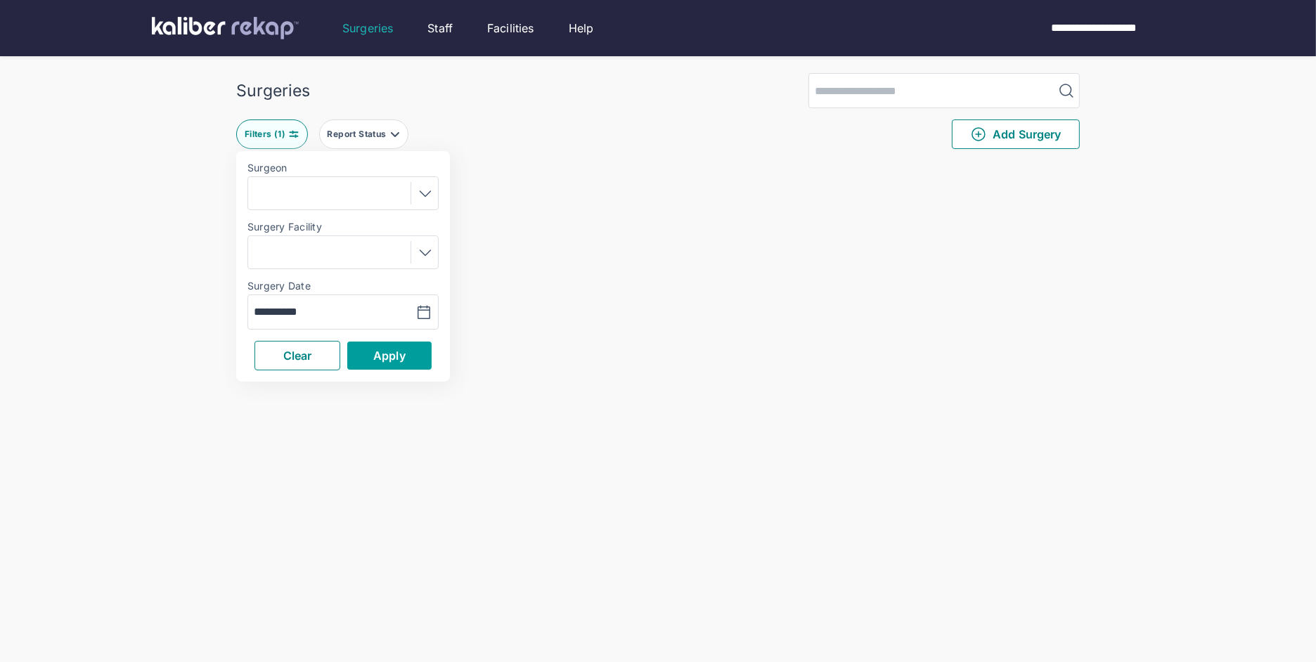
click at [401, 356] on span "Apply" at bounding box center [389, 356] width 32 height 14
click at [281, 138] on div "Filters ( 1 )" at bounding box center [267, 134] width 44 height 11
click at [306, 313] on input "**********" at bounding box center [295, 312] width 82 height 17
drag, startPoint x: 305, startPoint y: 486, endPoint x: 325, endPoint y: 449, distance: 42.5
click at [305, 487] on td "21" at bounding box center [304, 483] width 27 height 27
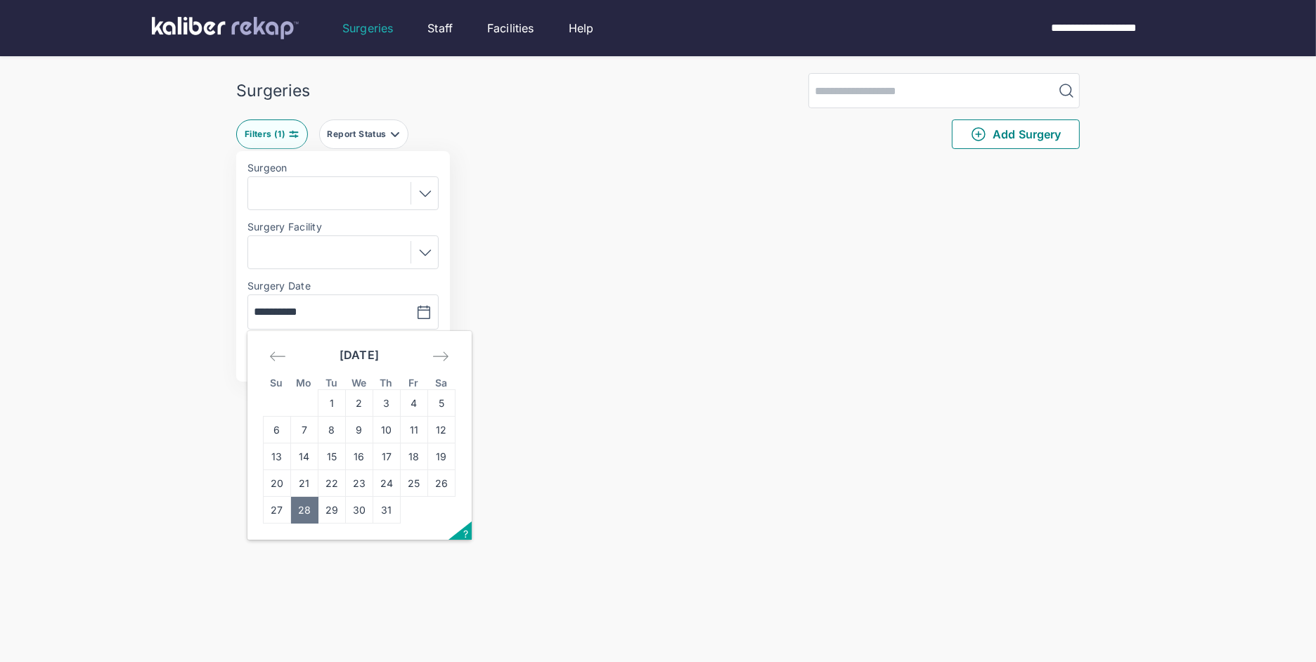
type input "**********"
click at [384, 354] on span "Apply" at bounding box center [389, 356] width 32 height 14
click at [278, 144] on button "Filters ( 1 )" at bounding box center [272, 134] width 72 height 30
click at [317, 302] on div "**********" at bounding box center [342, 311] width 191 height 35
click at [318, 309] on input "**********" at bounding box center [295, 312] width 82 height 17
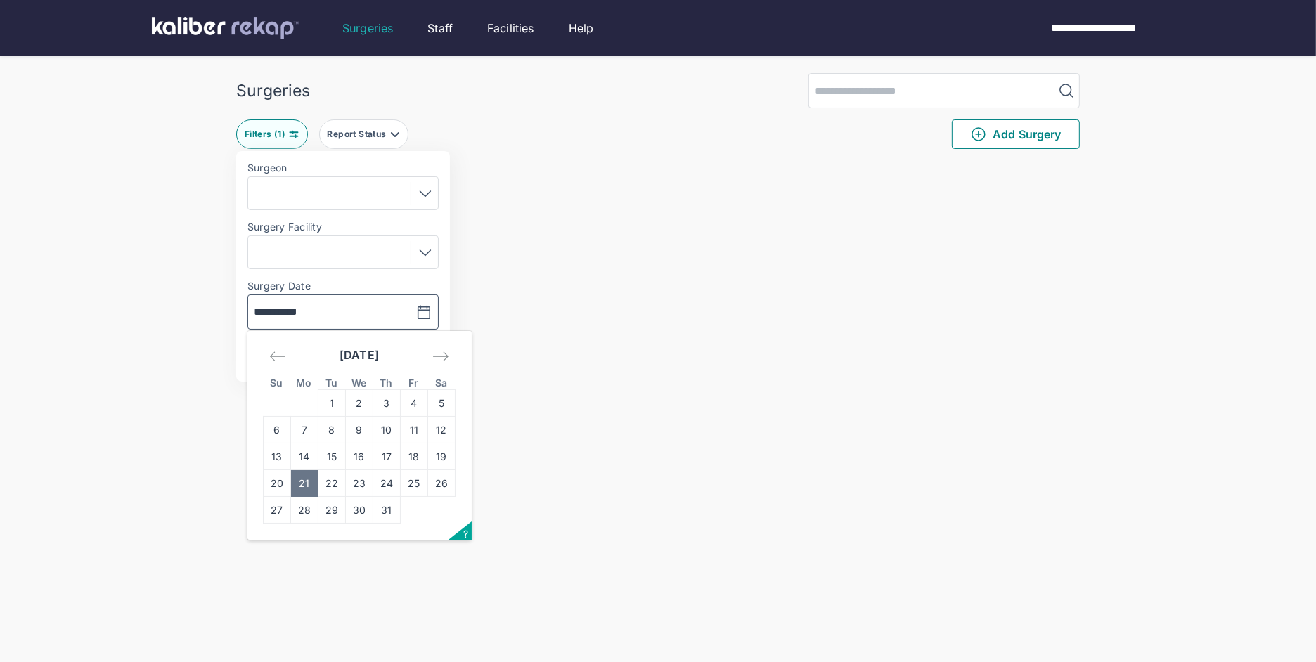
drag, startPoint x: 333, startPoint y: 485, endPoint x: 342, endPoint y: 462, distance: 24.3
click at [333, 485] on td "22" at bounding box center [331, 483] width 27 height 27
type input "**********"
click at [384, 356] on span "Apply" at bounding box center [389, 356] width 32 height 14
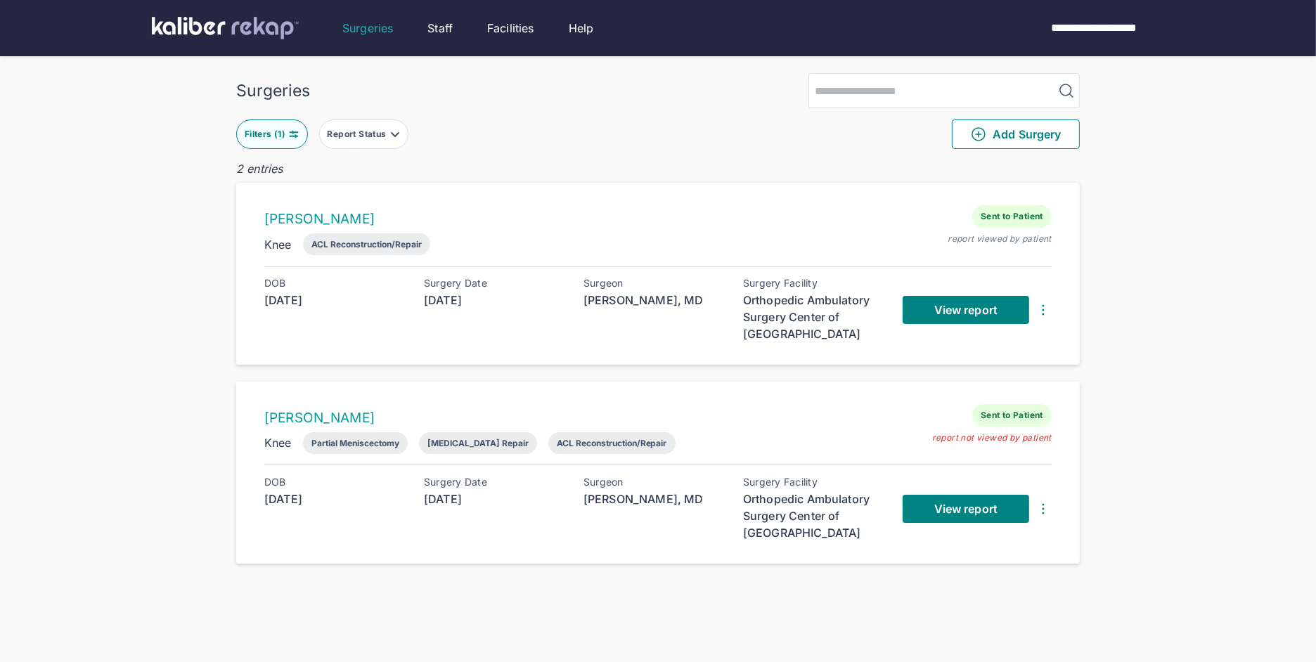
click at [260, 141] on button "Filters ( 1 )" at bounding box center [272, 134] width 72 height 30
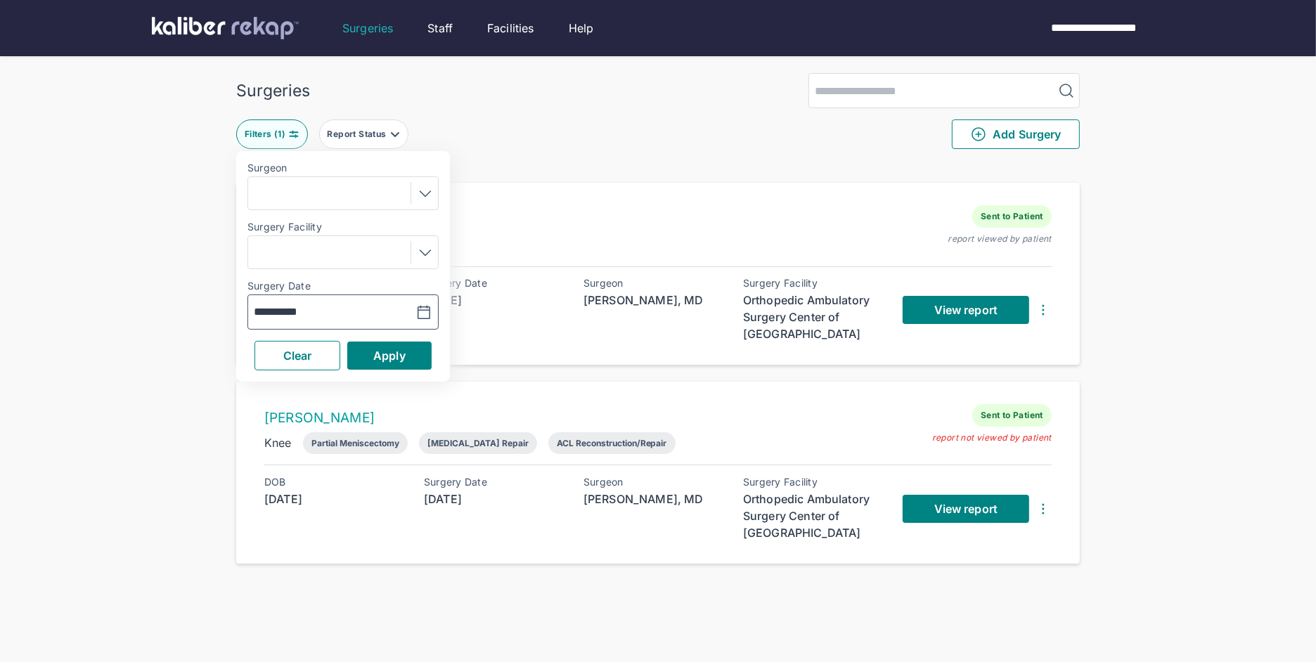
click at [309, 310] on input "**********" at bounding box center [295, 312] width 82 height 17
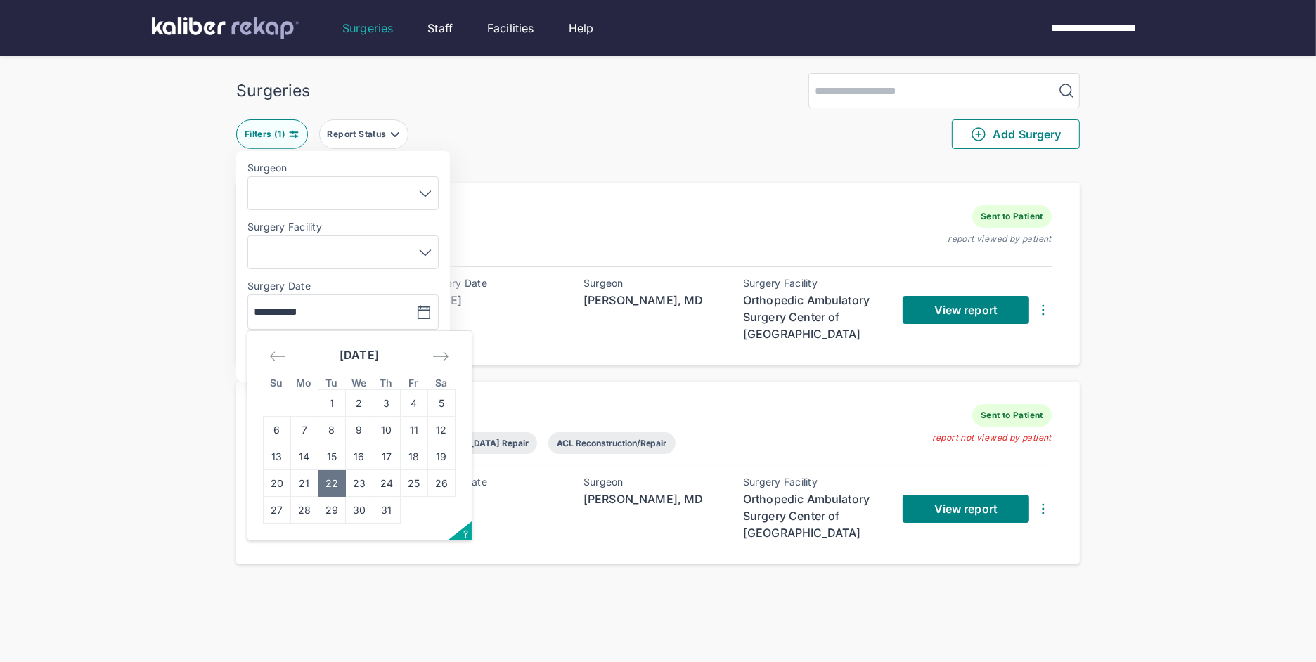
click at [361, 492] on td "23" at bounding box center [359, 483] width 27 height 27
type input "**********"
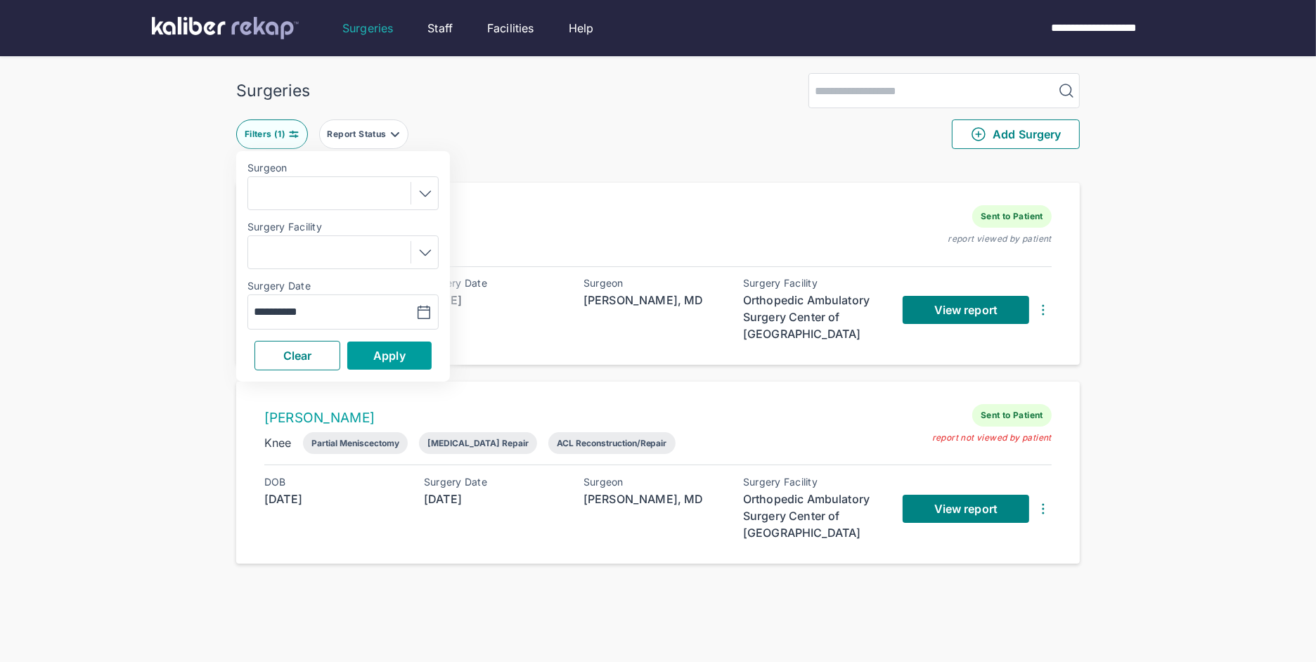
click at [399, 358] on span "Apply" at bounding box center [389, 356] width 32 height 14
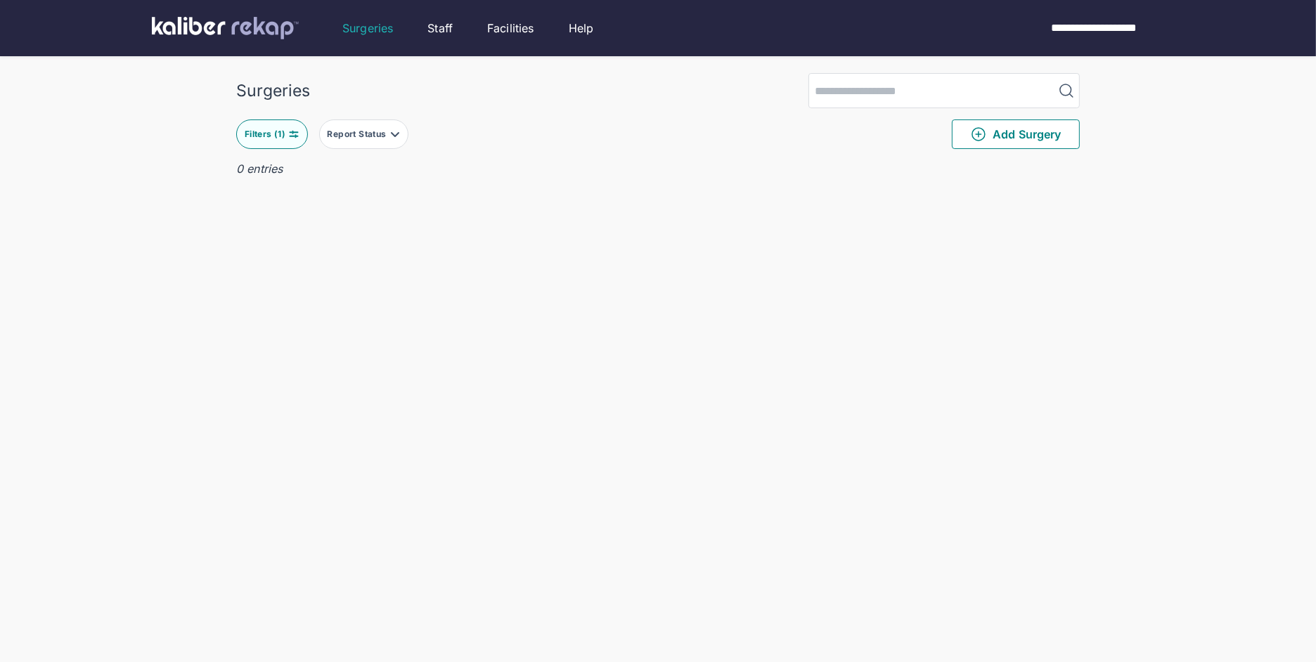
click at [261, 141] on button "Filters ( 1 )" at bounding box center [272, 134] width 72 height 30
click at [311, 300] on div "**********" at bounding box center [342, 311] width 191 height 35
click at [313, 304] on input "**********" at bounding box center [295, 312] width 82 height 17
click at [379, 494] on td "24" at bounding box center [386, 483] width 27 height 27
type input "**********"
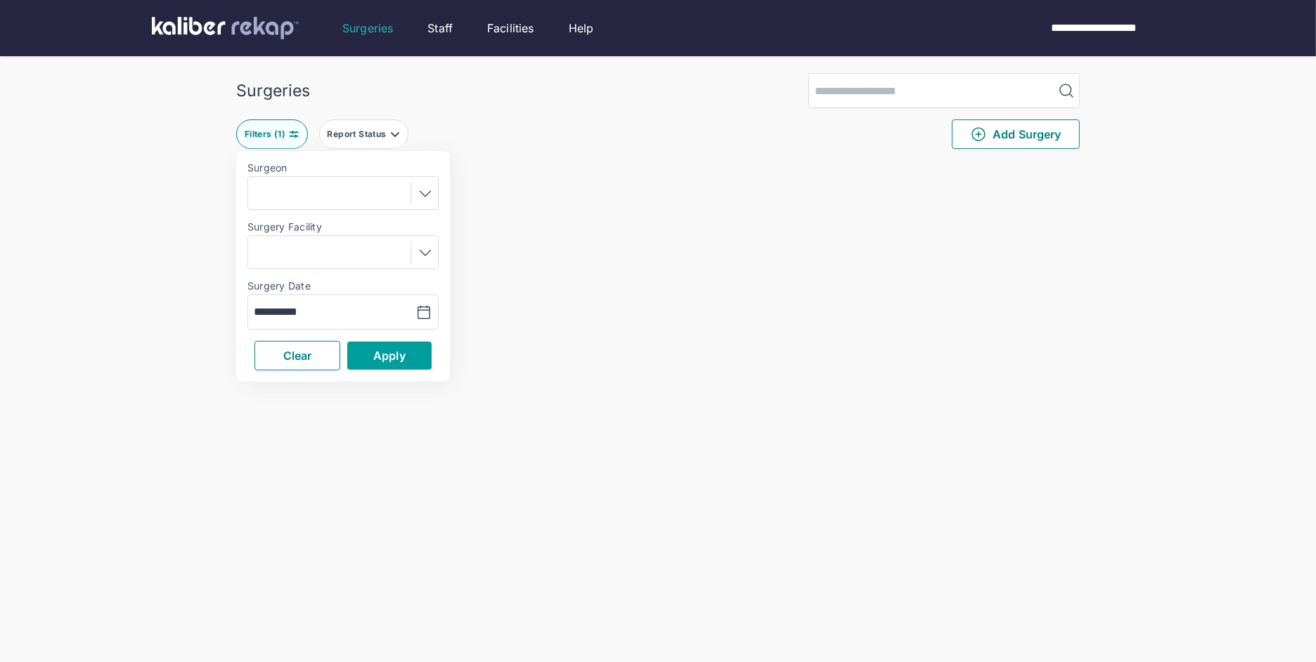
click at [366, 351] on button "Apply" at bounding box center [389, 356] width 84 height 28
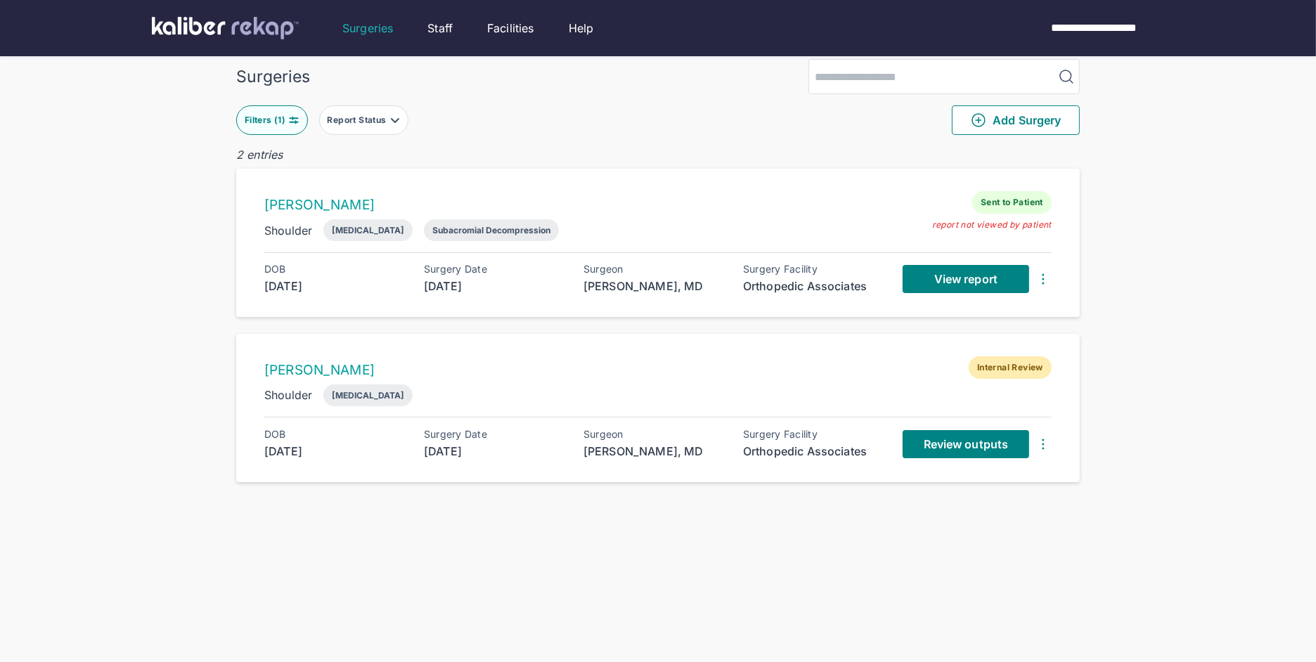
scroll to position [16, 0]
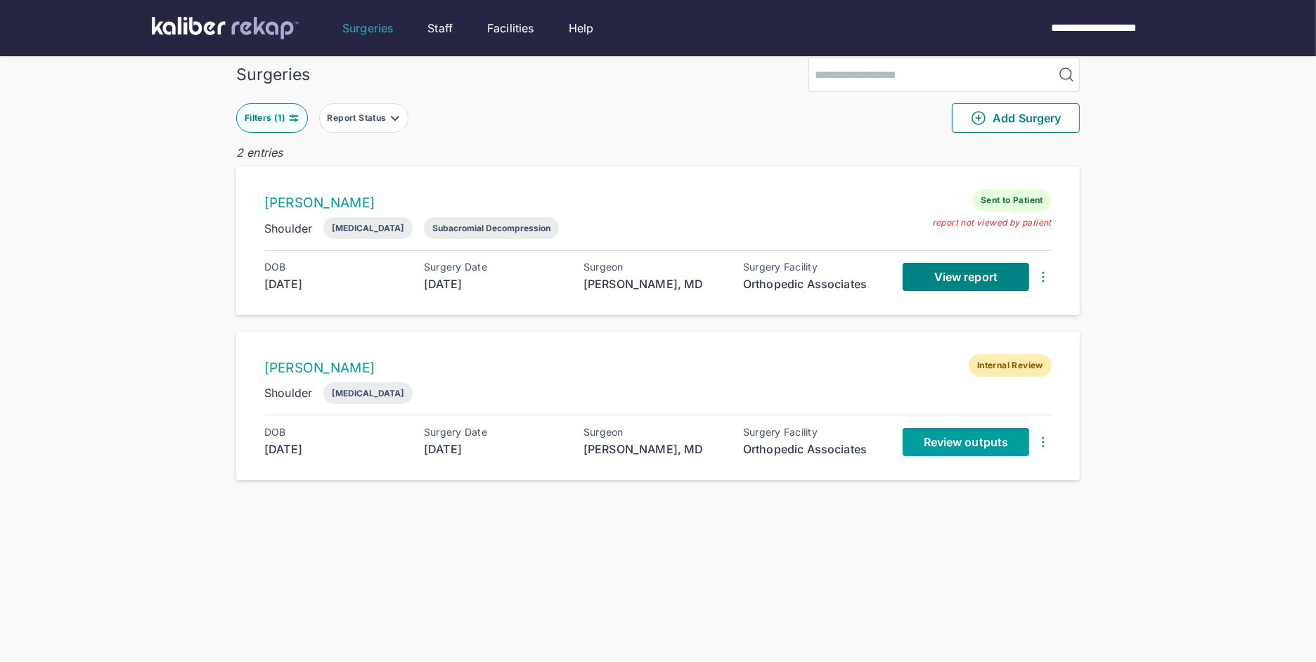
click at [964, 455] on link "Review outputs" at bounding box center [965, 442] width 127 height 28
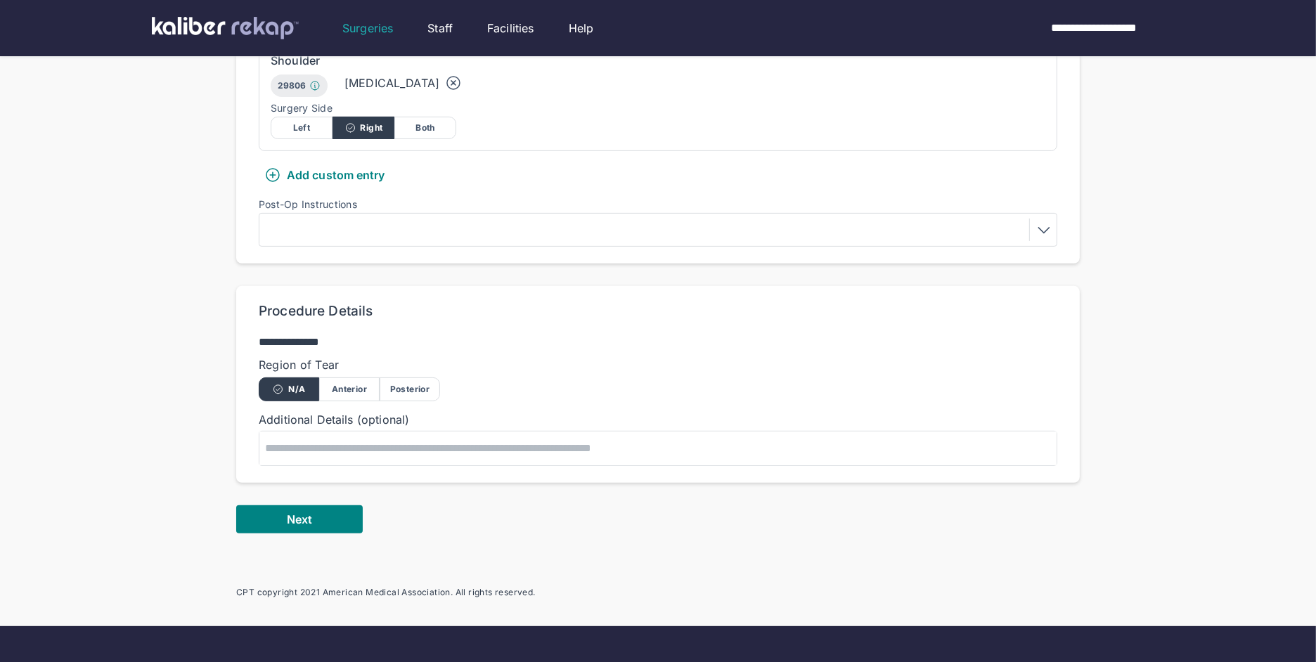
scroll to position [548, 0]
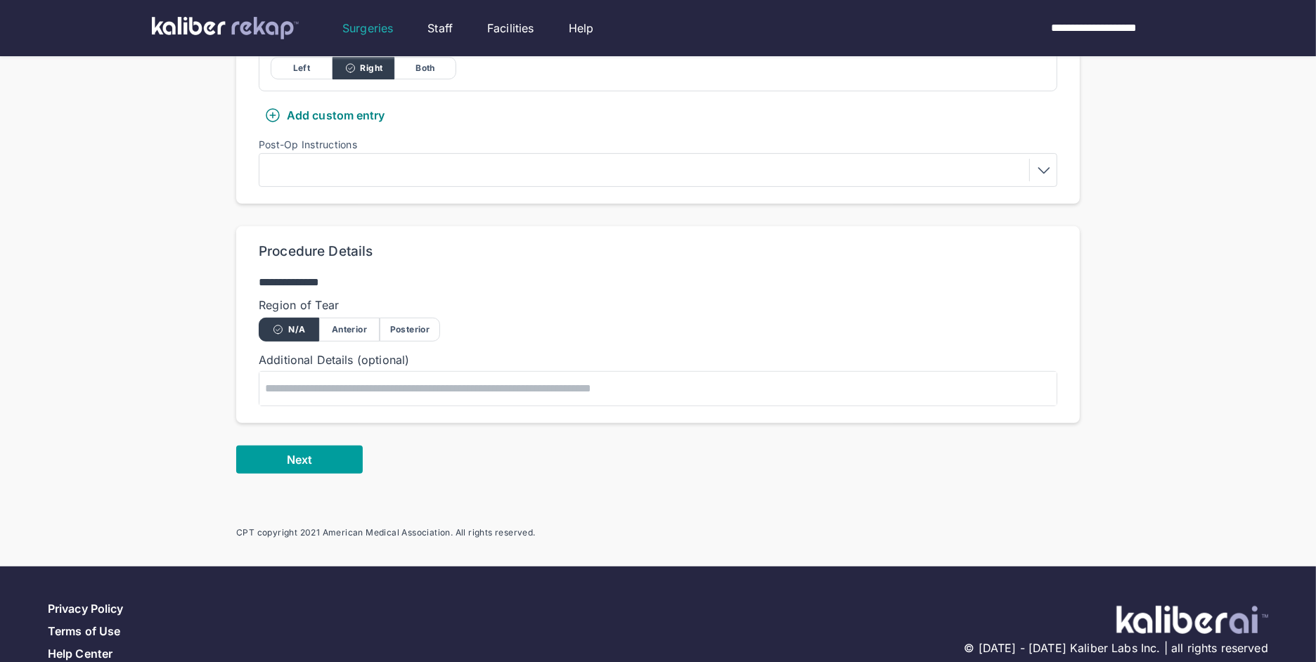
click at [335, 446] on button "Next" at bounding box center [299, 460] width 127 height 28
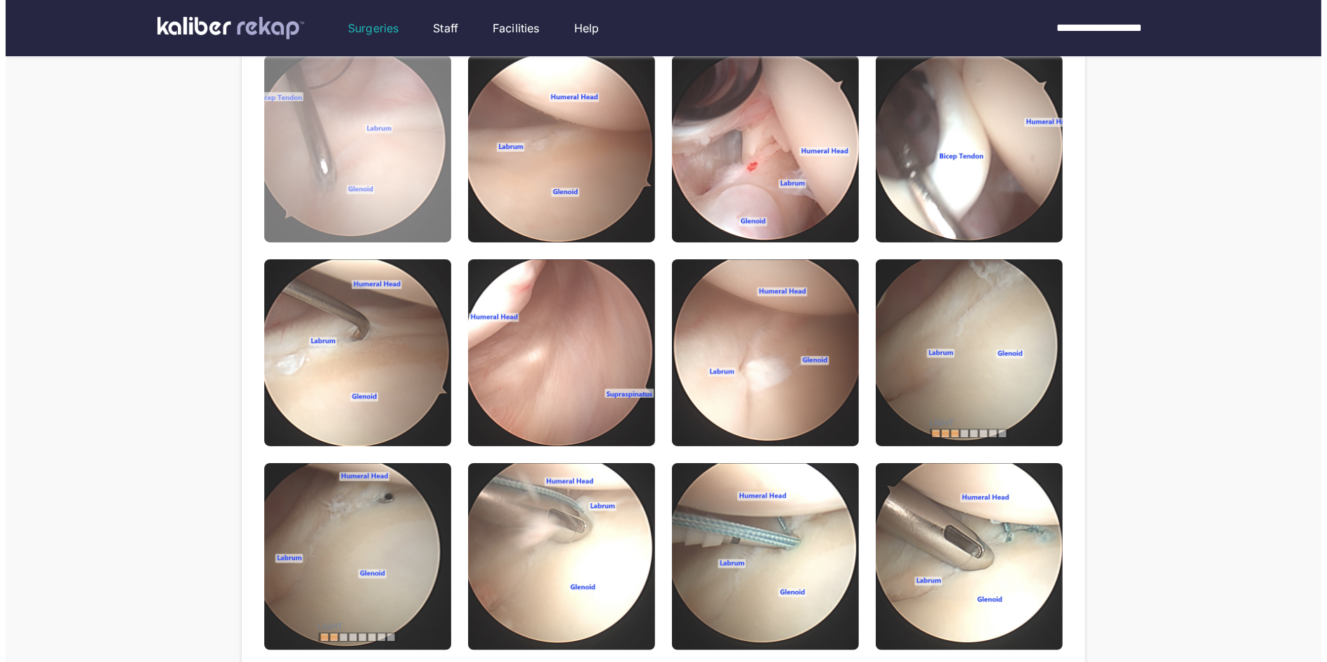
scroll to position [803, 0]
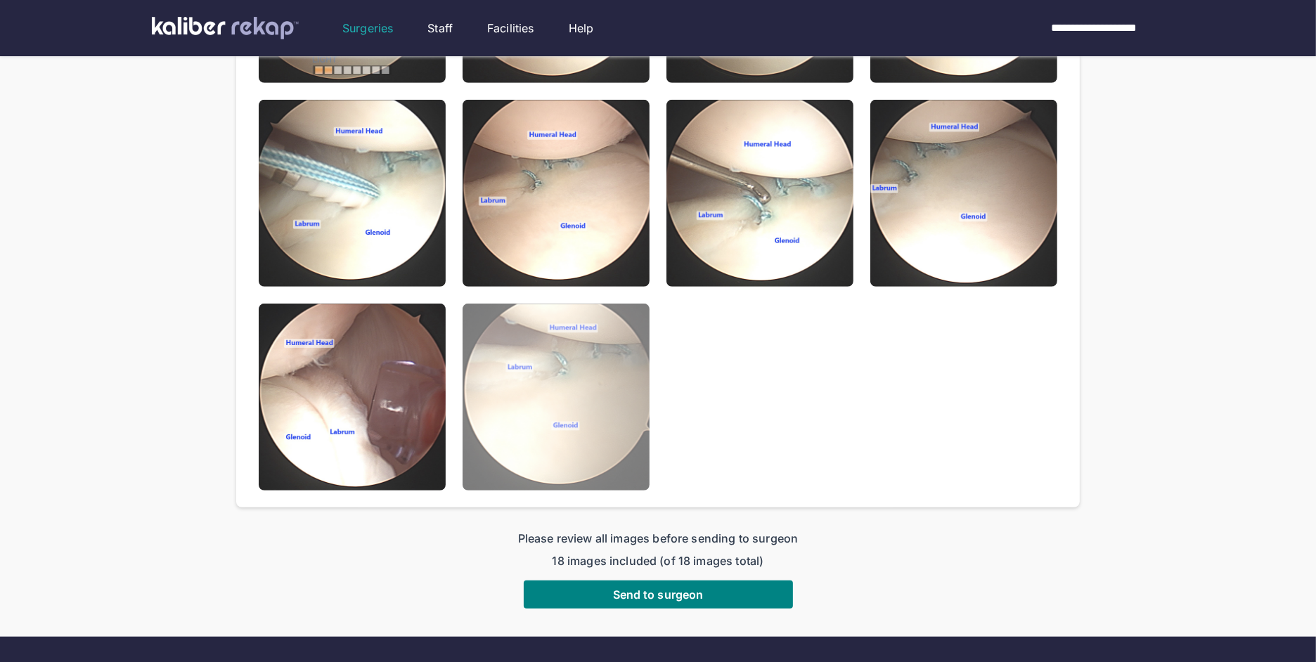
click at [626, 360] on img at bounding box center [555, 397] width 187 height 187
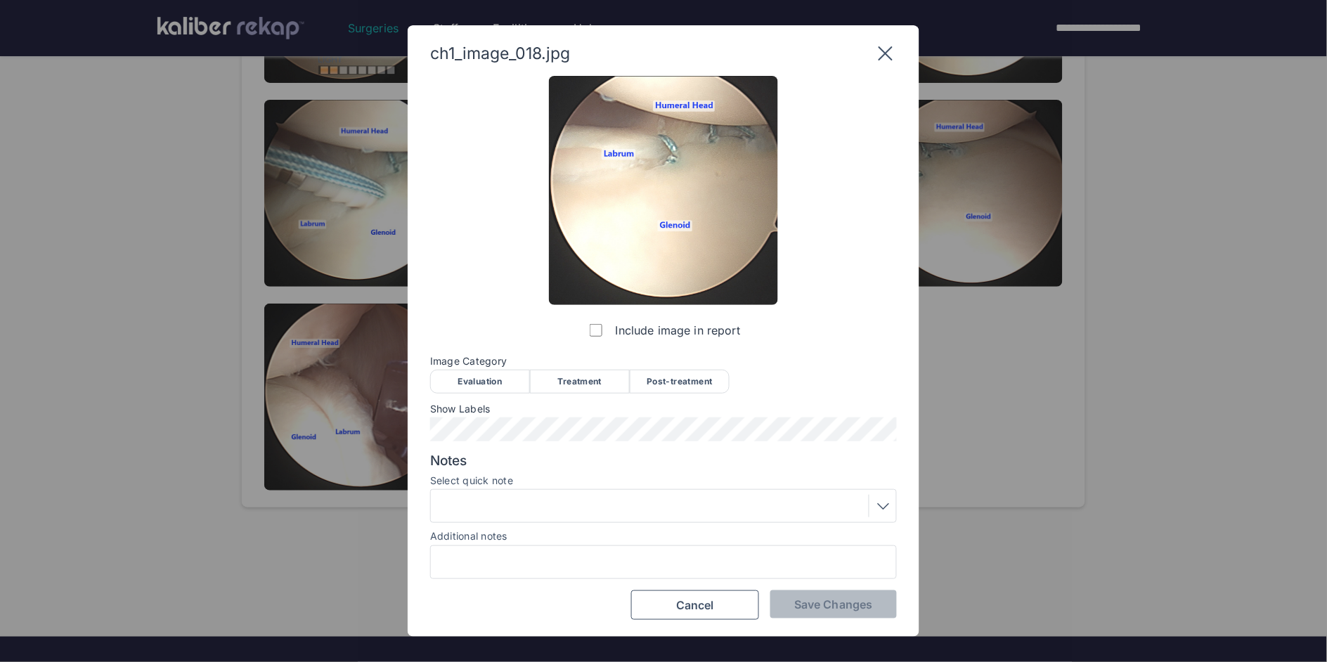
click at [697, 370] on div "Post-treatment" at bounding box center [680, 382] width 100 height 24
click at [580, 505] on div at bounding box center [663, 506] width 457 height 22
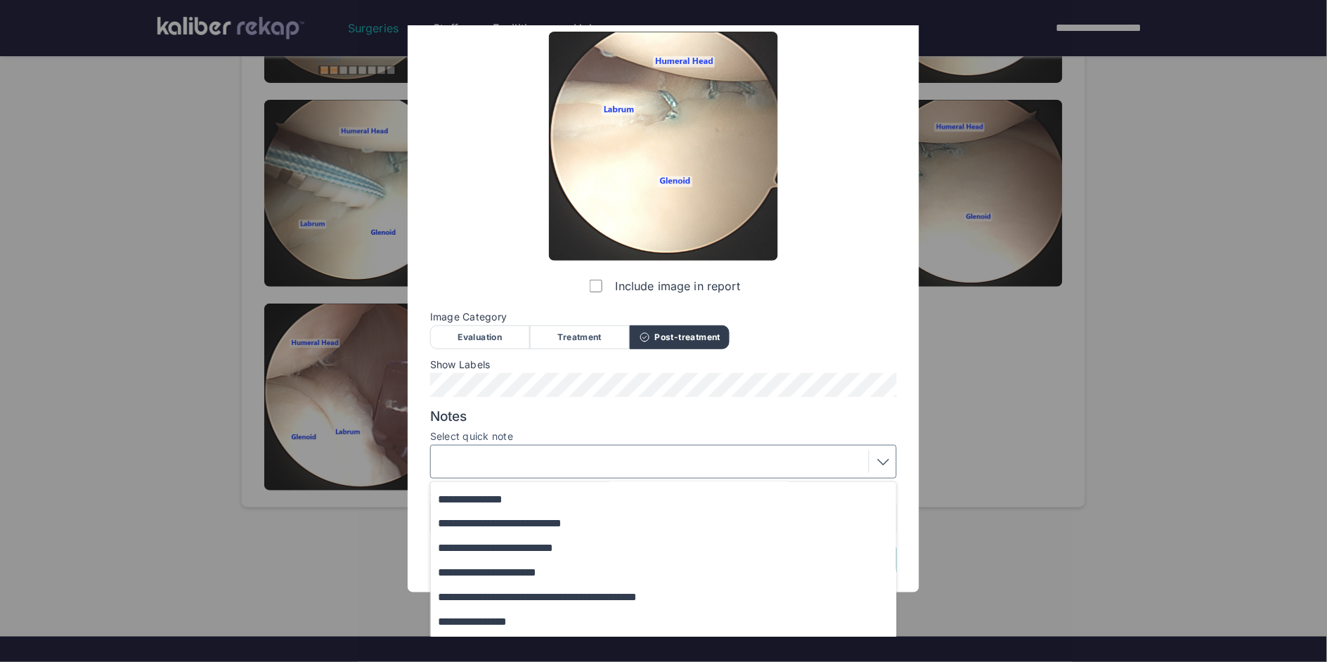
scroll to position [115, 0]
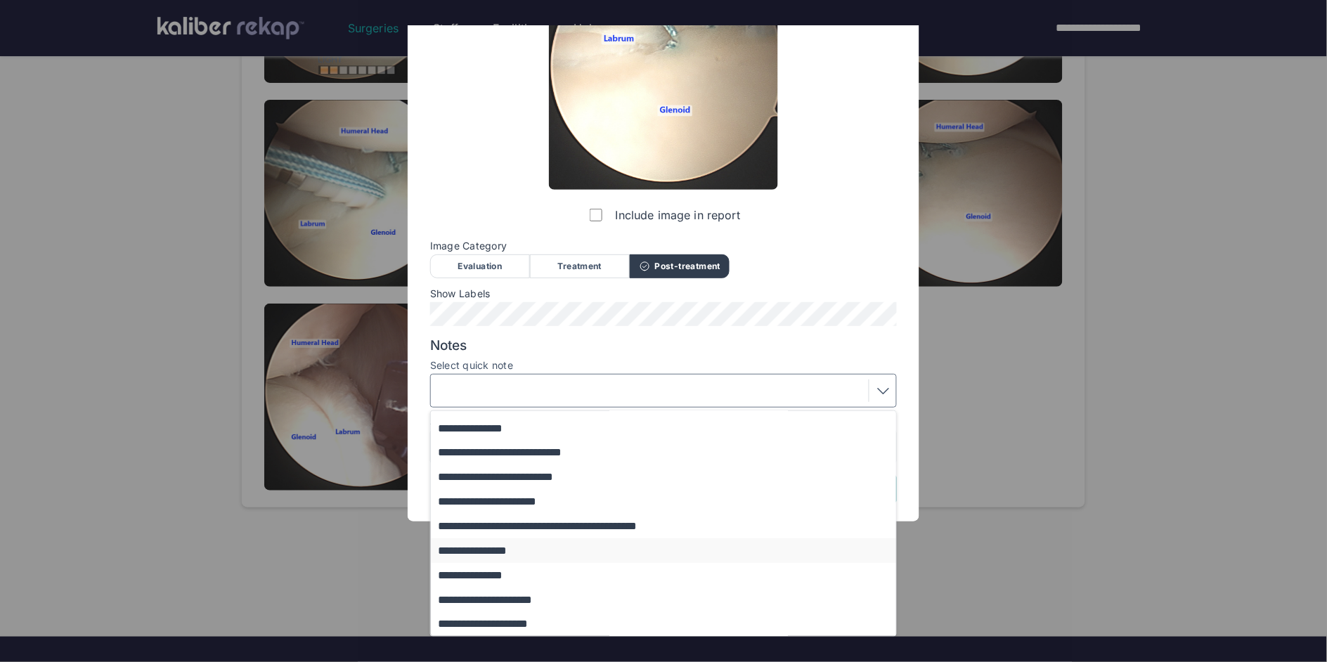
click at [520, 552] on button "**********" at bounding box center [670, 550] width 479 height 25
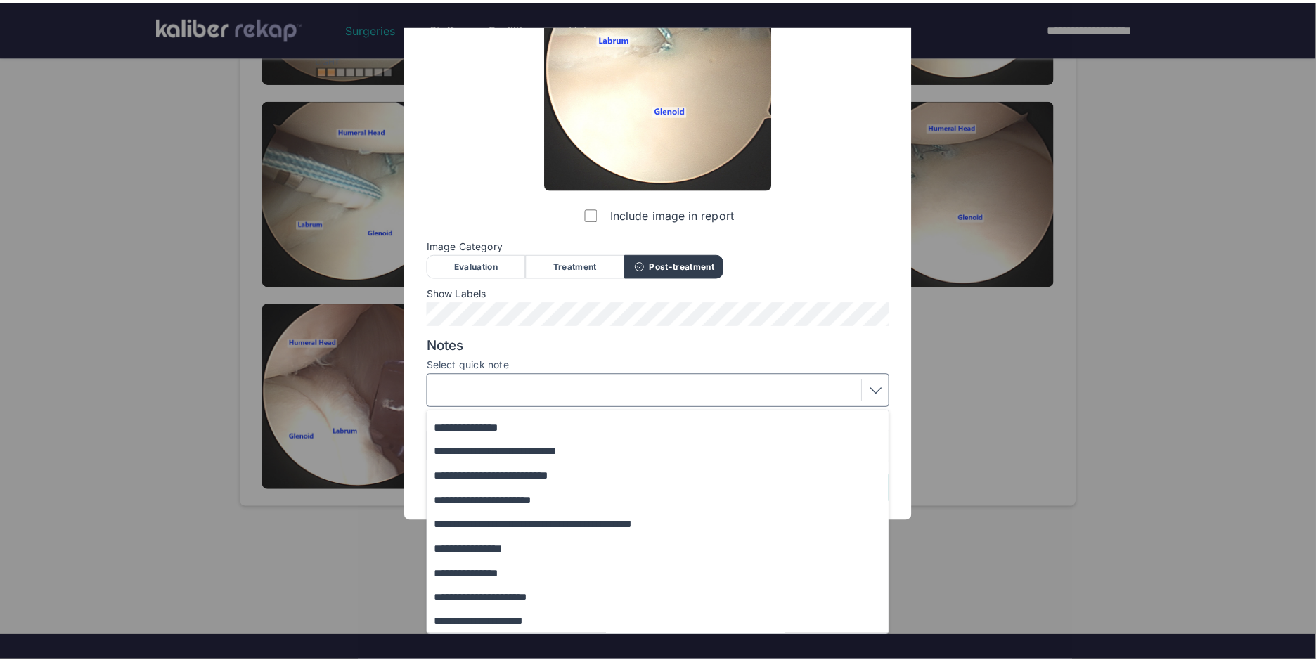
scroll to position [0, 0]
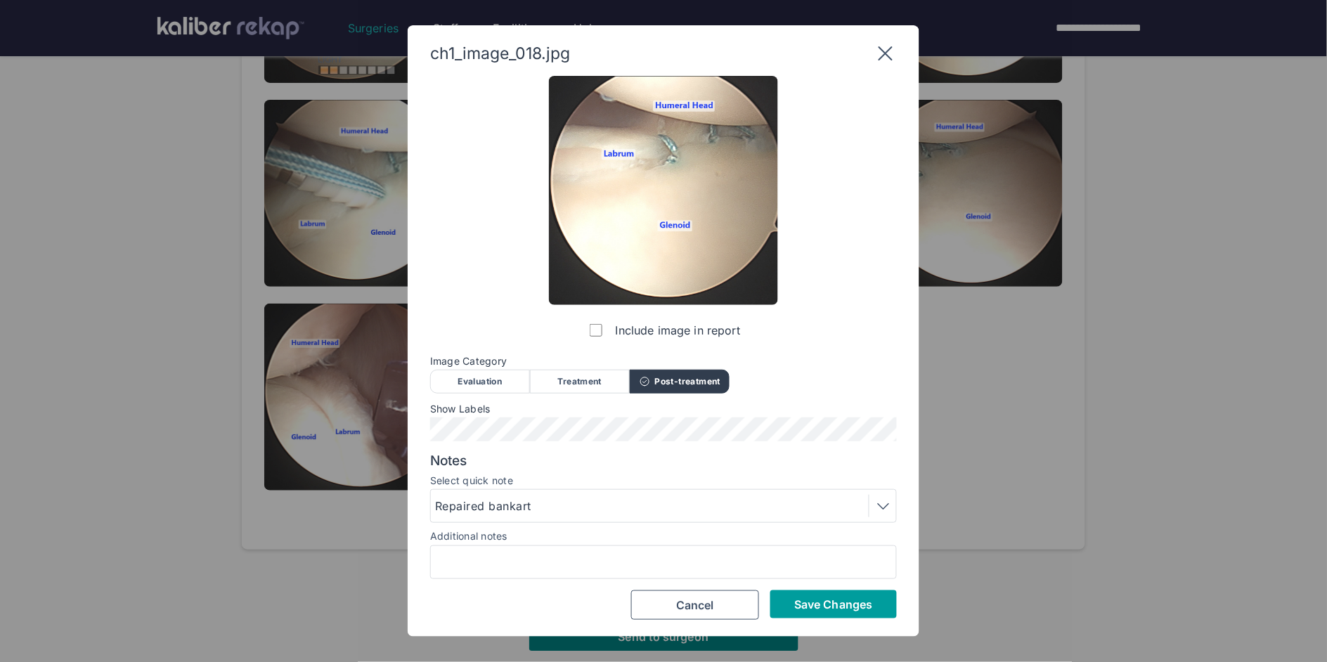
click at [798, 602] on span "Save Changes" at bounding box center [833, 604] width 78 height 14
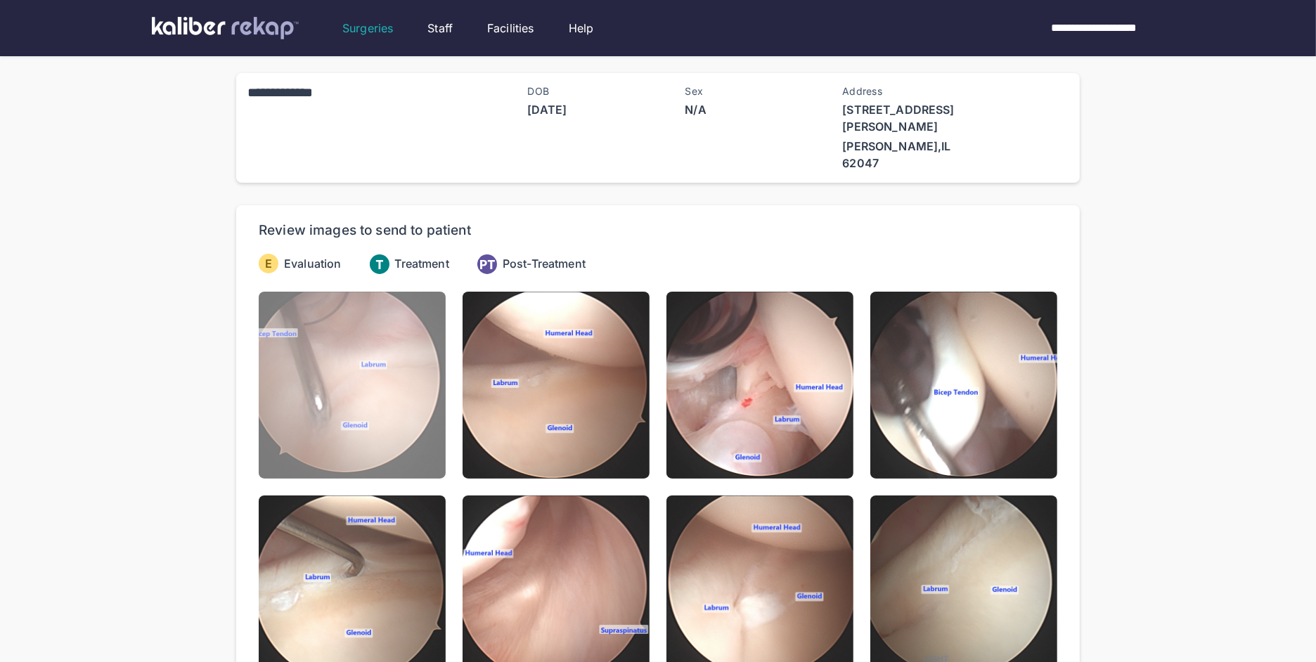
click at [435, 349] on img at bounding box center [352, 385] width 187 height 187
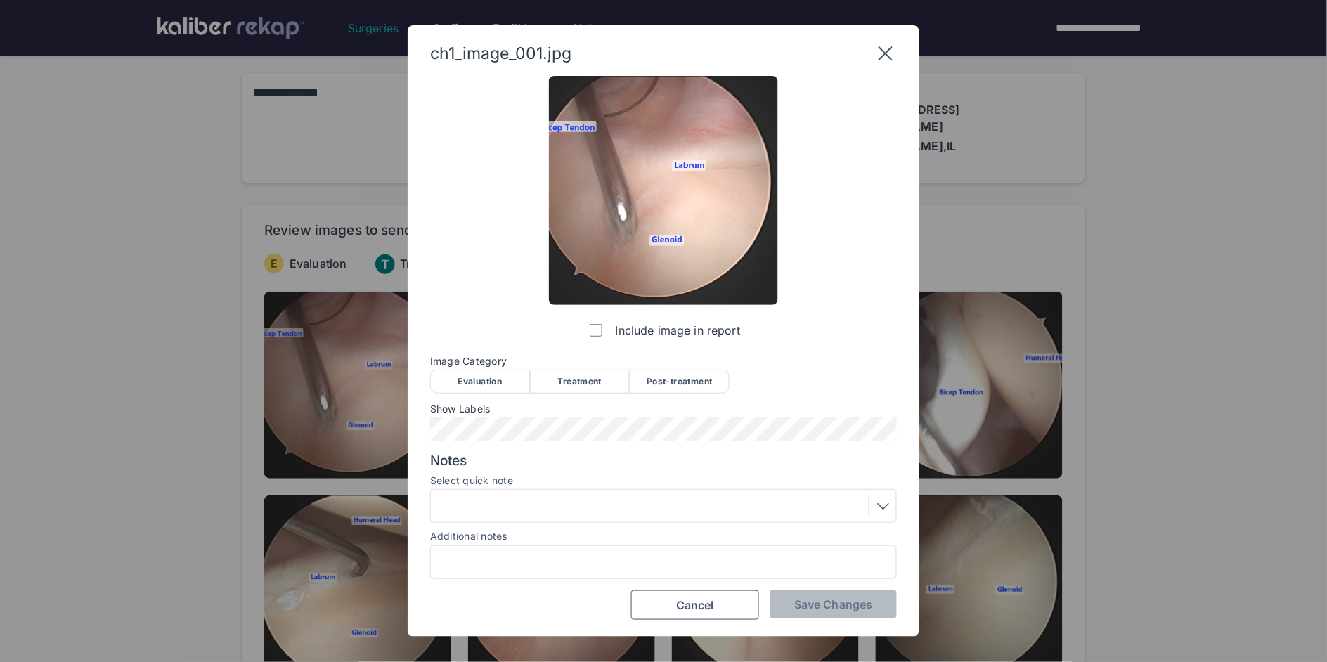
click at [452, 384] on div "Evaluation" at bounding box center [480, 382] width 100 height 24
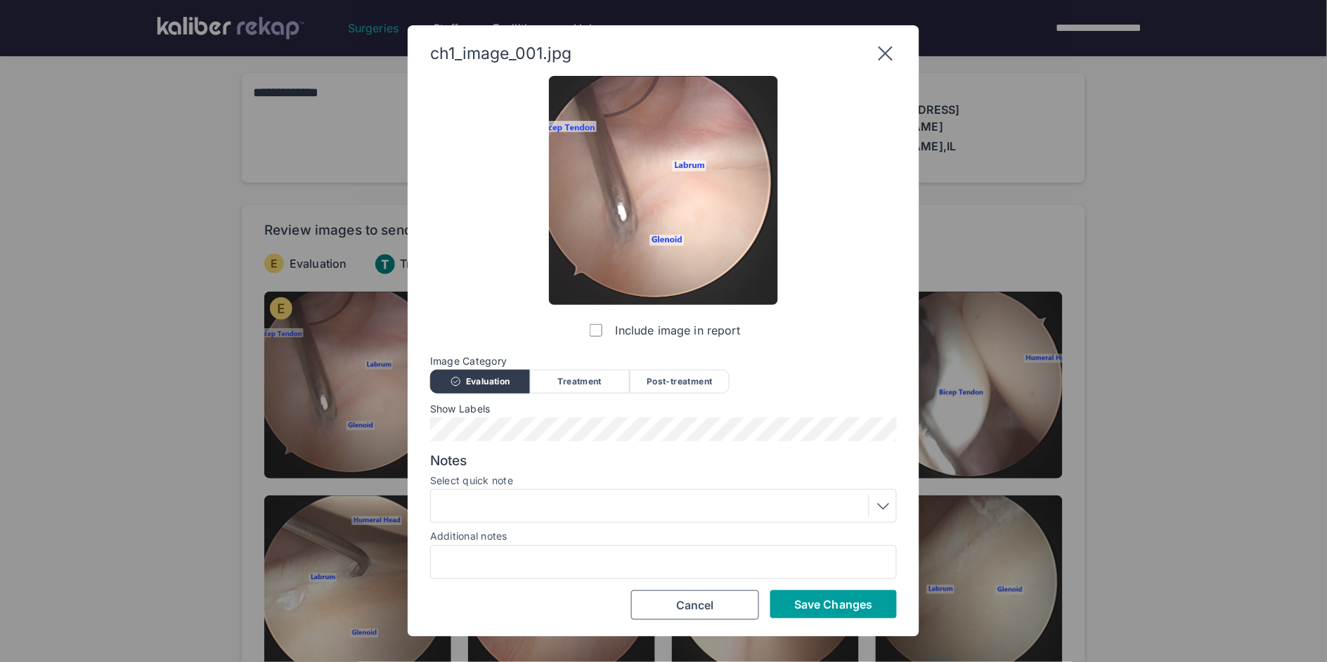
click at [810, 594] on button "Save Changes" at bounding box center [833, 604] width 127 height 28
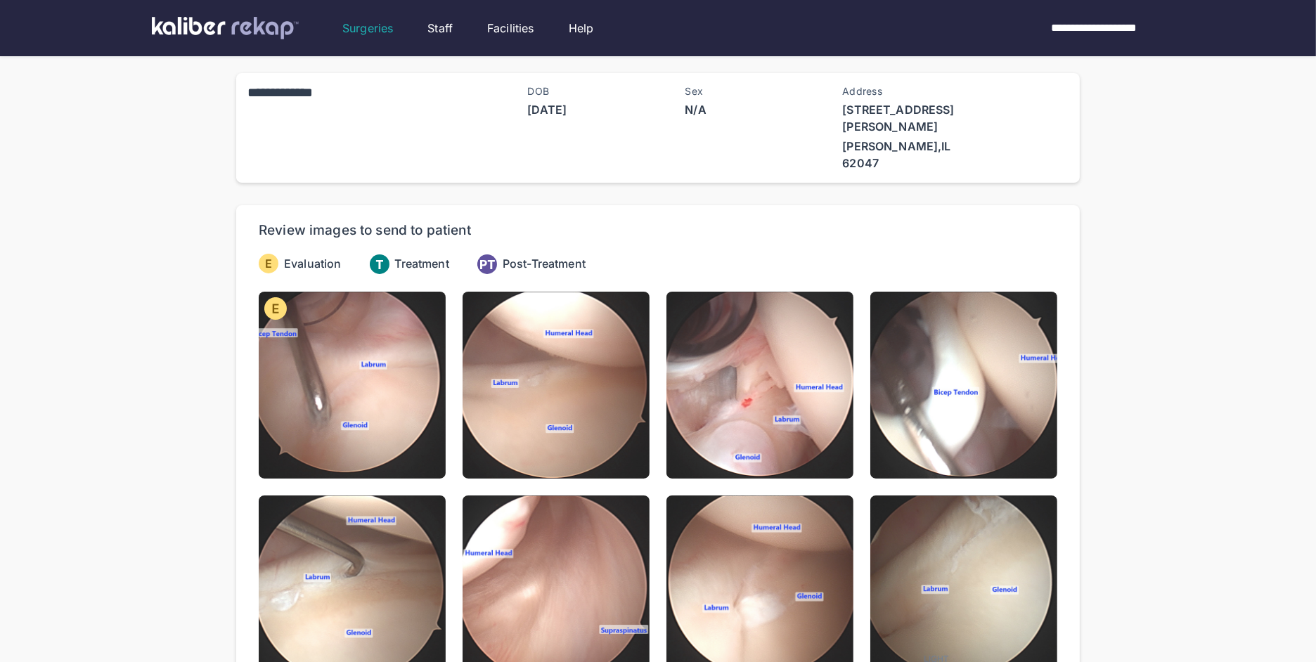
click at [611, 365] on img at bounding box center [555, 385] width 187 height 187
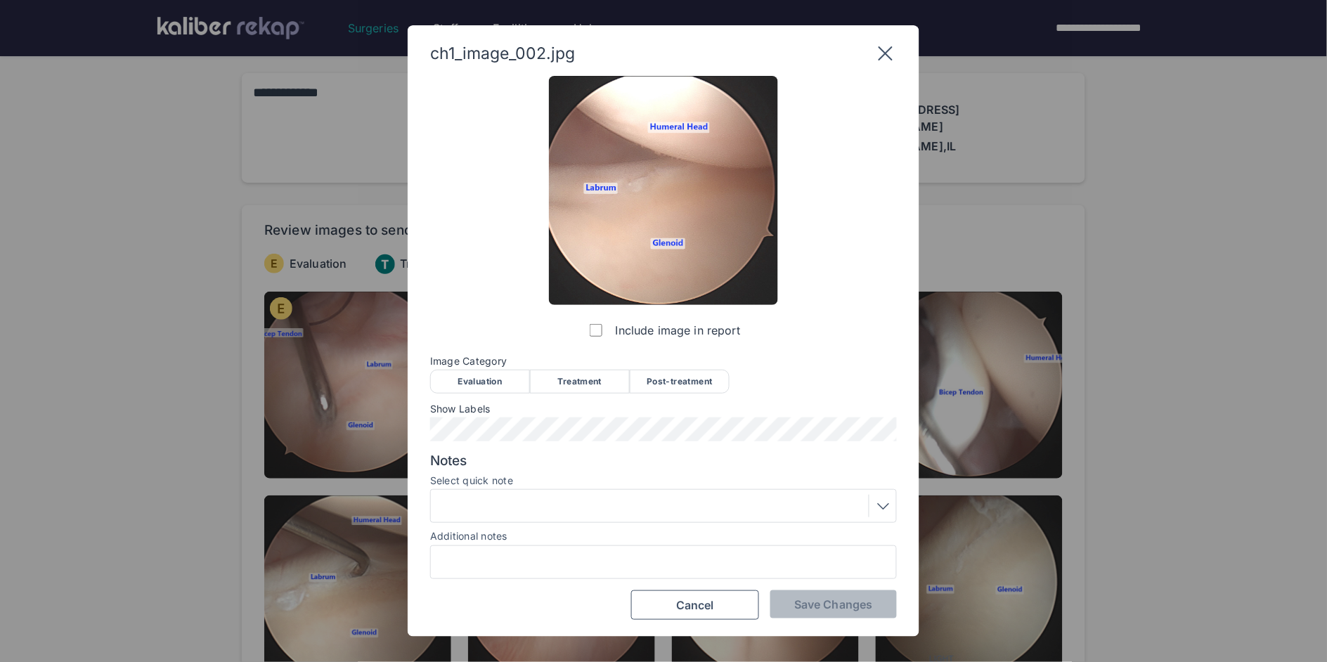
drag, startPoint x: 505, startPoint y: 377, endPoint x: 521, endPoint y: 384, distance: 17.6
click at [505, 377] on div "Evaluation" at bounding box center [480, 382] width 100 height 24
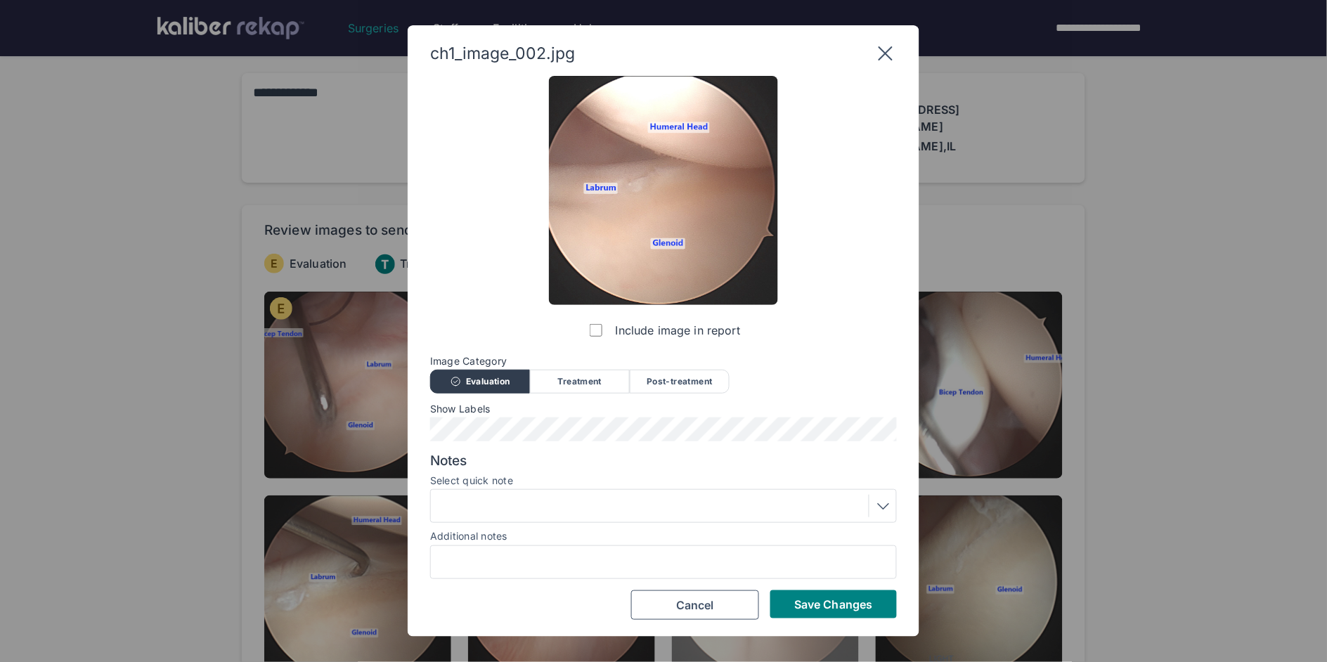
click at [808, 600] on span "Save Changes" at bounding box center [833, 604] width 78 height 14
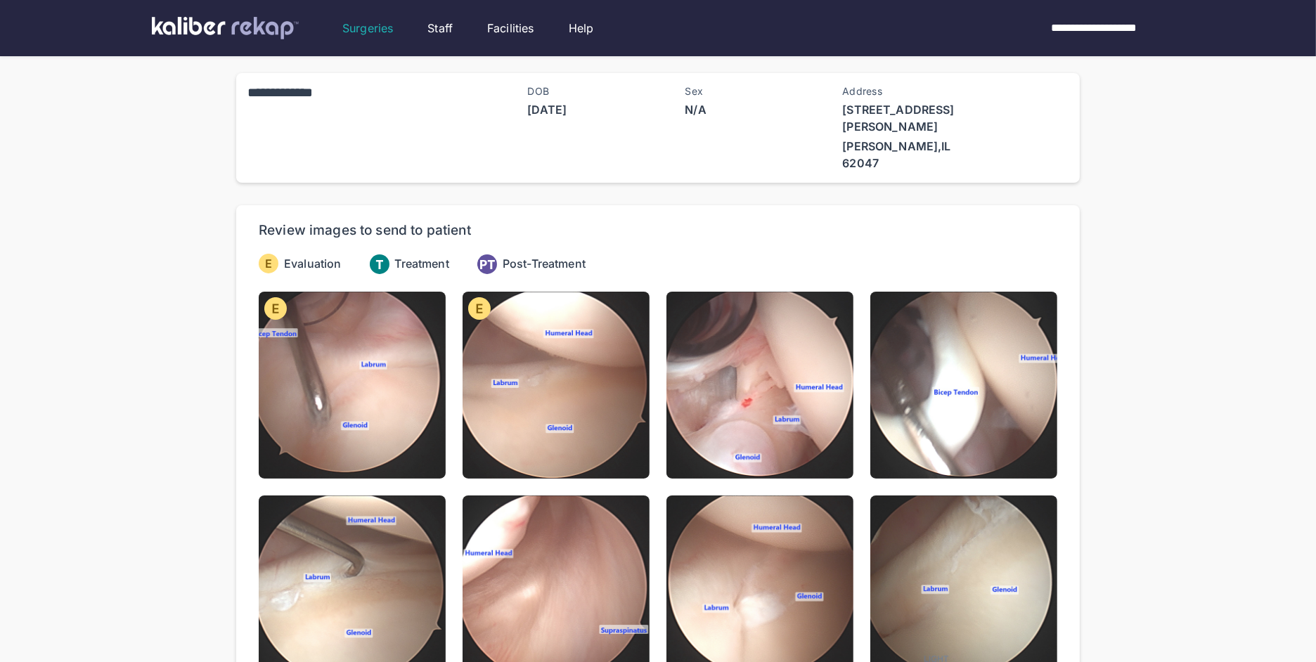
drag, startPoint x: 750, startPoint y: 342, endPoint x: 735, endPoint y: 350, distance: 16.7
click at [750, 343] on img at bounding box center [759, 385] width 187 height 187
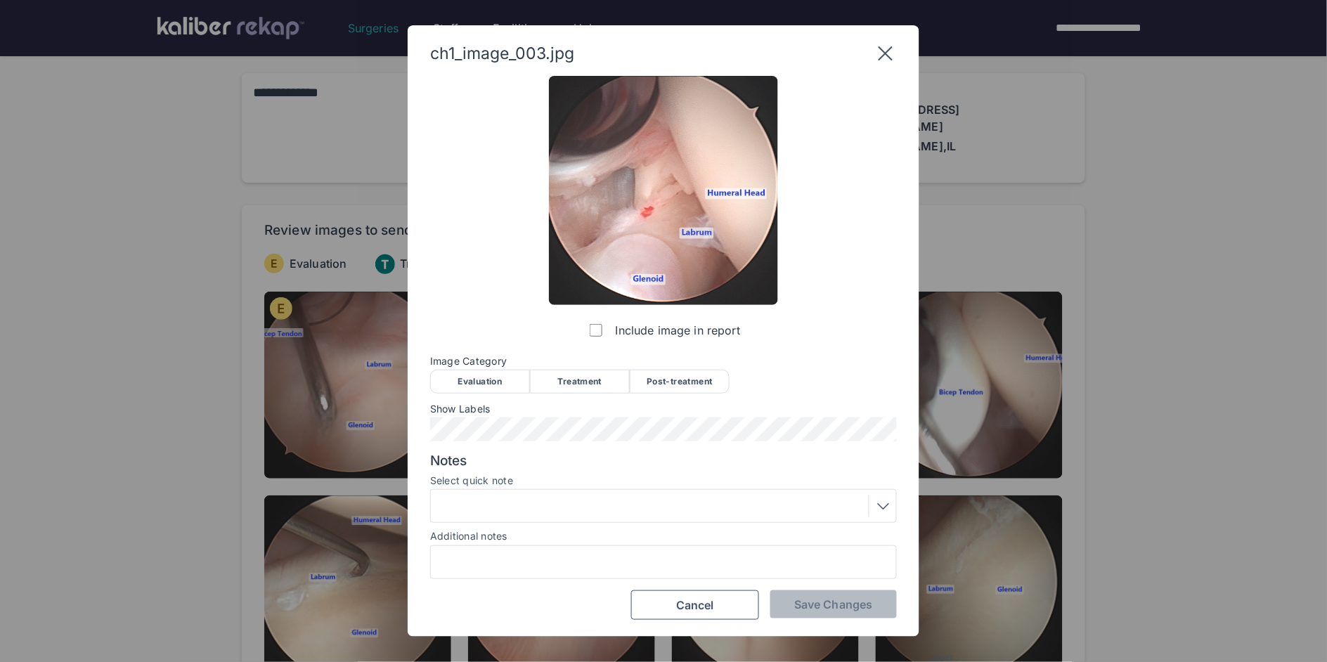
click at [492, 377] on div "Evaluation" at bounding box center [480, 382] width 100 height 24
drag, startPoint x: 818, startPoint y: 621, endPoint x: 815, endPoint y: 610, distance: 10.9
click at [818, 621] on div "ch1_image_003.jpg Include image in report Image Category Evaluation Treatment P…" at bounding box center [664, 330] width 512 height 611
click at [815, 609] on span "Save Changes" at bounding box center [833, 604] width 78 height 14
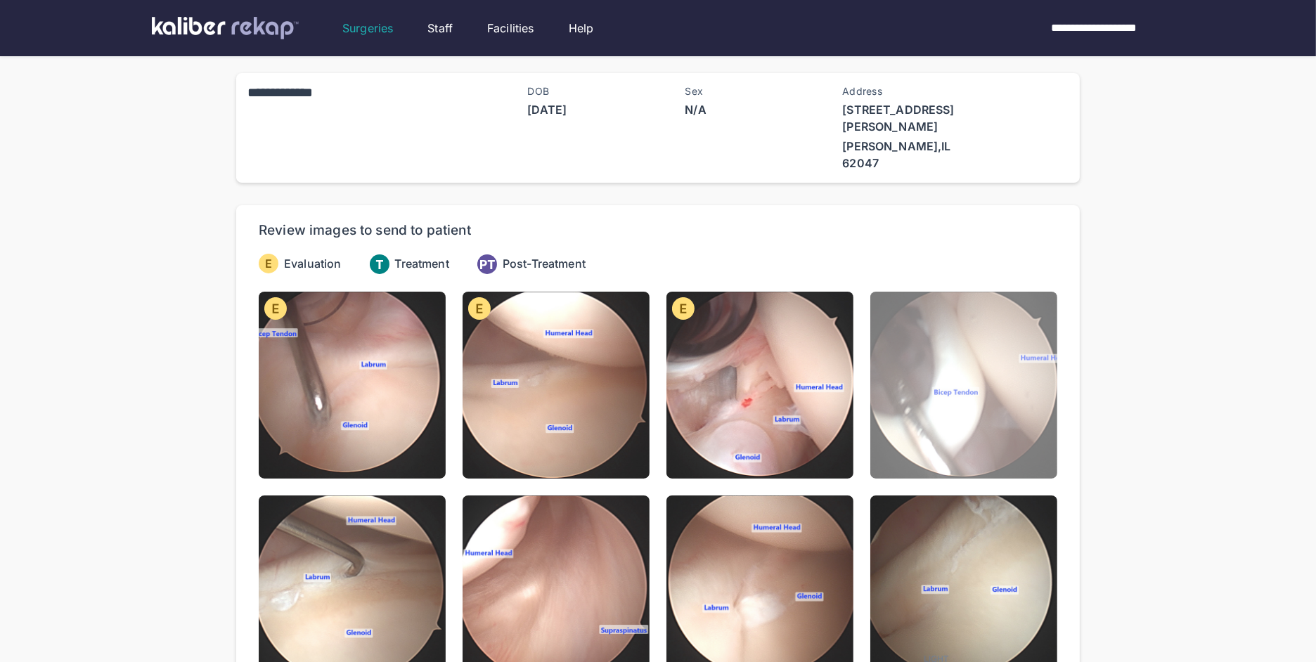
click at [1004, 369] on img at bounding box center [963, 385] width 187 height 187
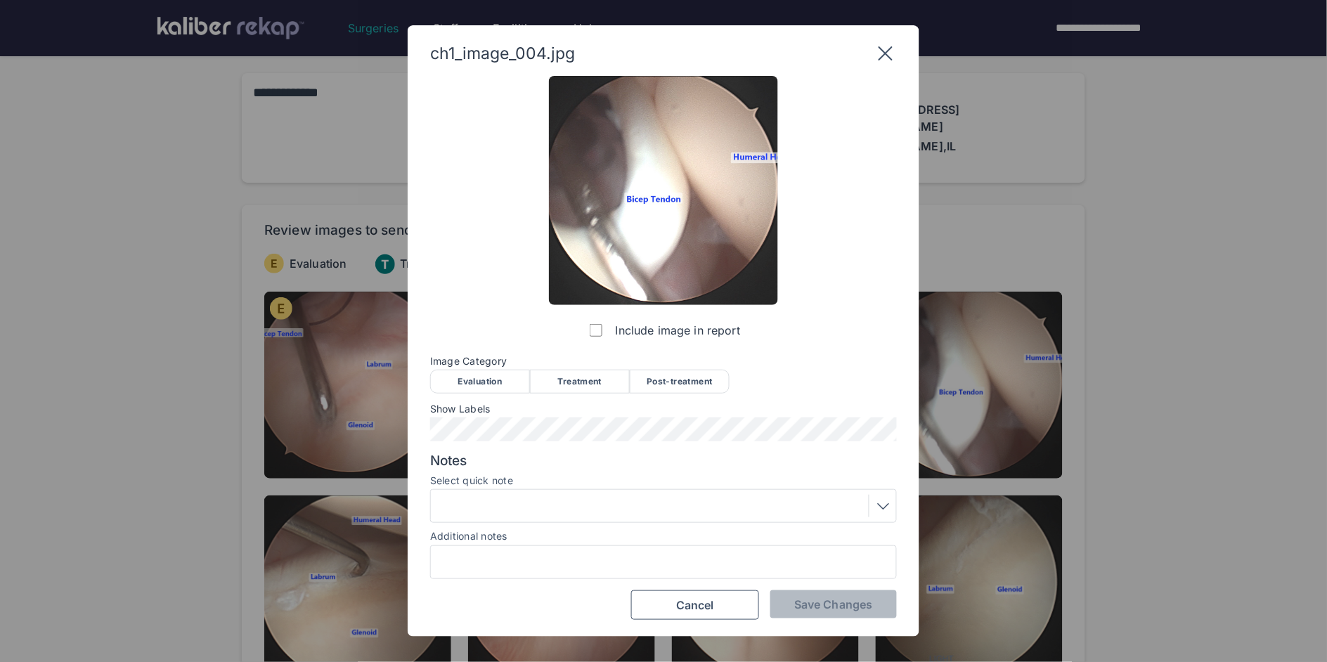
click at [501, 378] on div "Evaluation" at bounding box center [480, 382] width 100 height 24
click at [821, 605] on span "Save Changes" at bounding box center [833, 604] width 78 height 14
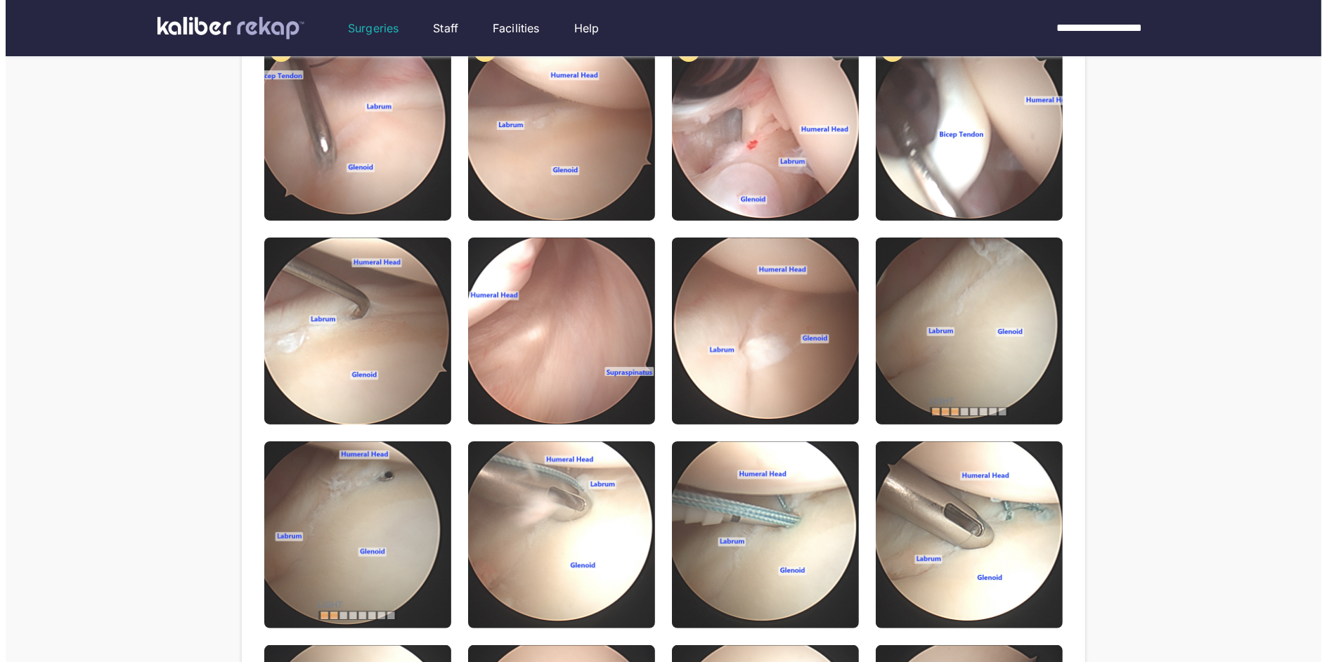
scroll to position [256, 0]
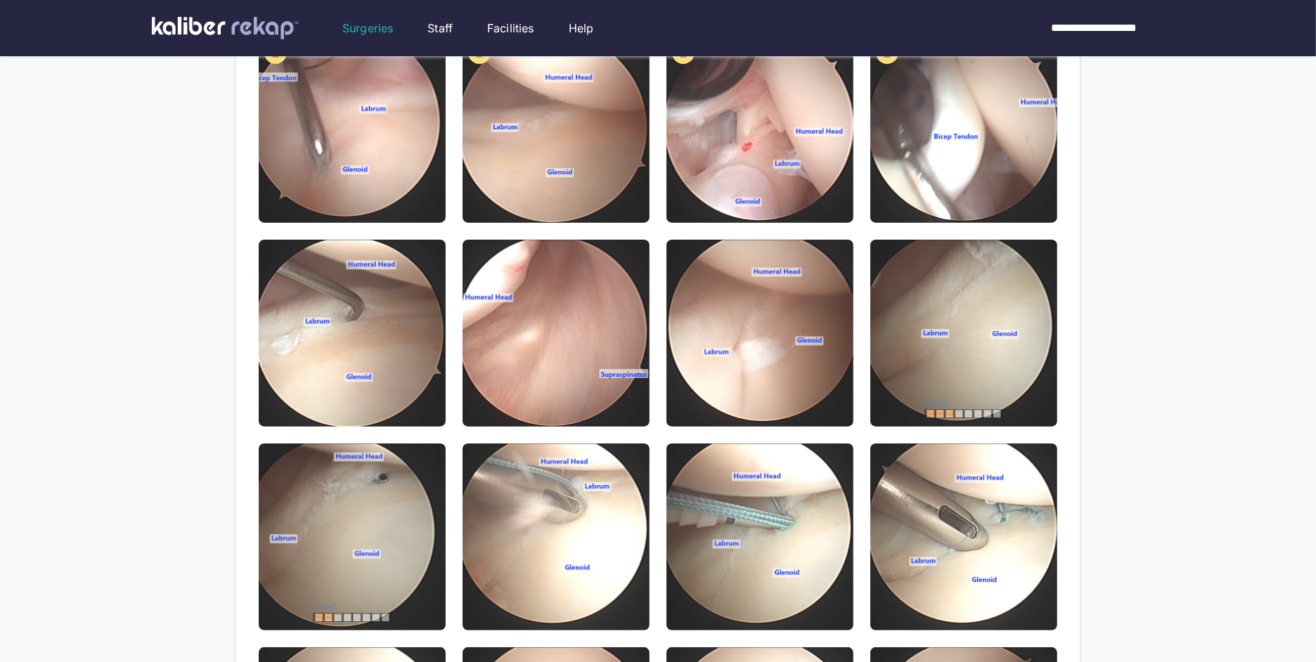
click at [356, 302] on img at bounding box center [352, 333] width 187 height 187
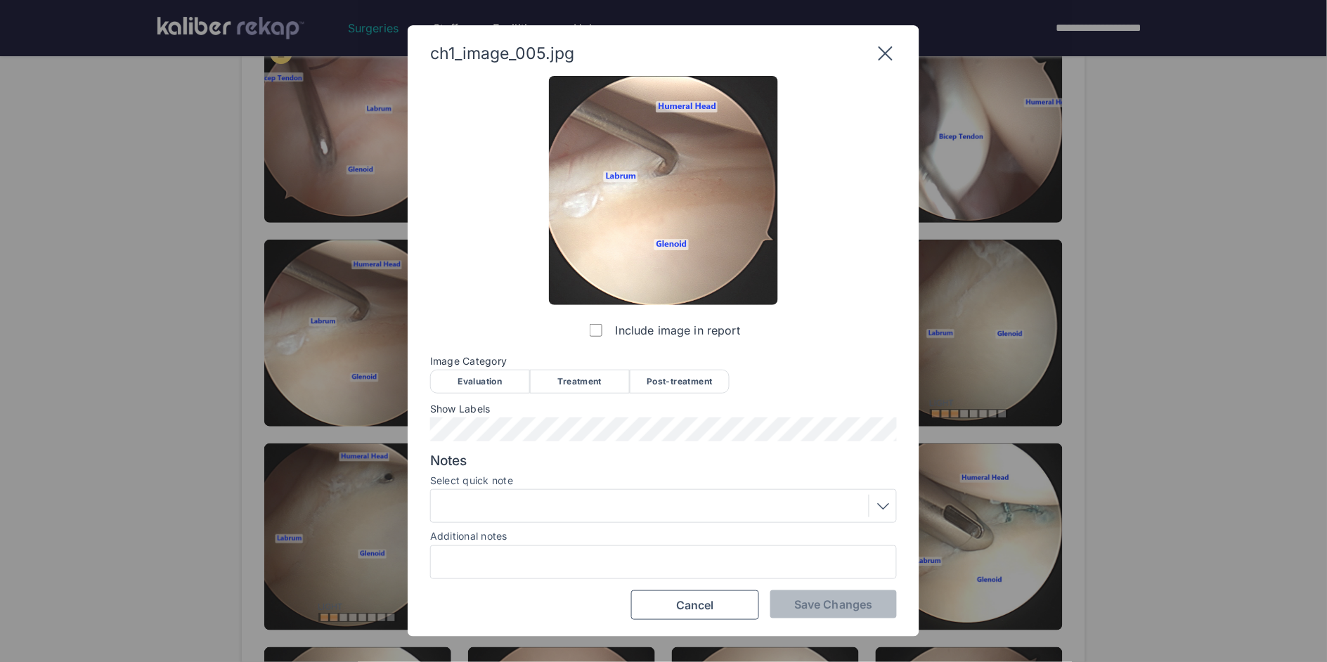
click at [451, 375] on div "Evaluation" at bounding box center [480, 382] width 100 height 24
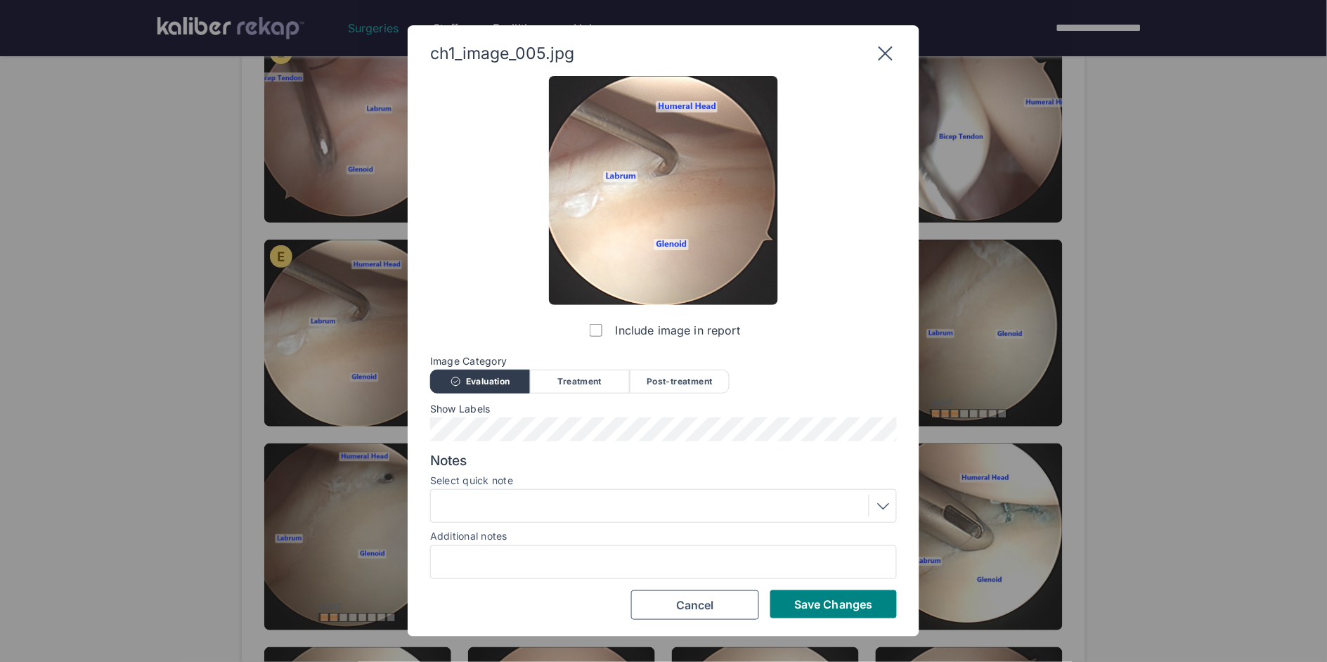
click at [518, 504] on div at bounding box center [663, 506] width 457 height 22
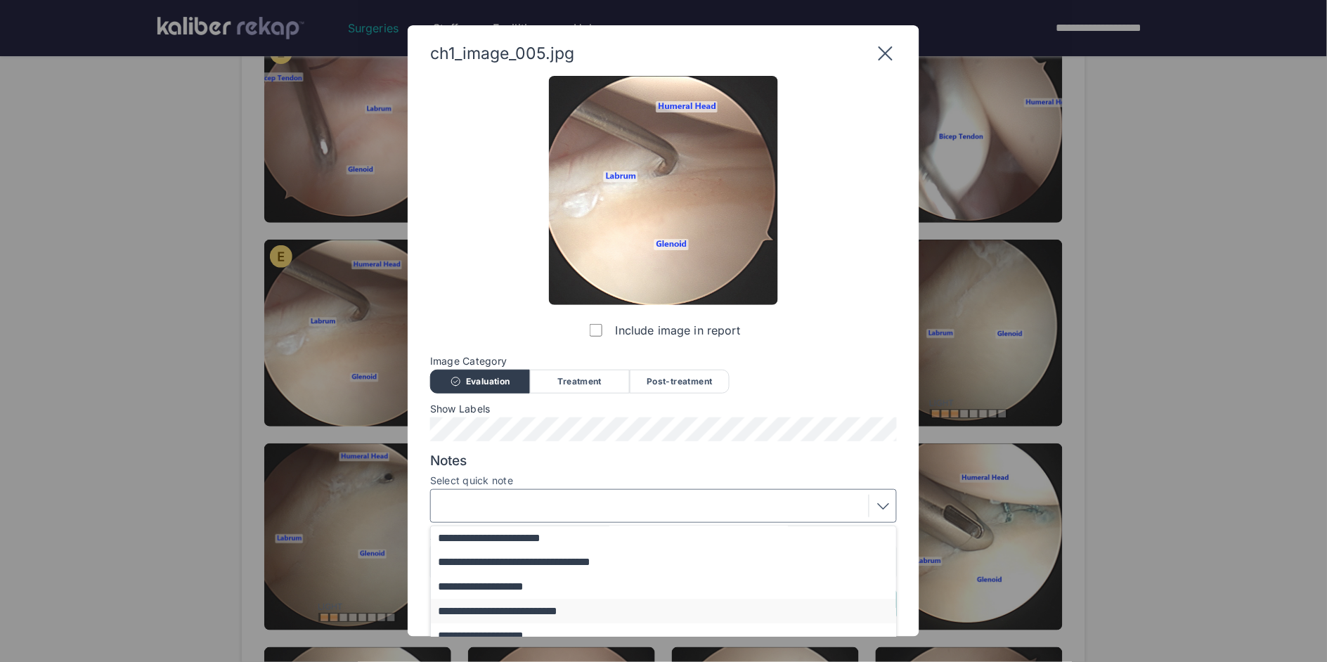
scroll to position [164, 0]
click at [519, 621] on button "**********" at bounding box center [670, 617] width 479 height 25
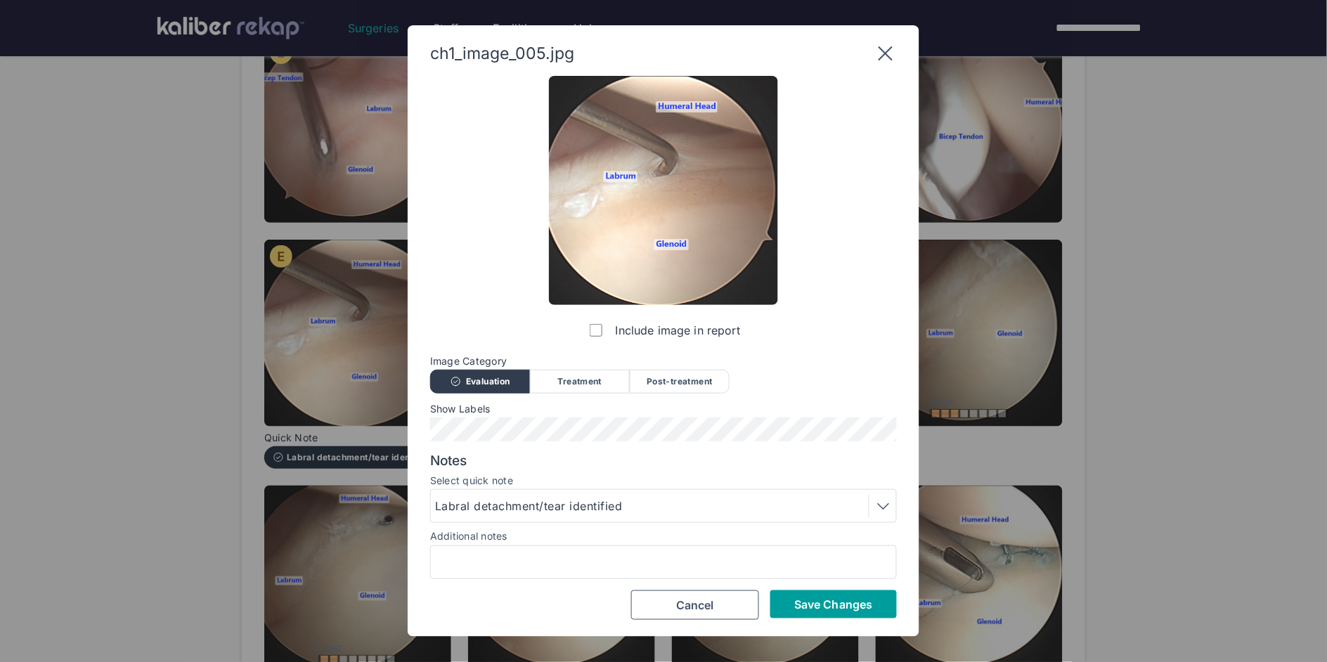
click at [792, 604] on button "Save Changes" at bounding box center [833, 604] width 127 height 28
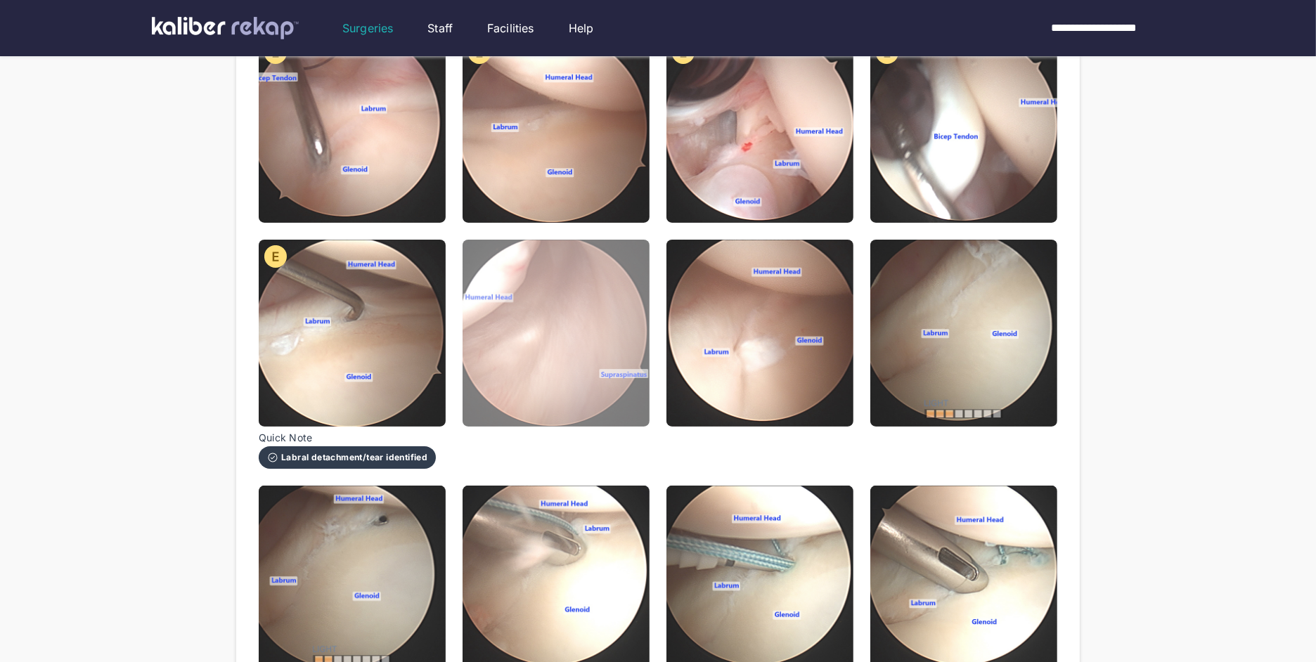
click at [595, 273] on img at bounding box center [555, 333] width 187 height 187
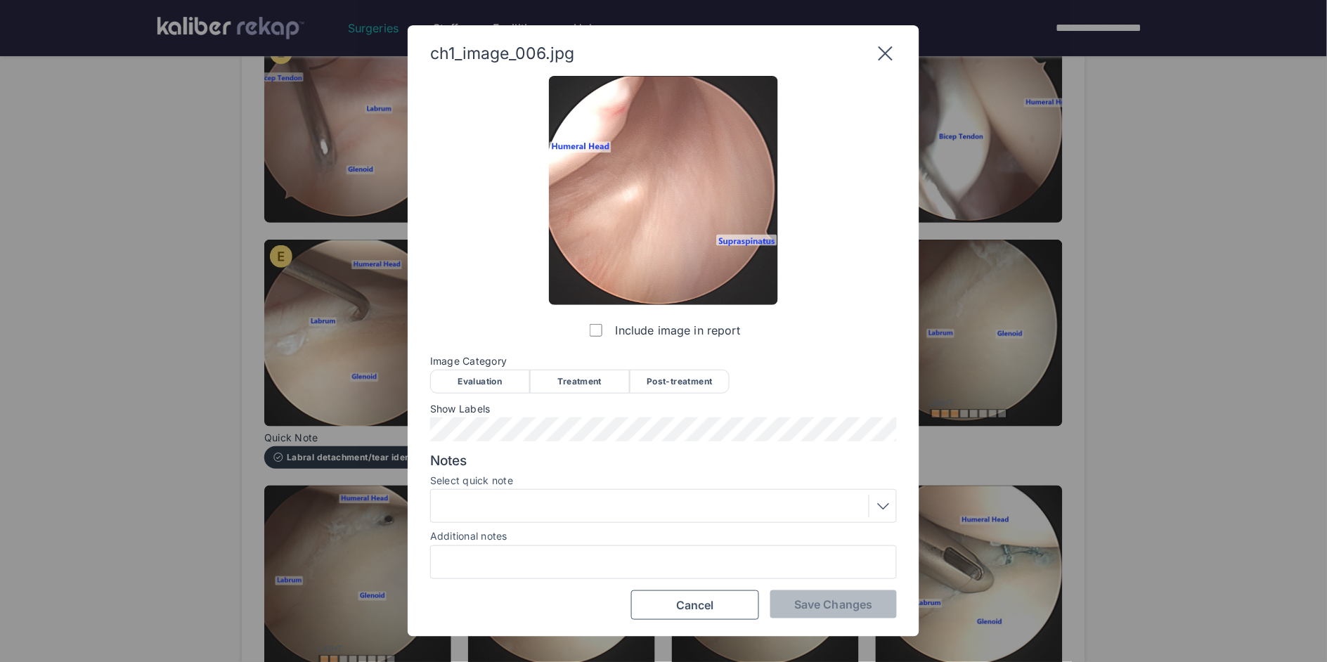
drag, startPoint x: 461, startPoint y: 382, endPoint x: 466, endPoint y: 399, distance: 18.2
click at [462, 381] on div "Evaluation" at bounding box center [480, 382] width 100 height 24
click at [488, 481] on div "Notes Select quick note Additional notes" at bounding box center [663, 516] width 467 height 127
click at [488, 530] on label "Additional notes" at bounding box center [468, 536] width 77 height 12
click at [0, 0] on input "Additional notes" at bounding box center [0, 0] width 0 height 0
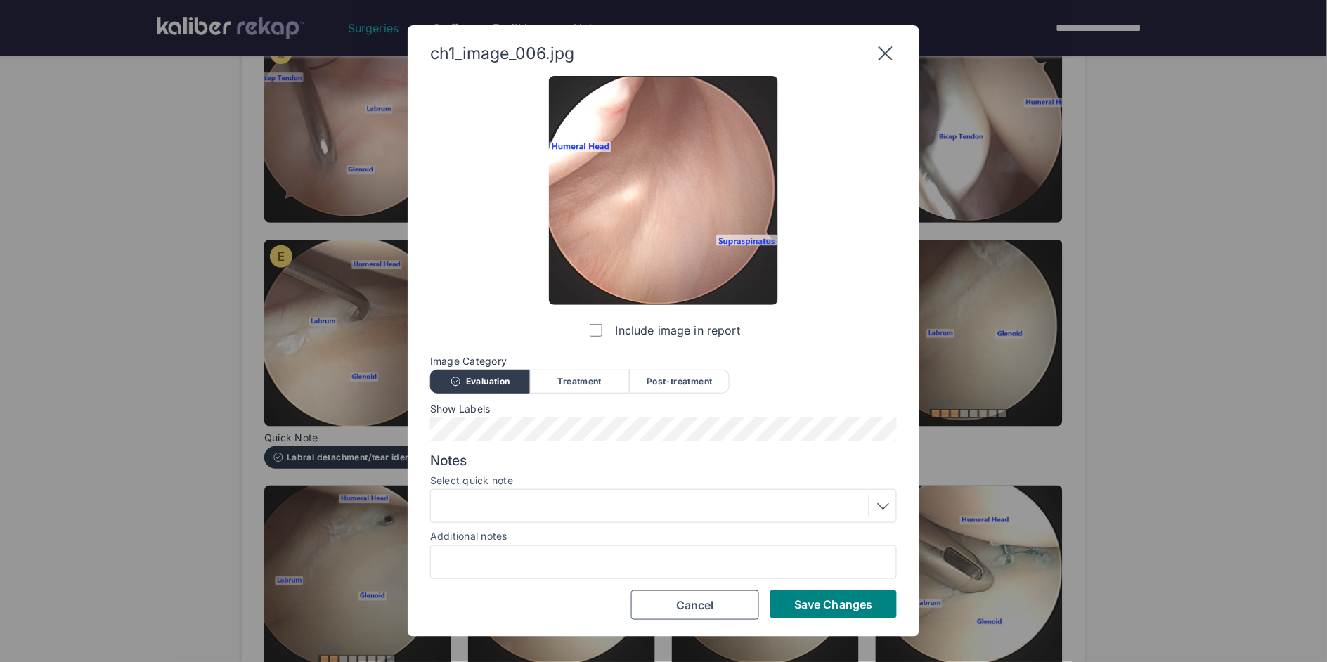
click at [494, 509] on div at bounding box center [663, 506] width 457 height 22
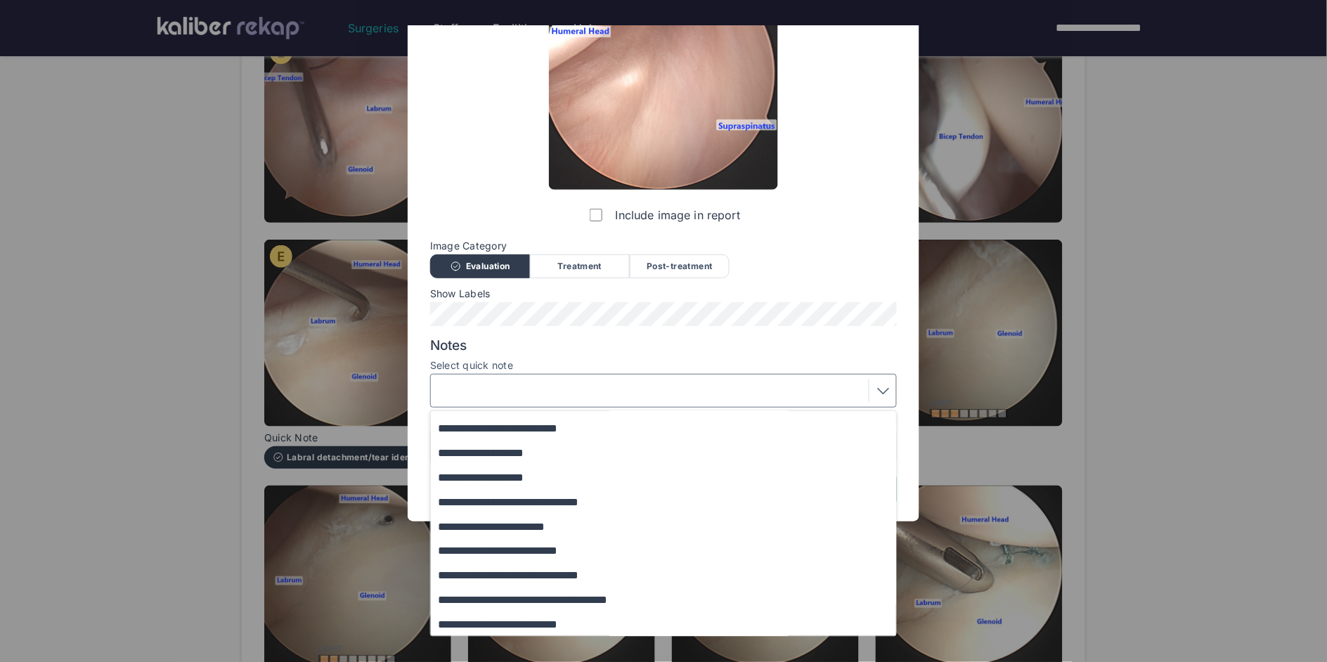
click at [490, 548] on button "**********" at bounding box center [670, 550] width 479 height 25
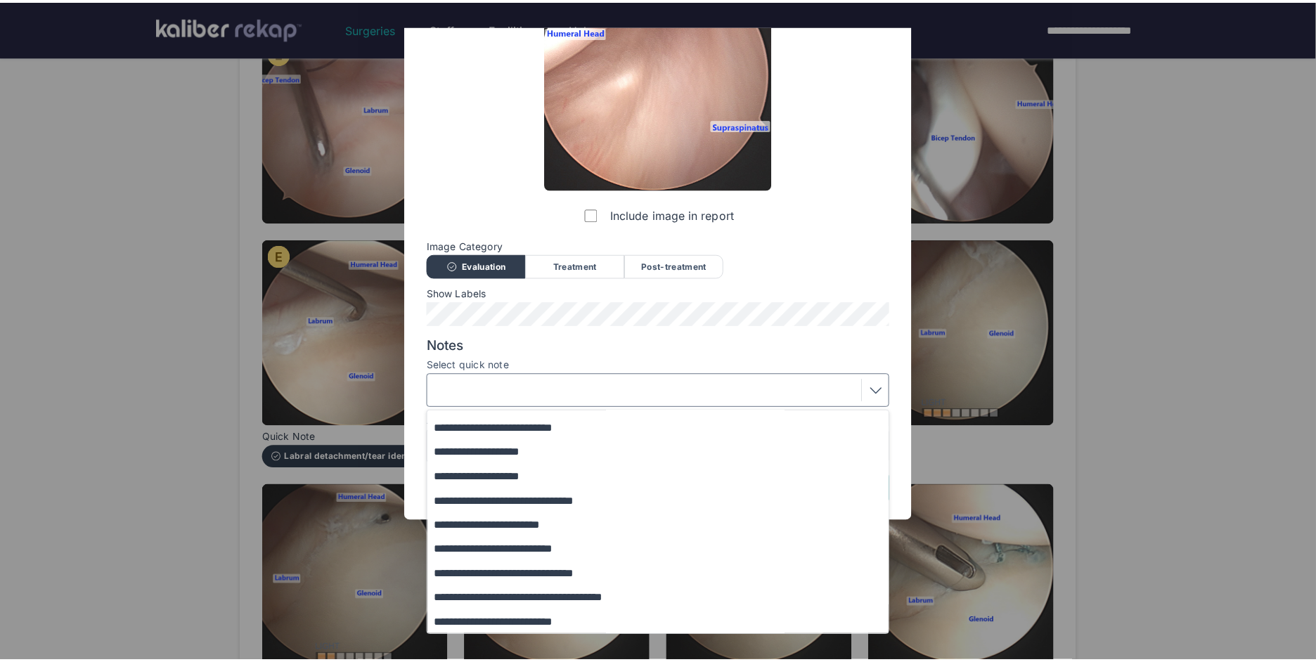
scroll to position [0, 0]
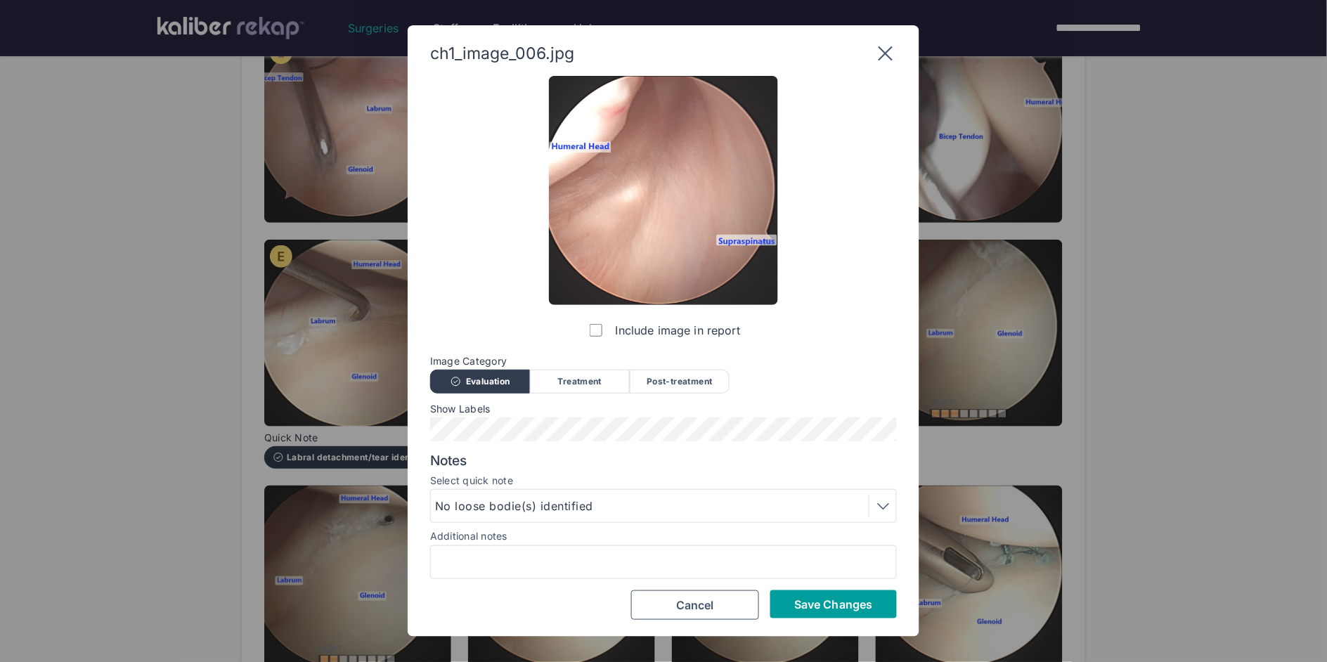
click at [858, 616] on button "Save Changes" at bounding box center [833, 604] width 127 height 28
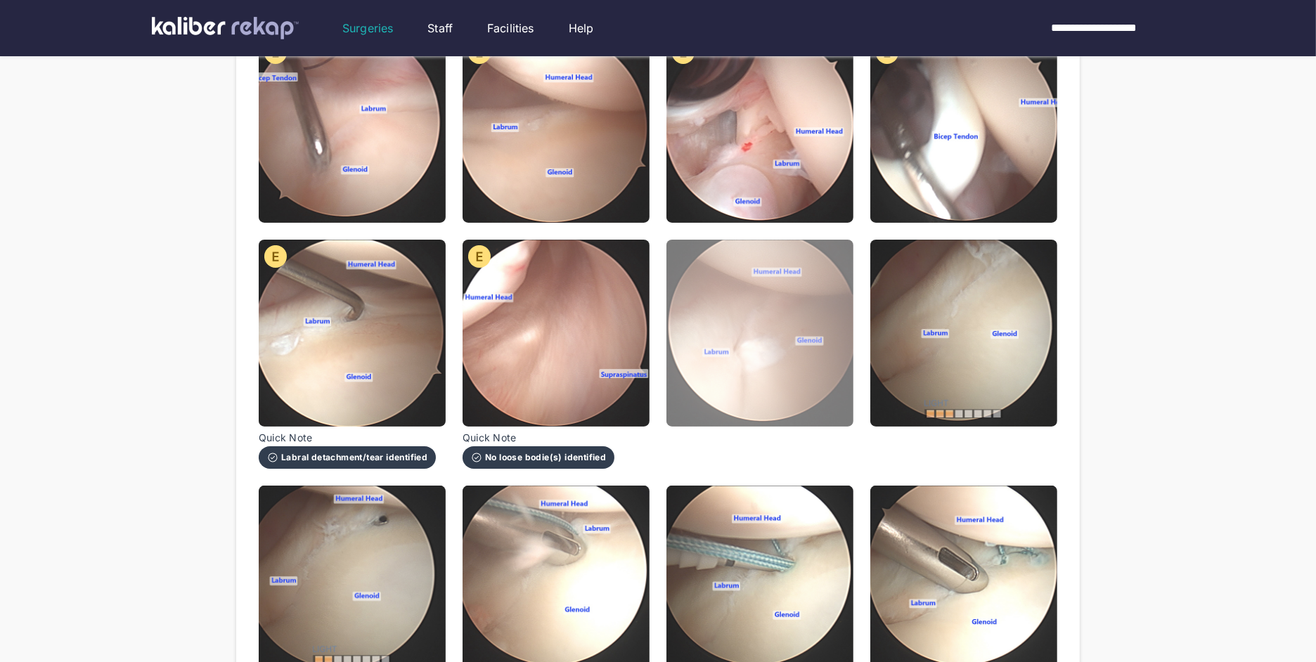
click at [756, 269] on img at bounding box center [759, 333] width 187 height 187
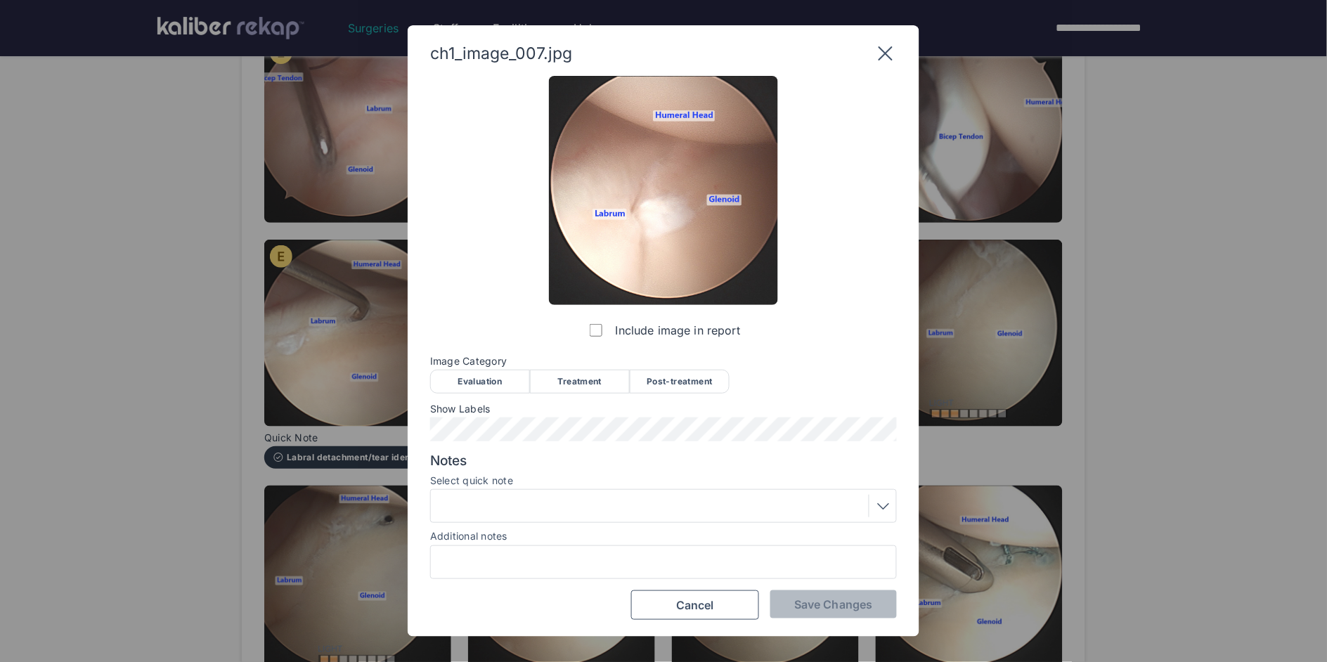
click at [490, 401] on div "Include image in report Image Category Evaluation Treatment Post-treatment Eval…" at bounding box center [663, 348] width 467 height 544
click at [486, 384] on div "Evaluation" at bounding box center [480, 382] width 100 height 24
click at [816, 604] on span "Save Changes" at bounding box center [833, 604] width 78 height 14
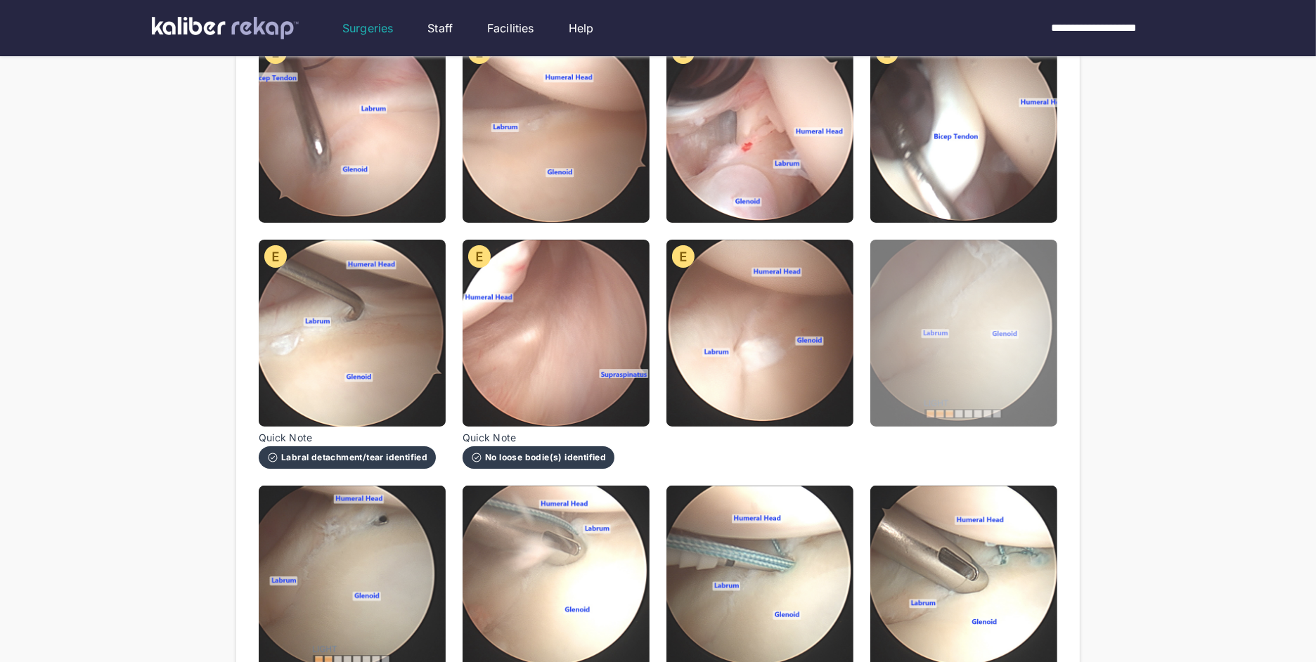
click at [971, 333] on img at bounding box center [963, 333] width 187 height 187
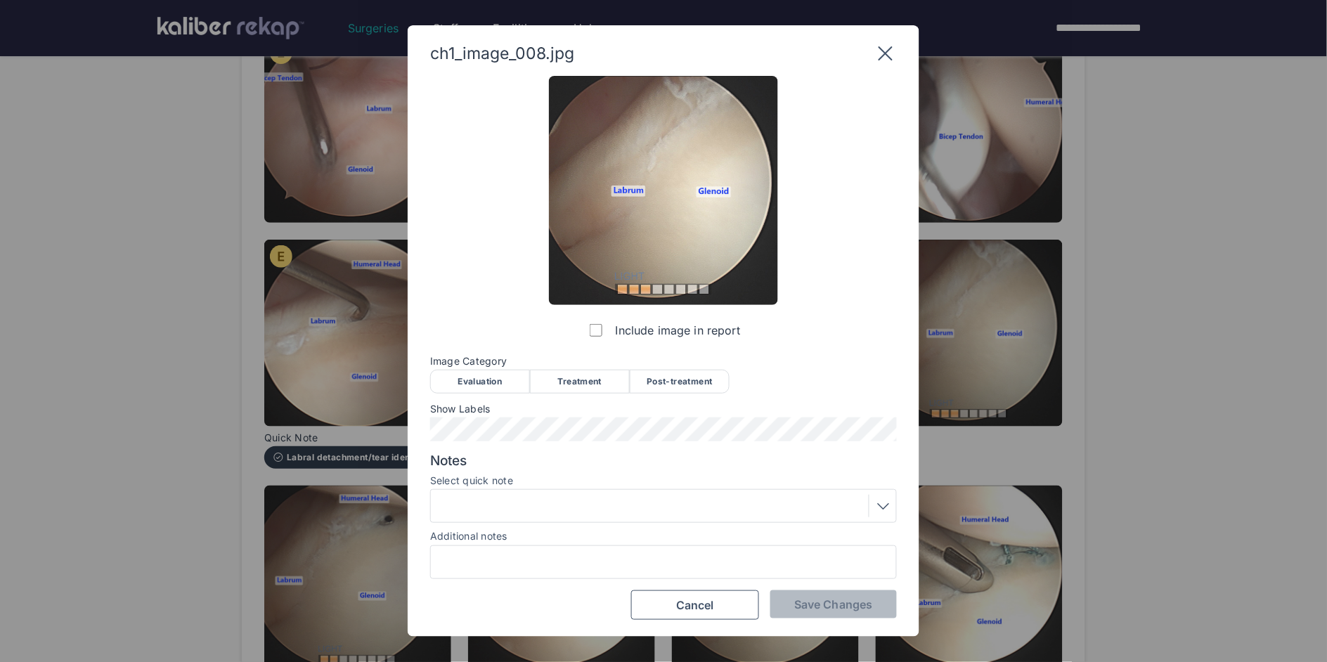
click at [484, 370] on div "Evaluation" at bounding box center [480, 382] width 100 height 24
click at [819, 591] on button "Save Changes" at bounding box center [833, 604] width 127 height 28
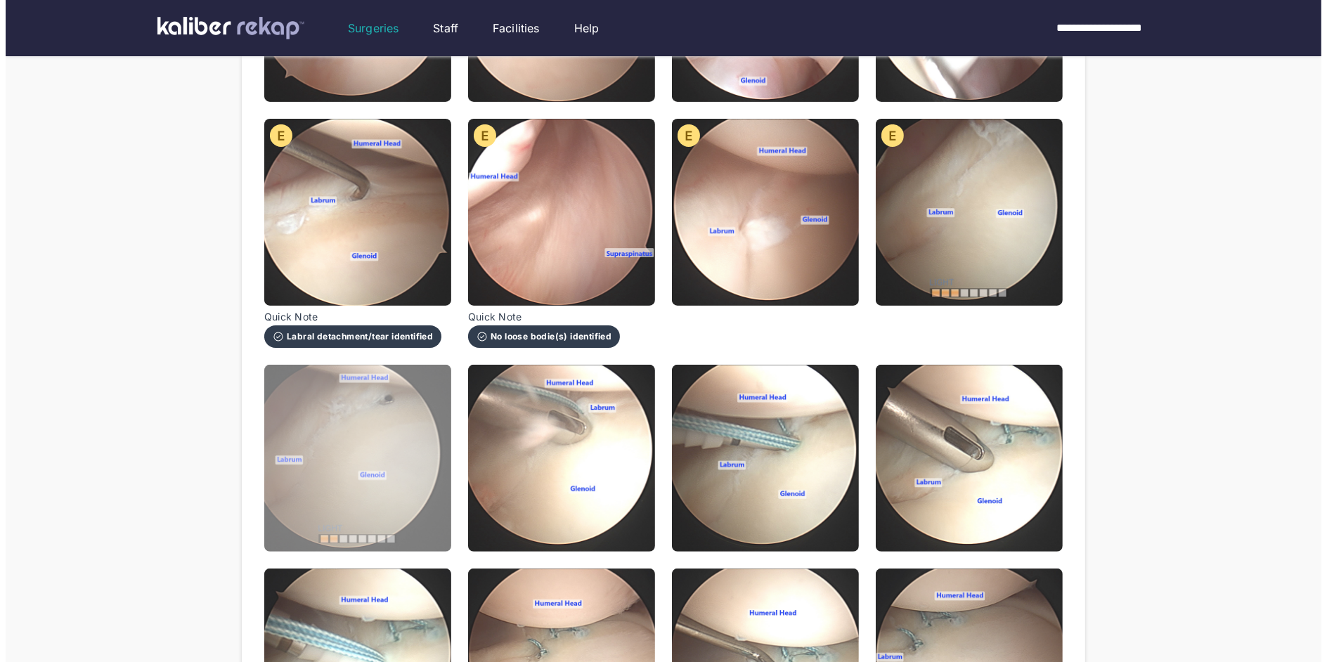
scroll to position [391, 0]
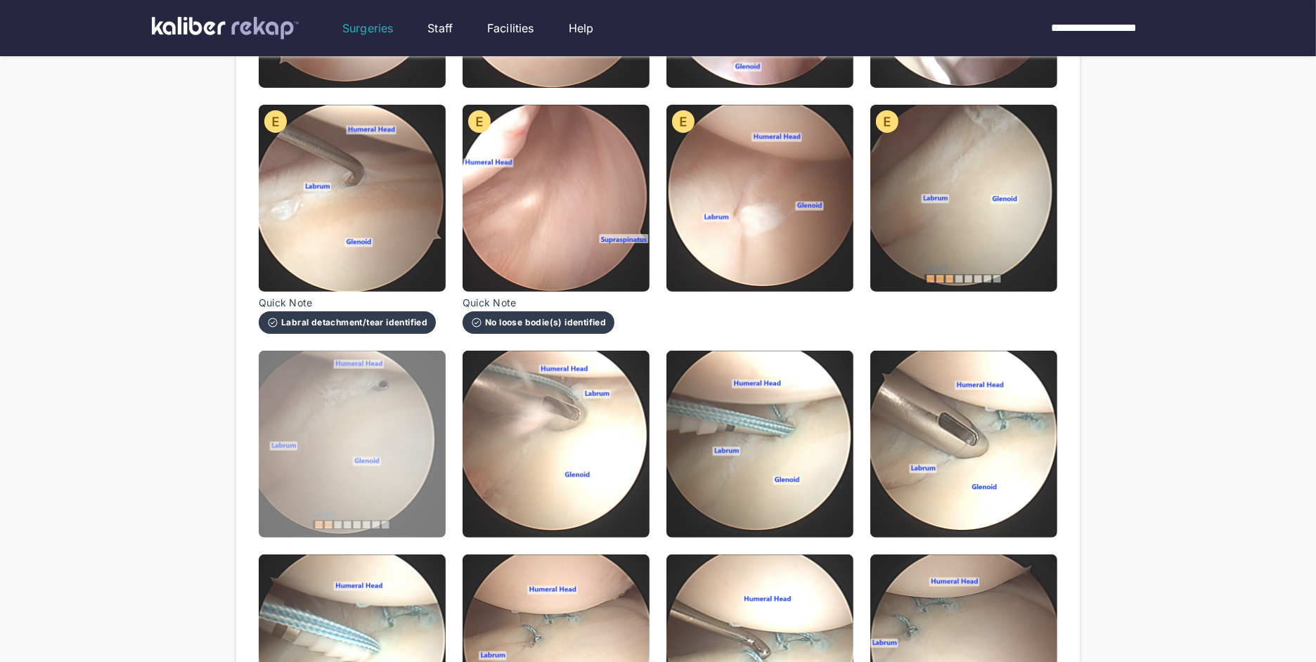
click at [385, 415] on img at bounding box center [352, 444] width 187 height 187
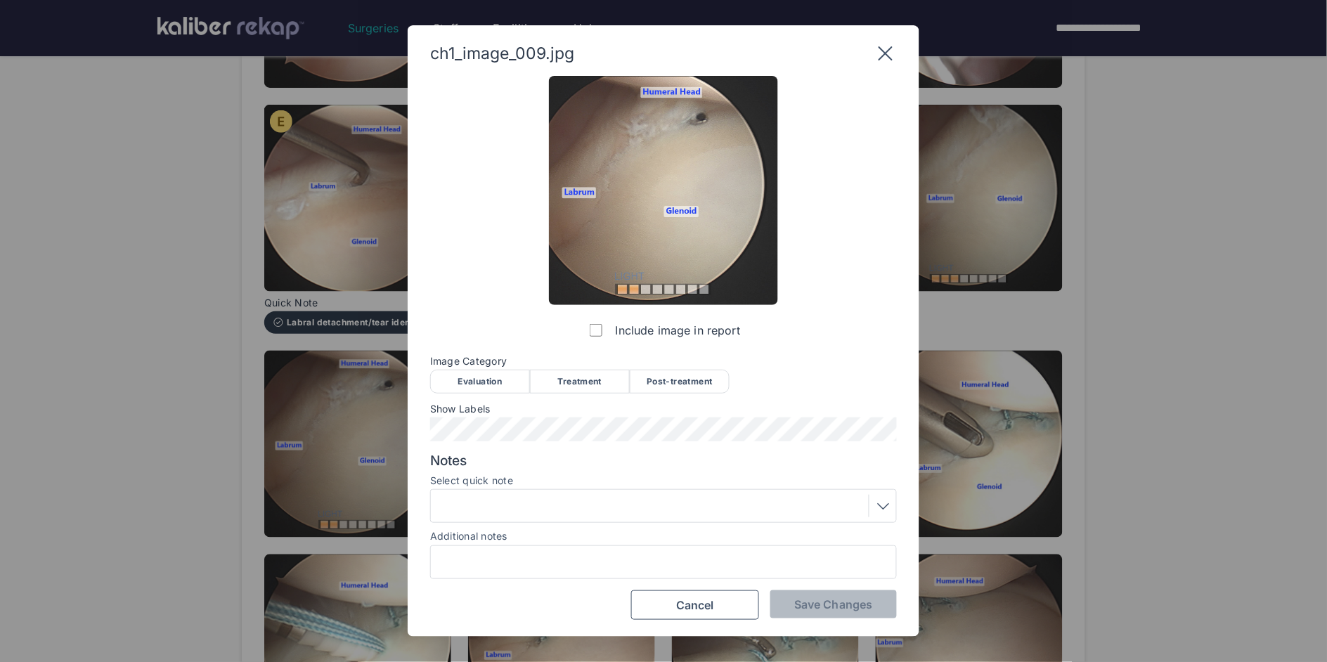
click at [572, 380] on div "Treatment" at bounding box center [580, 382] width 100 height 24
click at [815, 609] on span "Save Changes" at bounding box center [833, 604] width 78 height 14
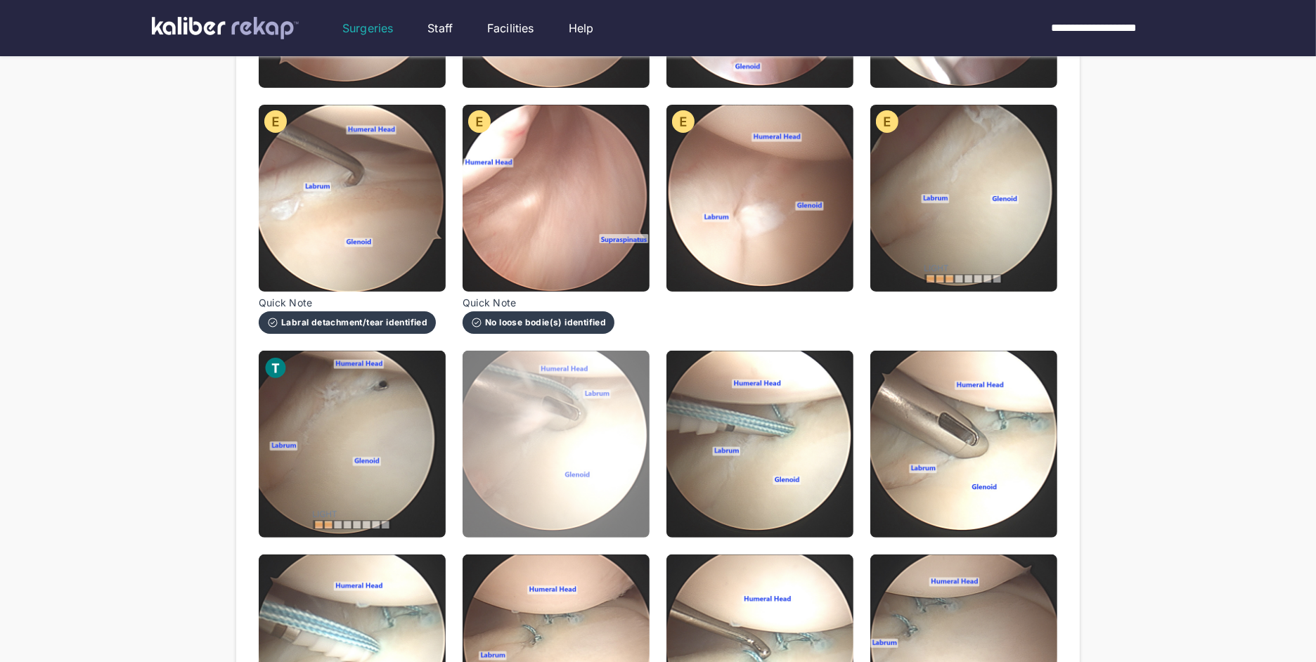
click at [578, 434] on img at bounding box center [555, 444] width 187 height 187
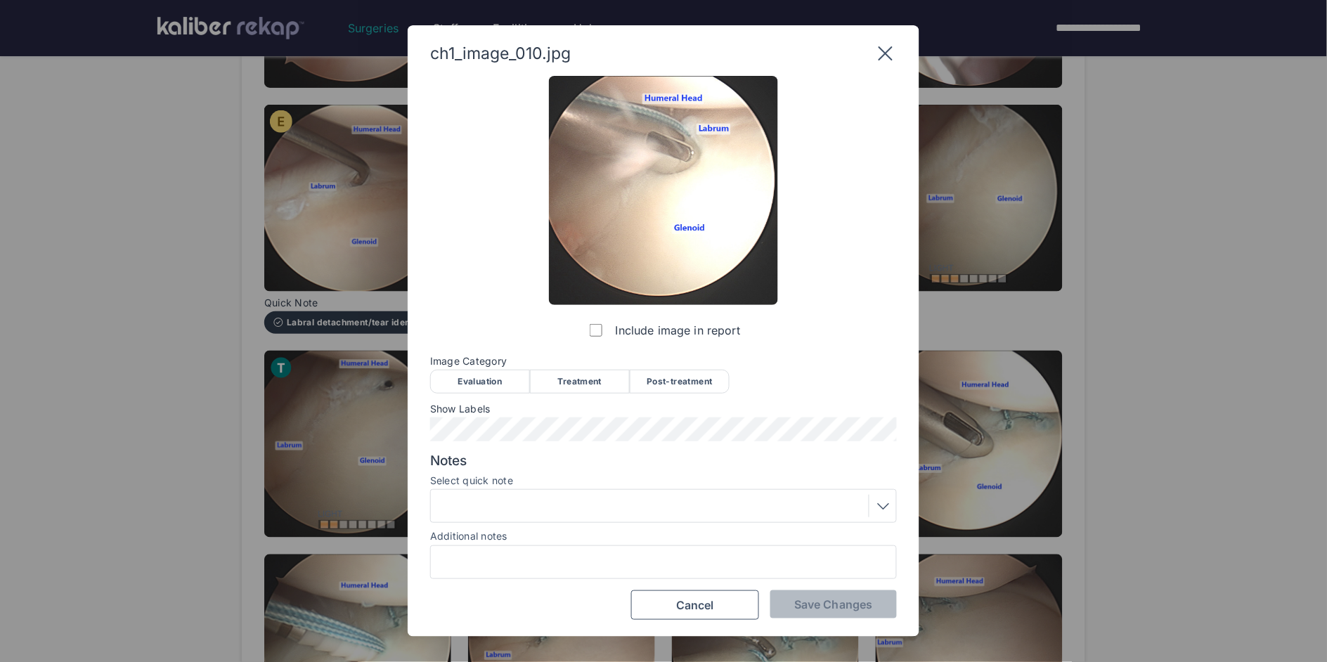
drag, startPoint x: 578, startPoint y: 381, endPoint x: 578, endPoint y: 401, distance: 19.7
click at [578, 381] on div "Treatment" at bounding box center [580, 382] width 100 height 24
click at [822, 600] on span "Save Changes" at bounding box center [833, 604] width 78 height 14
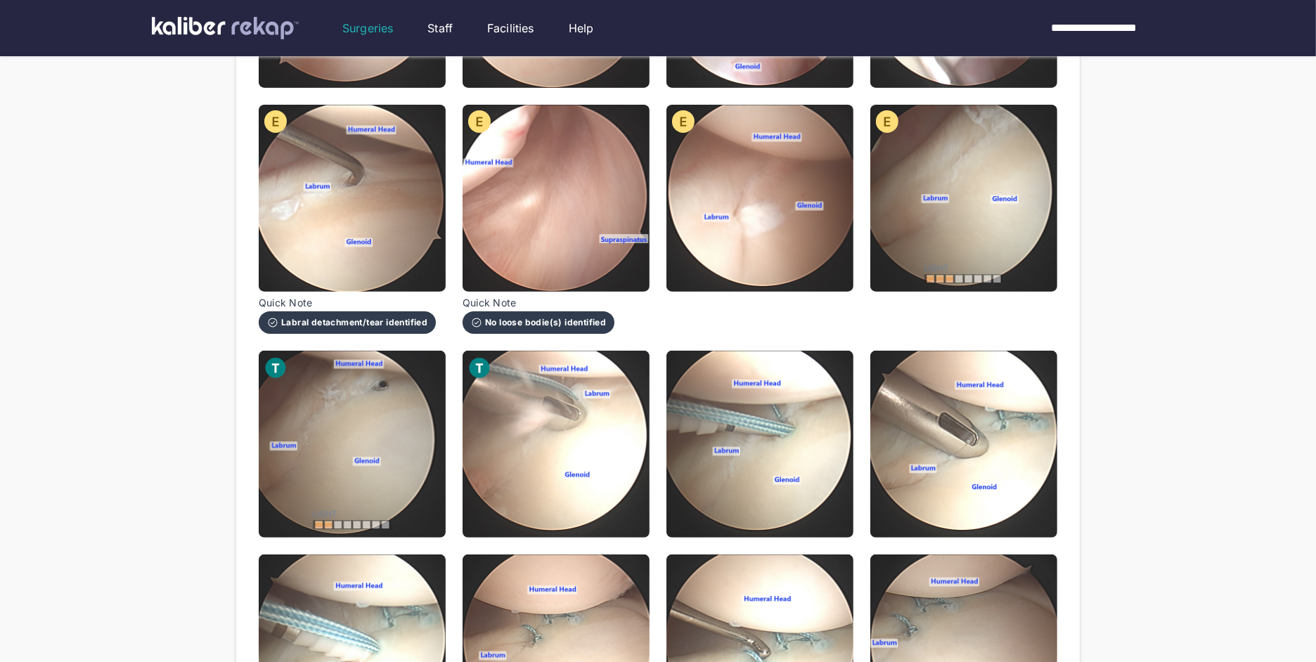
click at [784, 469] on img at bounding box center [759, 444] width 187 height 187
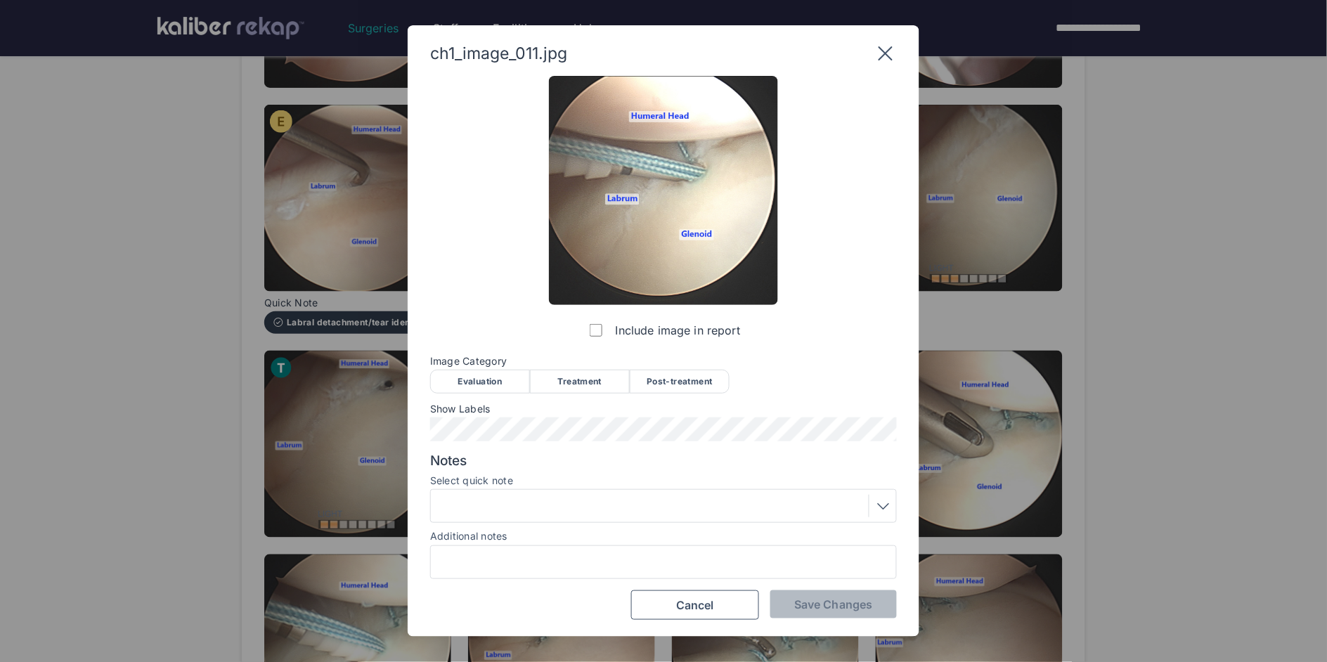
click at [571, 363] on span "Image Category" at bounding box center [663, 361] width 467 height 11
click at [571, 378] on div "Treatment" at bounding box center [580, 382] width 100 height 24
click at [554, 498] on div at bounding box center [663, 506] width 457 height 22
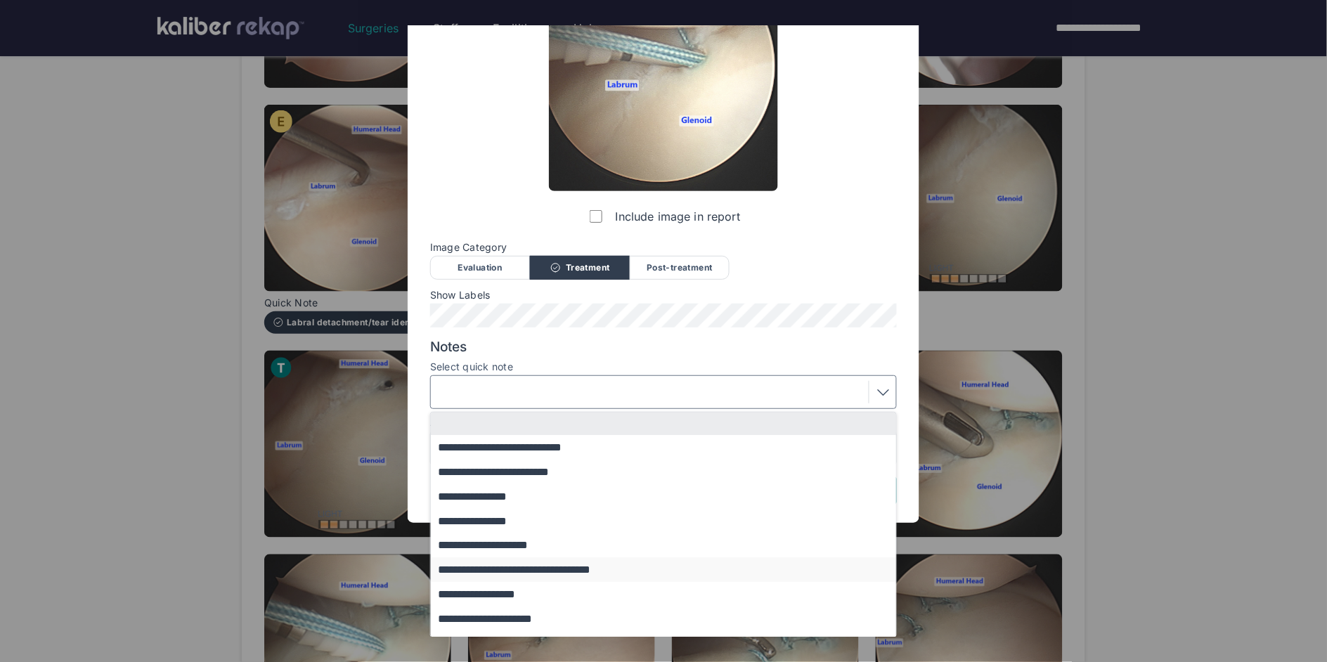
scroll to position [115, 0]
click at [505, 491] on button "**********" at bounding box center [670, 495] width 479 height 25
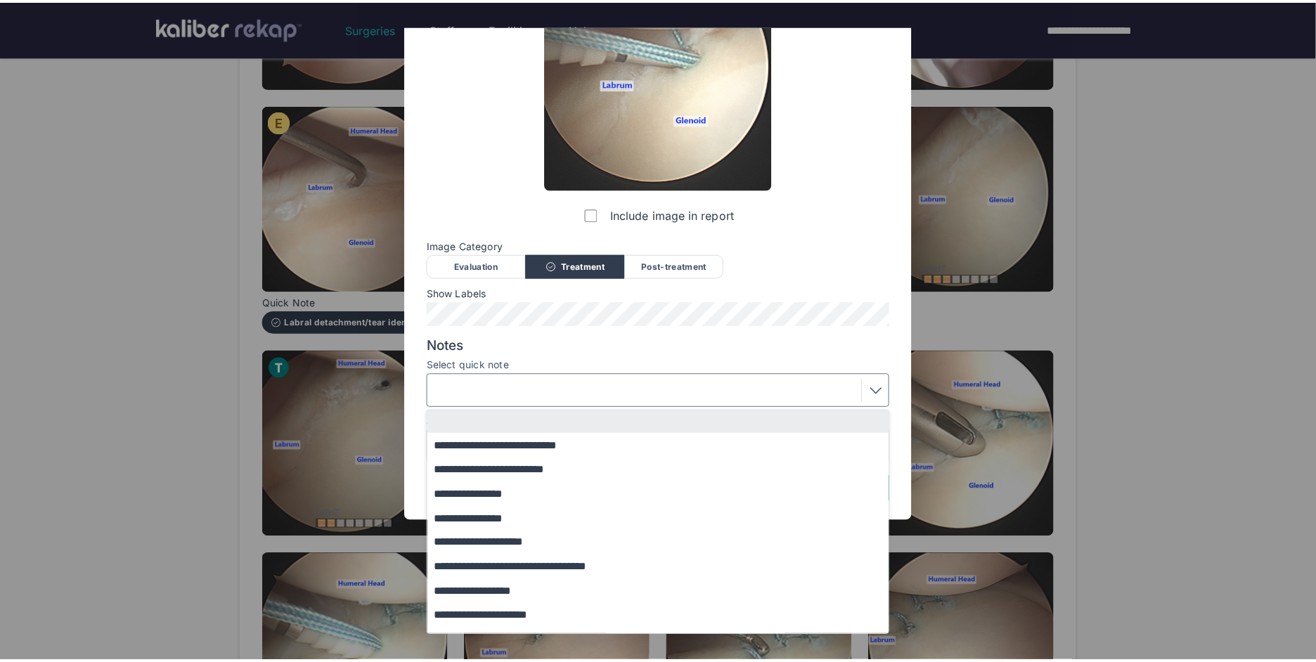
scroll to position [0, 0]
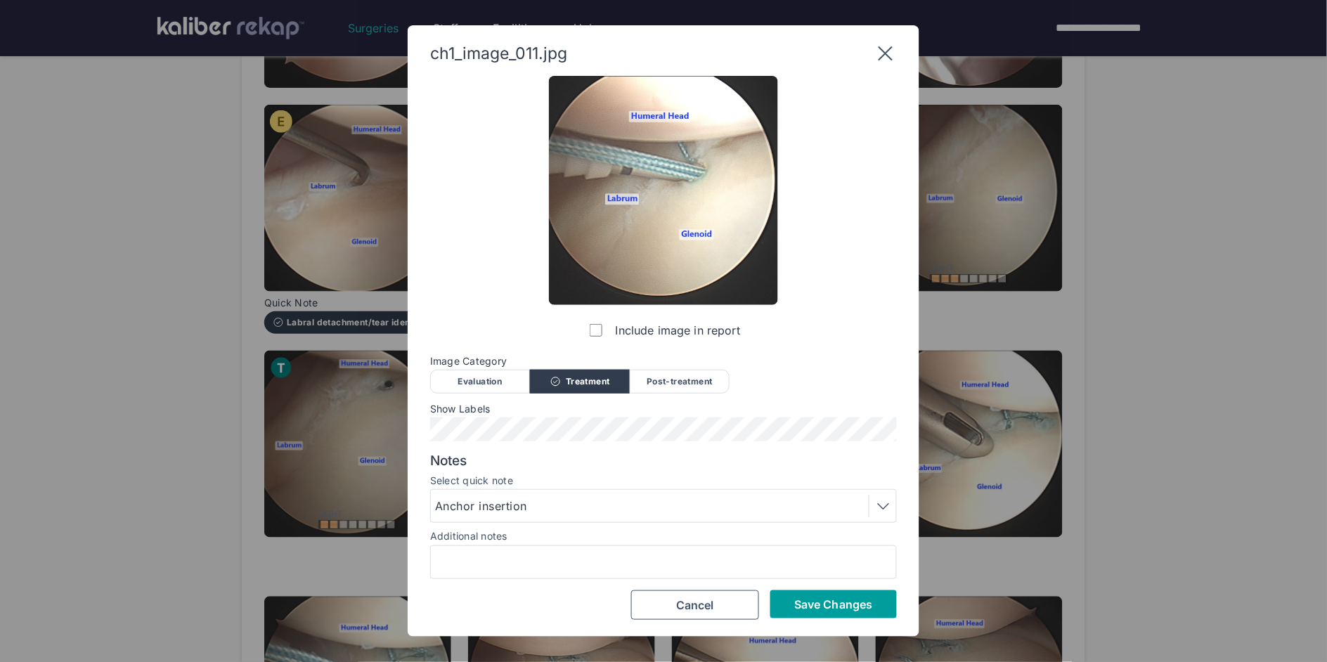
click at [834, 597] on span "Save Changes" at bounding box center [833, 604] width 78 height 14
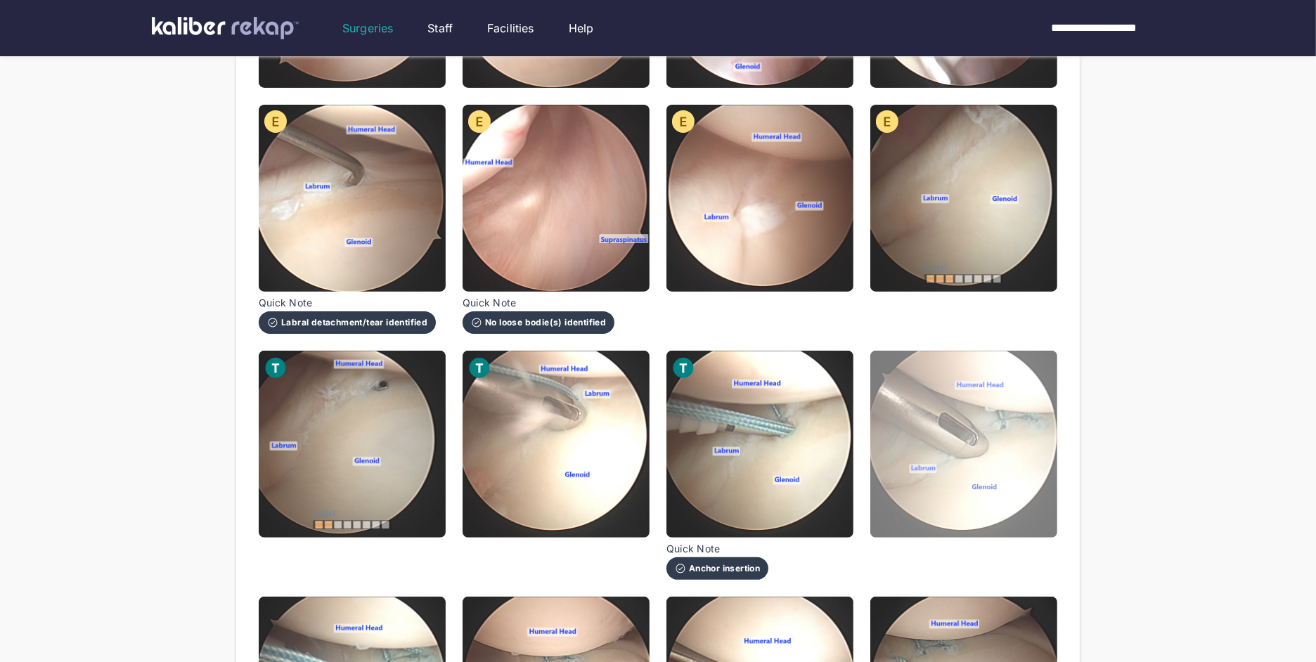
click at [922, 473] on img at bounding box center [963, 444] width 187 height 187
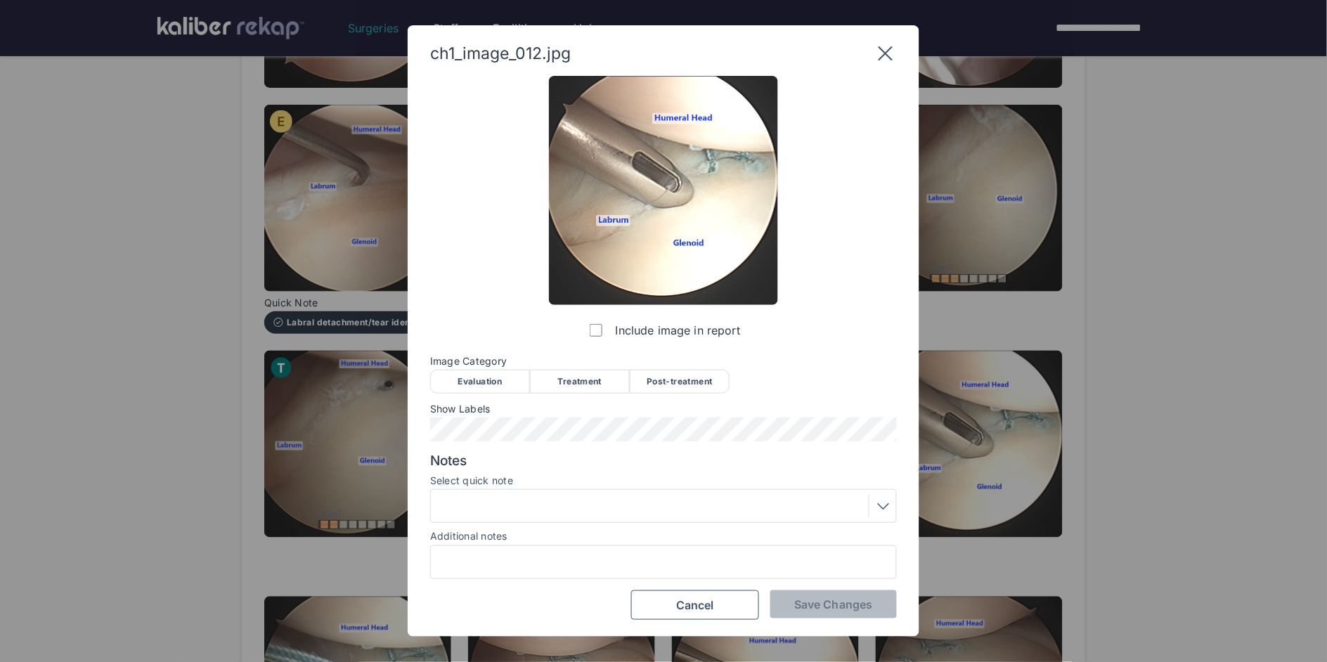
click at [579, 377] on div "Treatment" at bounding box center [580, 382] width 100 height 24
click at [827, 604] on span "Save Changes" at bounding box center [833, 604] width 78 height 14
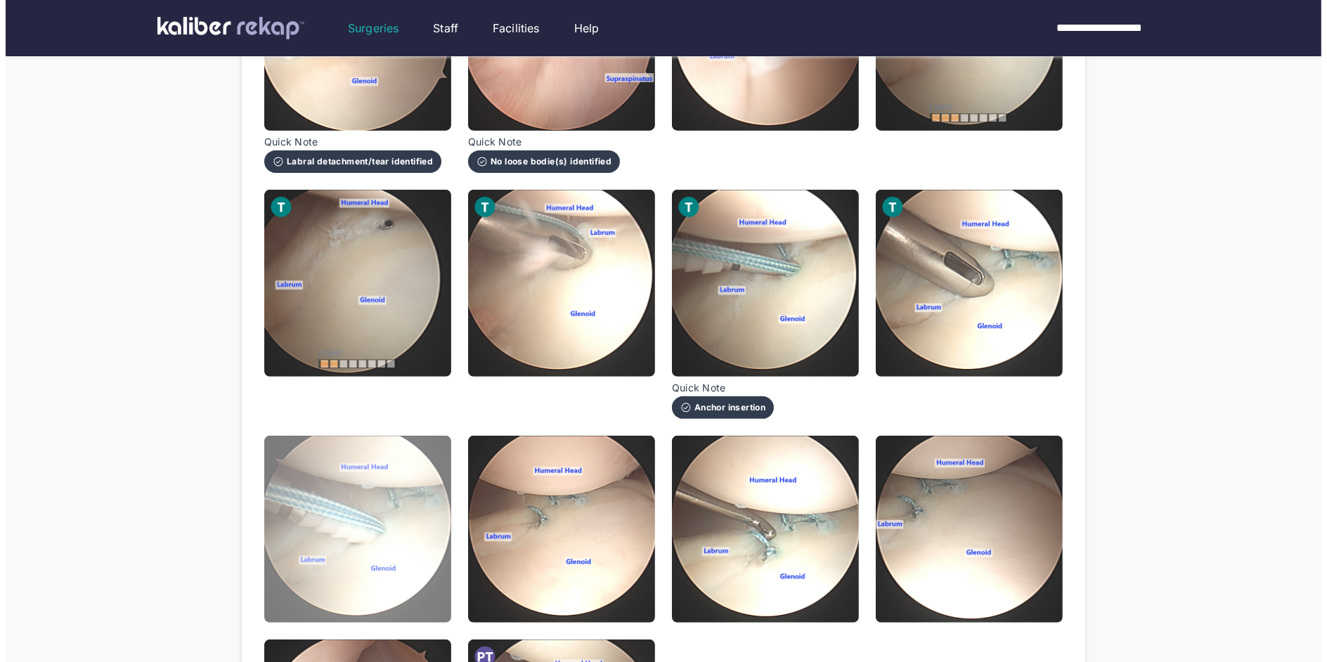
scroll to position [575, 0]
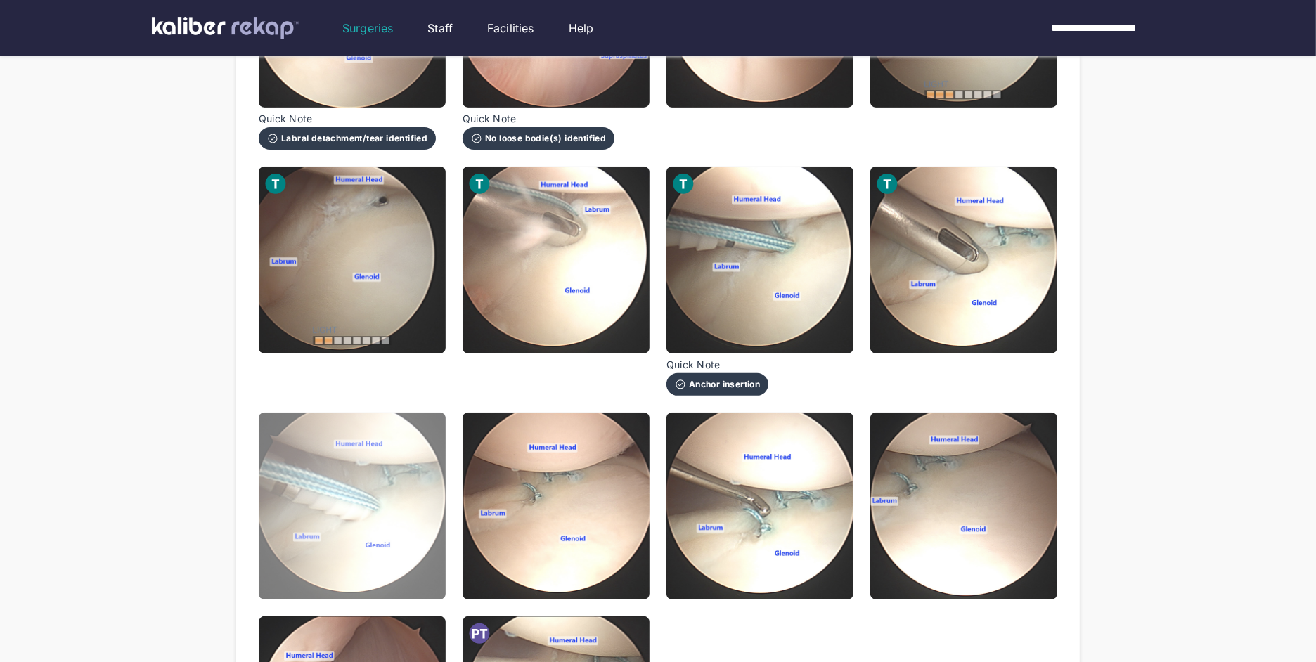
click at [416, 485] on img at bounding box center [352, 506] width 187 height 187
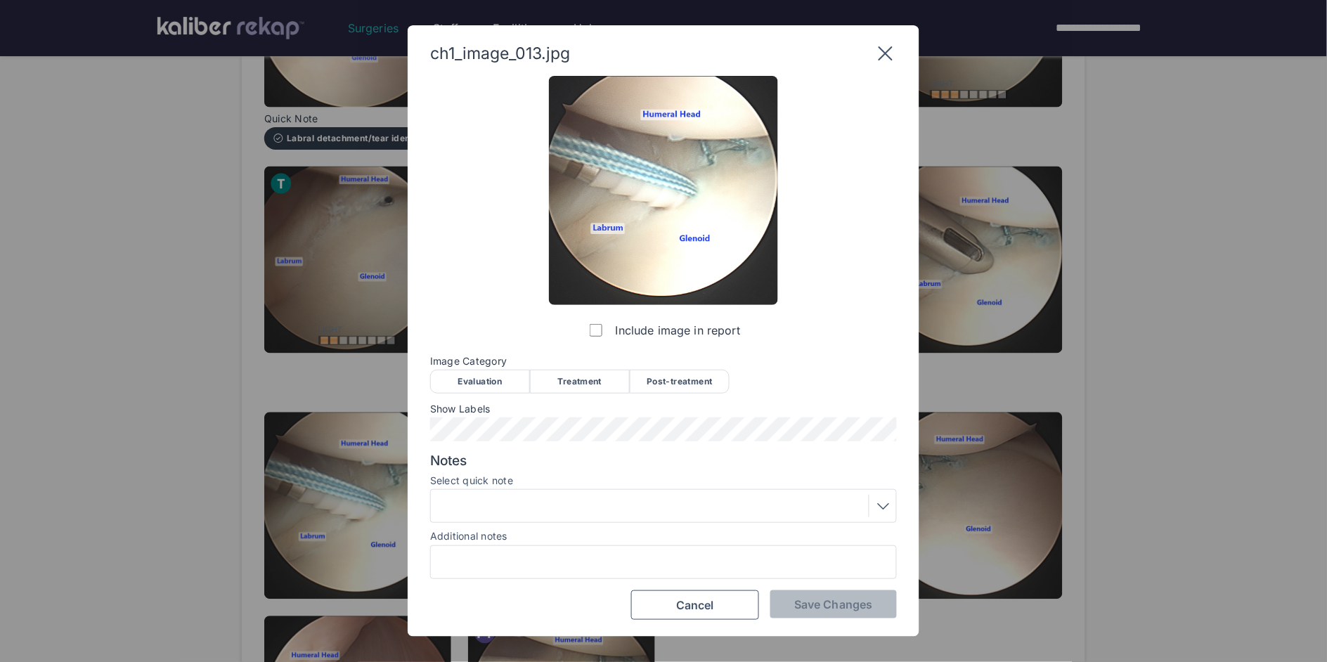
click at [568, 381] on div "Treatment" at bounding box center [580, 382] width 100 height 24
click at [557, 498] on div at bounding box center [663, 506] width 457 height 22
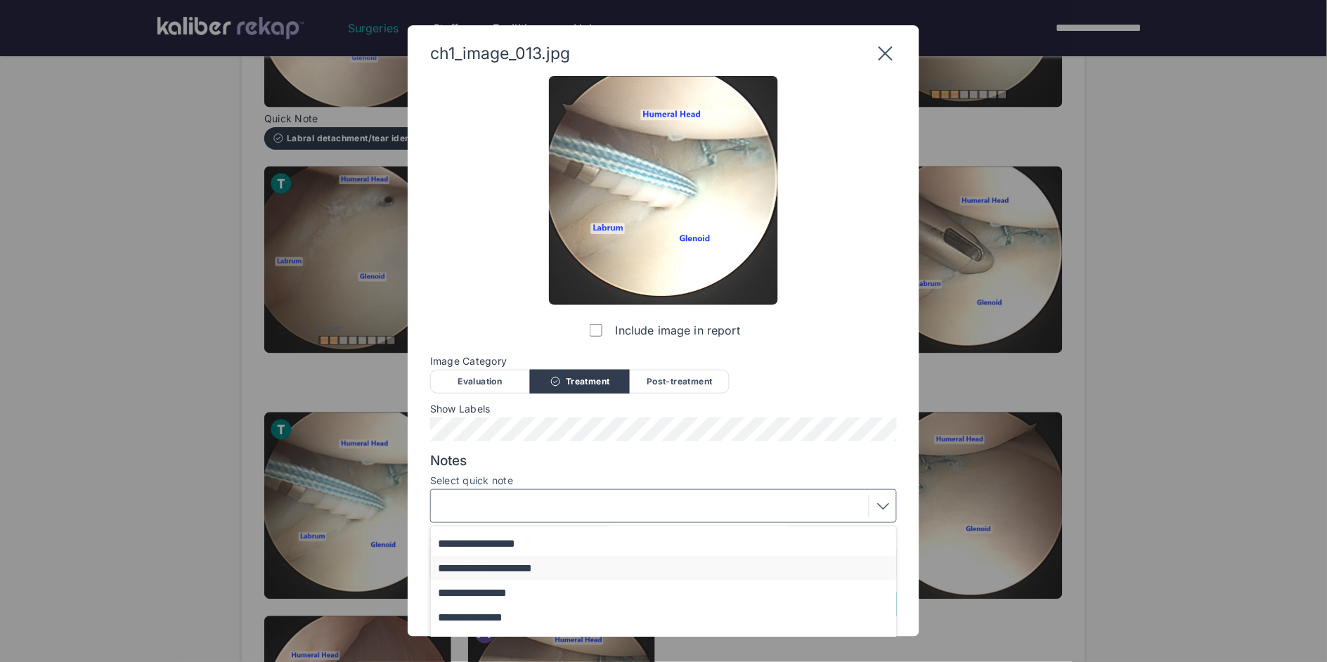
scroll to position [12, 0]
click at [508, 601] on button "**********" at bounding box center [670, 598] width 479 height 25
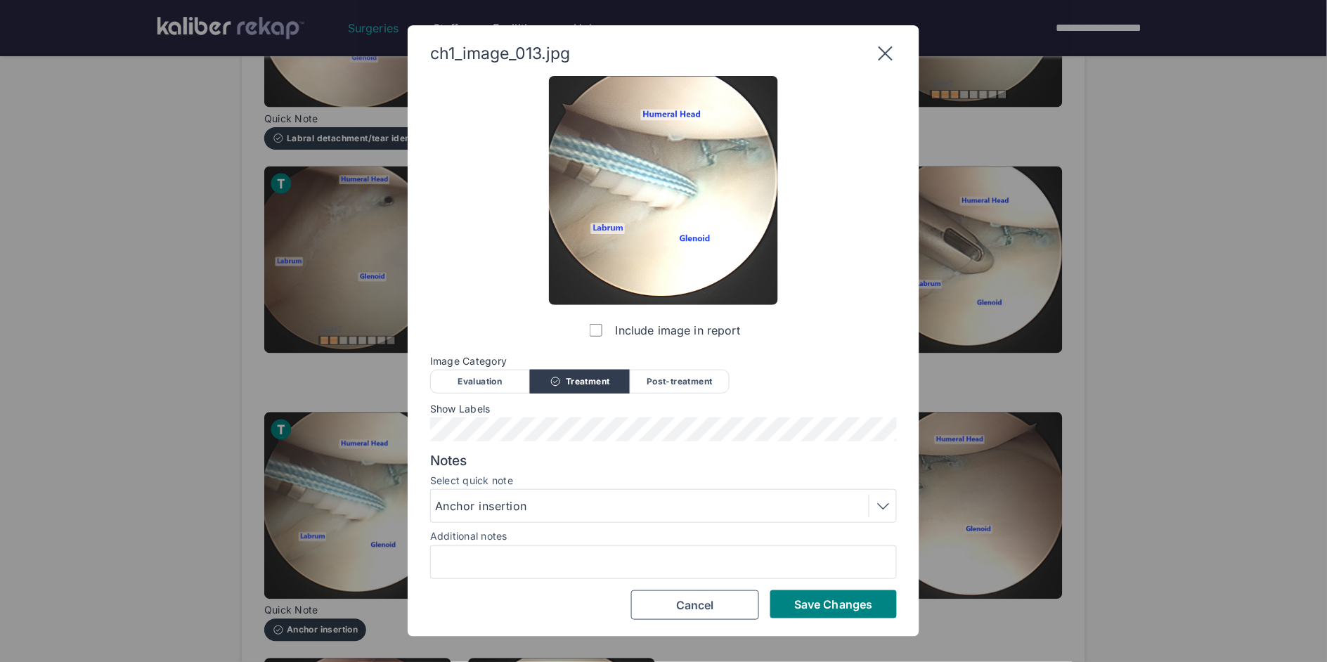
click at [788, 595] on button "Save Changes" at bounding box center [833, 604] width 127 height 28
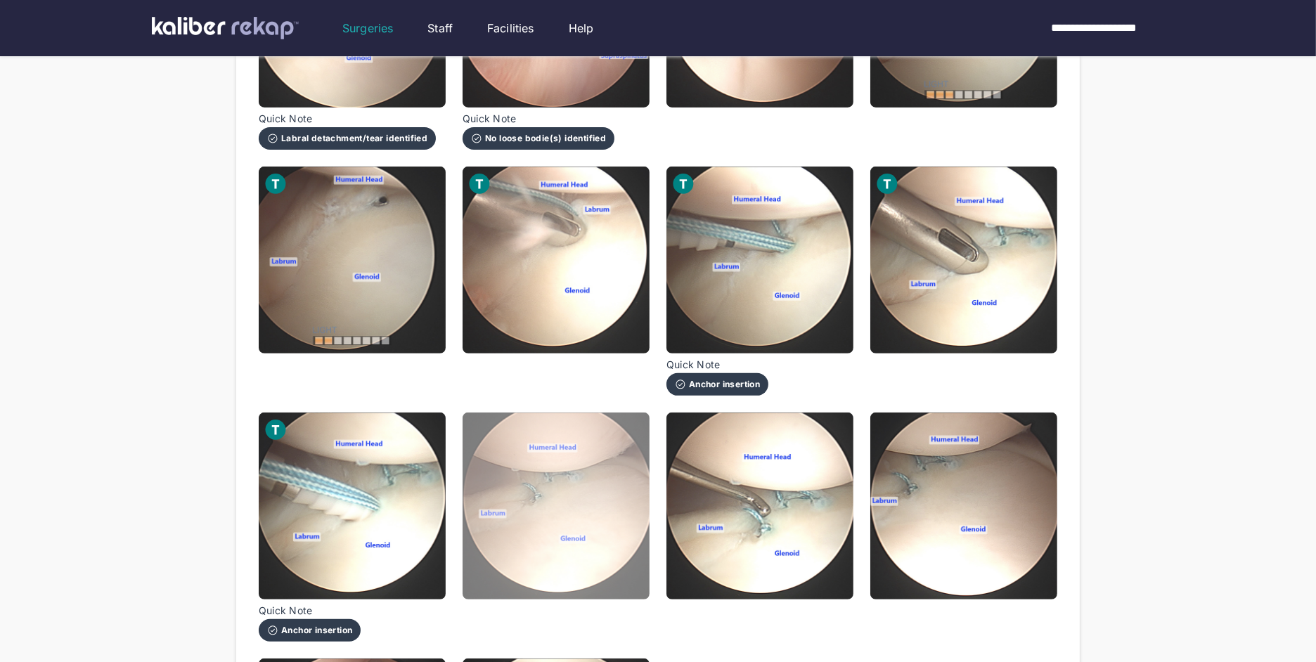
click at [552, 460] on img at bounding box center [555, 506] width 187 height 187
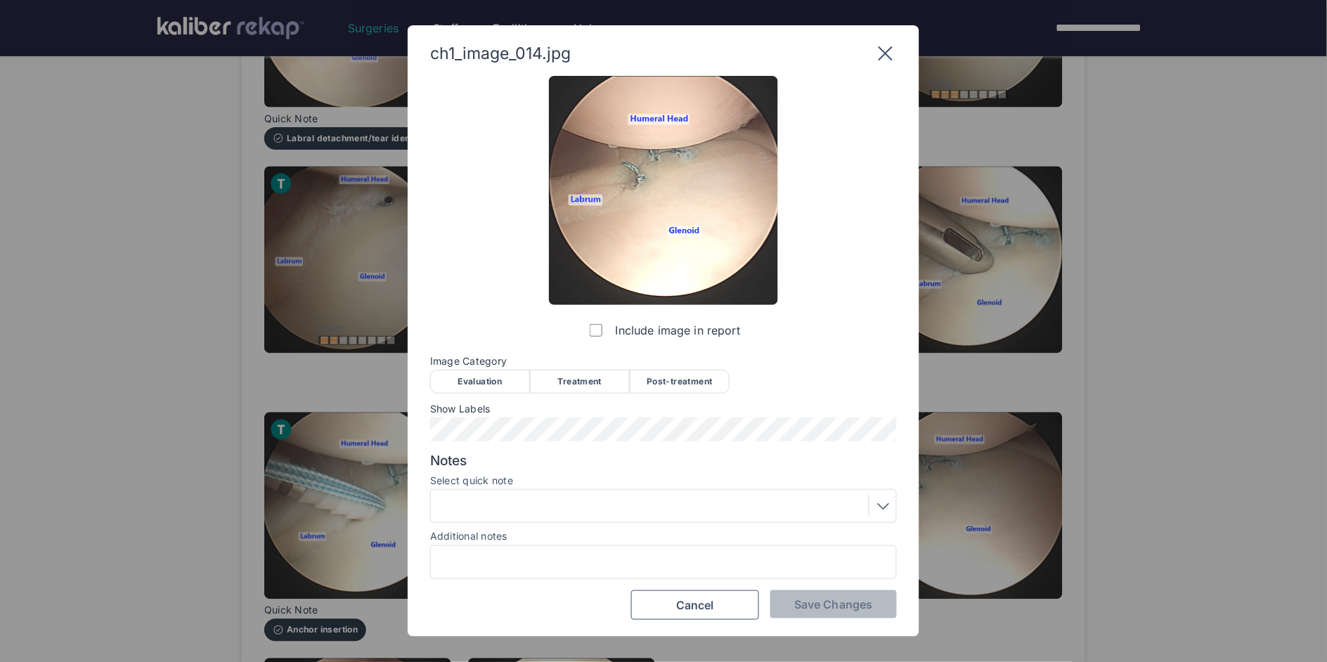
click at [679, 376] on div "Post-treatment" at bounding box center [680, 382] width 100 height 24
click at [614, 489] on div at bounding box center [663, 506] width 467 height 34
click at [578, 506] on div at bounding box center [663, 506] width 457 height 22
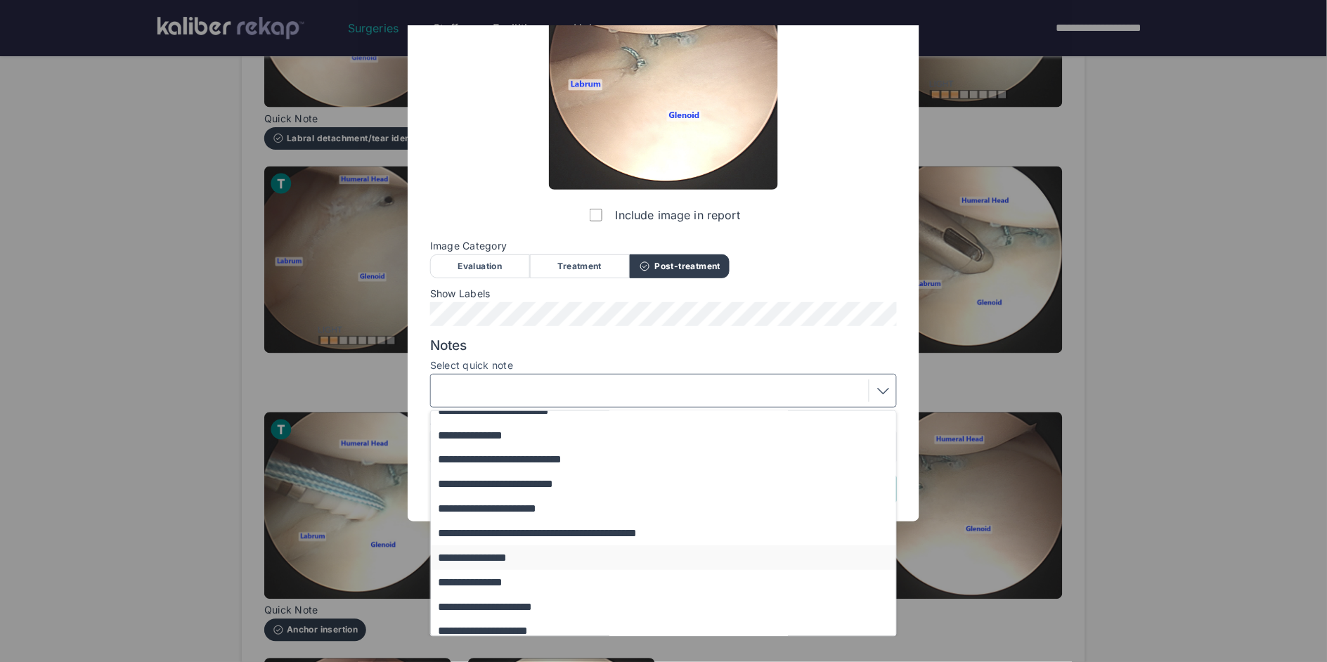
scroll to position [91, 0]
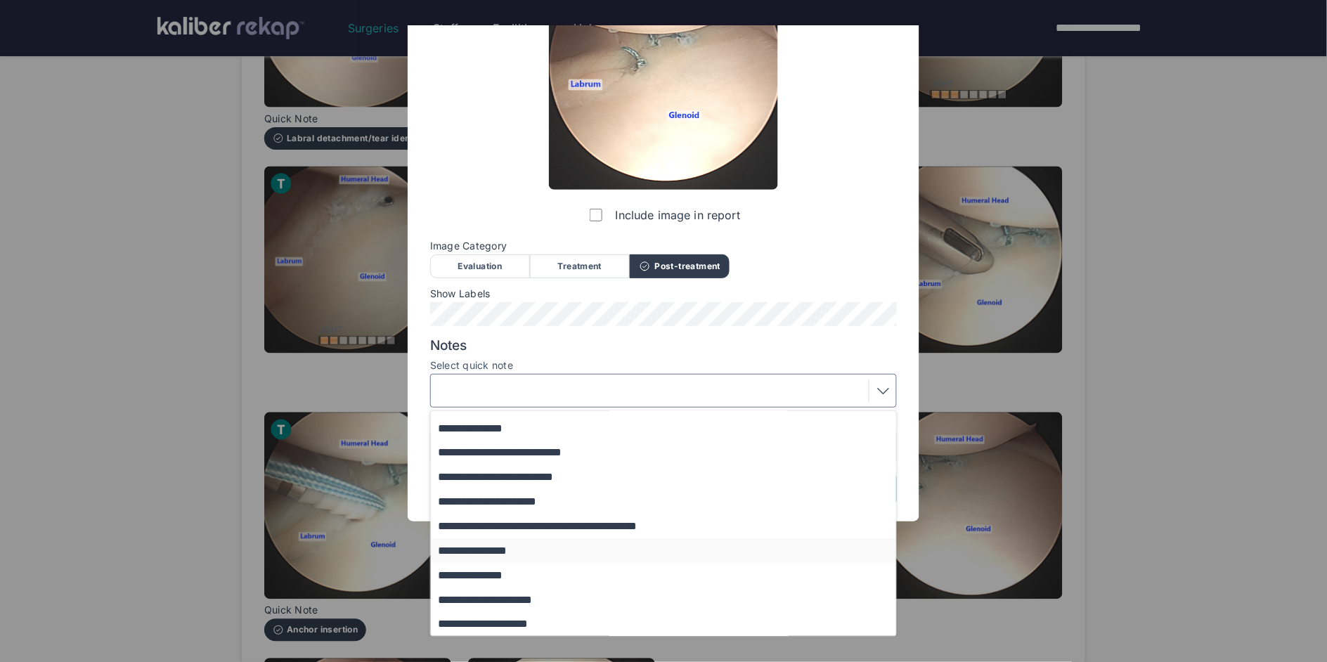
click at [502, 550] on button "**********" at bounding box center [670, 550] width 479 height 25
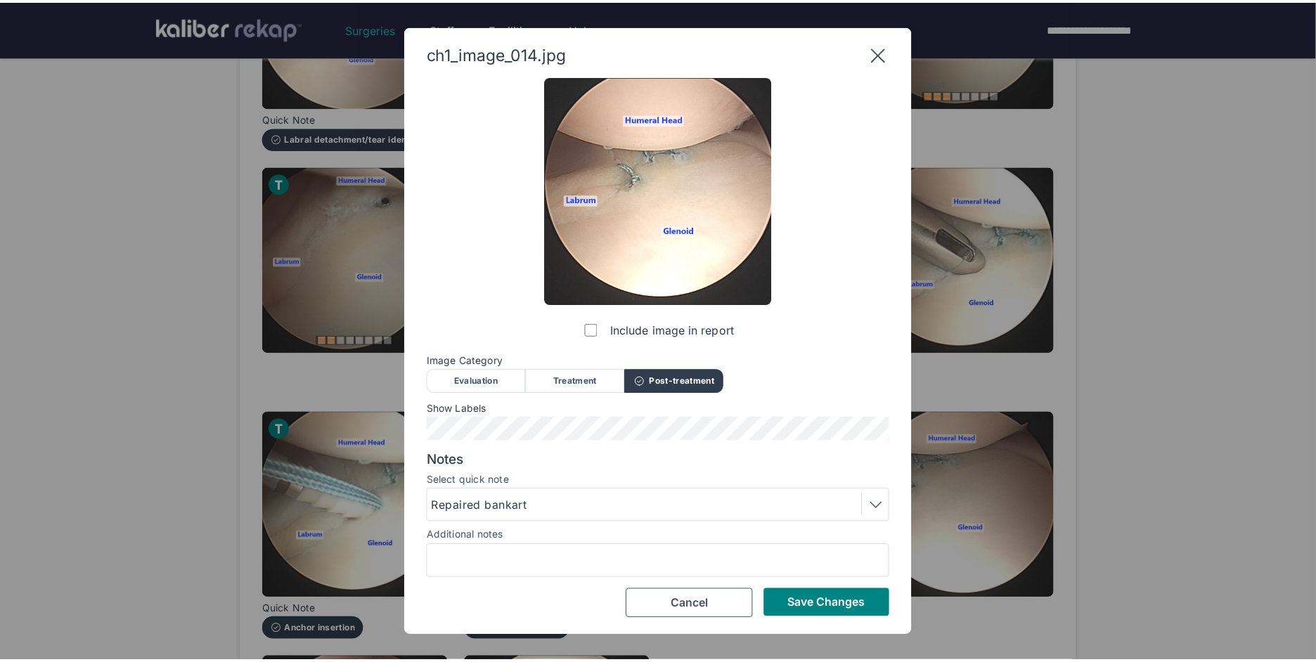
scroll to position [0, 0]
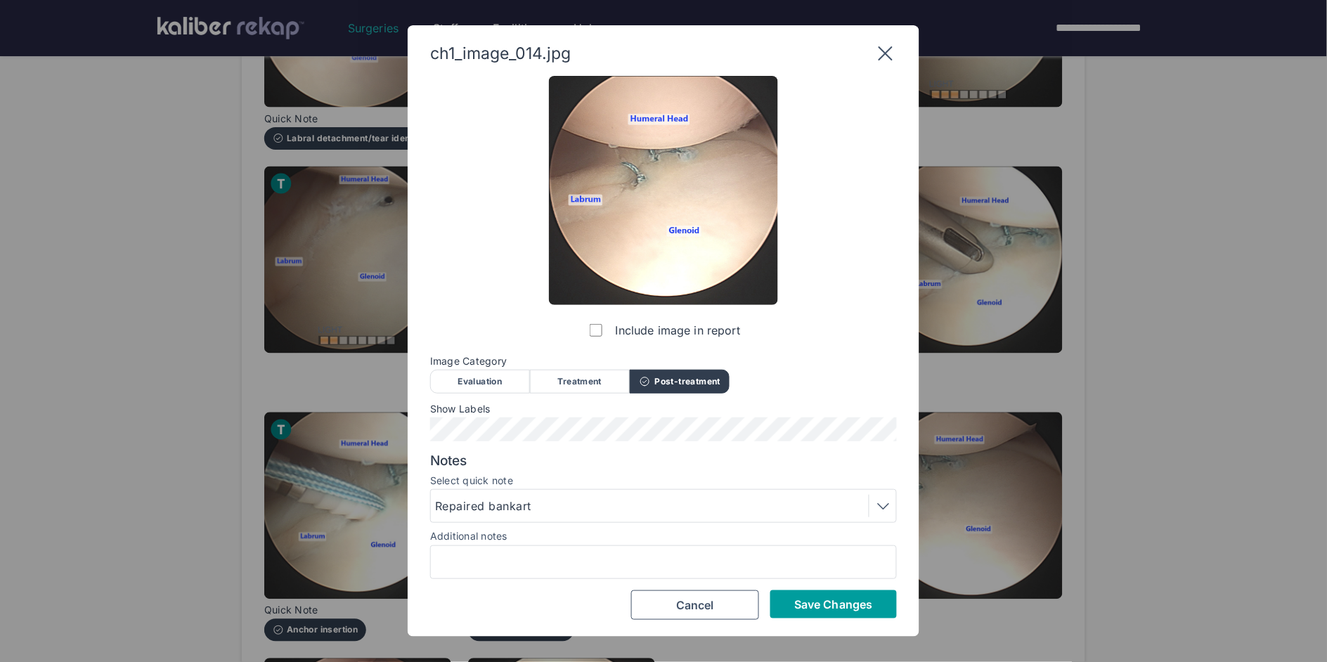
click at [792, 609] on button "Save Changes" at bounding box center [833, 604] width 127 height 28
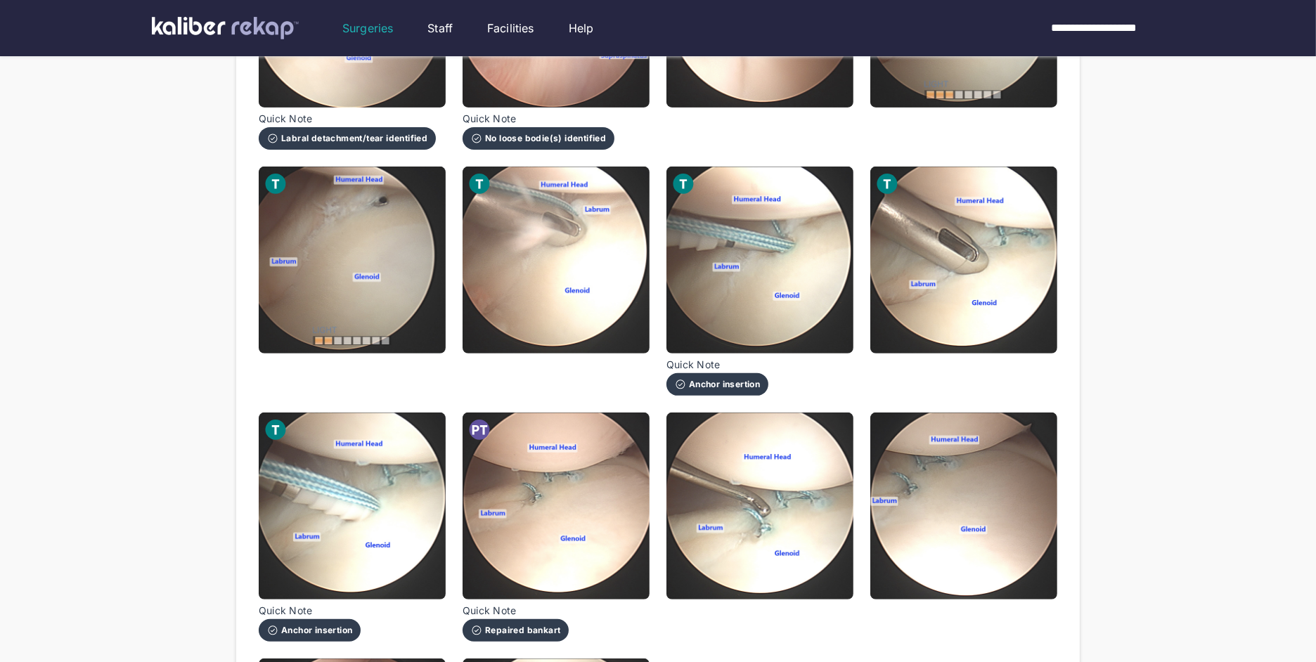
drag, startPoint x: 760, startPoint y: 512, endPoint x: 731, endPoint y: 512, distance: 29.5
click at [760, 512] on img at bounding box center [759, 506] width 187 height 187
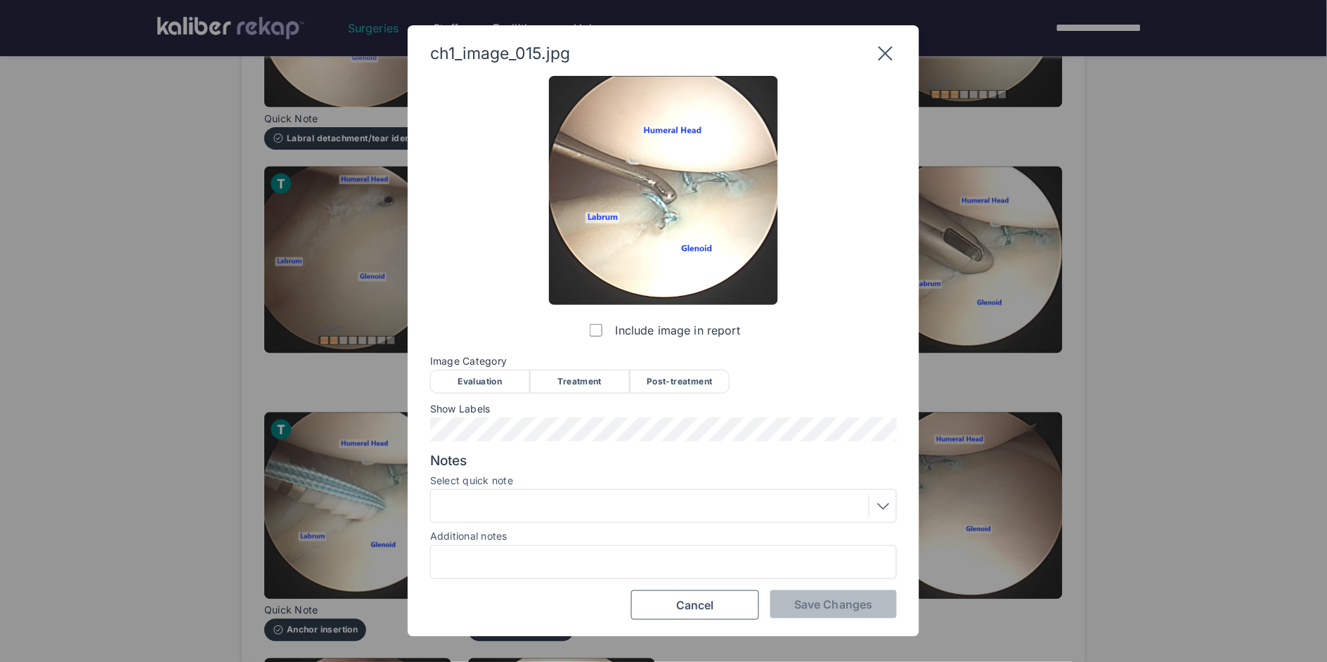
click at [668, 384] on div "Post-treatment" at bounding box center [680, 382] width 100 height 24
click at [812, 597] on span "Save Changes" at bounding box center [833, 604] width 78 height 14
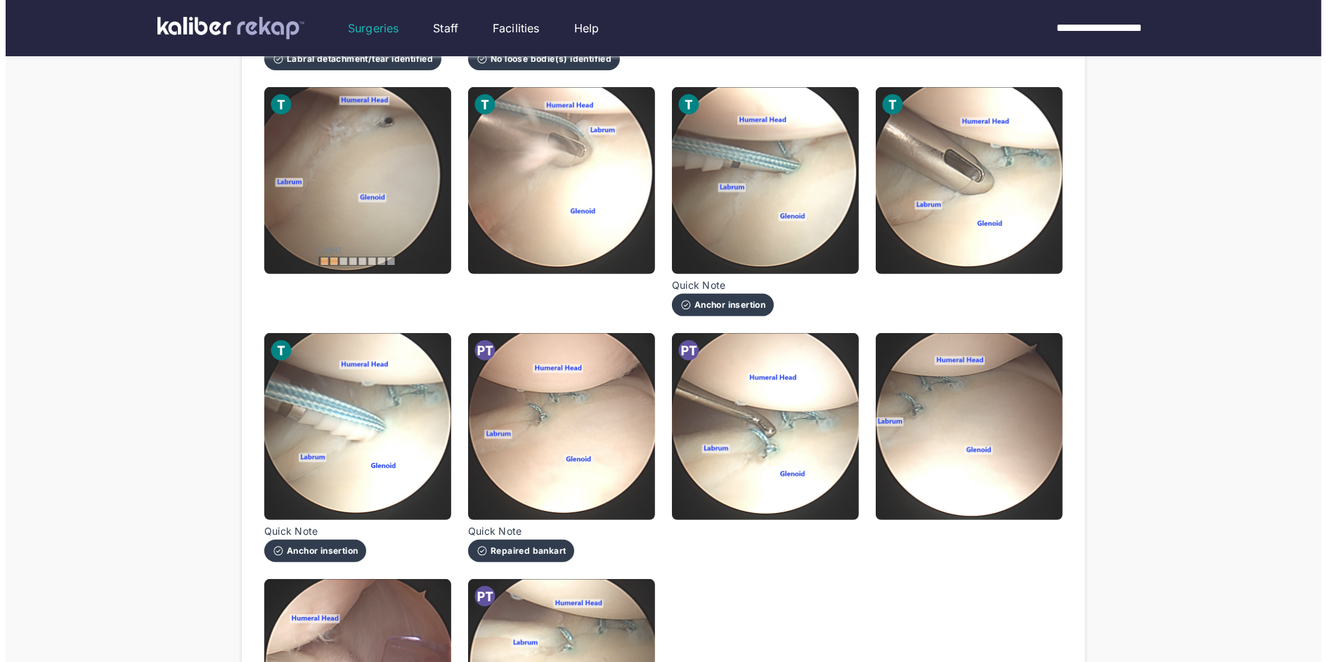
scroll to position [736, 0]
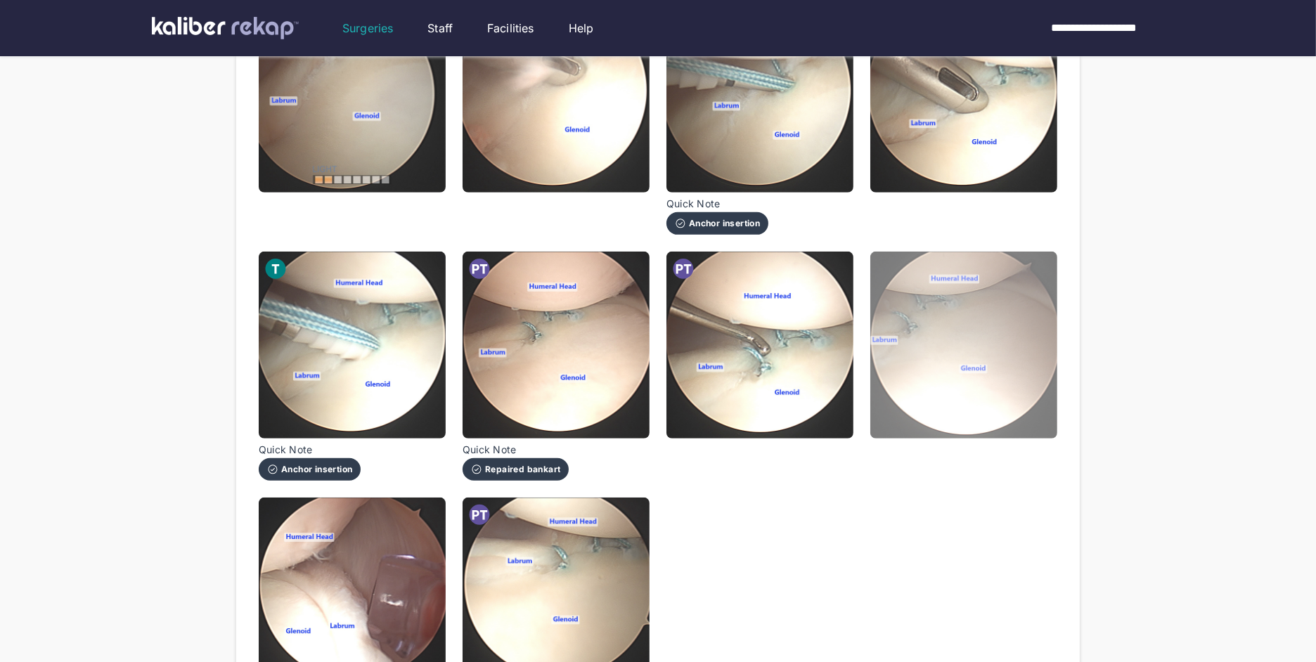
click at [967, 358] on img at bounding box center [963, 345] width 187 height 187
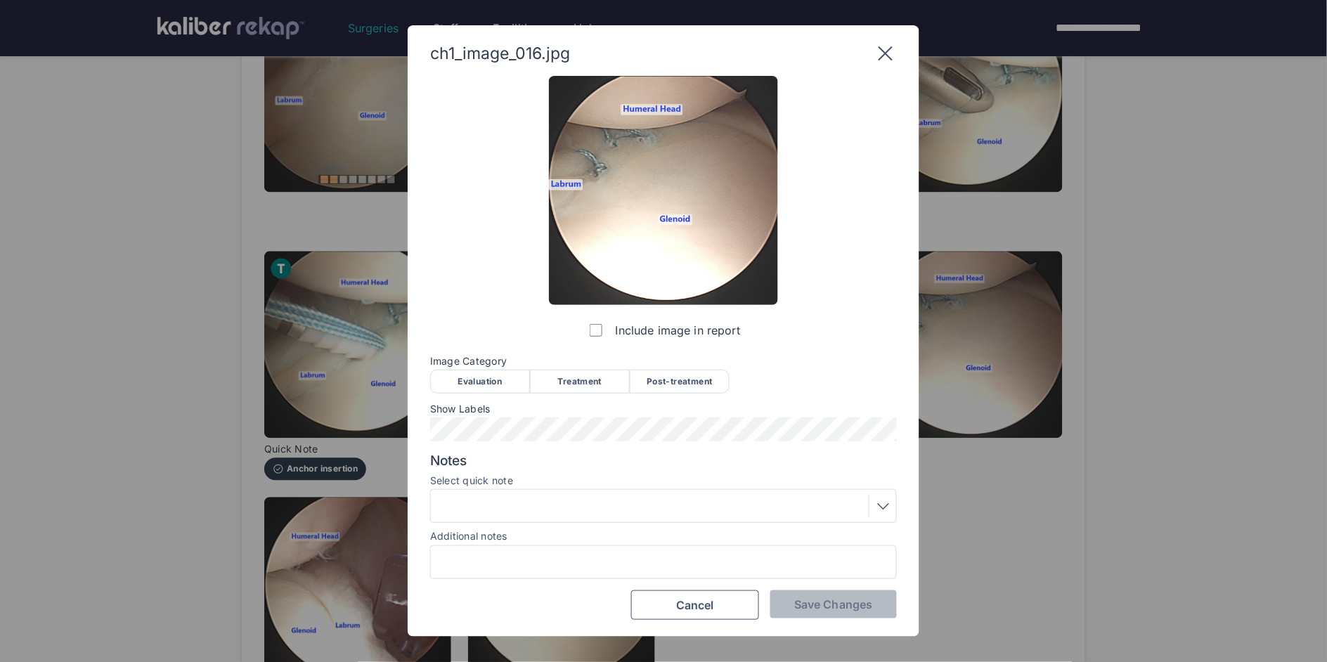
click at [680, 382] on div "Post-treatment" at bounding box center [680, 382] width 100 height 24
click at [616, 495] on div at bounding box center [663, 506] width 457 height 22
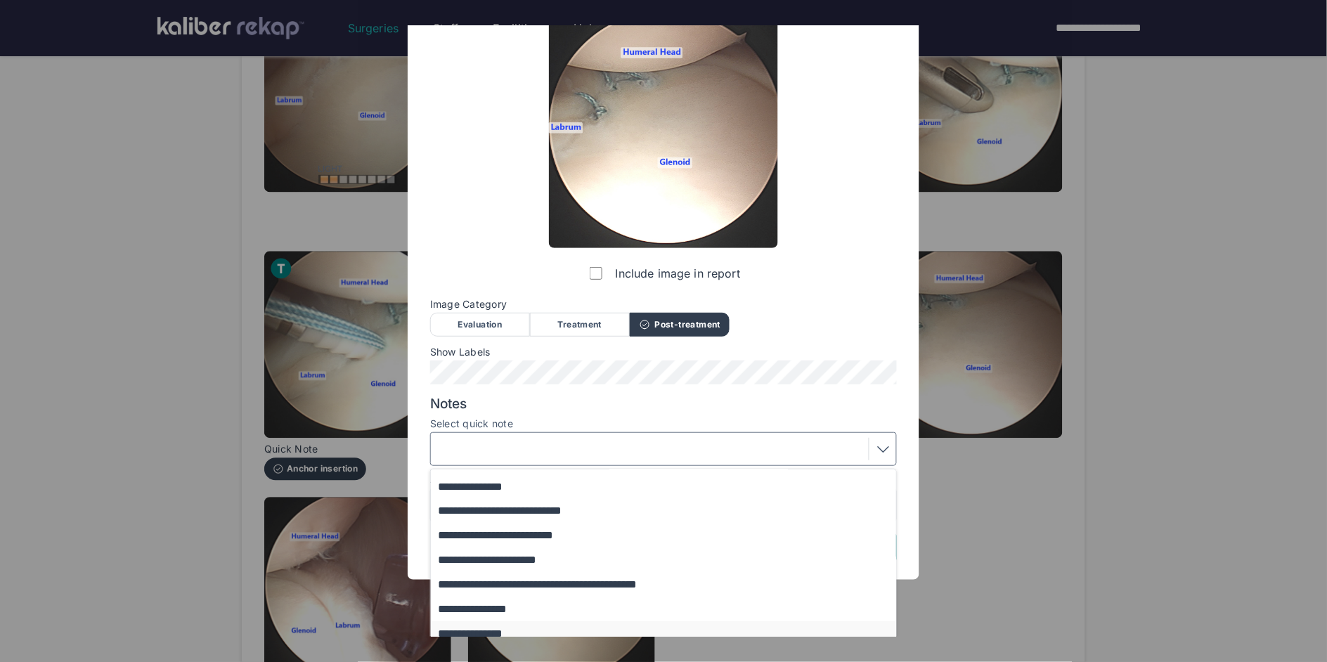
scroll to position [115, 0]
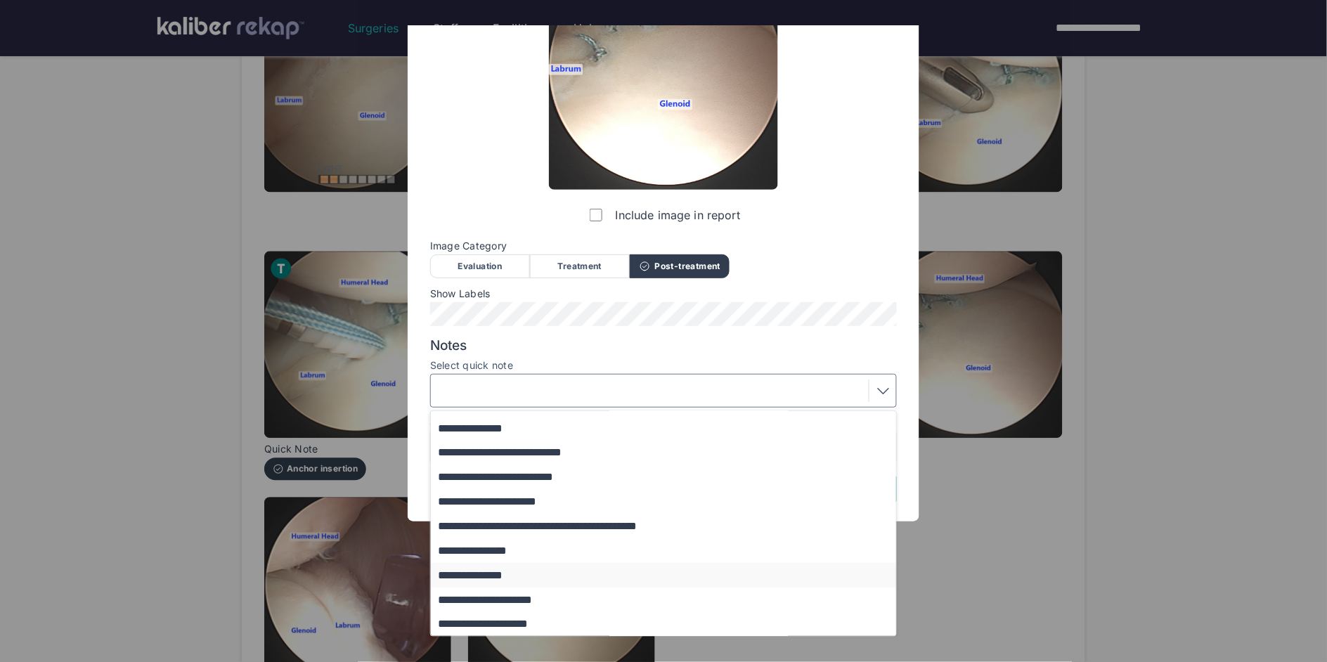
click at [503, 580] on button "**********" at bounding box center [670, 575] width 479 height 25
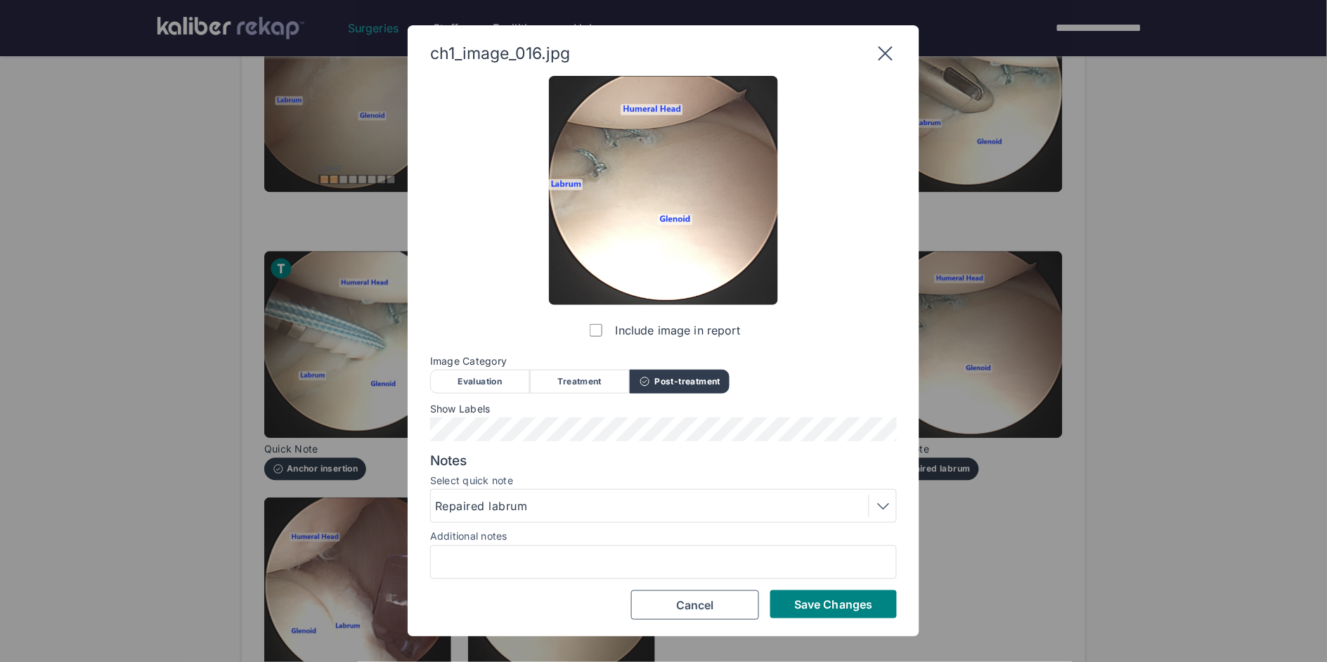
click at [531, 505] on div "Repaired labrum" at bounding box center [483, 506] width 97 height 17
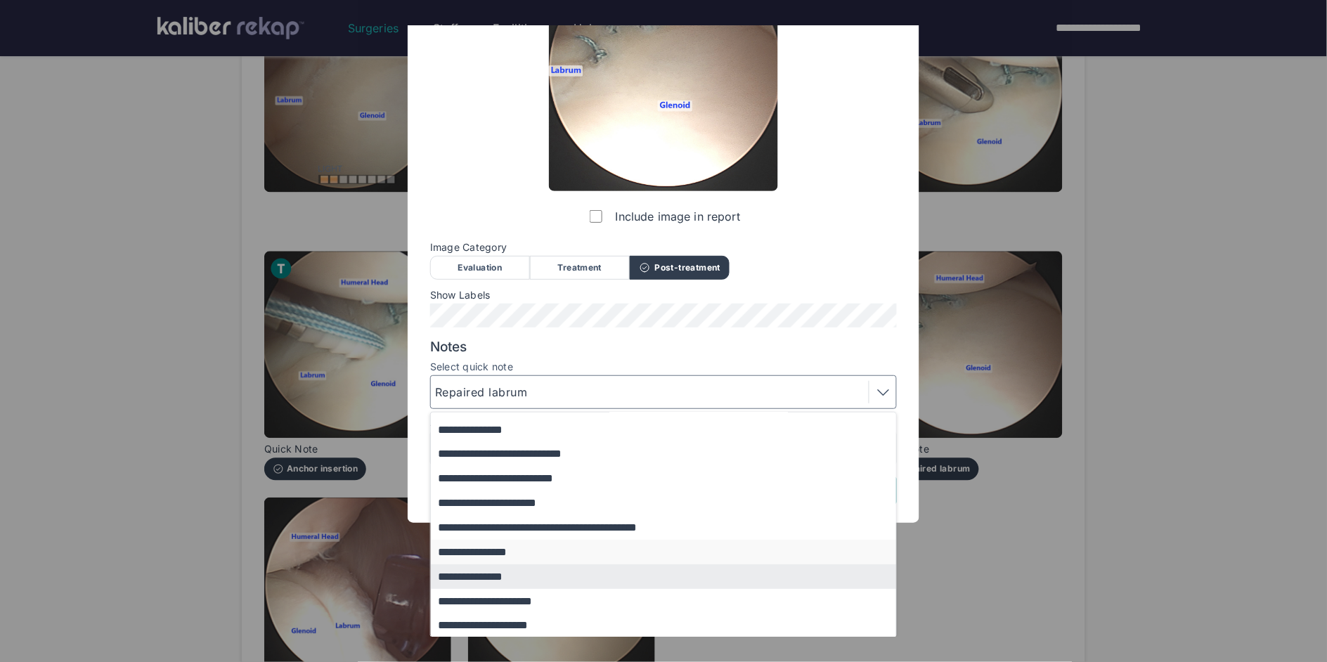
scroll to position [115, 0]
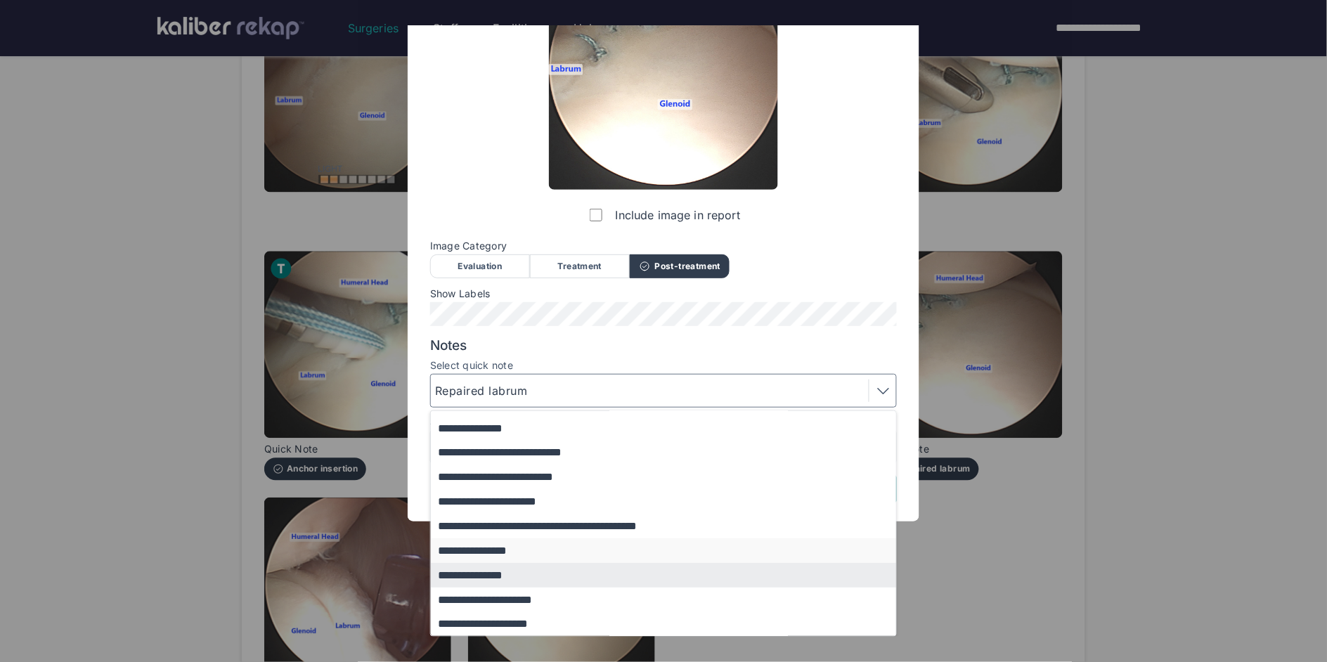
click at [509, 550] on button "**********" at bounding box center [670, 550] width 479 height 25
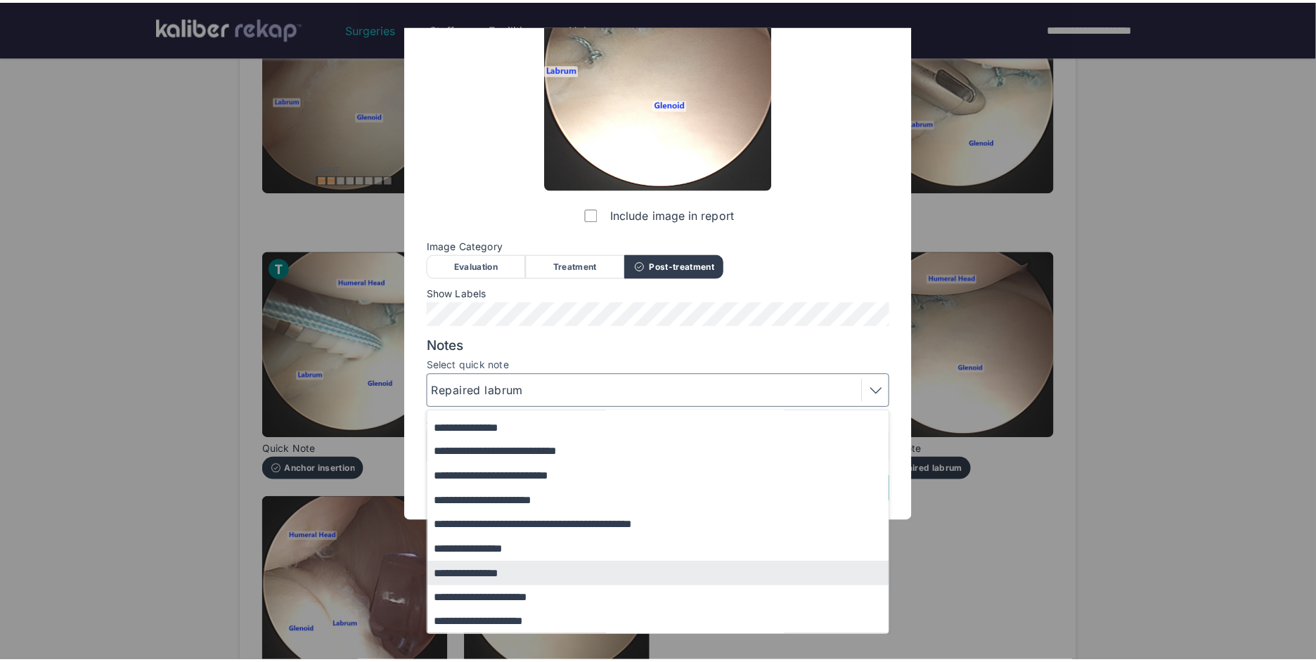
scroll to position [0, 0]
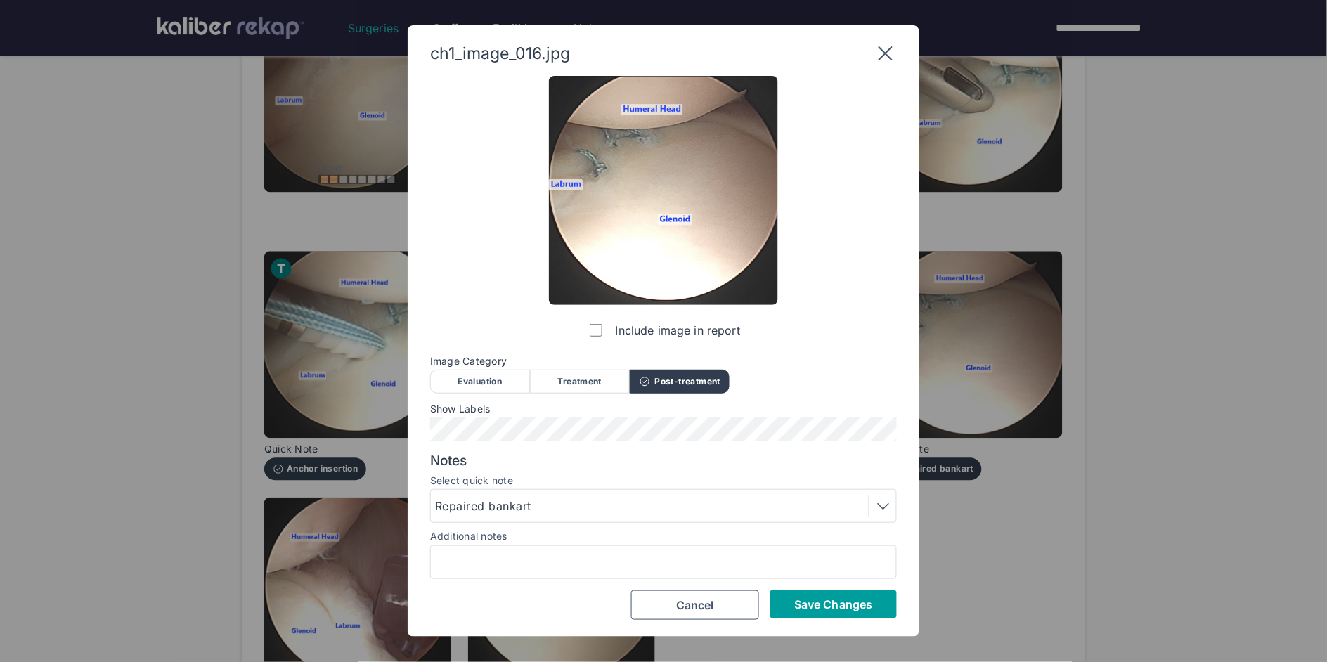
click at [823, 600] on span "Save Changes" at bounding box center [833, 604] width 78 height 14
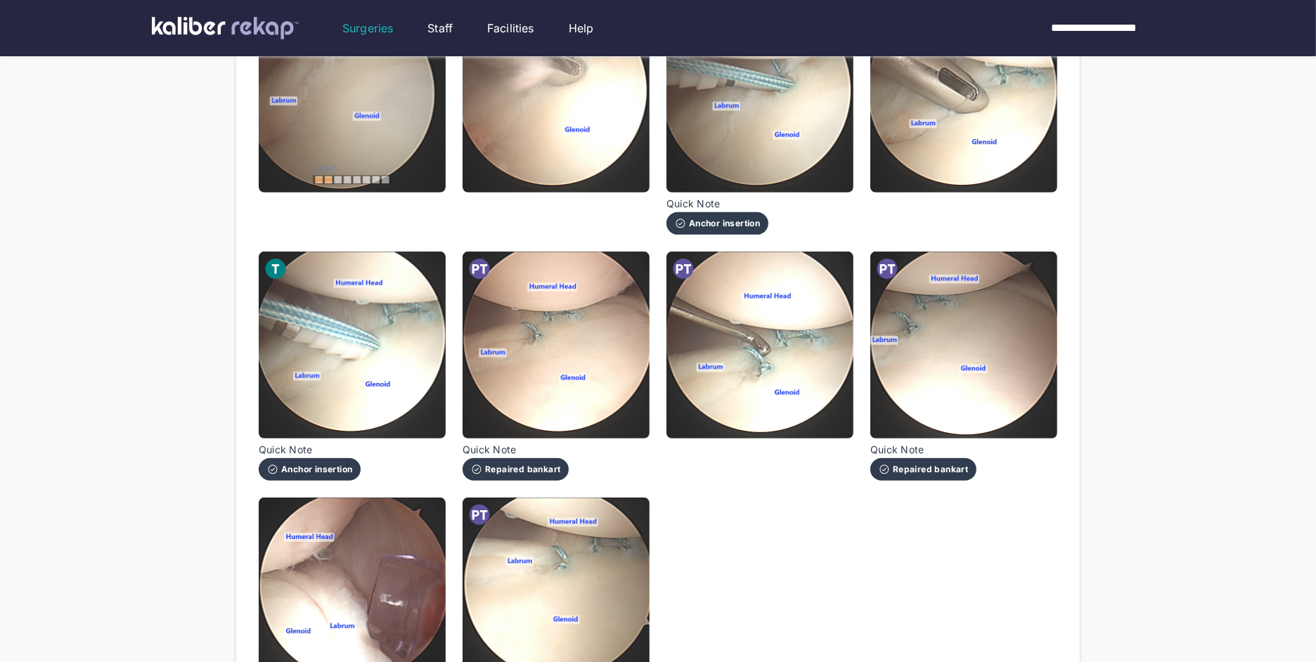
scroll to position [1042, 0]
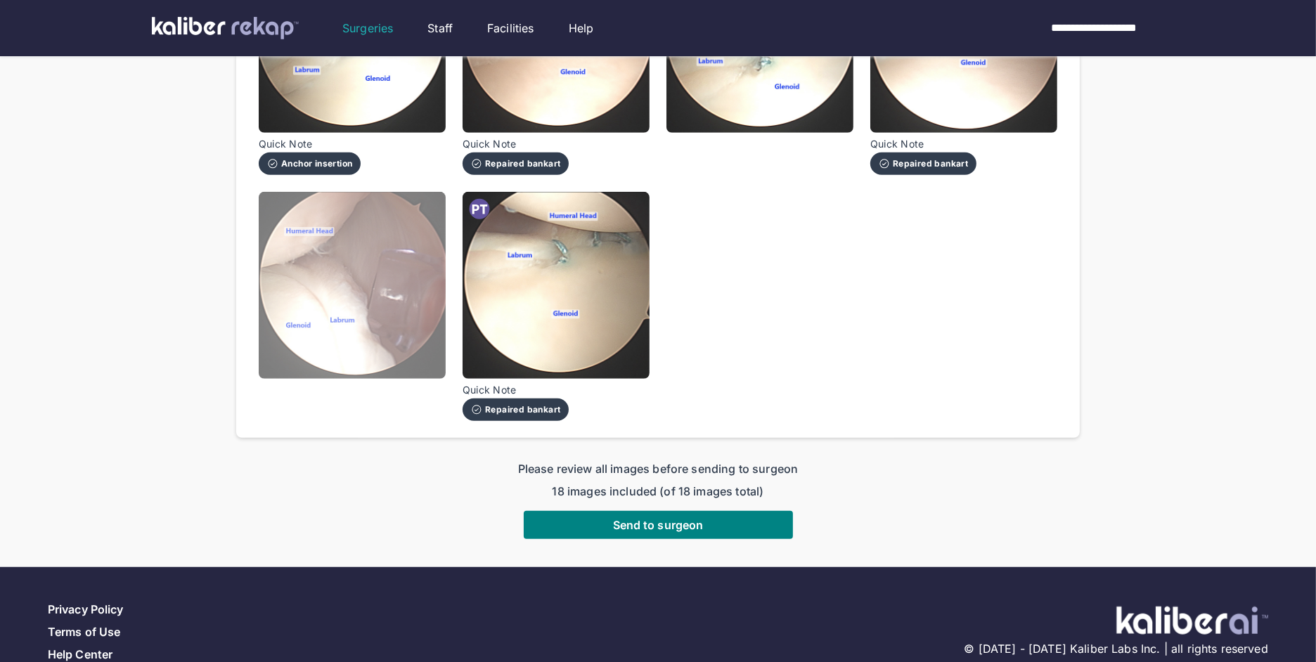
click at [381, 308] on img at bounding box center [352, 285] width 187 height 187
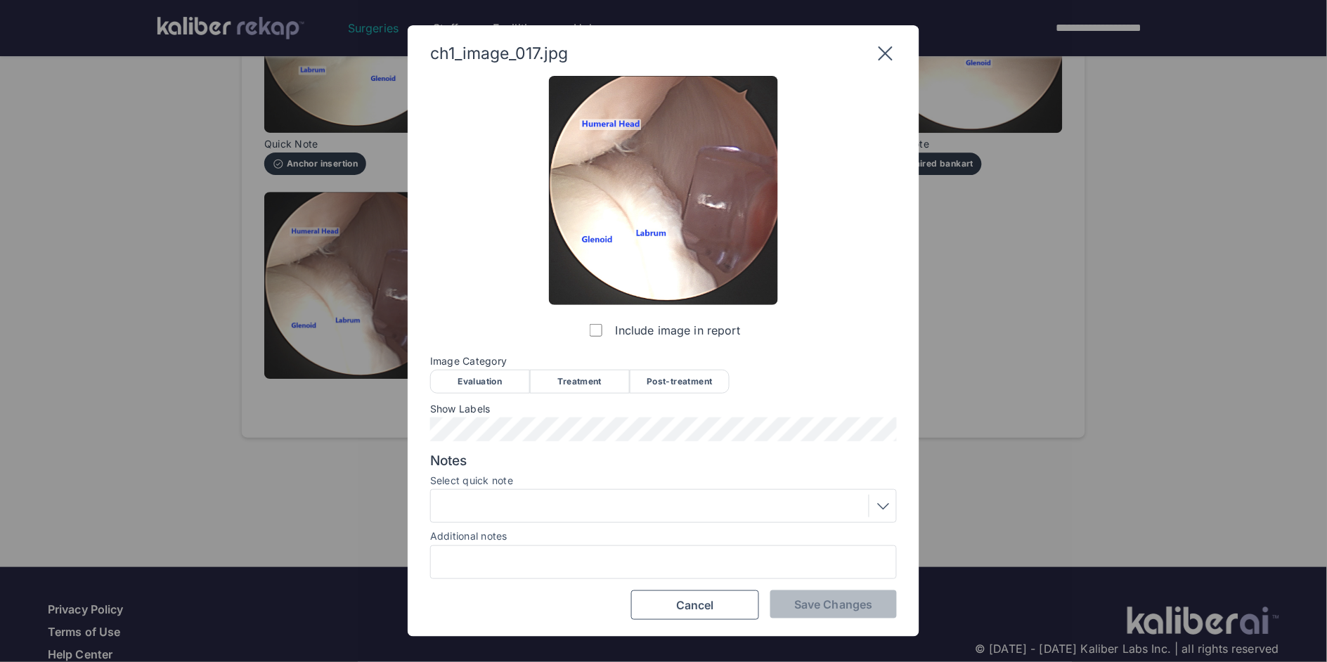
click at [883, 55] on icon at bounding box center [885, 53] width 22 height 22
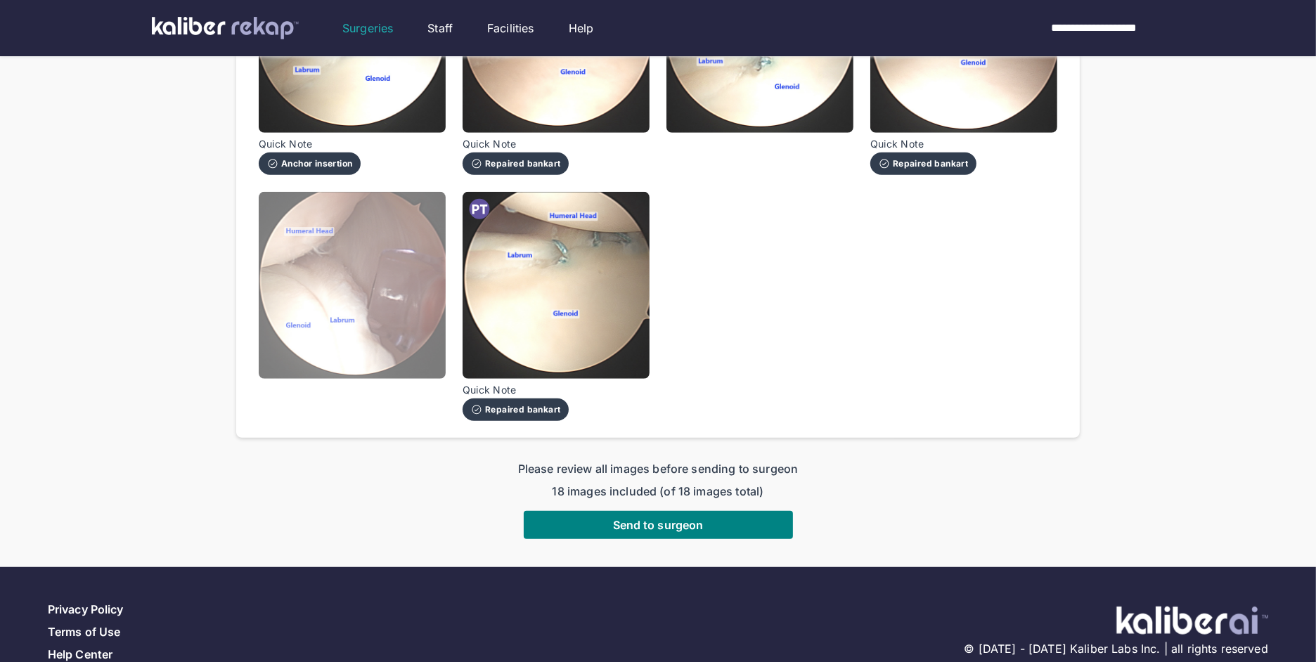
click at [420, 245] on img at bounding box center [352, 285] width 187 height 187
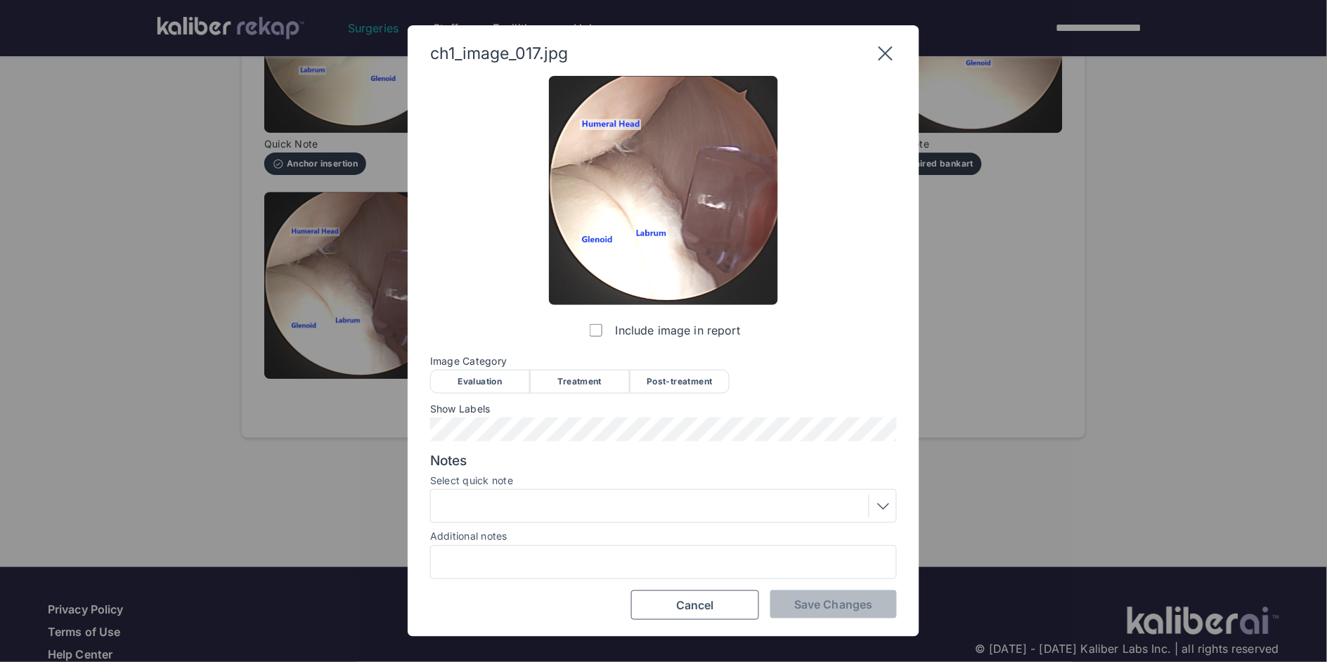
click at [697, 375] on div "Post-treatment" at bounding box center [680, 382] width 100 height 24
click at [830, 606] on span "Save Changes" at bounding box center [833, 604] width 78 height 14
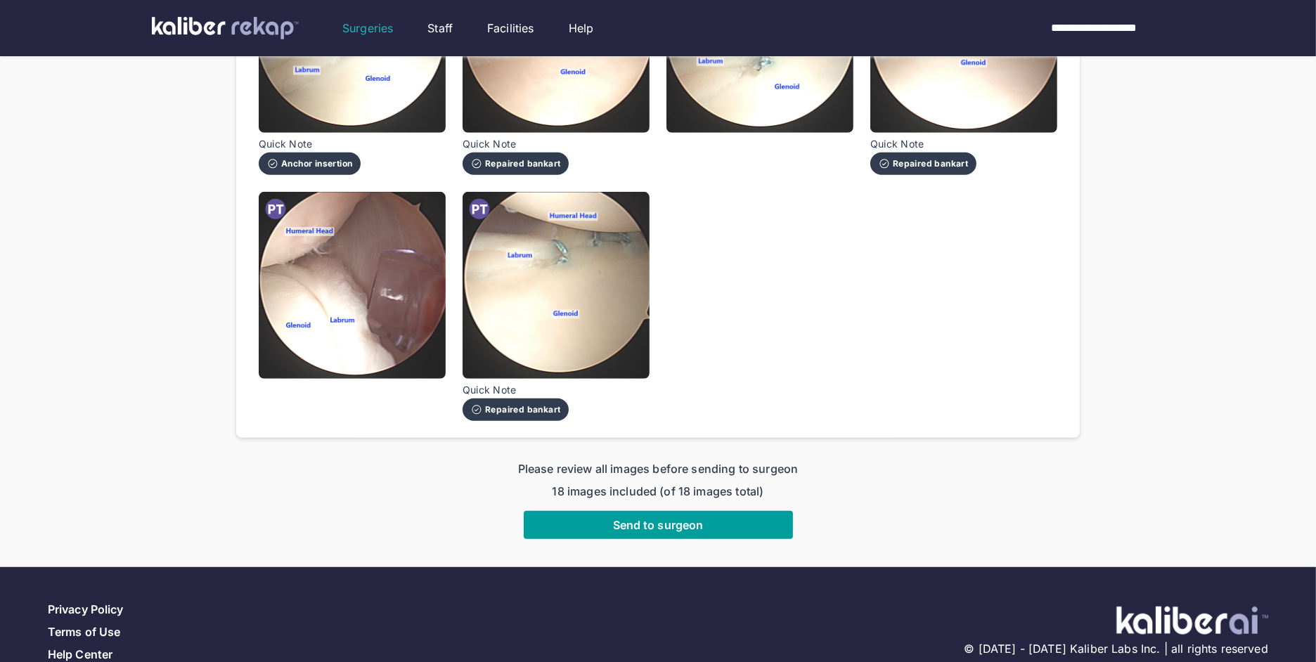
click at [656, 518] on span "Send to surgeon" at bounding box center [658, 525] width 91 height 14
